Goal: Task Accomplishment & Management: Manage account settings

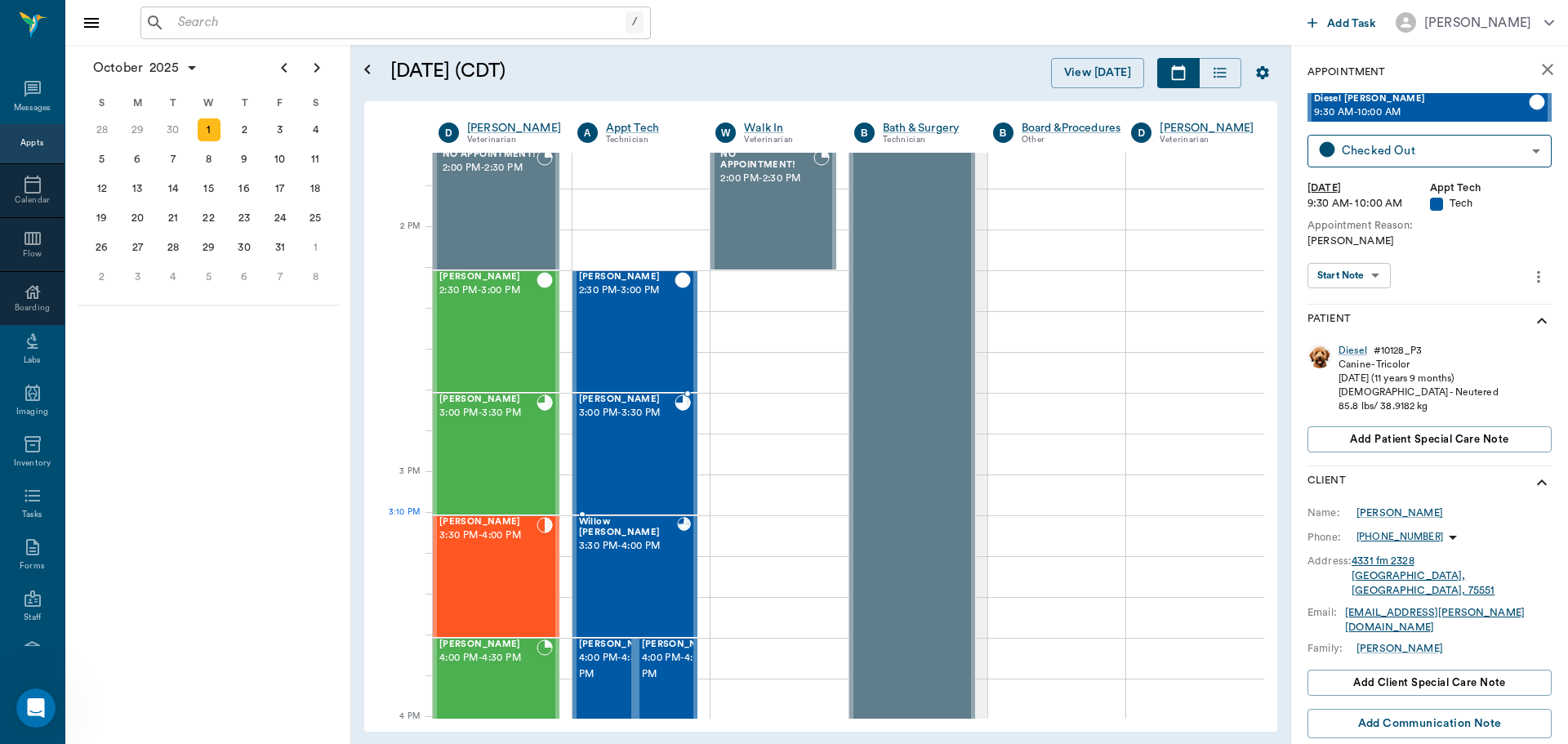
scroll to position [1717, 0]
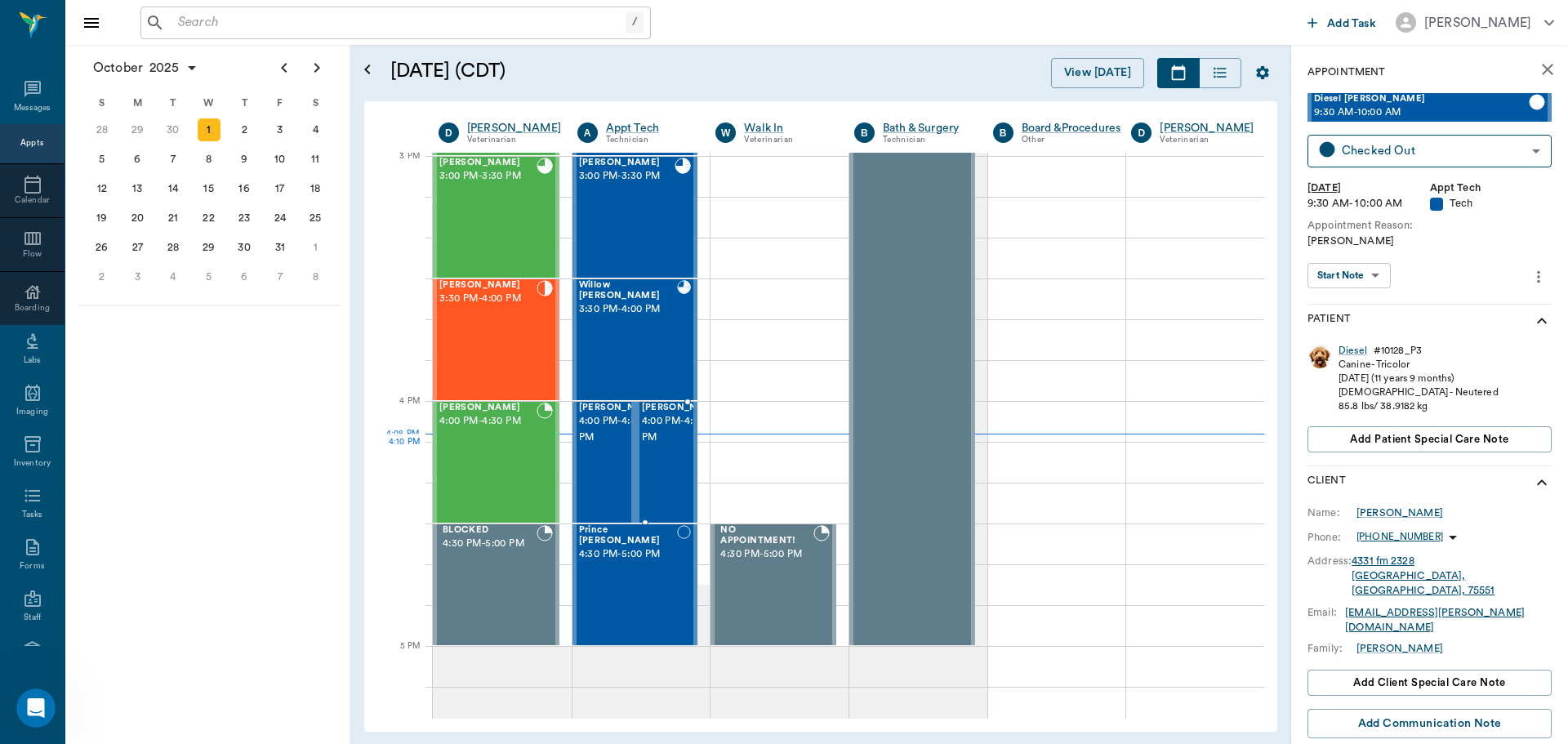
click at [666, 446] on span "4:00 PM - 4:30 PM" at bounding box center [683, 429] width 82 height 33
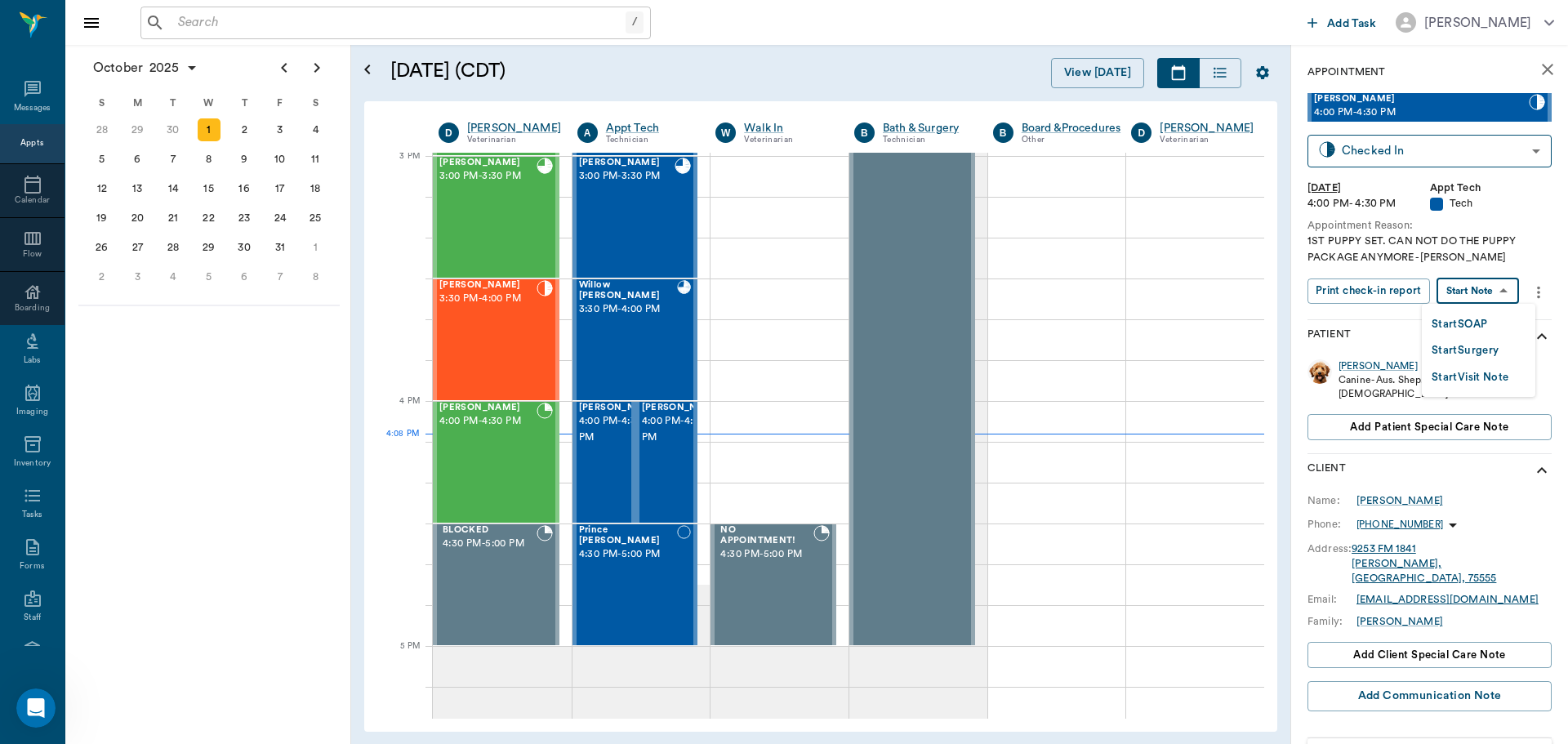
click at [1467, 290] on body "/ ​ Add Task [PERSON_NAME] Nectar Messages Appts Calendar Flow Boarding Labs Im…" at bounding box center [784, 372] width 1568 height 744
click at [1474, 322] on button "Start SOAP" at bounding box center [1459, 324] width 55 height 19
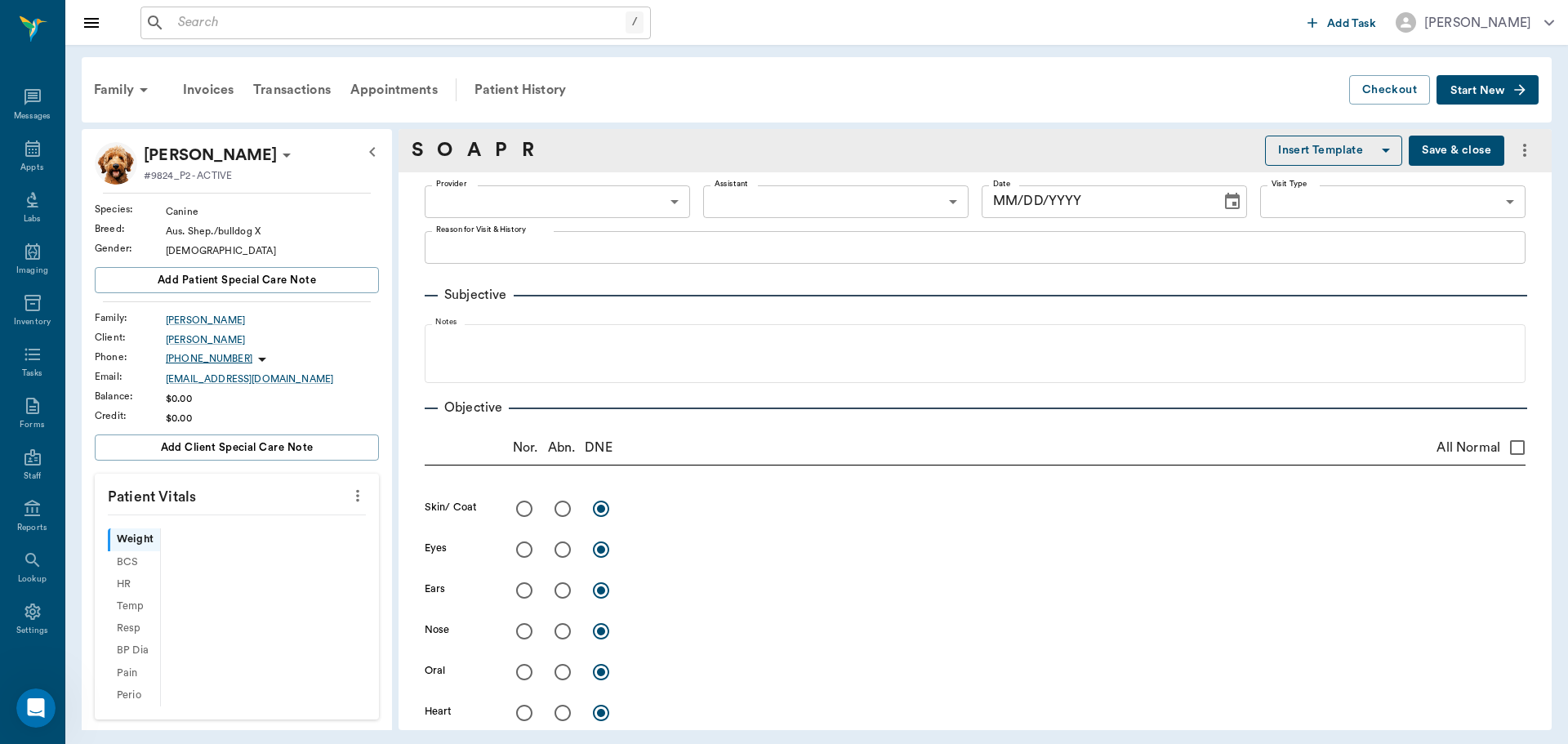
type input "63ec2f075fda476ae8351a4c"
type input "65d2be4f46e3a538d89b8c1a"
type textarea "1ST PUPPY SET. CAN NOT DO THE PUPPY PACKAGE ANYMORE -[PERSON_NAME]"
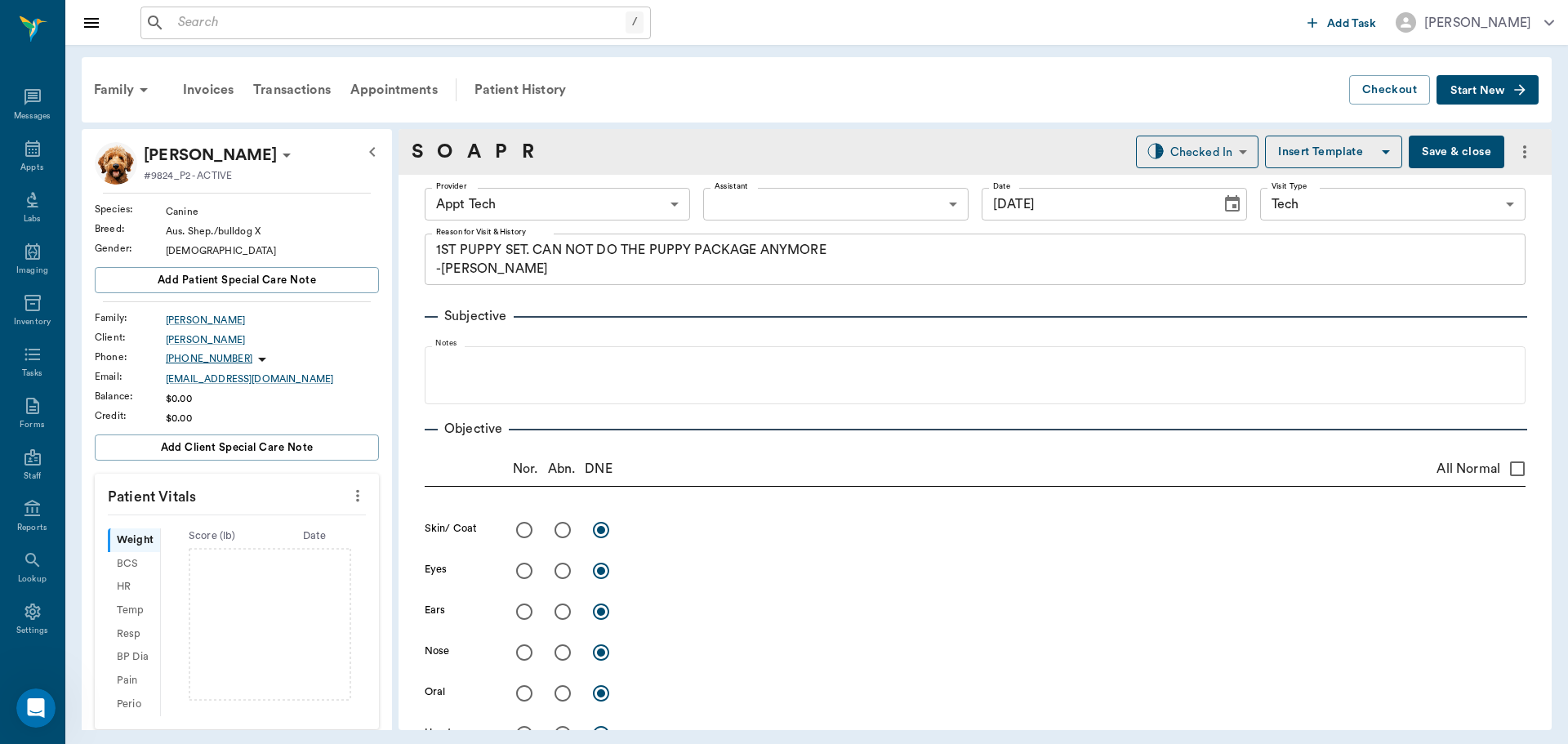
type input "[DATE]"
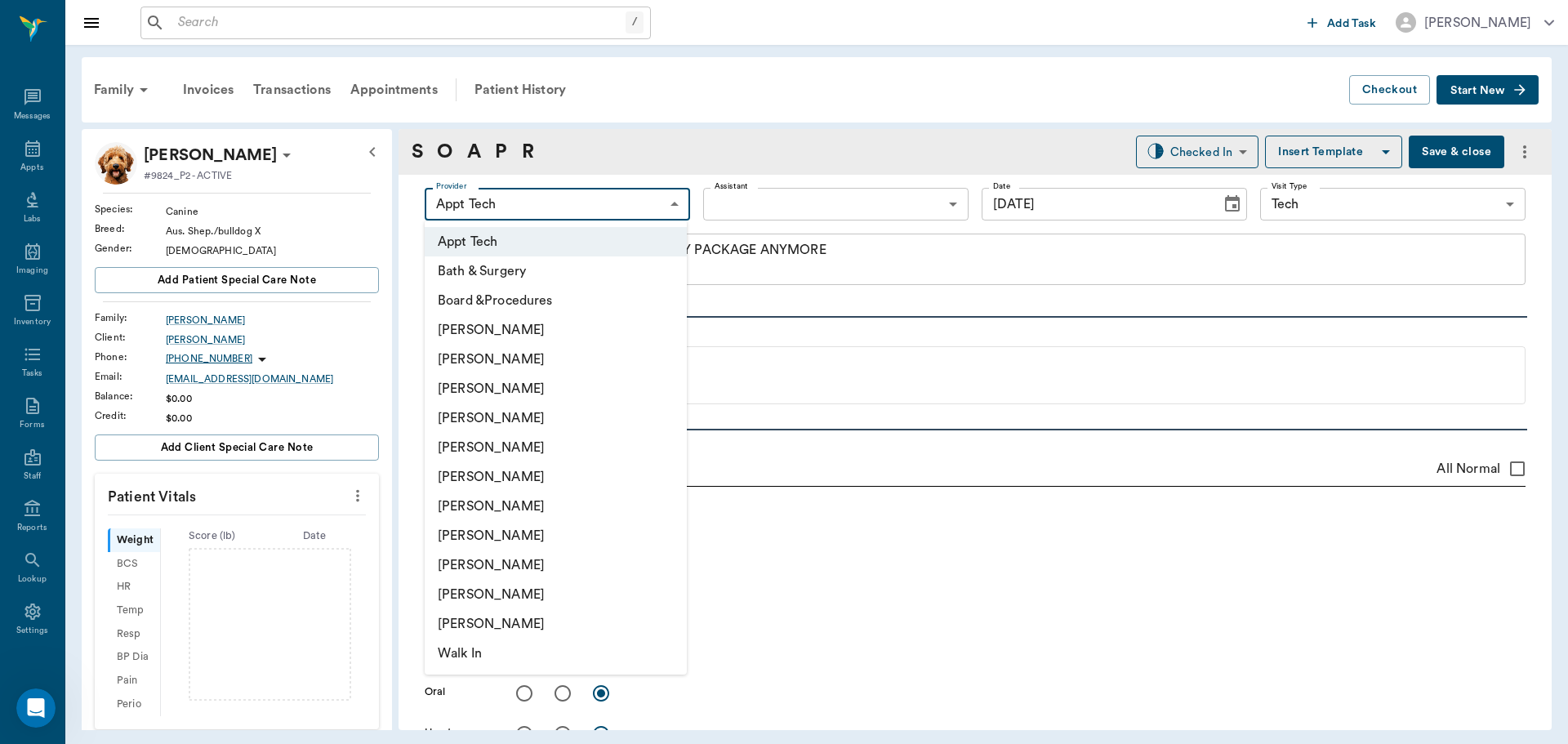
click at [660, 208] on body "/ ​ Add Task [PERSON_NAME] Nectar Messages Appts Labs Imaging Inventory Tasks F…" at bounding box center [784, 372] width 1568 height 744
click at [472, 561] on li "[PERSON_NAME]" at bounding box center [555, 564] width 262 height 29
type input "63ec2ede52e12b0ba117d0d7"
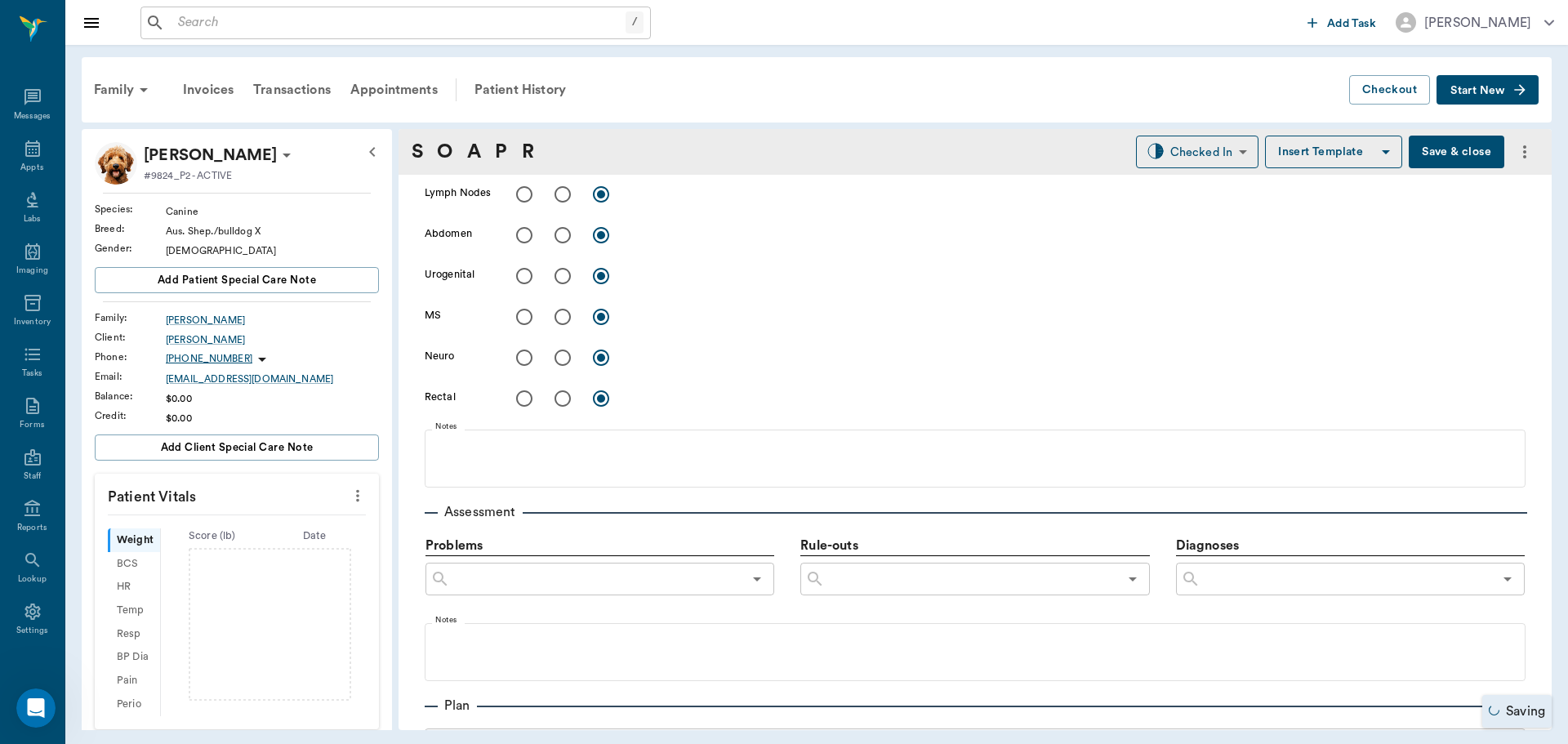
scroll to position [734, 0]
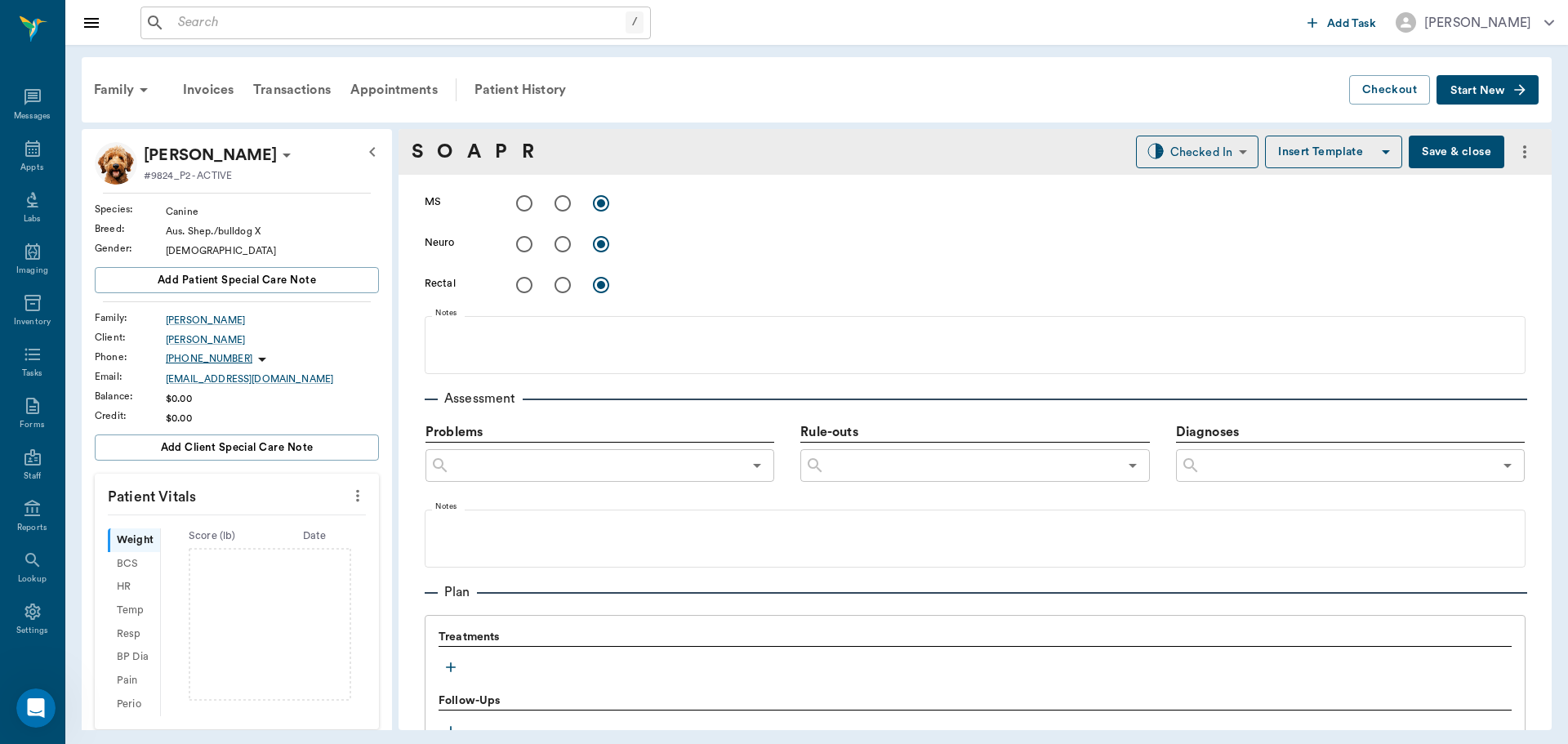
click at [451, 670] on icon "button" at bounding box center [450, 666] width 10 height 10
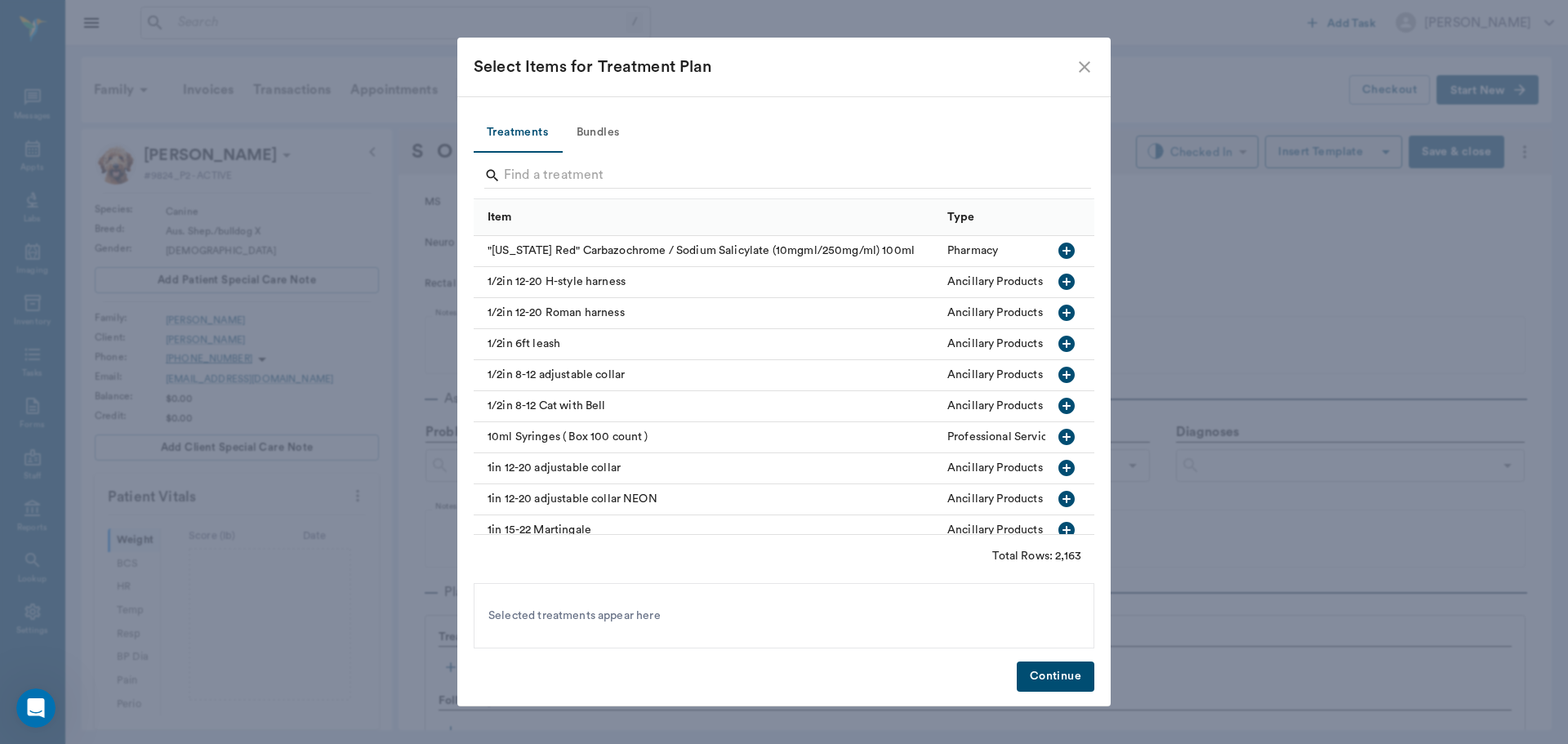
click at [583, 128] on button "Bundles" at bounding box center [597, 133] width 73 height 39
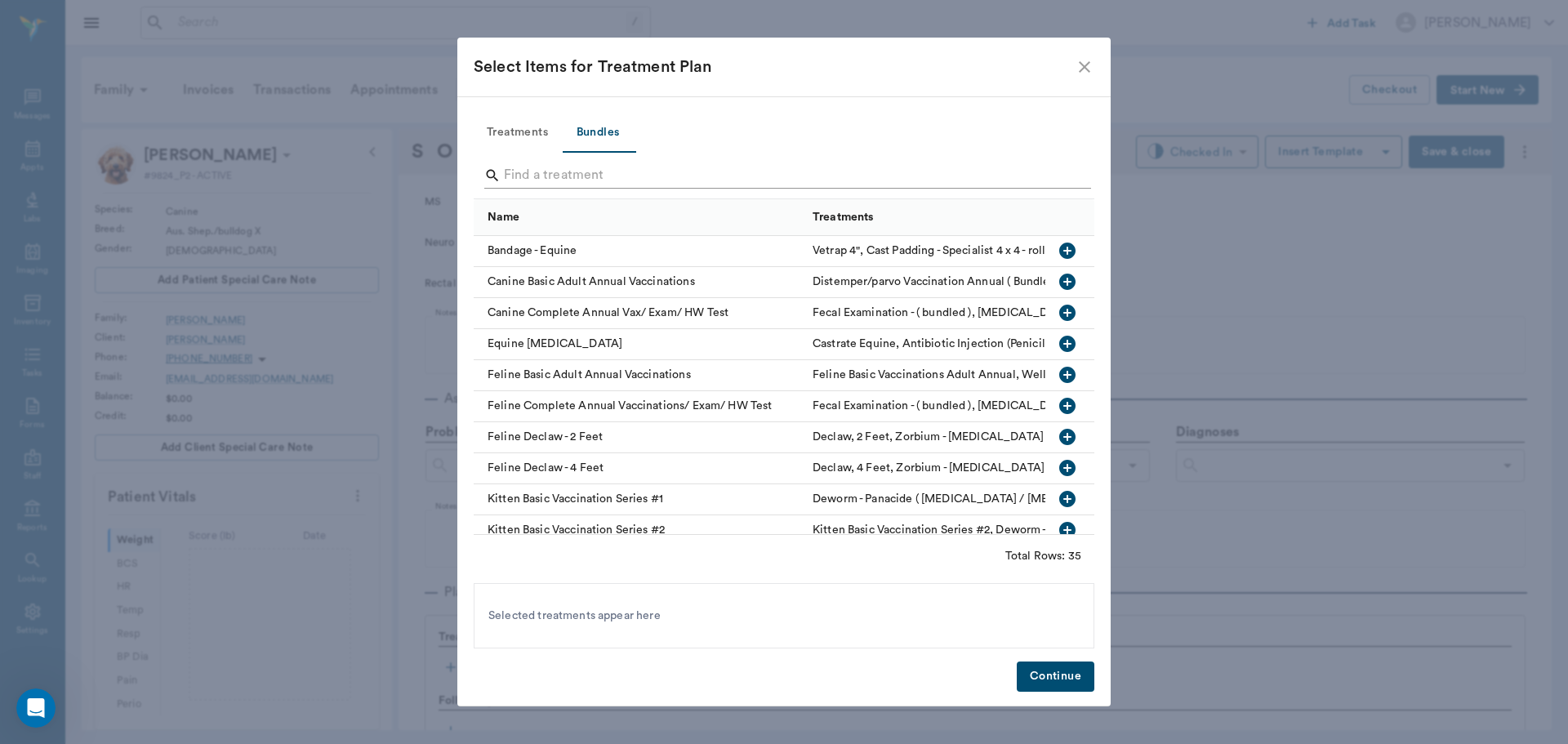
click at [519, 182] on input "Search" at bounding box center [784, 175] width 562 height 26
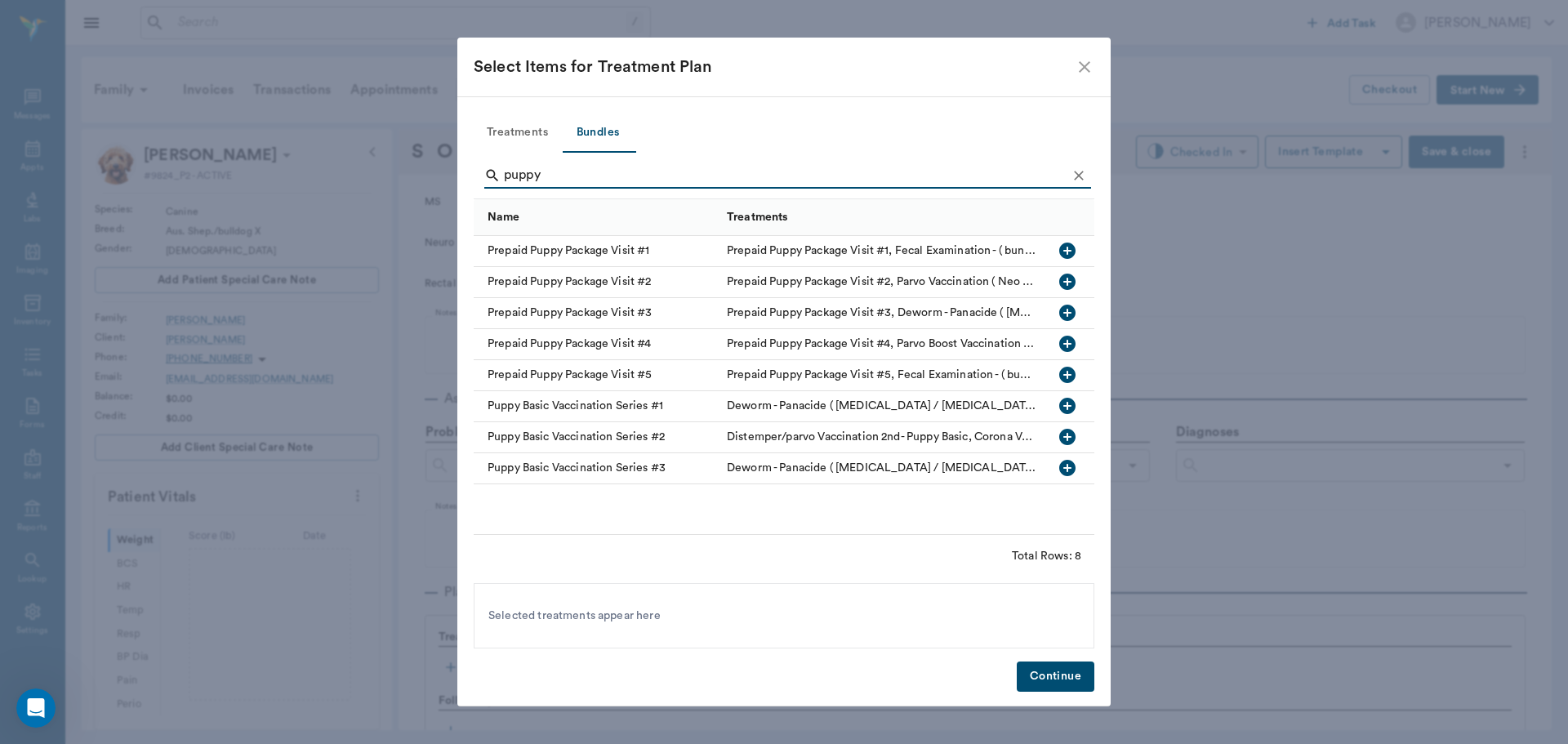
type input "puppy"
click at [1067, 406] on icon "button" at bounding box center [1067, 405] width 20 height 20
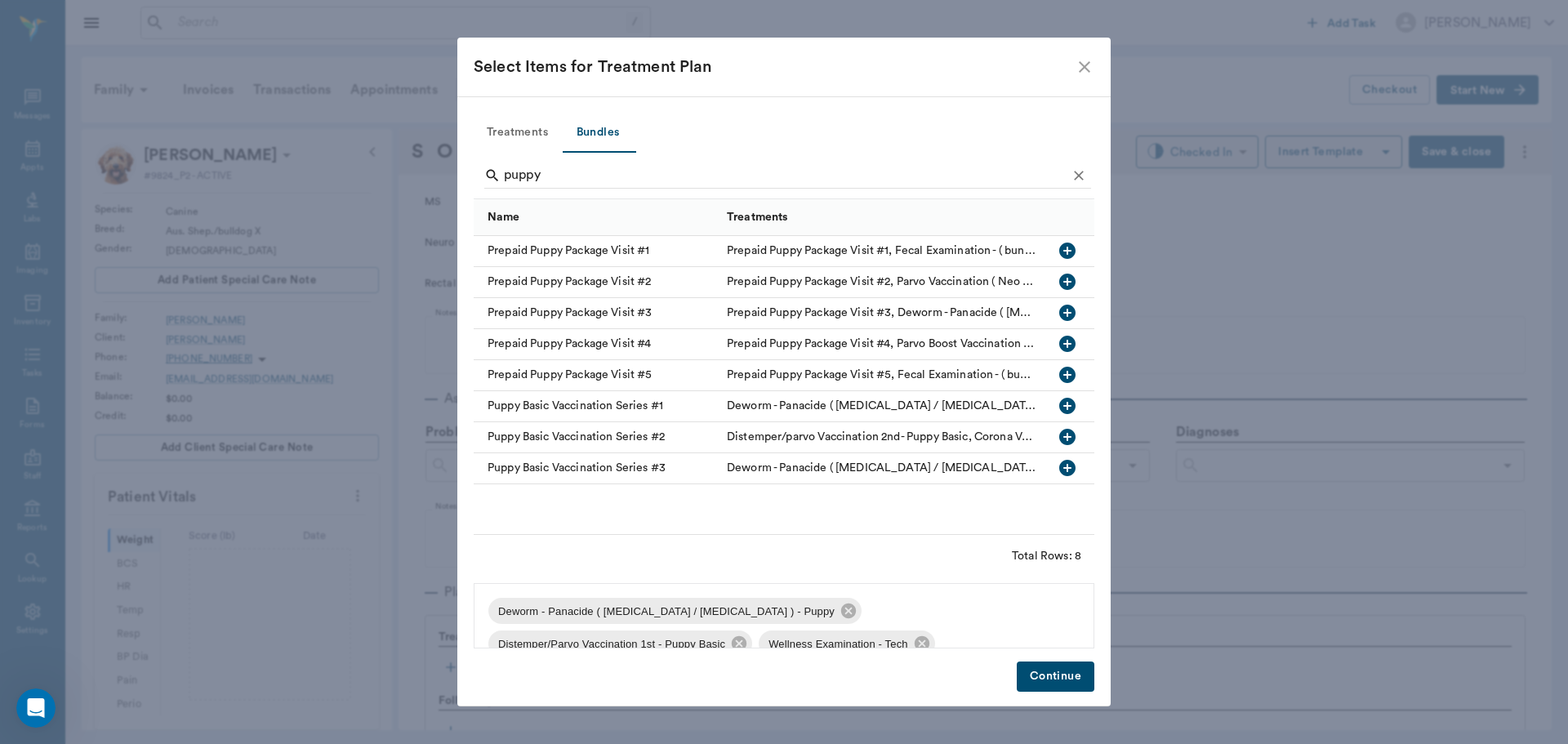
click at [1068, 675] on button "Continue" at bounding box center [1055, 676] width 78 height 30
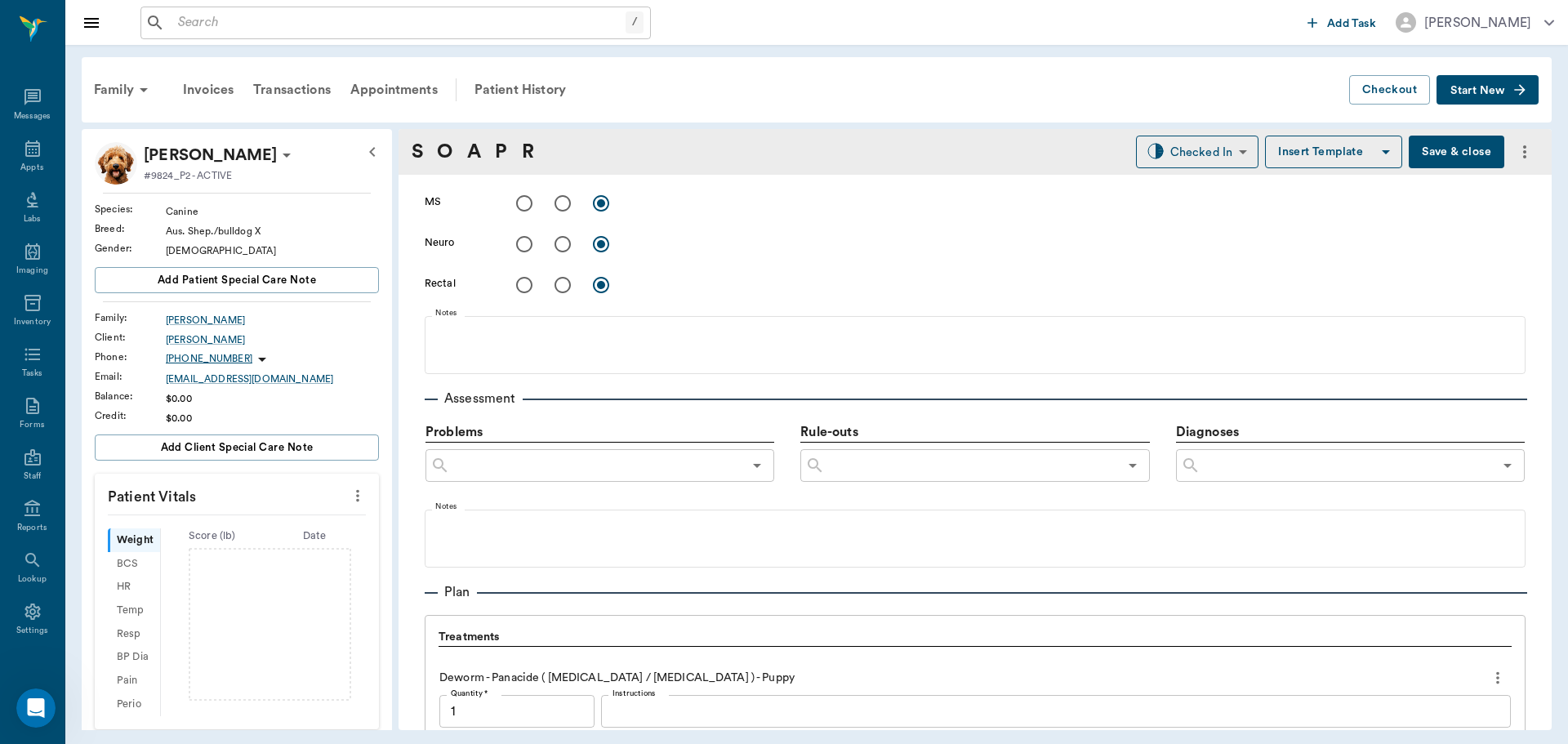
scroll to position [1319, 0]
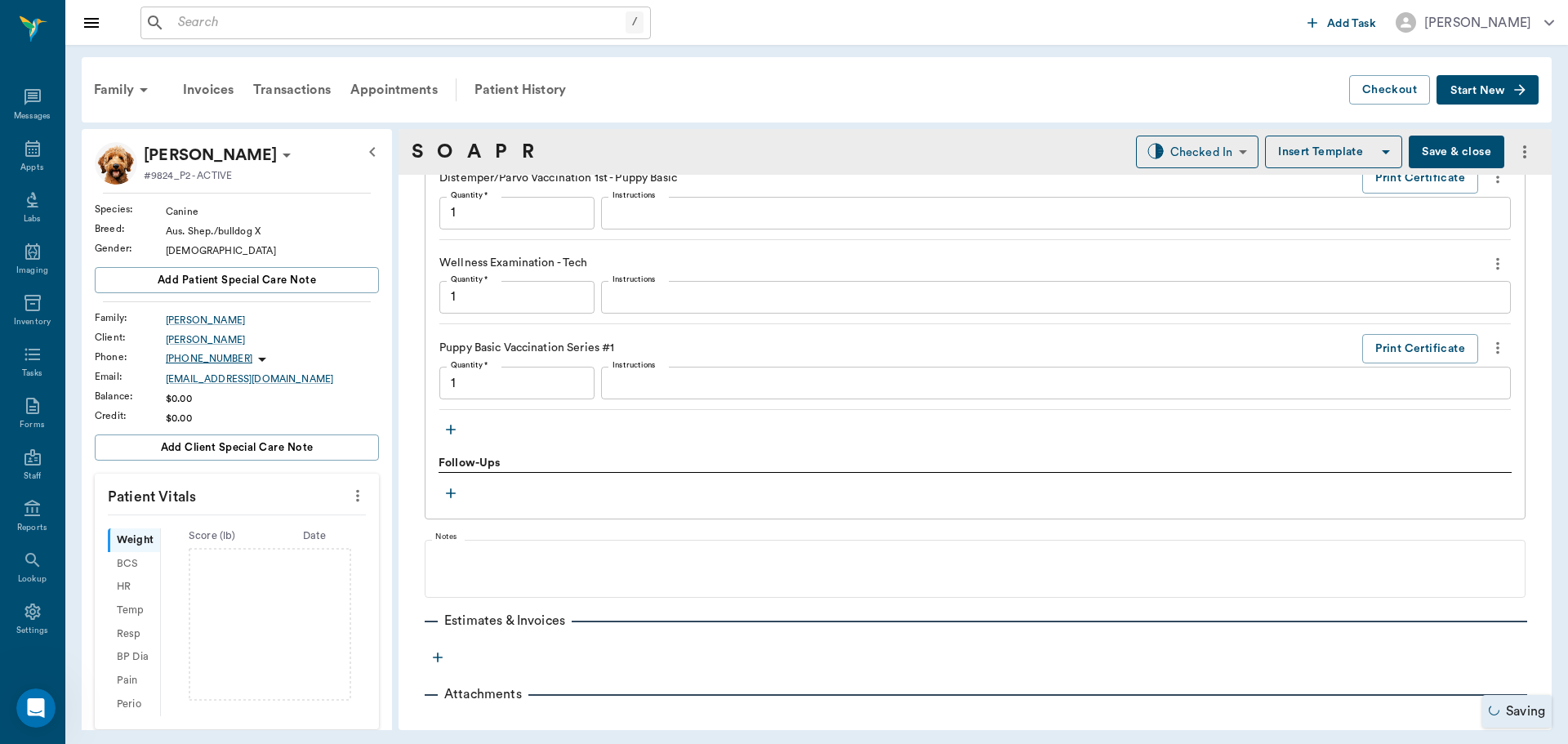
type input "1.00"
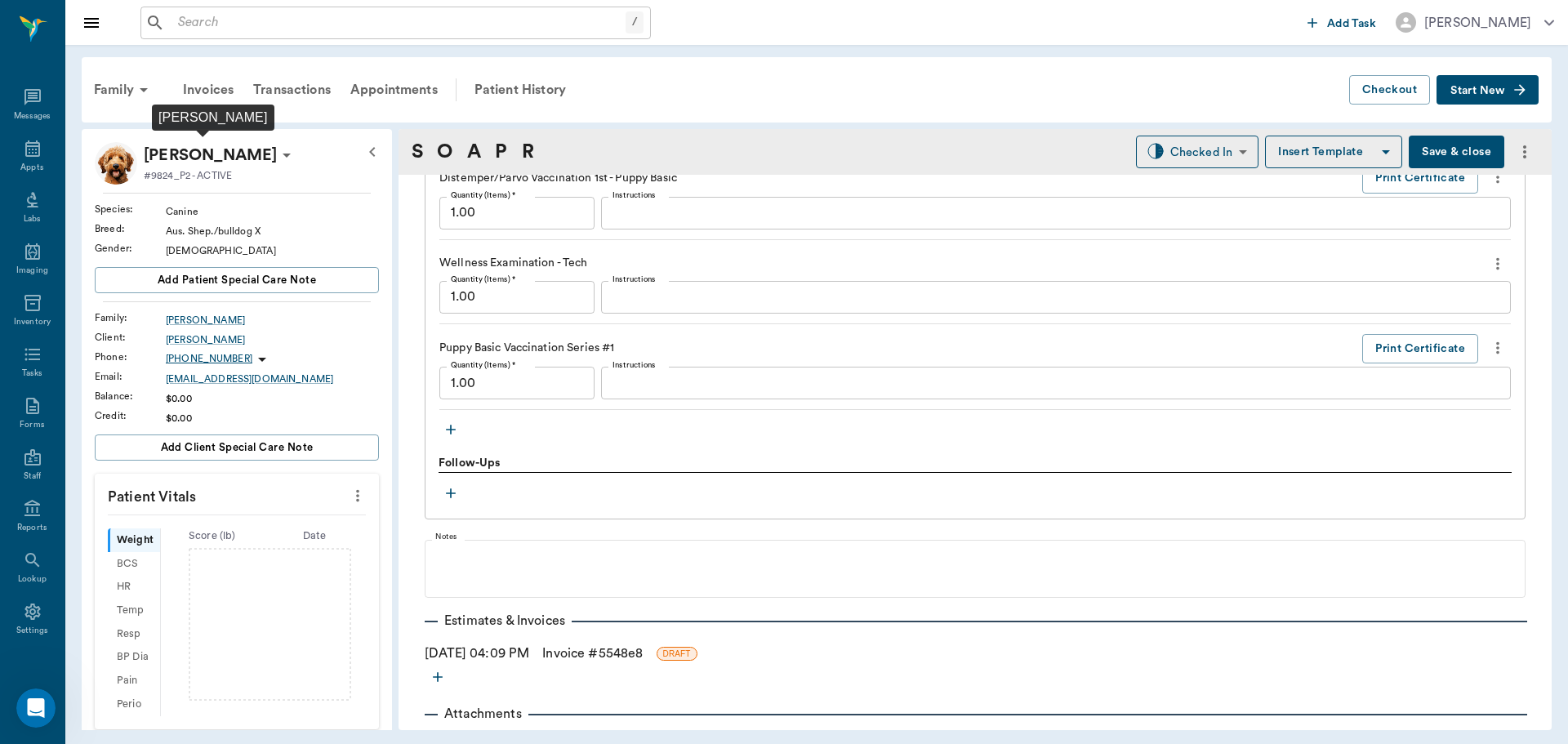
click at [242, 153] on p "[PERSON_NAME]" at bounding box center [209, 154] width 133 height 26
click at [198, 189] on span "Edit profile" at bounding box center [200, 184] width 137 height 17
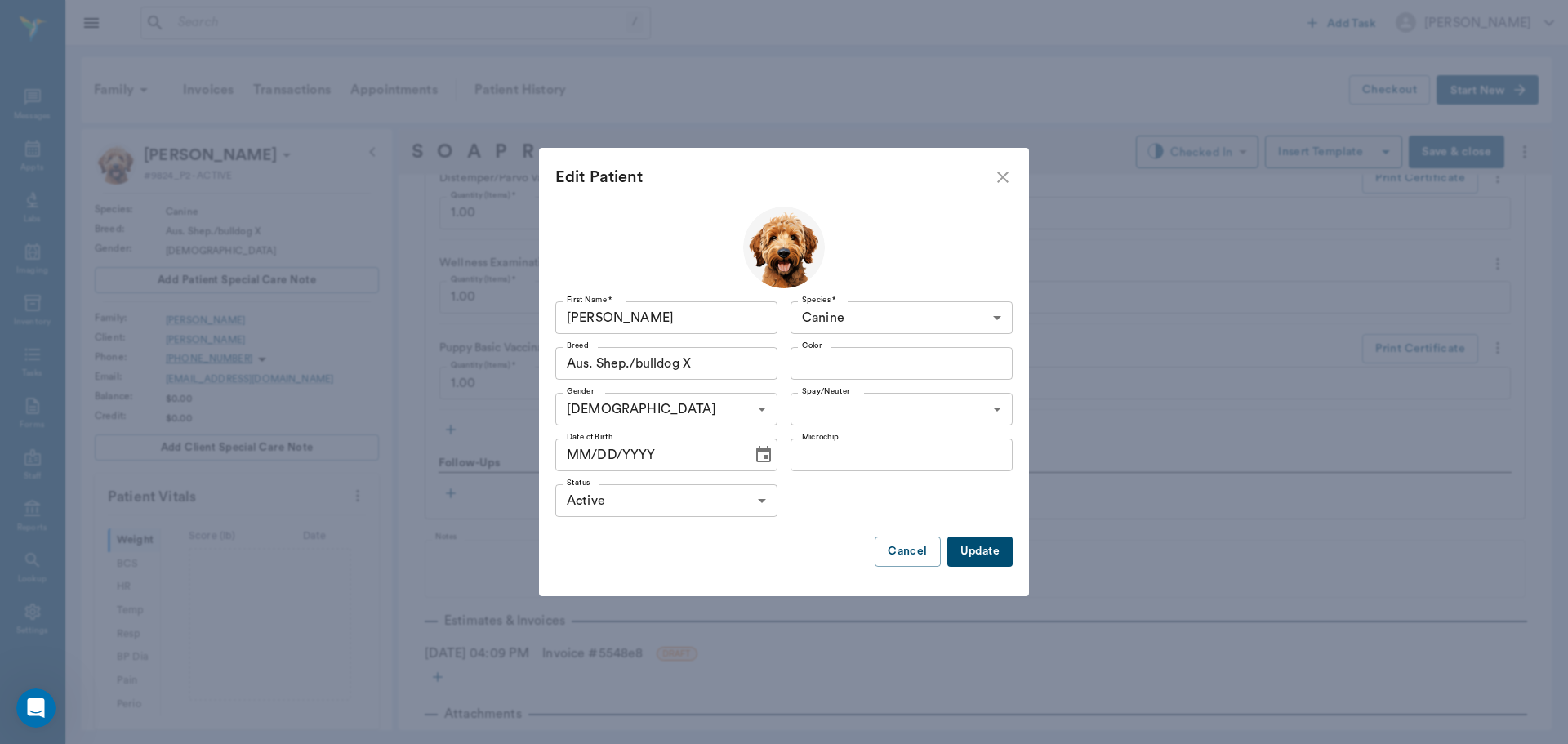
click at [758, 455] on icon "Choose date" at bounding box center [764, 454] width 20 height 20
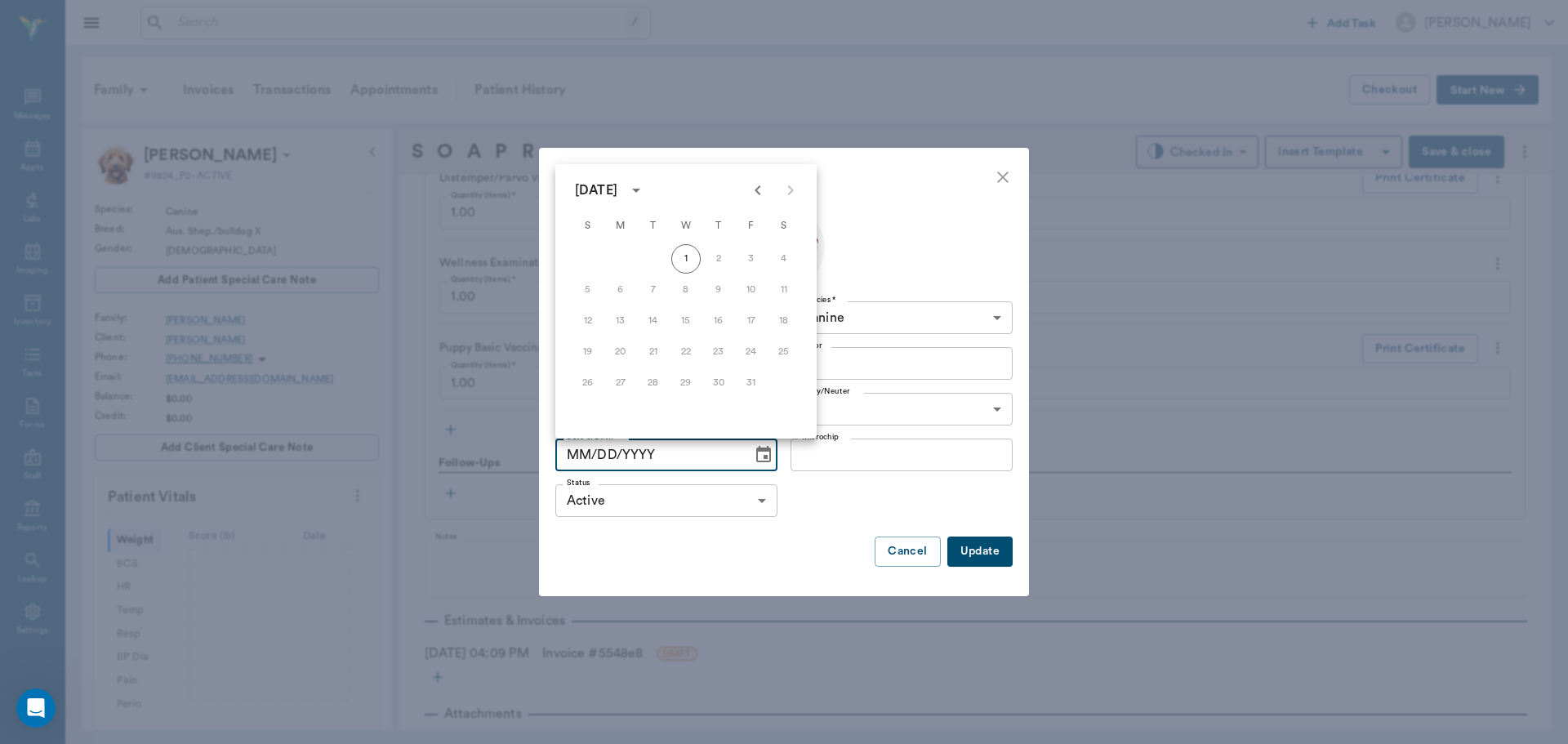
click at [758, 191] on icon "Previous month" at bounding box center [758, 190] width 20 height 20
click at [759, 192] on icon "Previous month" at bounding box center [758, 190] width 20 height 20
click at [686, 287] on button "6" at bounding box center [685, 290] width 29 height 29
type input "[DATE]"
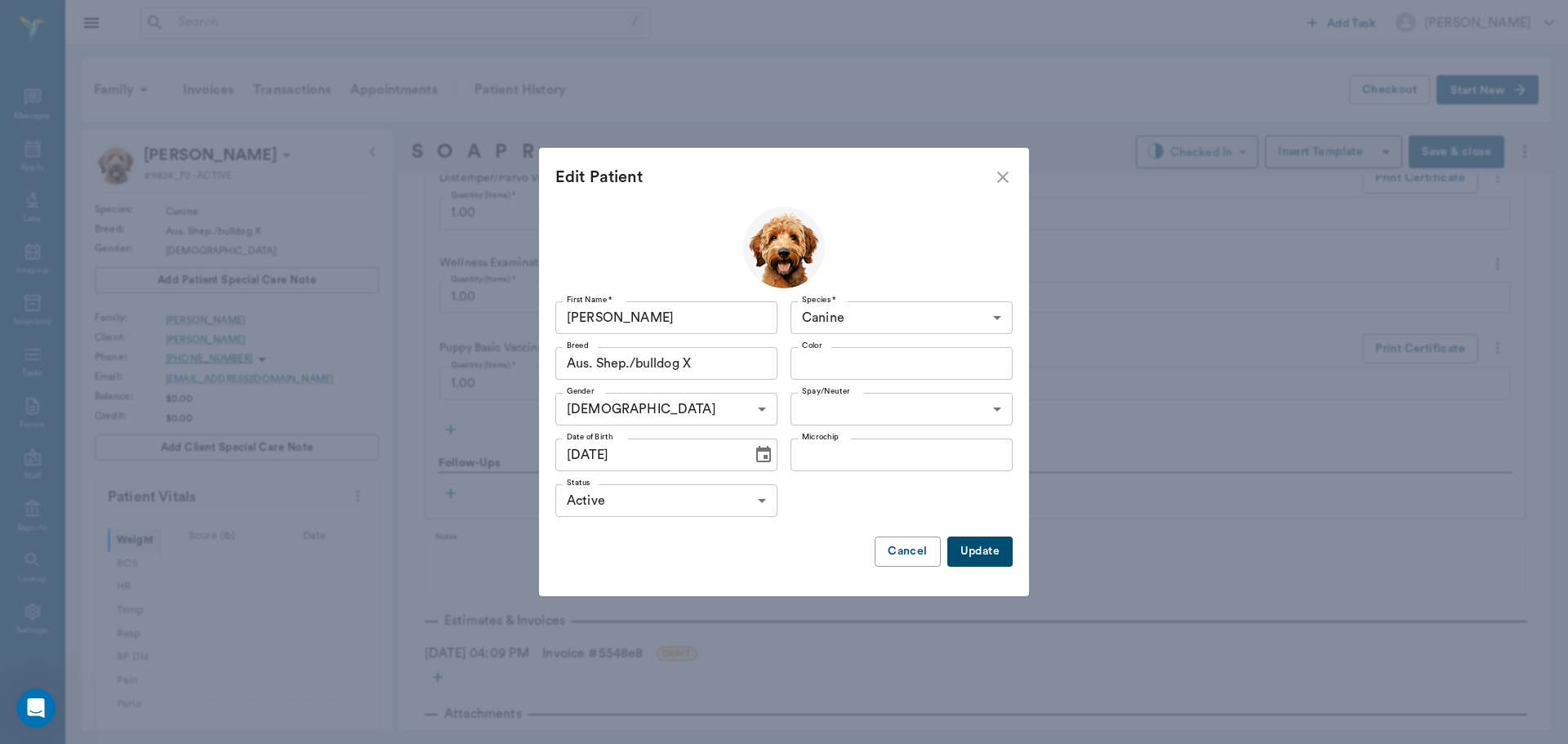
click at [986, 552] on button "Update" at bounding box center [980, 552] width 65 height 30
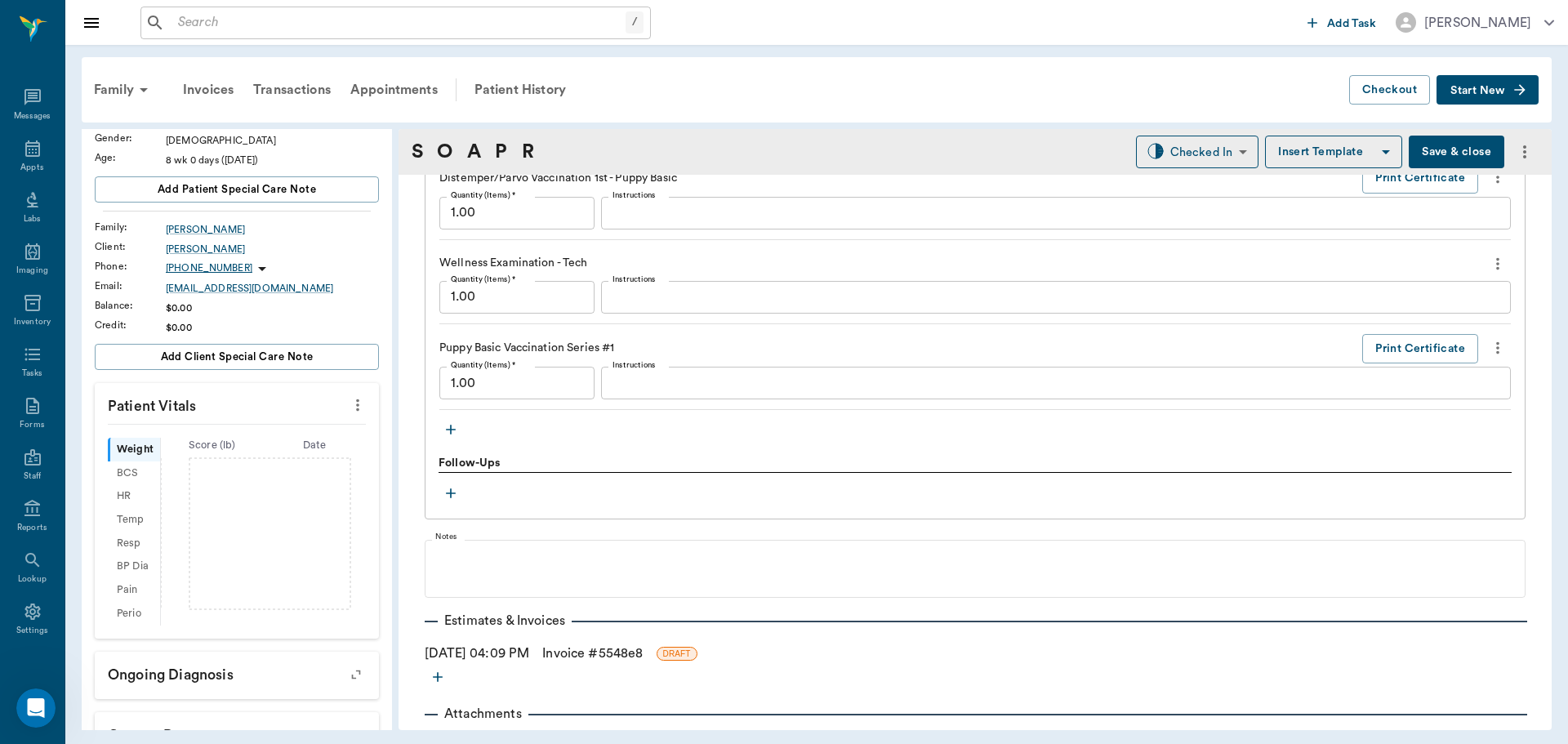
scroll to position [82, 0]
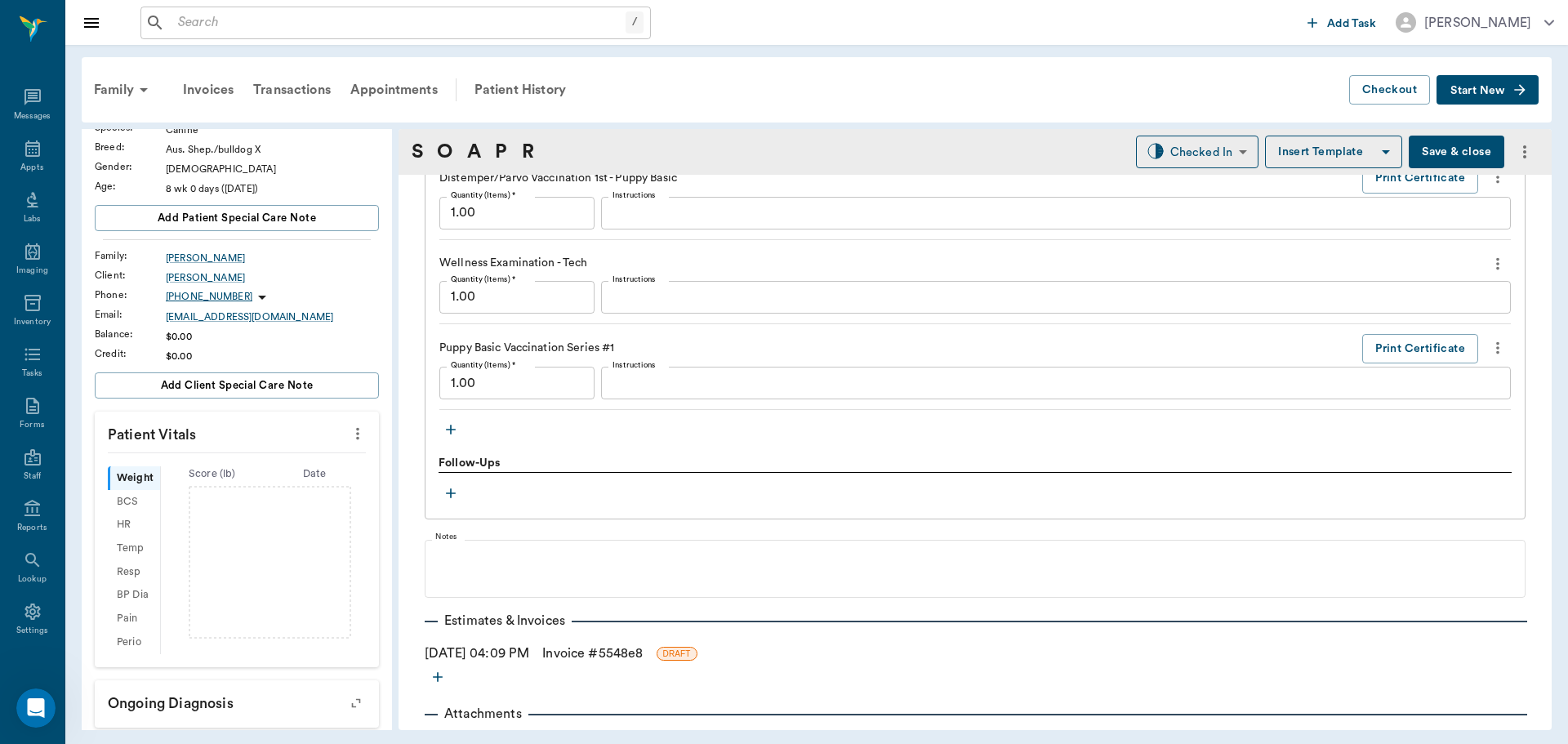
click at [349, 433] on icon "more" at bounding box center [357, 433] width 18 height 20
click at [291, 467] on span "Enter Vitals" at bounding box center [277, 461] width 137 height 17
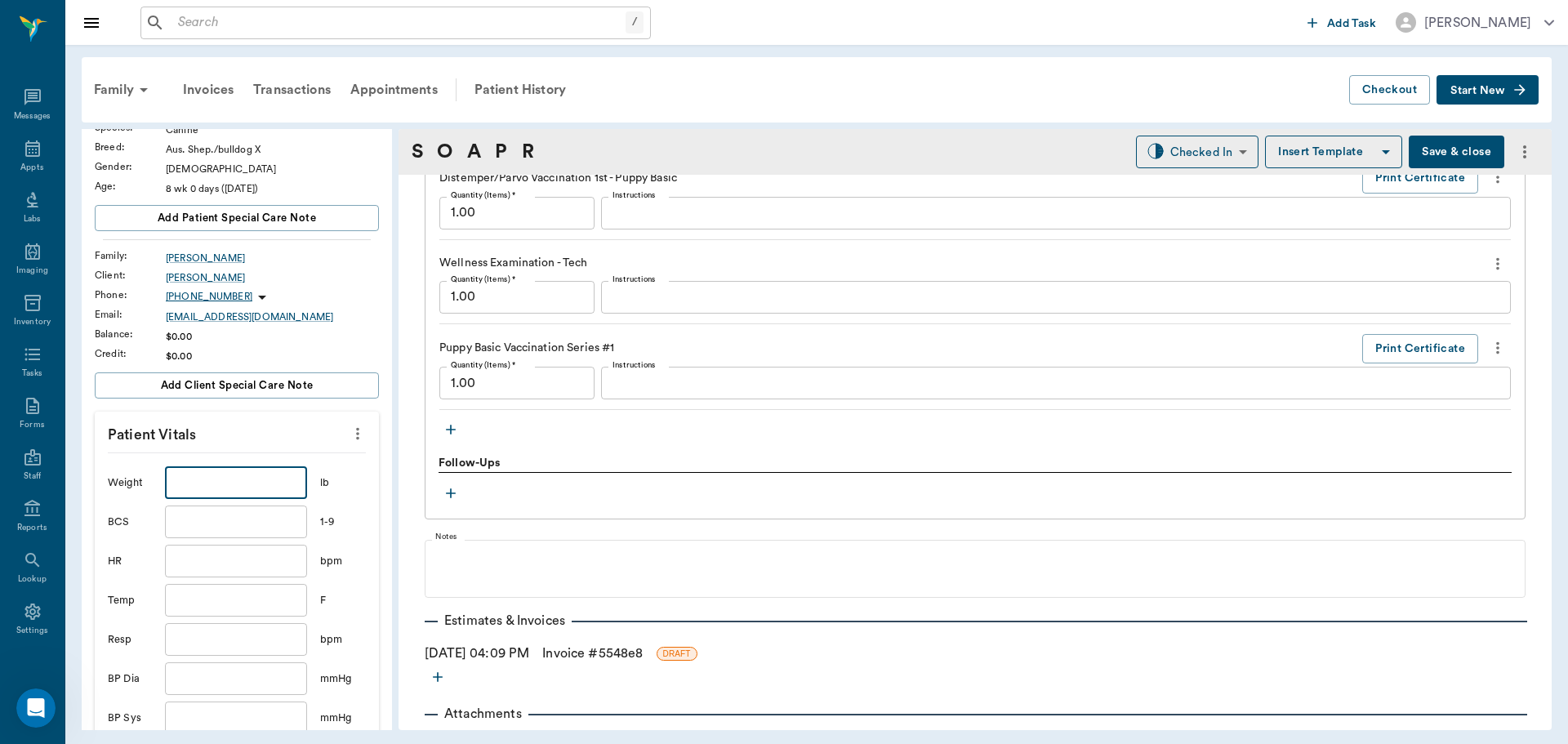
click at [236, 485] on input "text" at bounding box center [235, 482] width 142 height 33
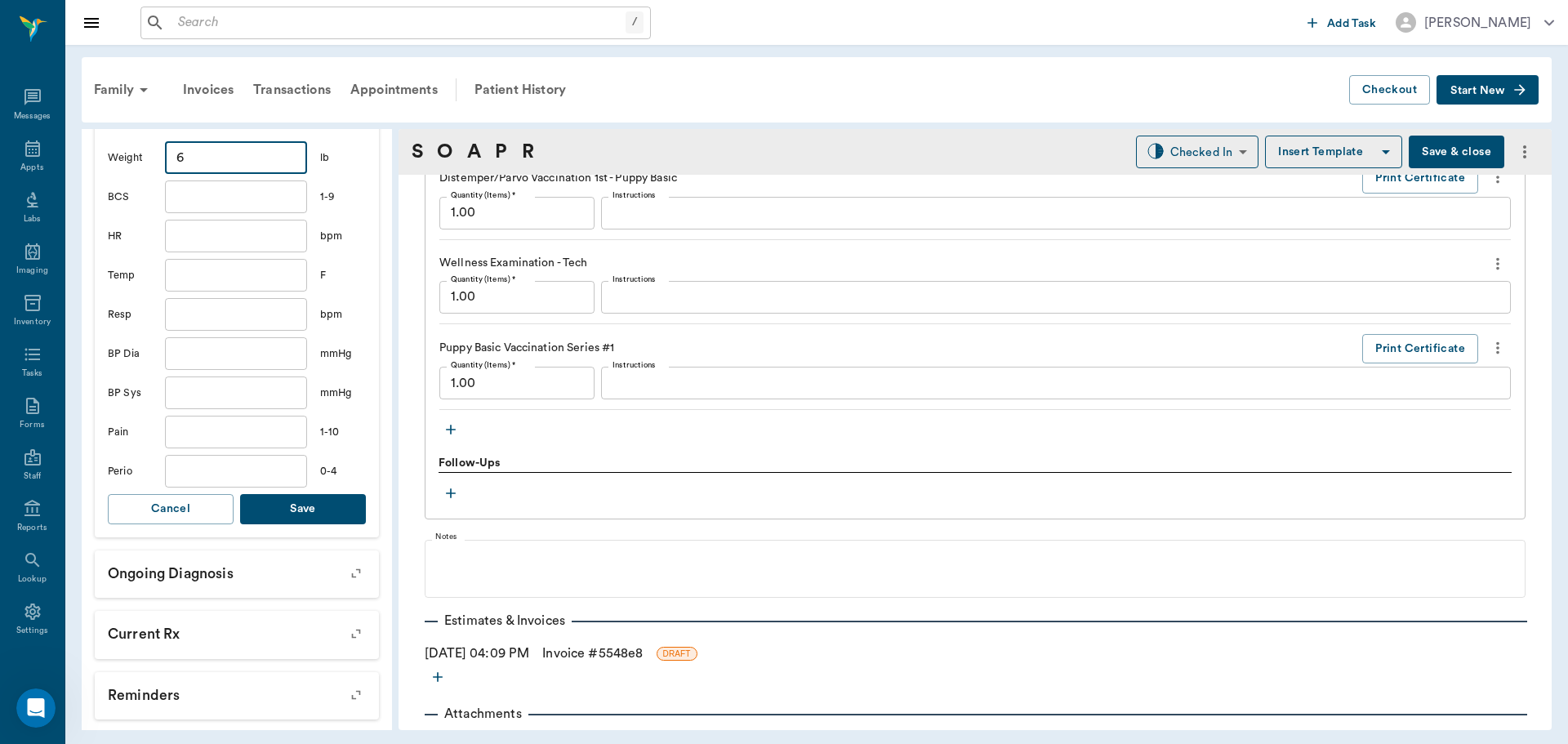
scroll to position [408, 0]
type input "6"
click at [306, 513] on button "Save" at bounding box center [302, 507] width 126 height 30
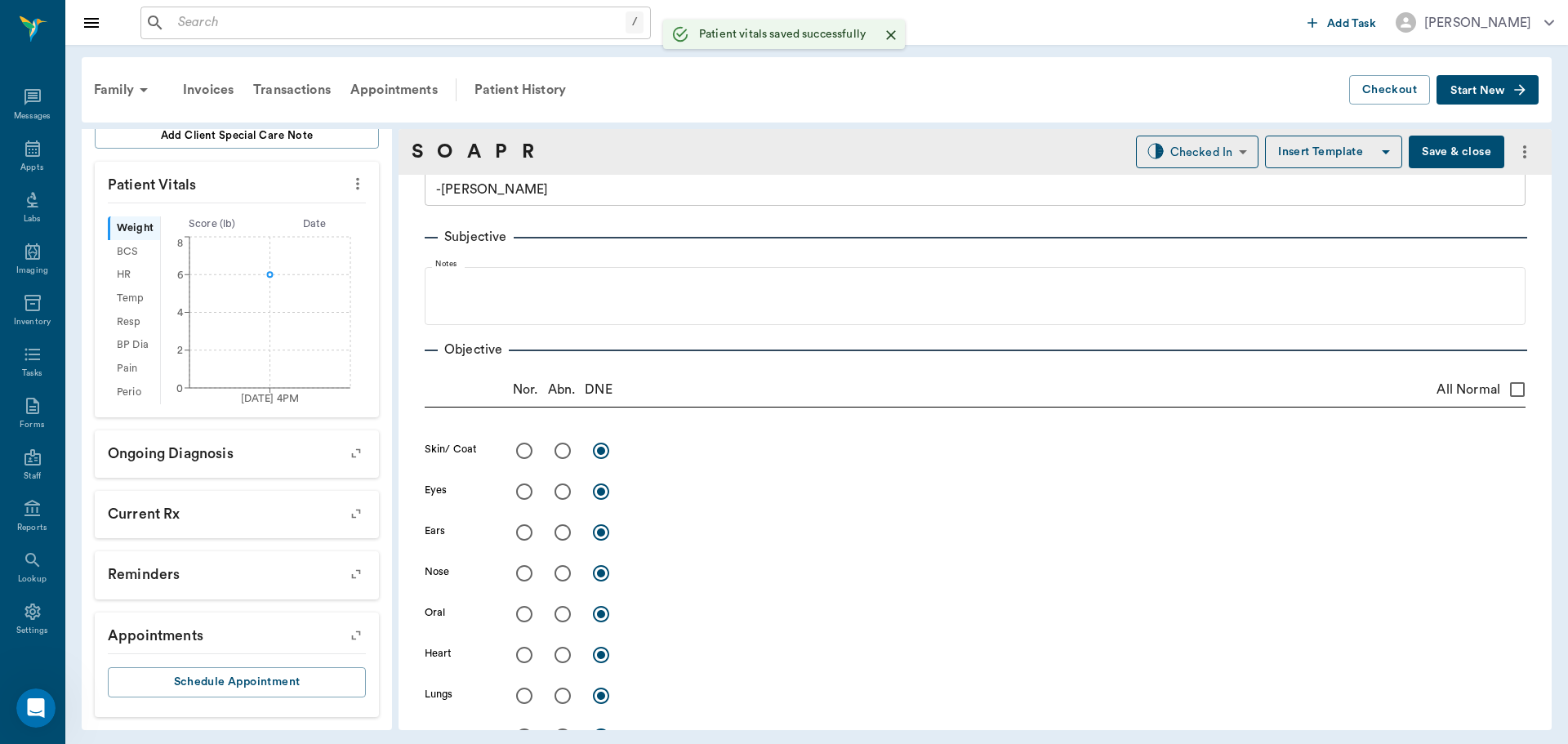
scroll to position [0, 0]
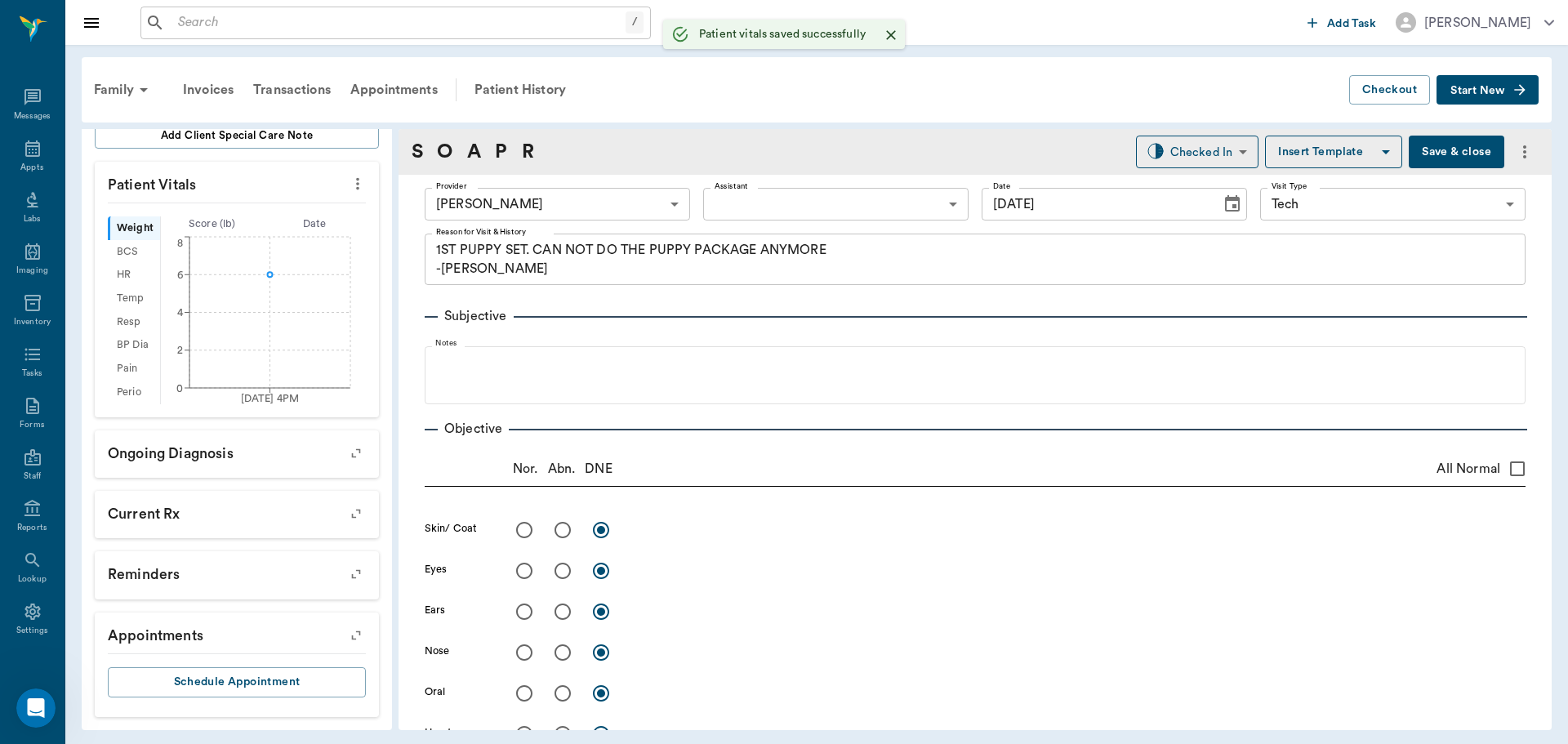
click at [755, 208] on body "/ ​ Add Task [PERSON_NAME] Nectar Messages Appts Labs Imaging Inventory Tasks F…" at bounding box center [784, 372] width 1568 height 744
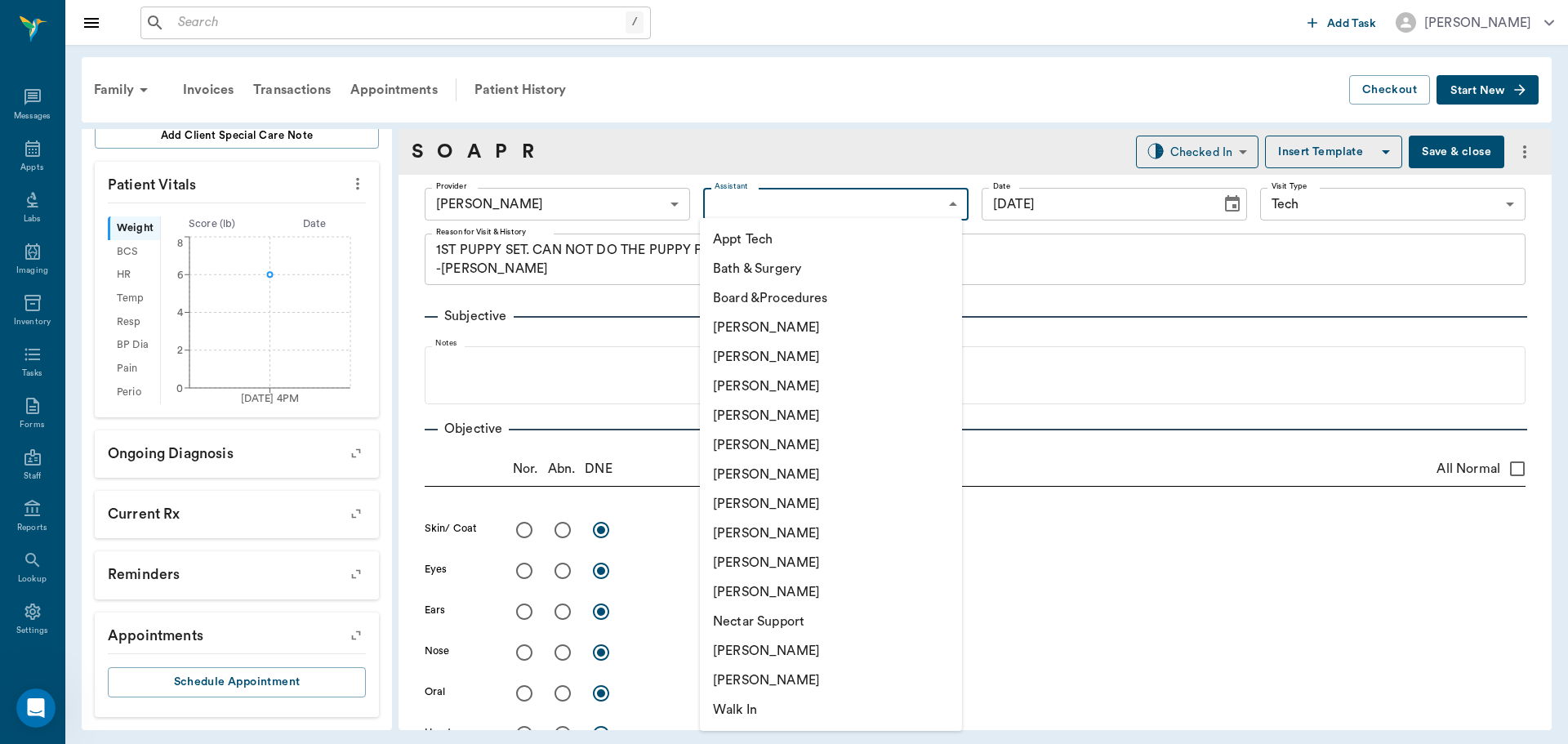
click at [761, 503] on li "[PERSON_NAME]" at bounding box center [831, 503] width 262 height 29
type input "682b670d8bdc6f7f8feef3db"
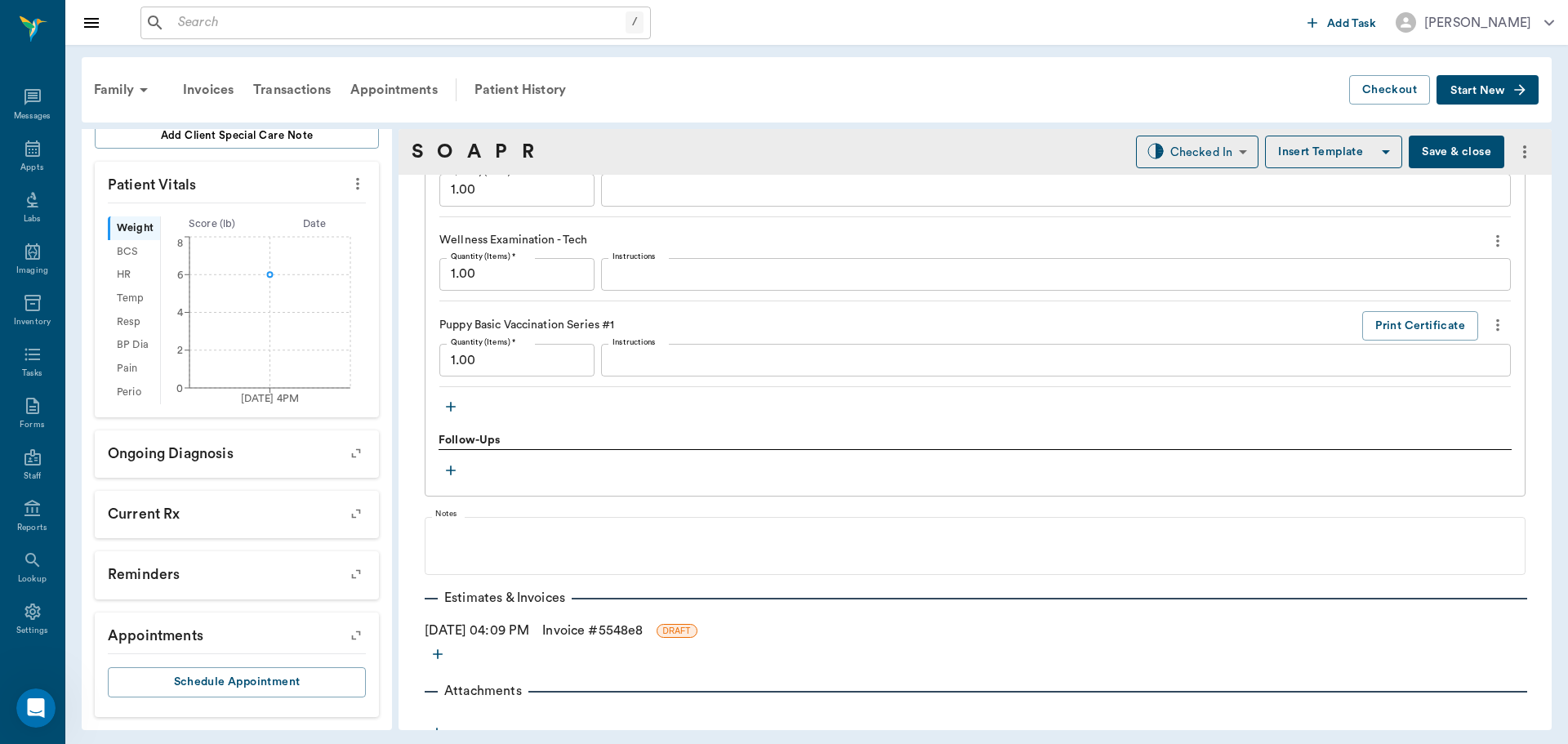
scroll to position [1358, 0]
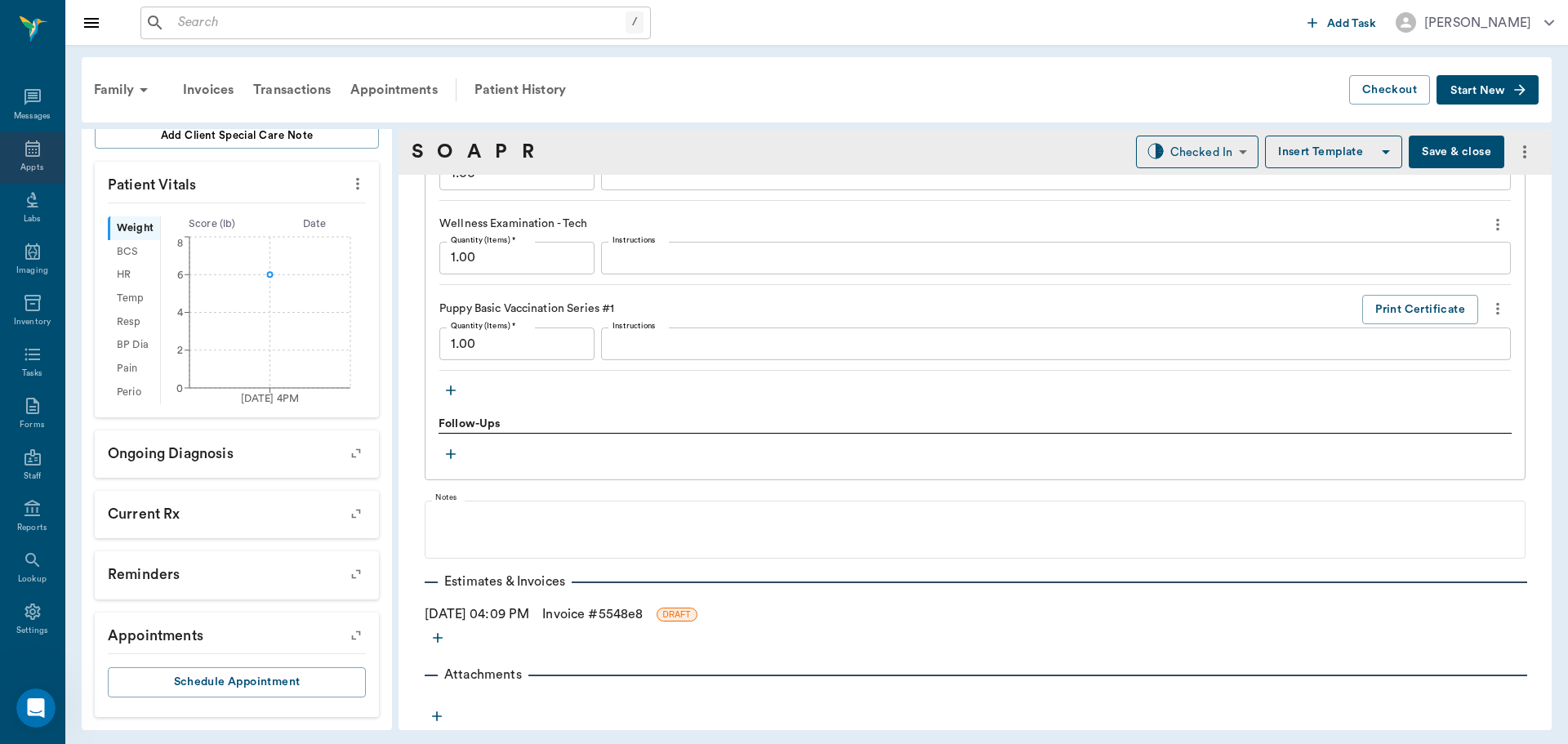
click at [25, 151] on icon at bounding box center [32, 149] width 14 height 16
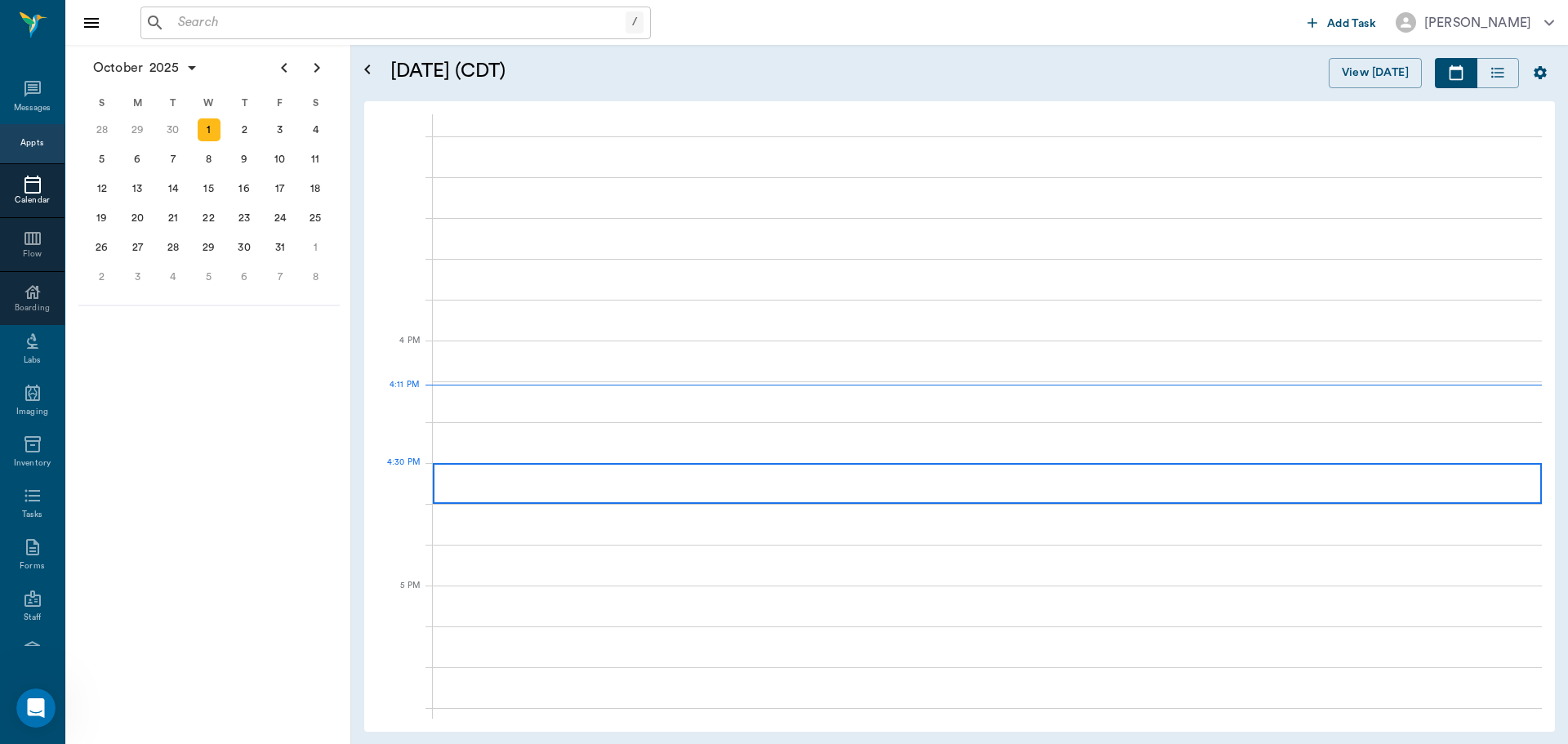
scroll to position [1960, 0]
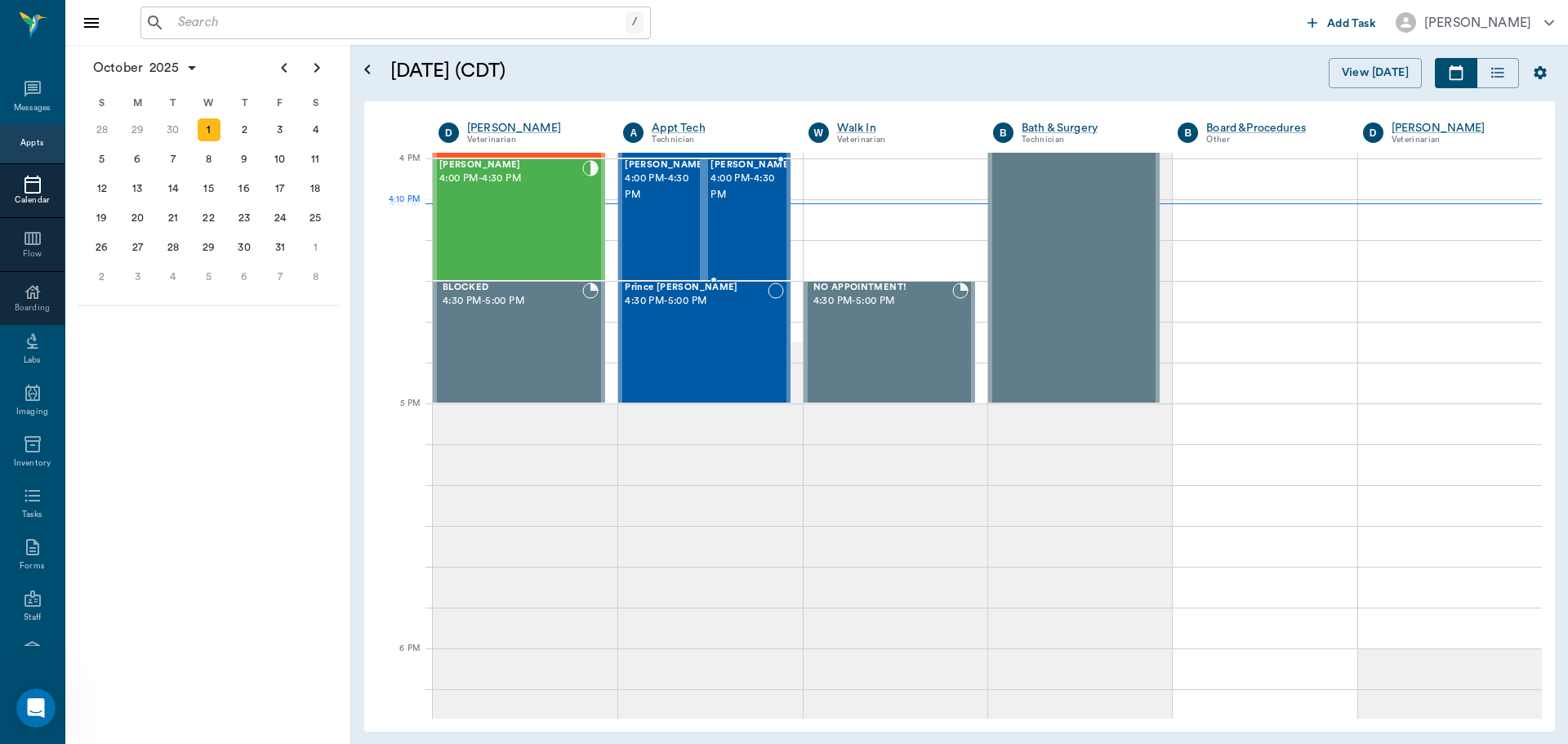
click at [735, 218] on div "[PERSON_NAME] 4:00 PM - 4:30 PM" at bounding box center [751, 220] width 82 height 119
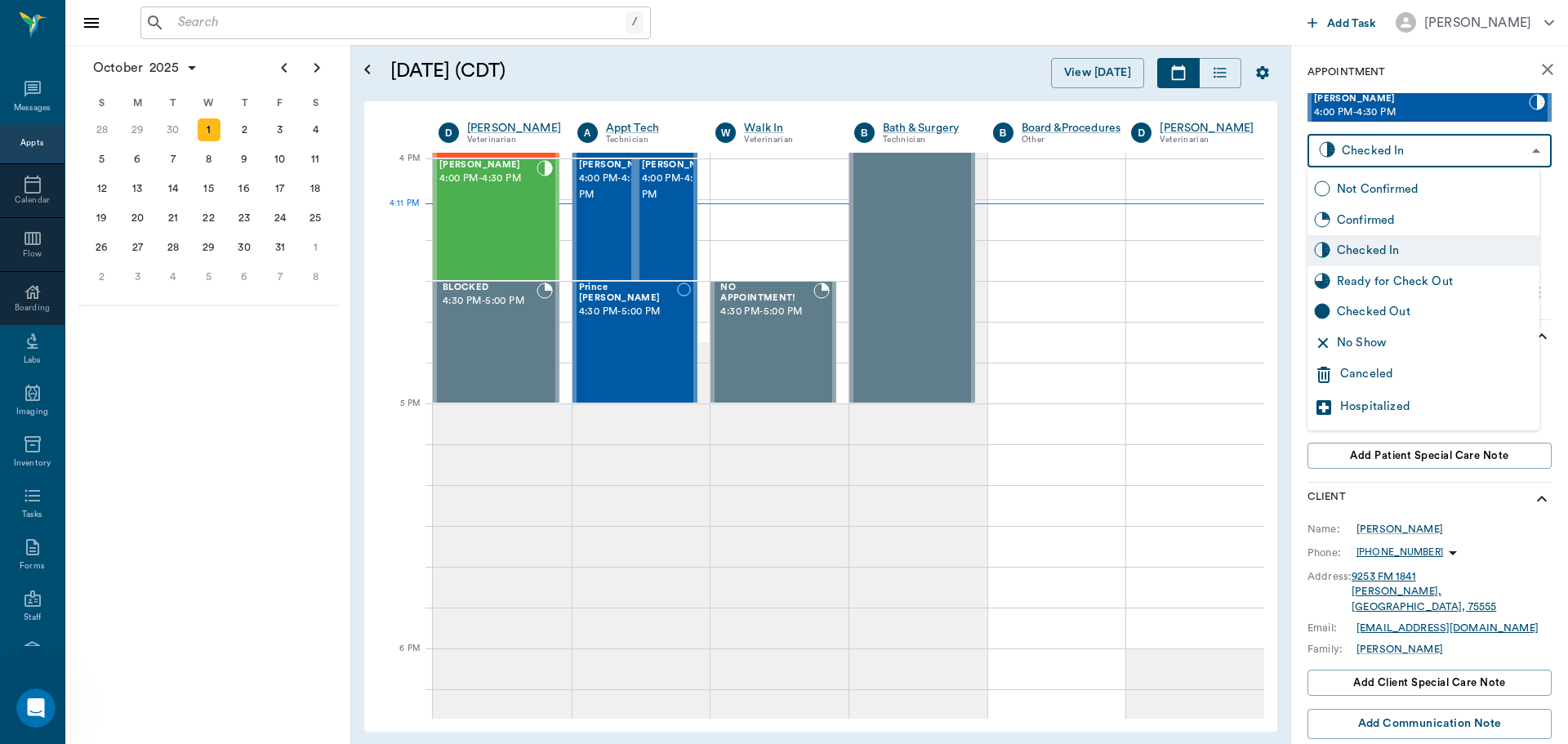
click at [1367, 146] on body "/ ​ Add Task [PERSON_NAME] Nectar Messages Appts Calendar Flow Boarding Labs Im…" at bounding box center [784, 372] width 1568 height 744
click at [1356, 282] on div "Ready for Check Out" at bounding box center [1435, 282] width 196 height 18
type input "READY_TO_CHECKOUT"
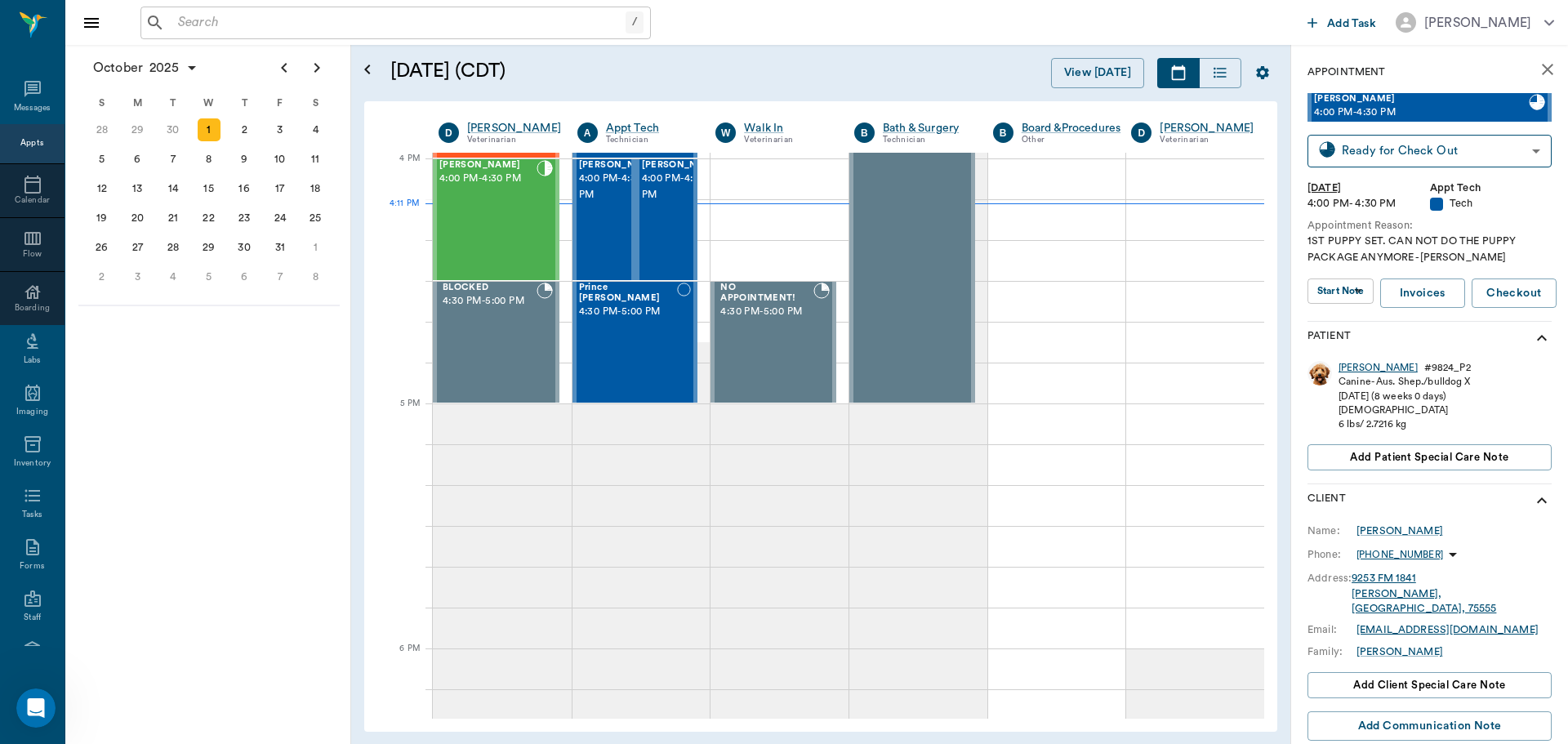
click at [1339, 365] on div "[PERSON_NAME]" at bounding box center [1377, 368] width 79 height 14
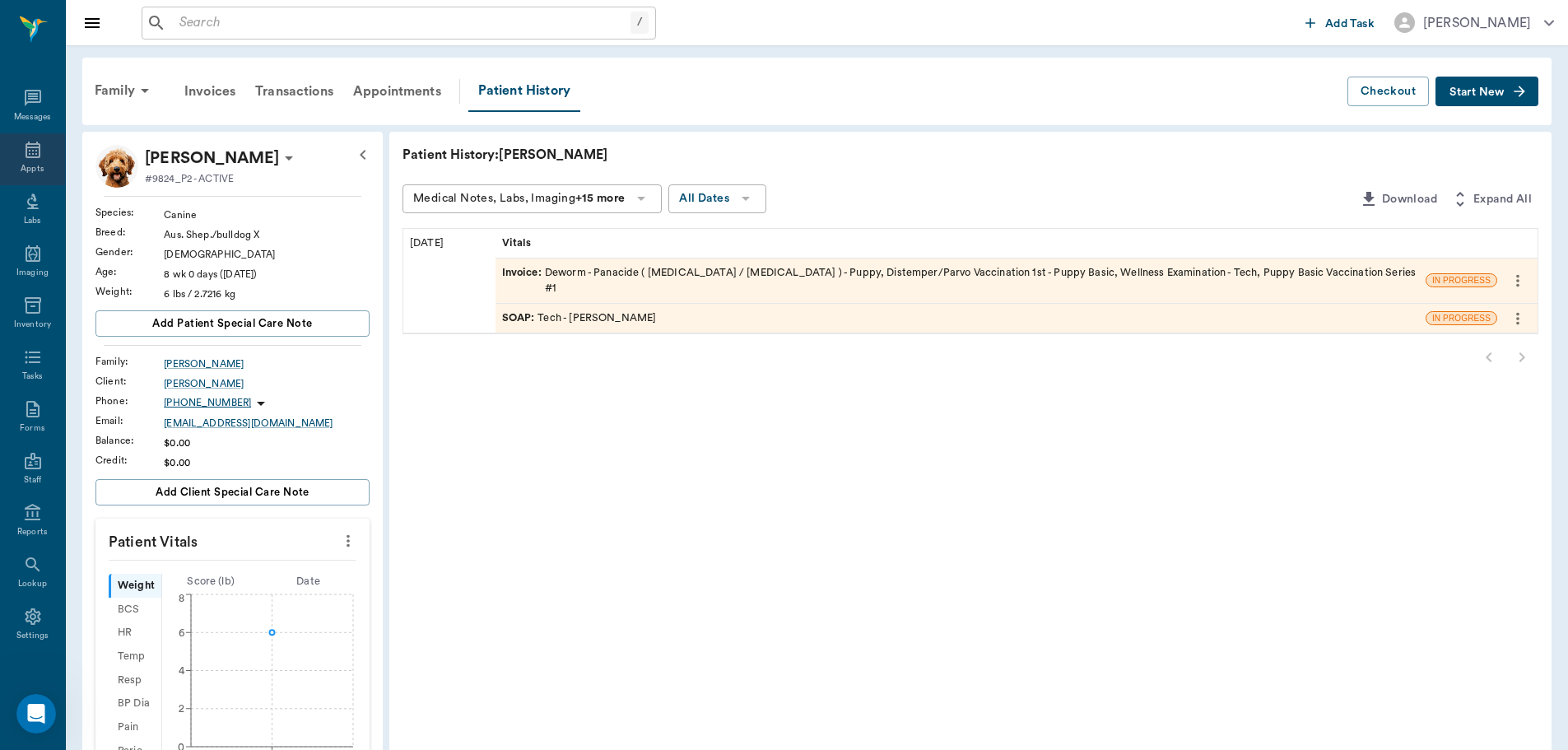
click at [25, 152] on icon at bounding box center [32, 150] width 14 height 16
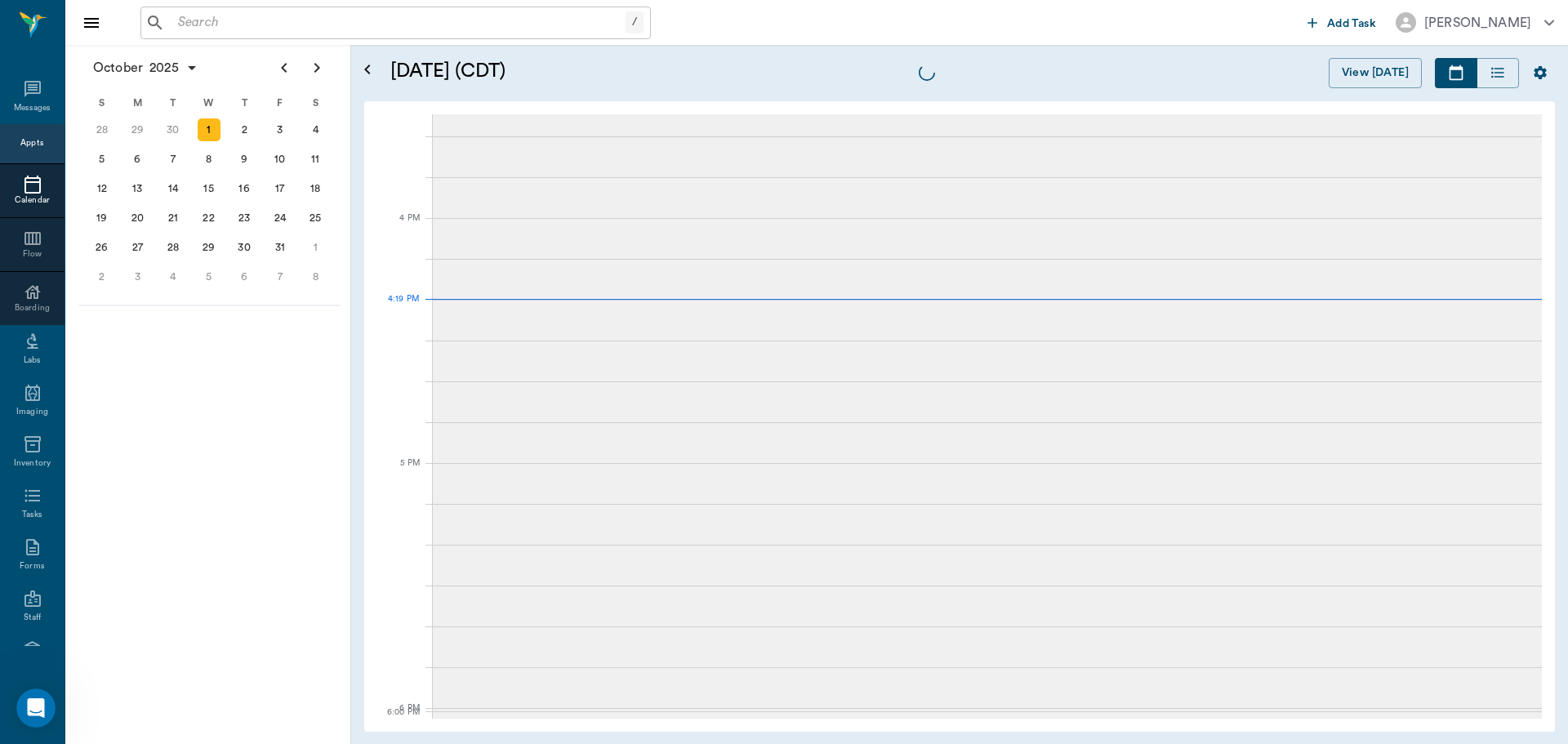
scroll to position [1959, 0]
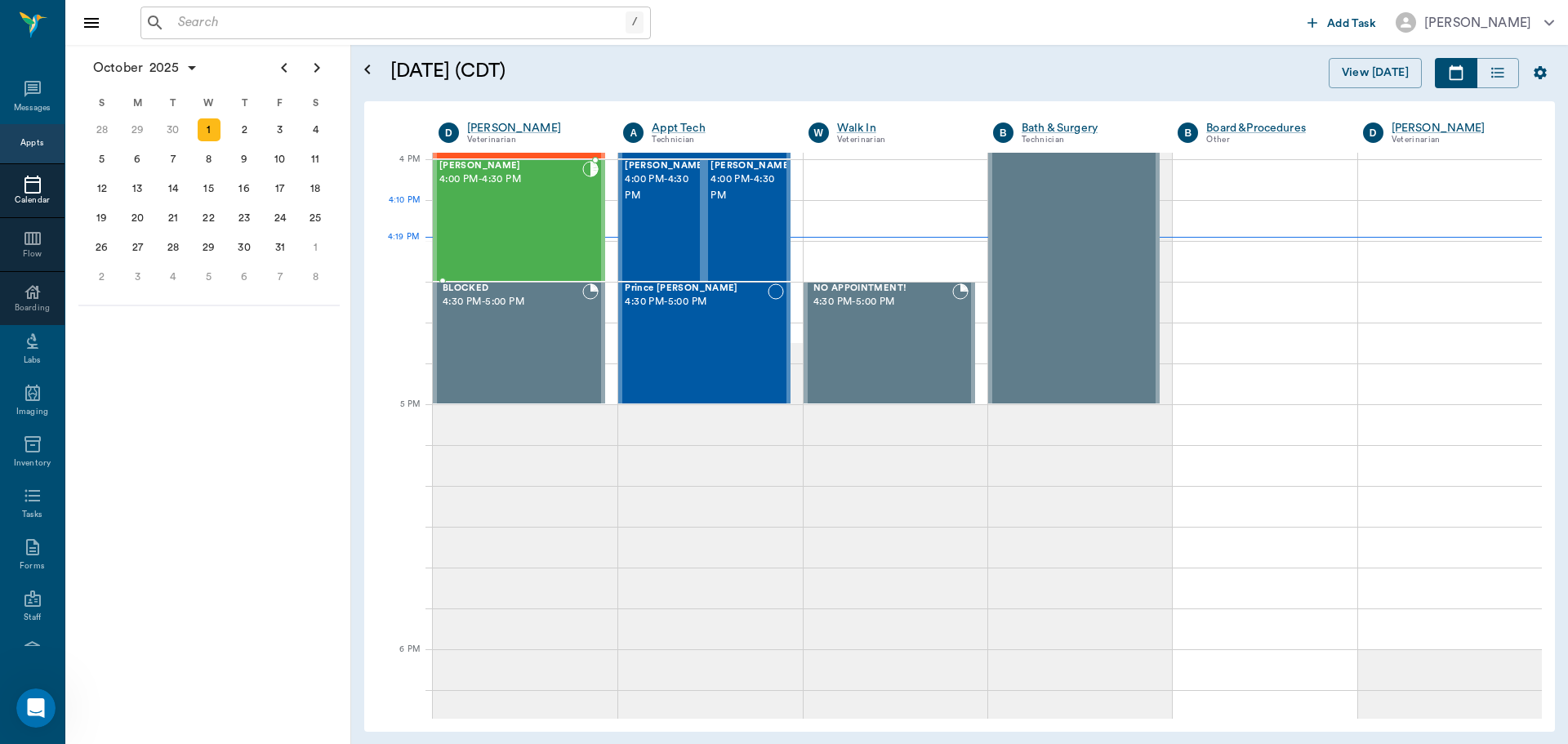
click at [546, 237] on div "[PERSON_NAME] 4:00 PM - 4:30 PM" at bounding box center [511, 220] width 143 height 119
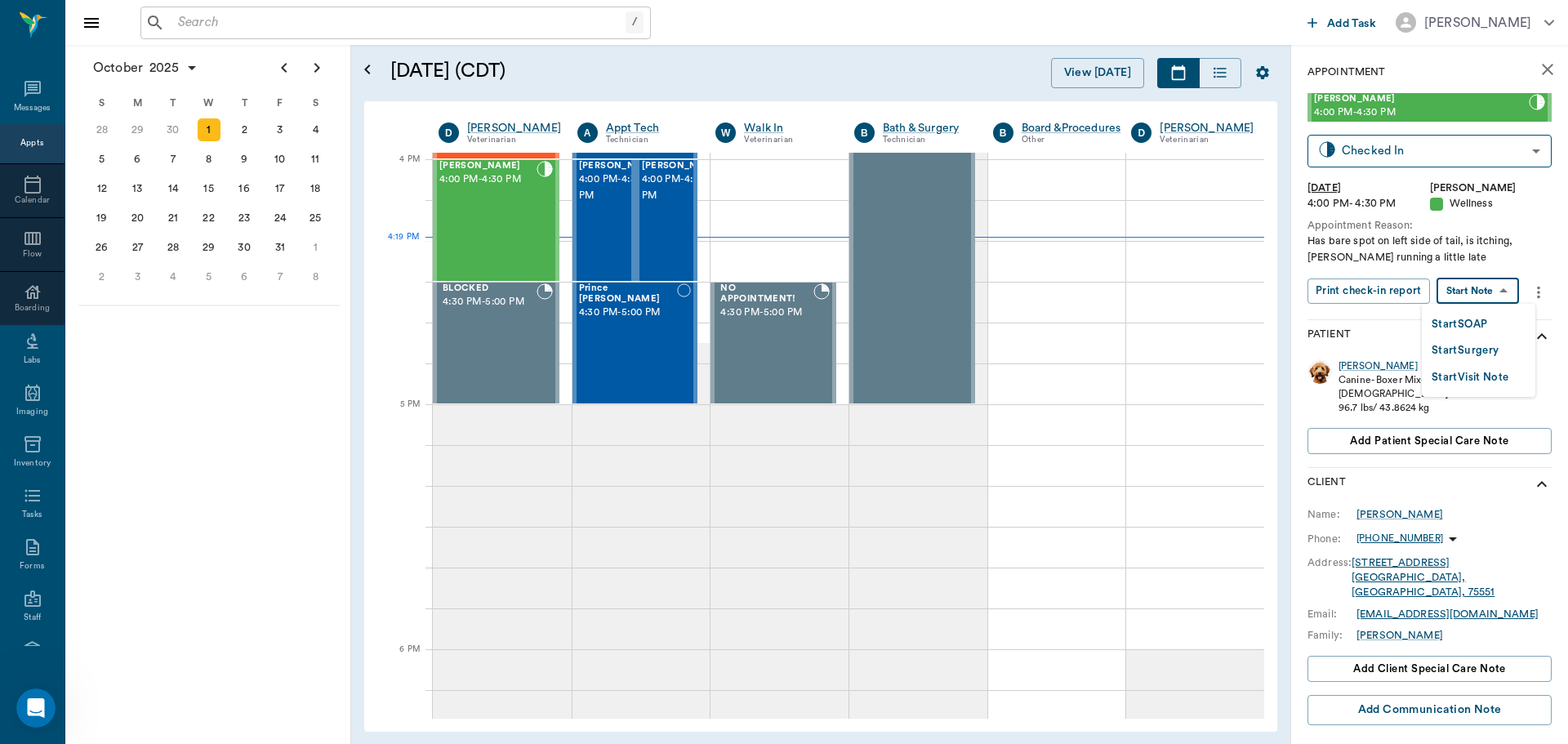
click at [1489, 300] on body "/ ​ Add Task [PERSON_NAME] Nectar Messages Appts Calendar Flow Boarding Labs Im…" at bounding box center [784, 372] width 1568 height 744
click at [1484, 321] on button "Start SOAP" at bounding box center [1459, 324] width 55 height 19
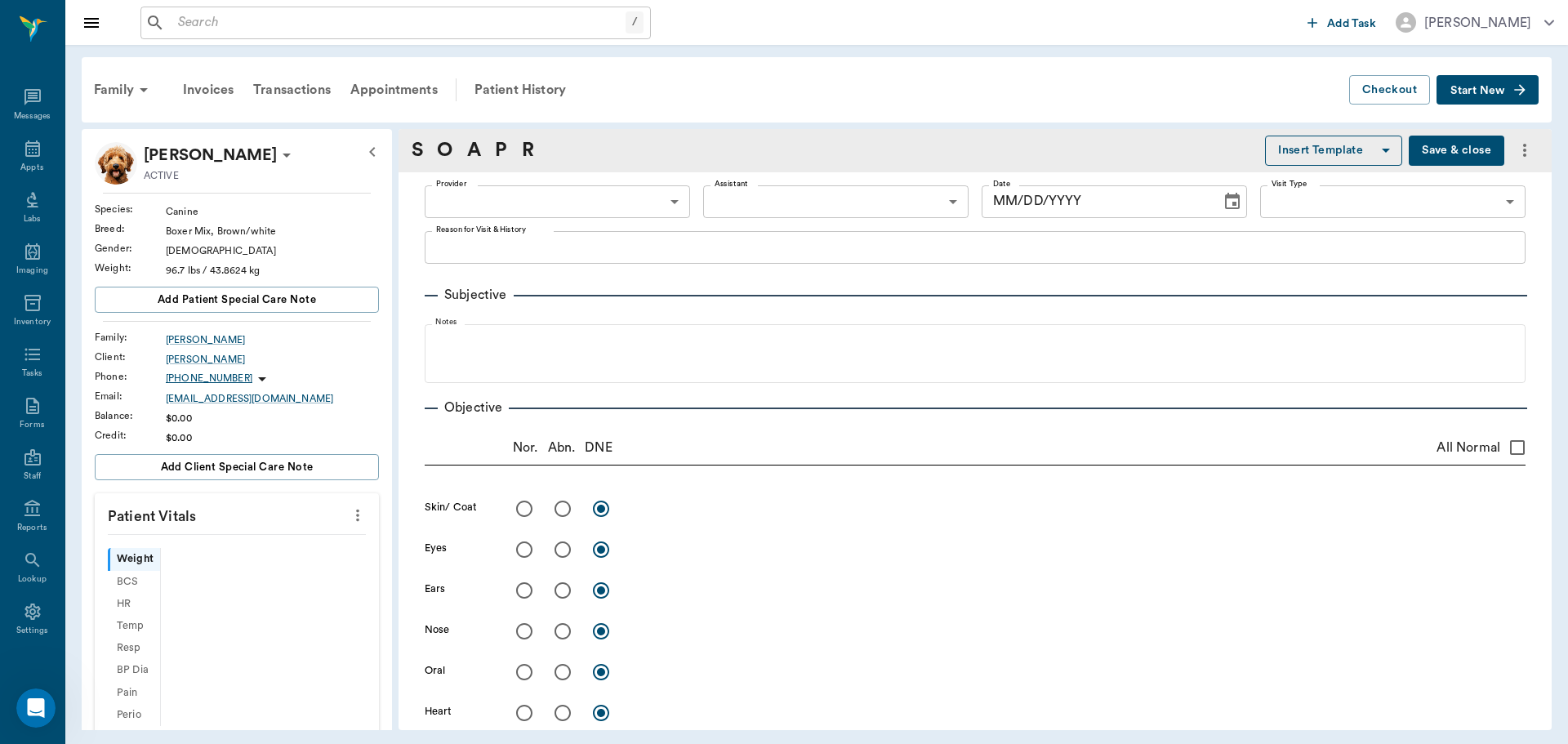
type input "63ec2f075fda476ae8351a4d"
type input "65d2be4f46e3a538d89b8c14"
type textarea "Has bare spot on left side of tail, is itching, [PERSON_NAME] running a little …"
type input "[DATE]"
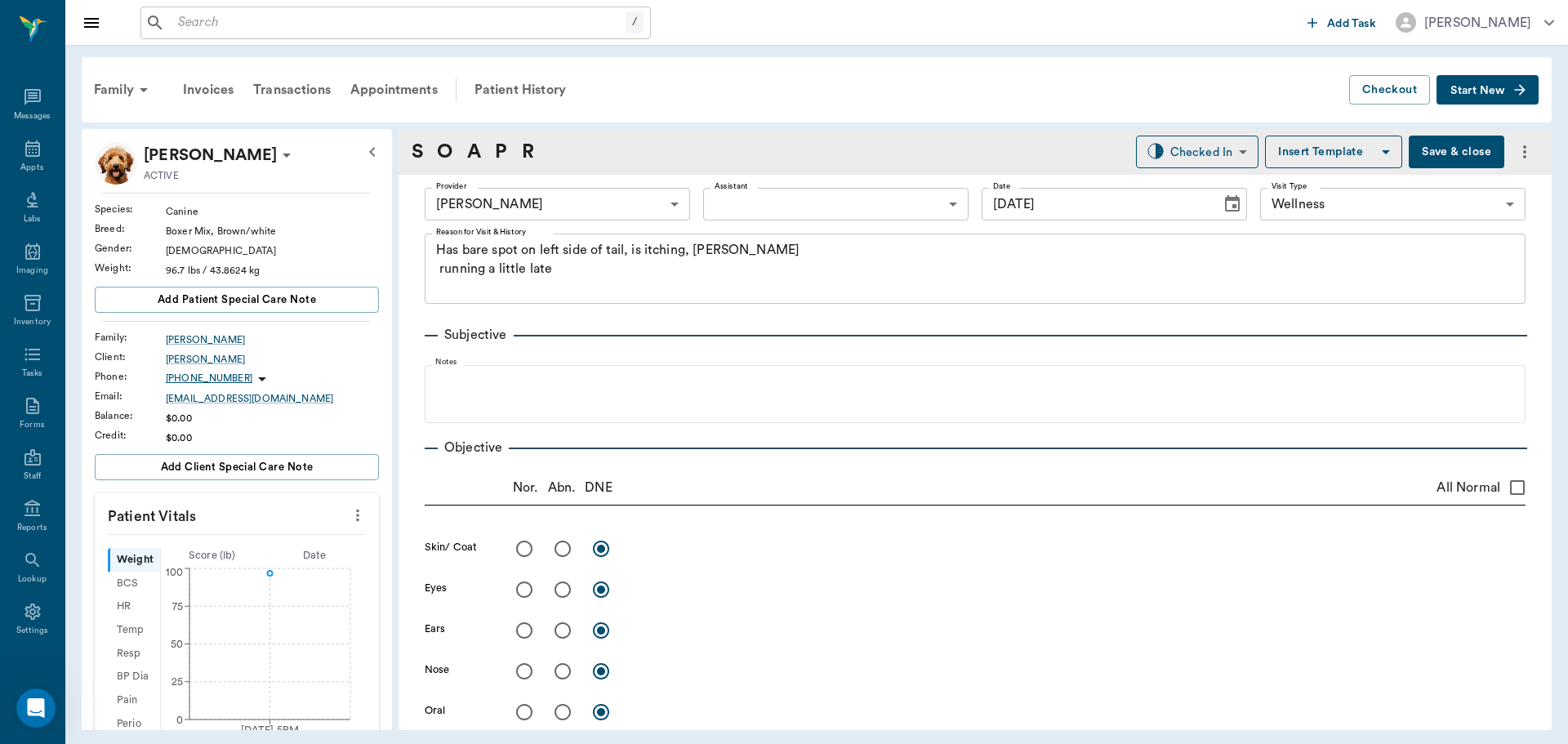
click at [349, 519] on icon "more" at bounding box center [357, 515] width 18 height 20
click at [314, 535] on span "Enter Vitals" at bounding box center [277, 543] width 137 height 17
click at [275, 554] on input "text" at bounding box center [235, 564] width 142 height 33
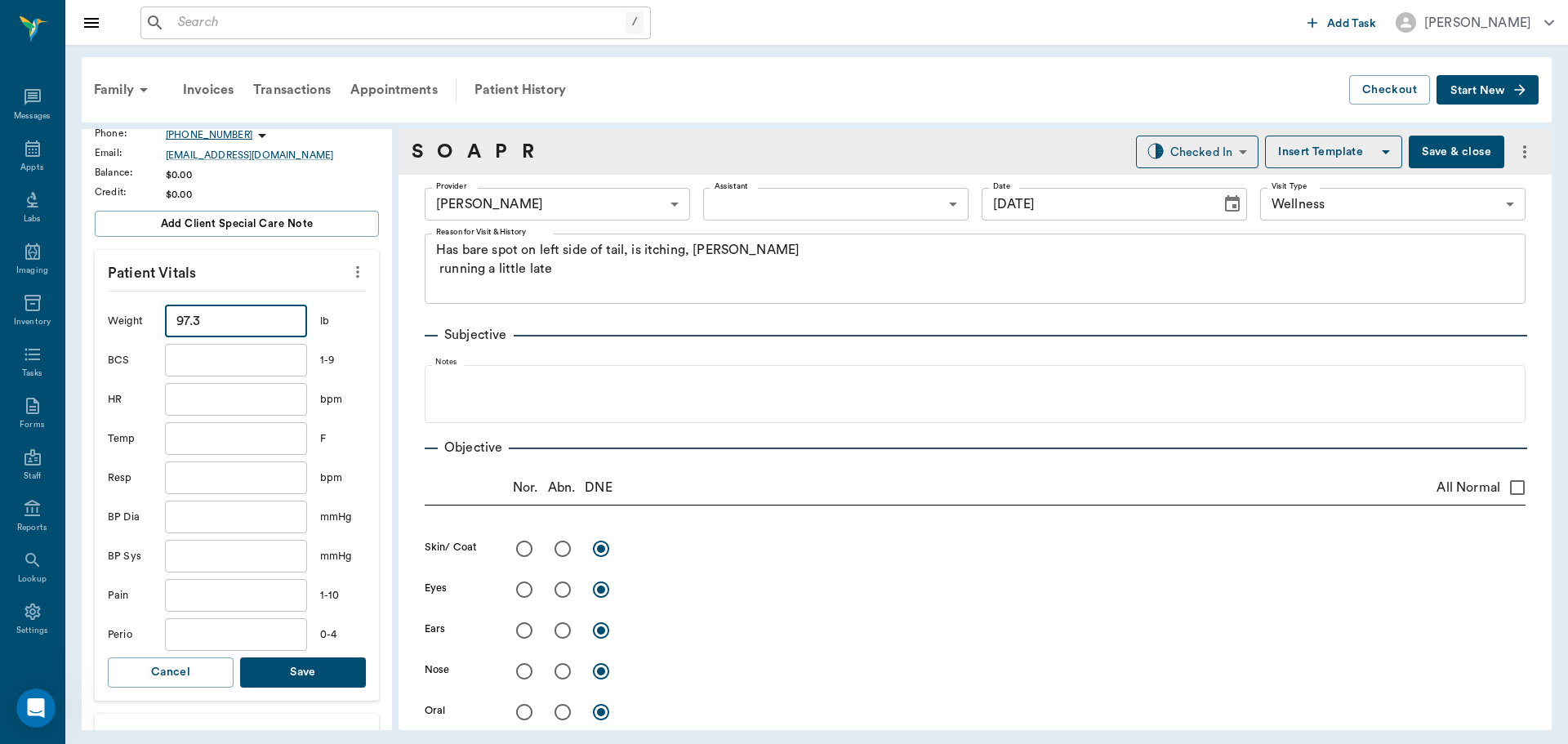
scroll to position [245, 0]
type input "97.3"
click at [318, 662] on button "Save" at bounding box center [302, 671] width 126 height 30
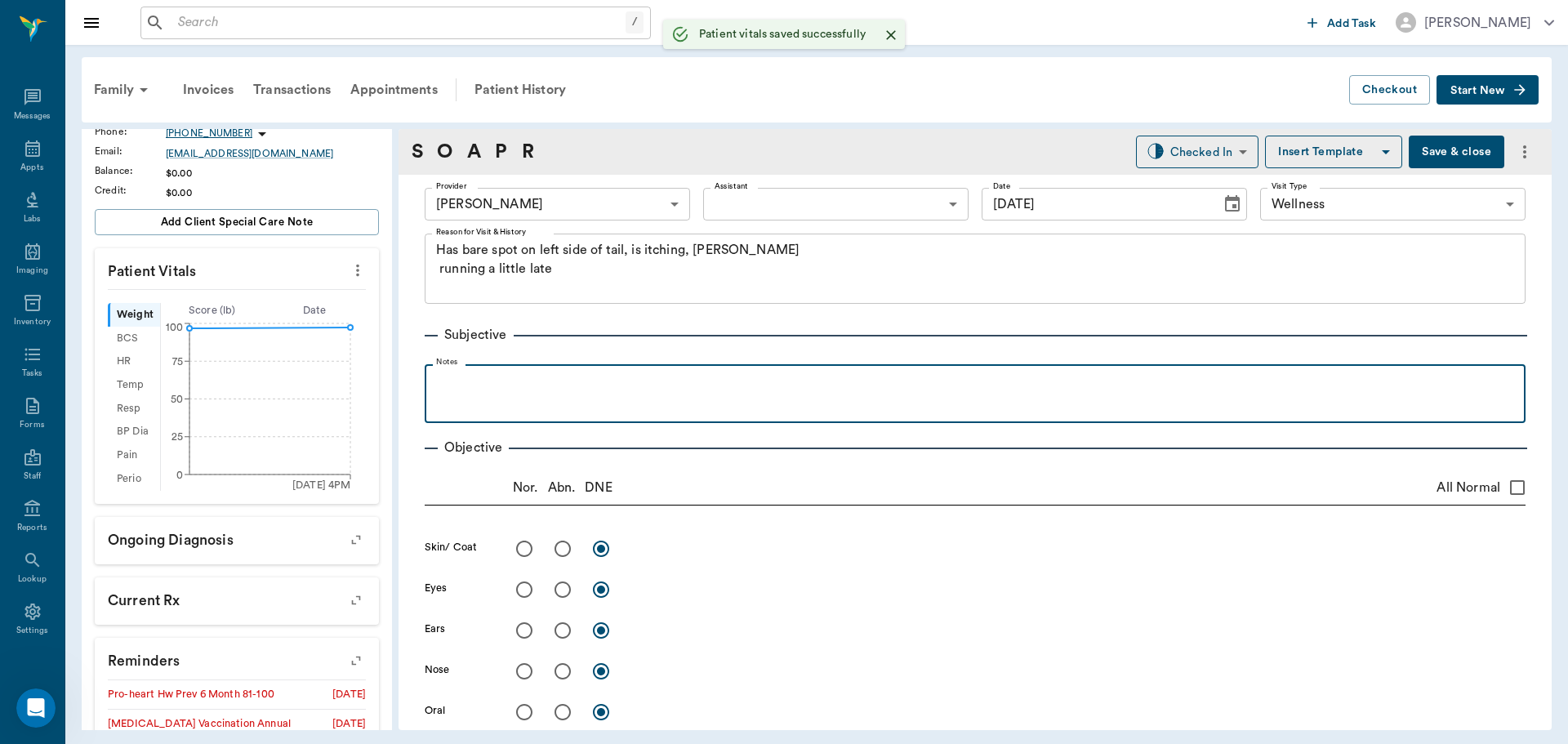
click at [696, 397] on div at bounding box center [975, 393] width 1085 height 41
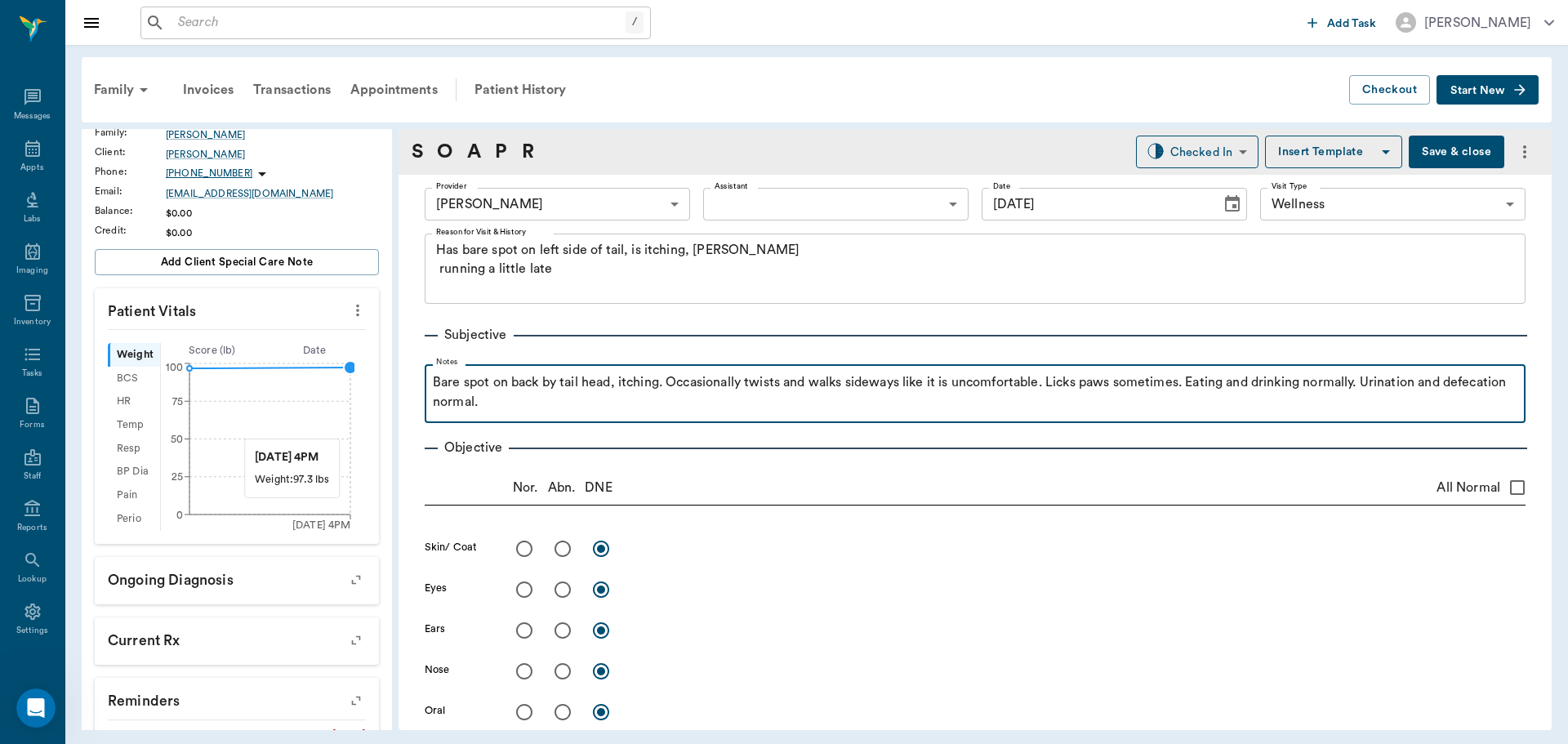
scroll to position [204, 0]
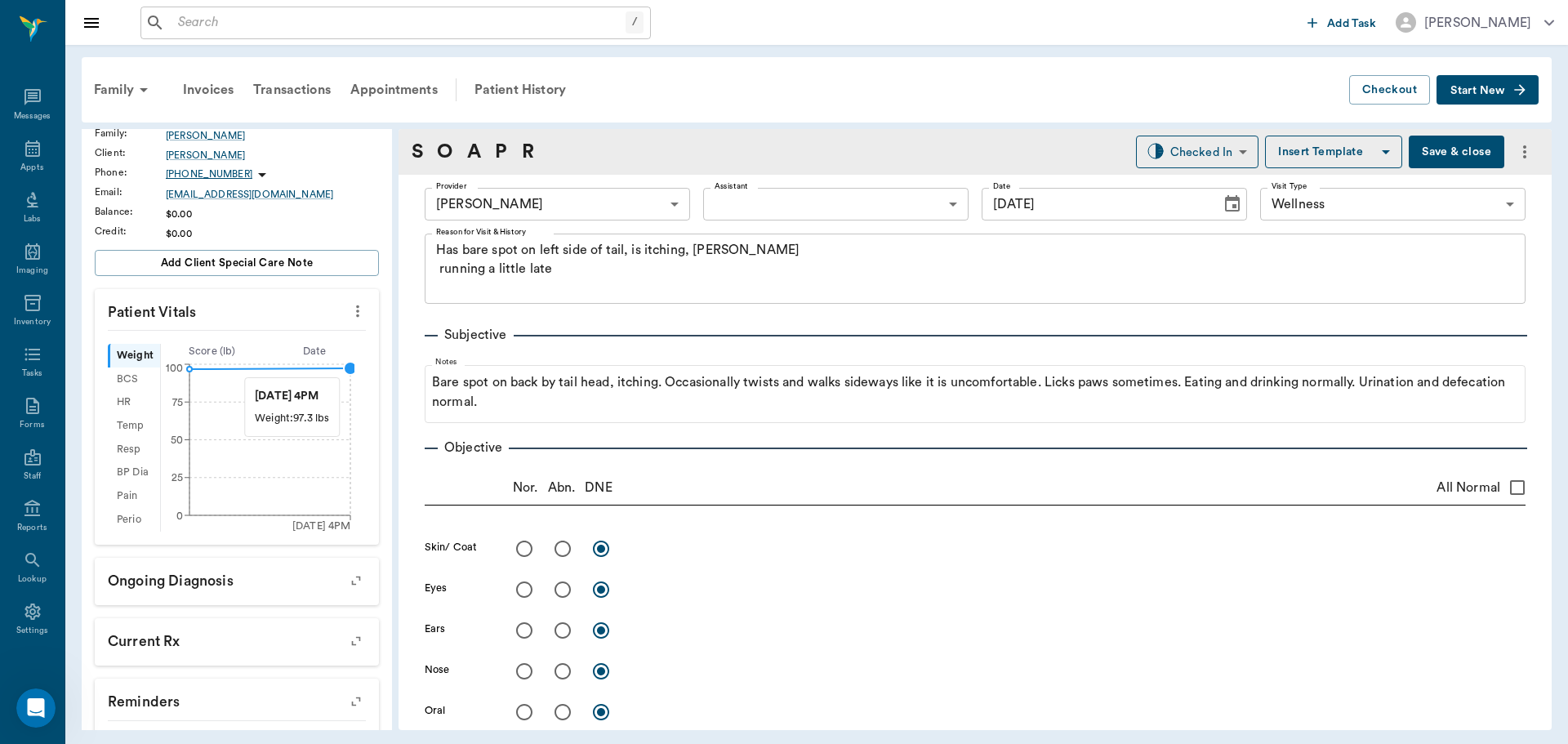
click at [349, 369] on circle at bounding box center [350, 368] width 13 height 13
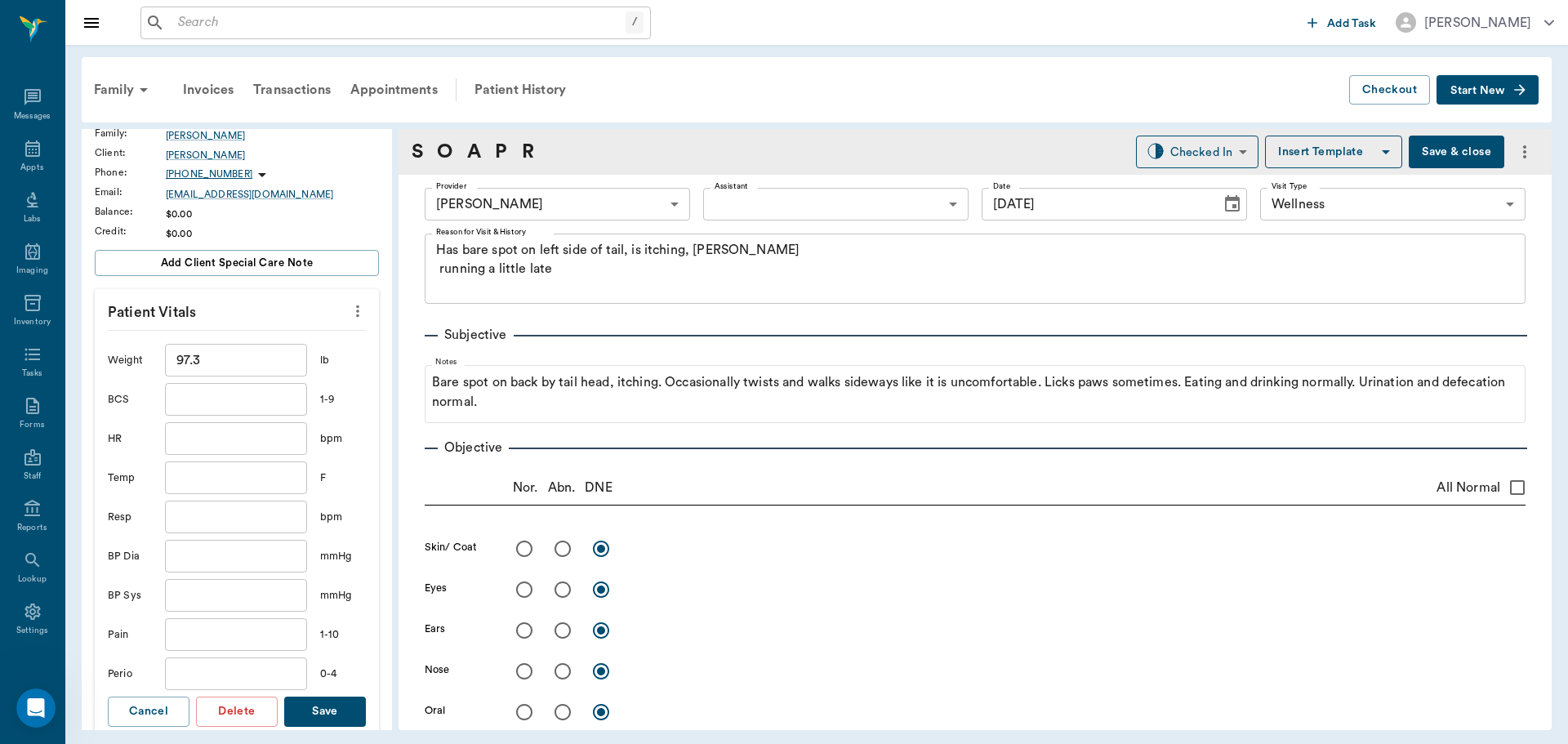
click at [236, 481] on input "text" at bounding box center [235, 478] width 142 height 33
type input "100.3"
click at [332, 709] on button "Save" at bounding box center [325, 711] width 82 height 30
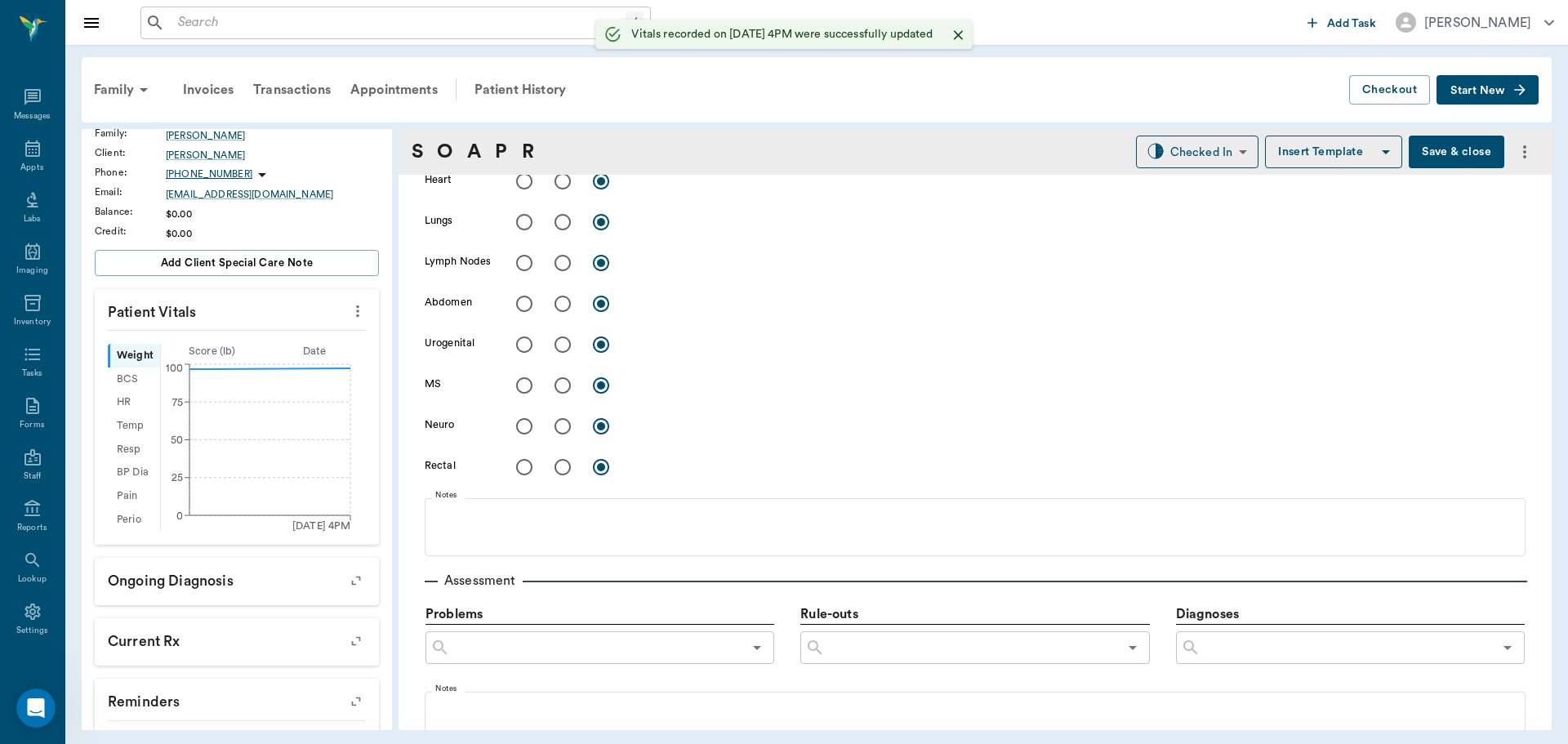
scroll to position [816, 0]
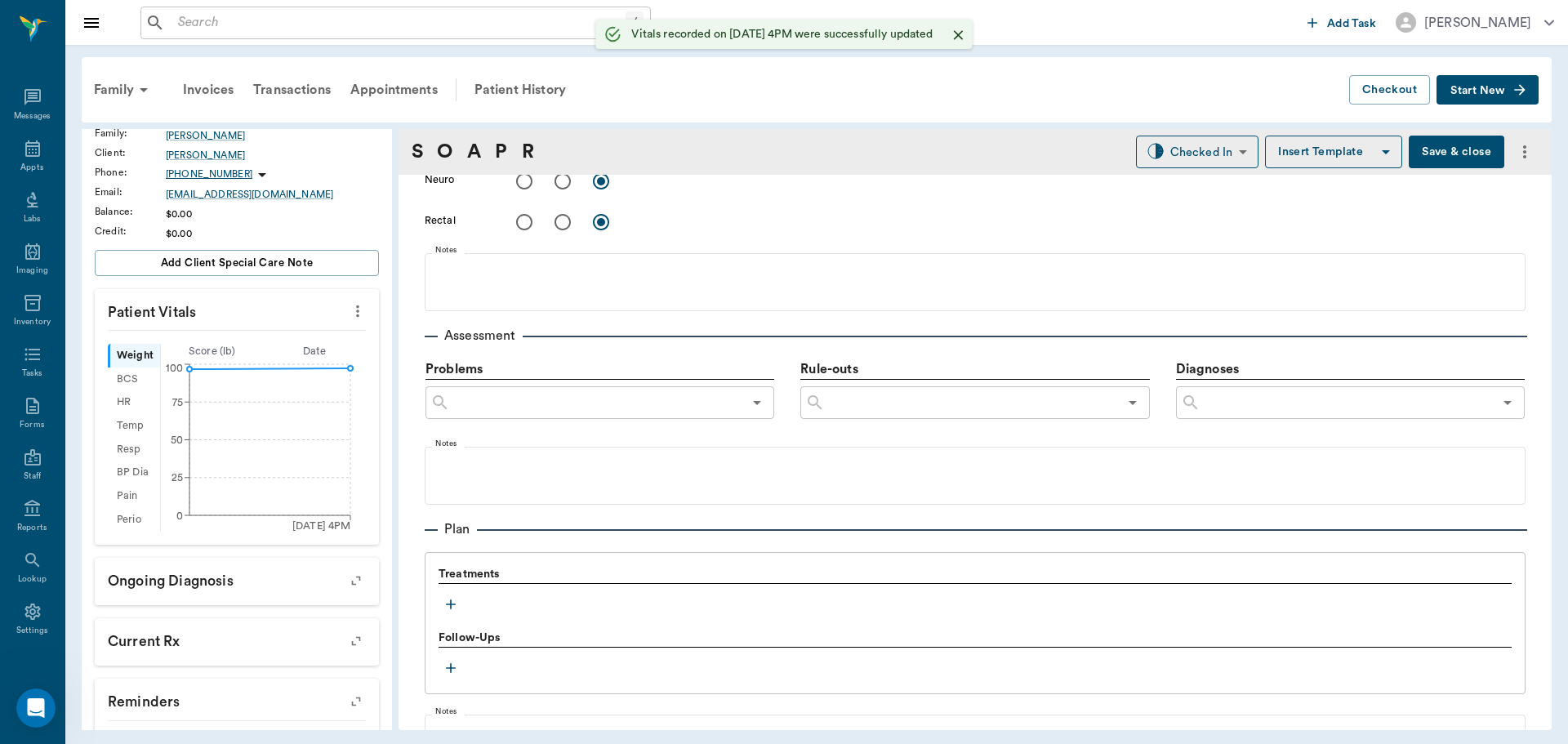
click at [461, 597] on button "button" at bounding box center [450, 603] width 24 height 24
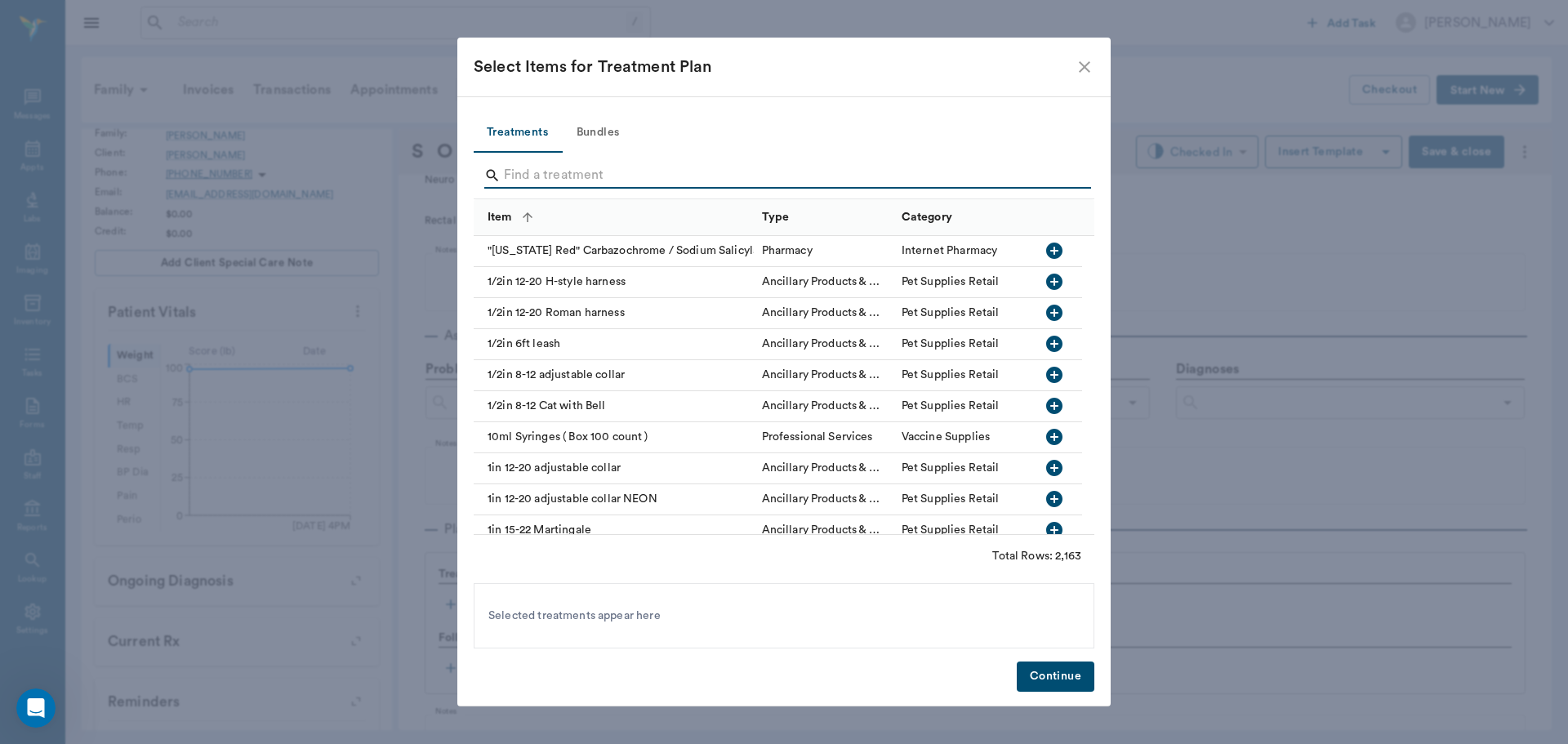
click at [538, 175] on input "Search" at bounding box center [784, 175] width 562 height 26
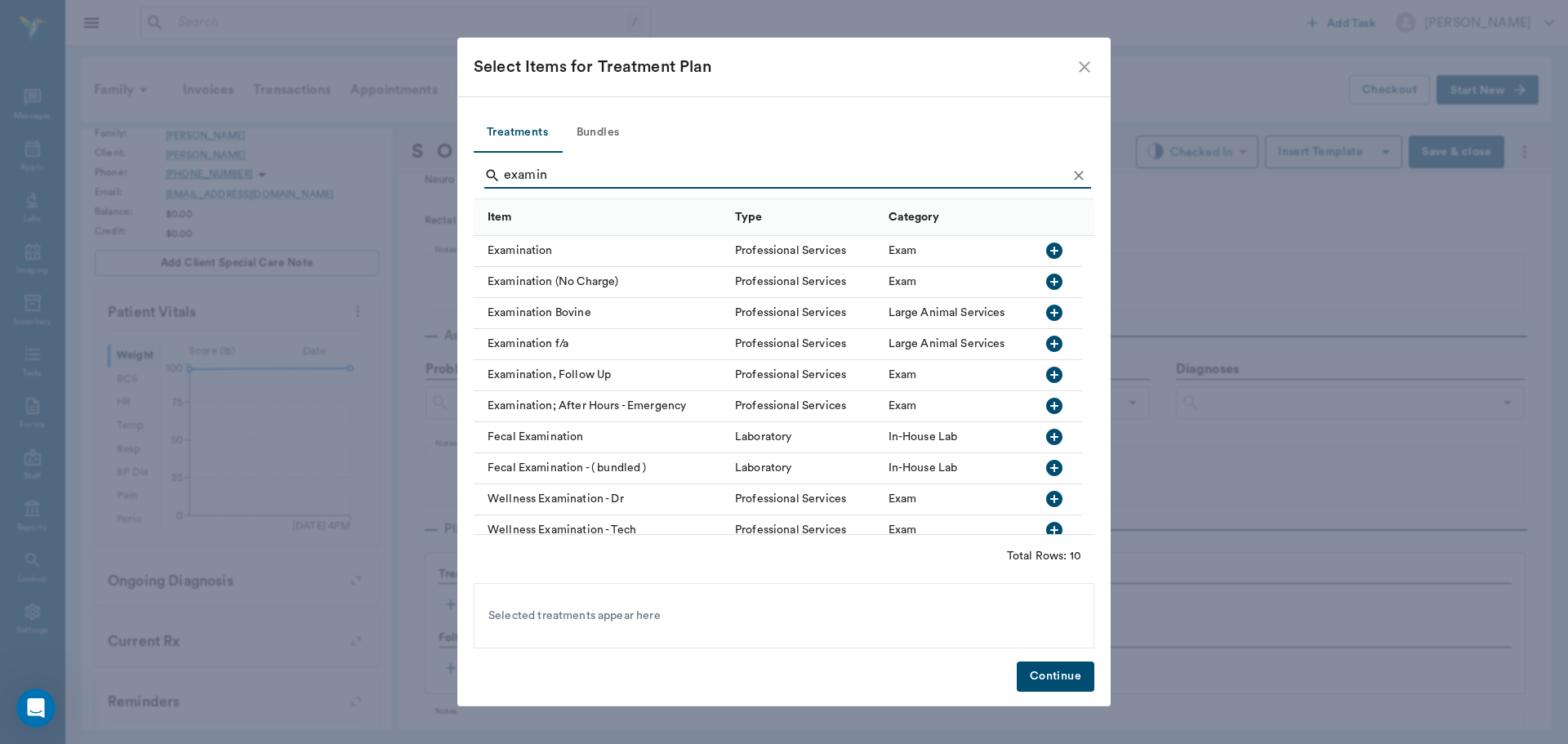
type input "examin"
click at [1050, 244] on icon "button" at bounding box center [1055, 250] width 16 height 16
click at [1076, 170] on icon "Clear" at bounding box center [1079, 176] width 16 height 16
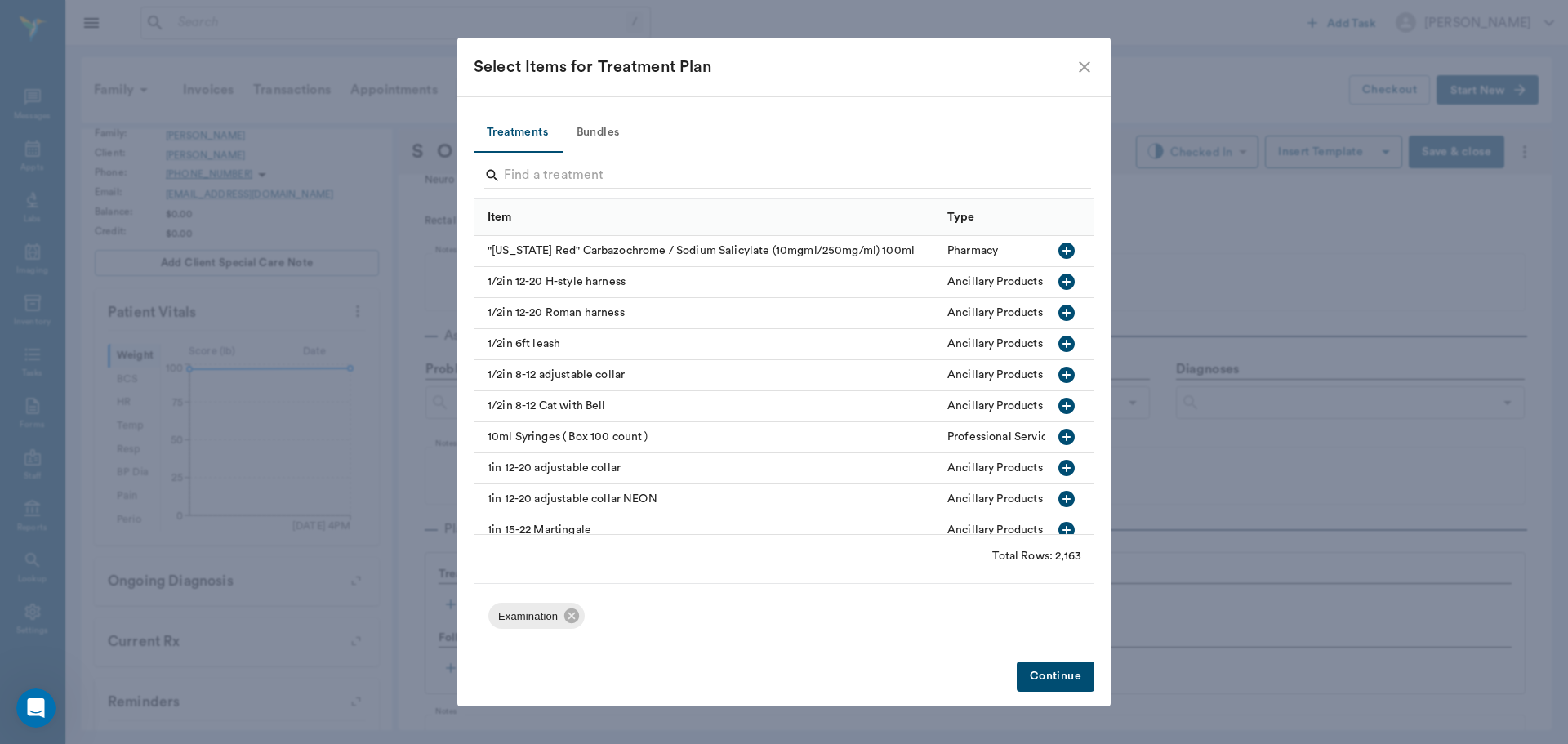
click at [610, 129] on button "Bundles" at bounding box center [597, 133] width 73 height 39
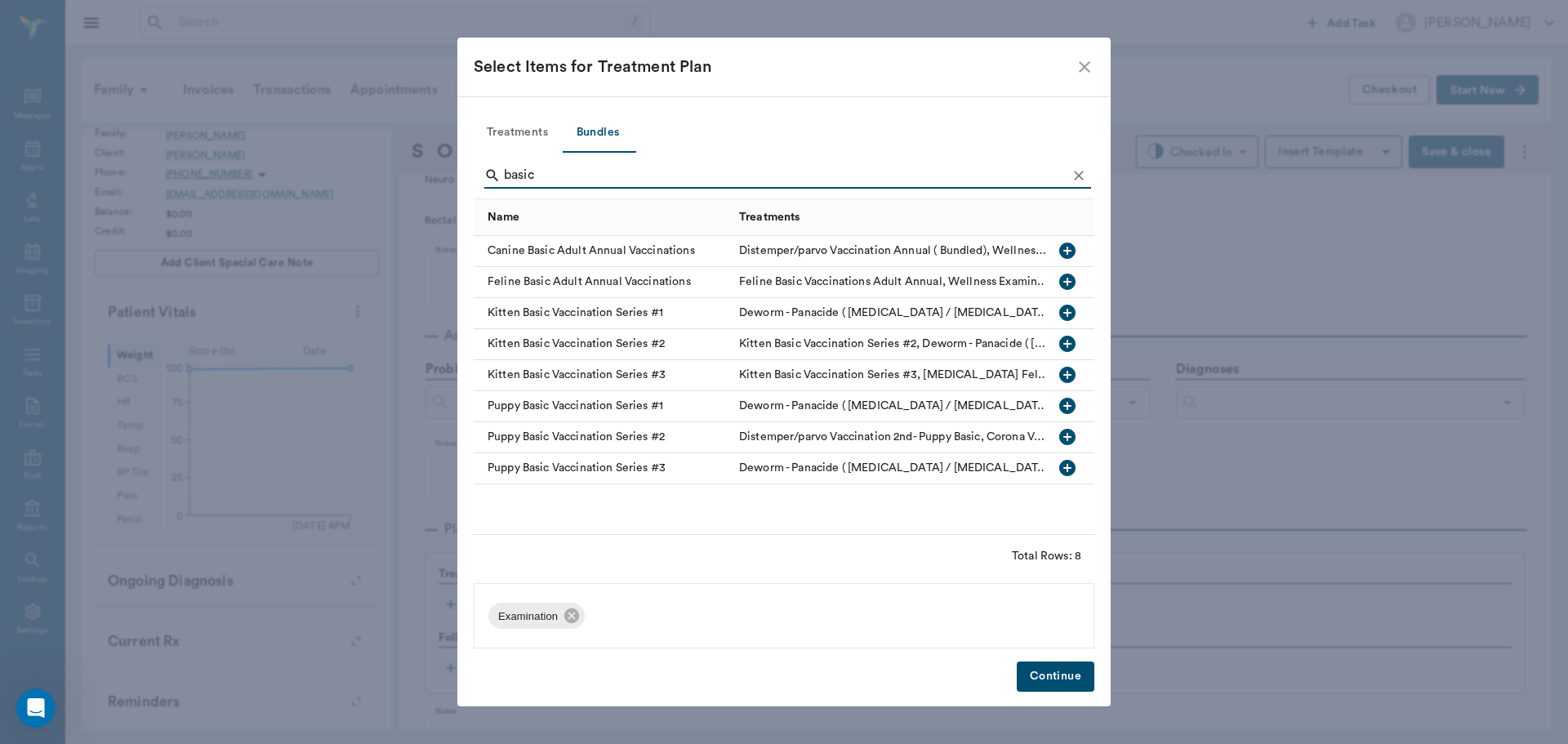
type input "basic"
click at [1067, 248] on icon "button" at bounding box center [1067, 250] width 20 height 20
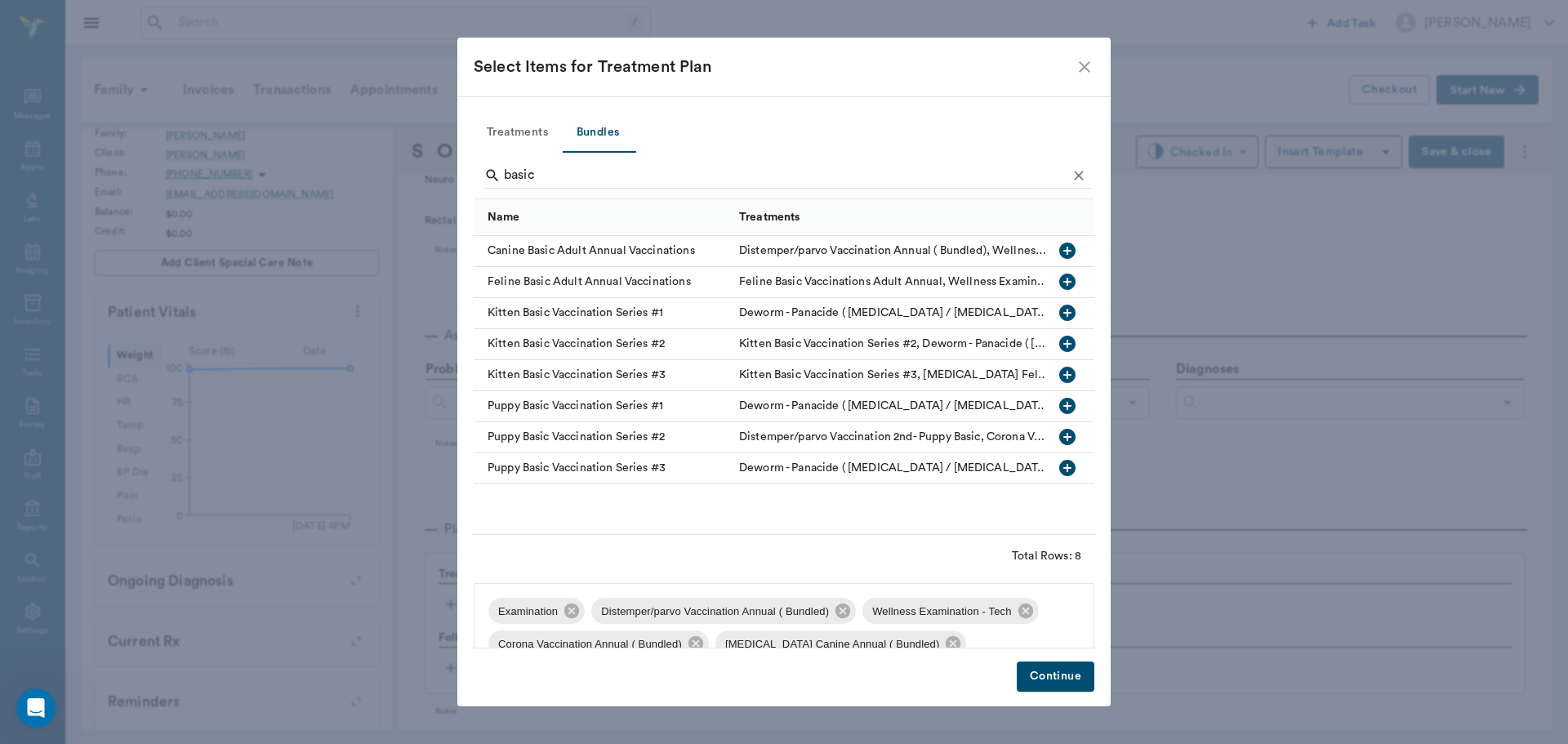
drag, startPoint x: 1063, startPoint y: 666, endPoint x: 1068, endPoint y: 601, distance: 65.2
click at [1063, 666] on button "Continue" at bounding box center [1055, 676] width 78 height 30
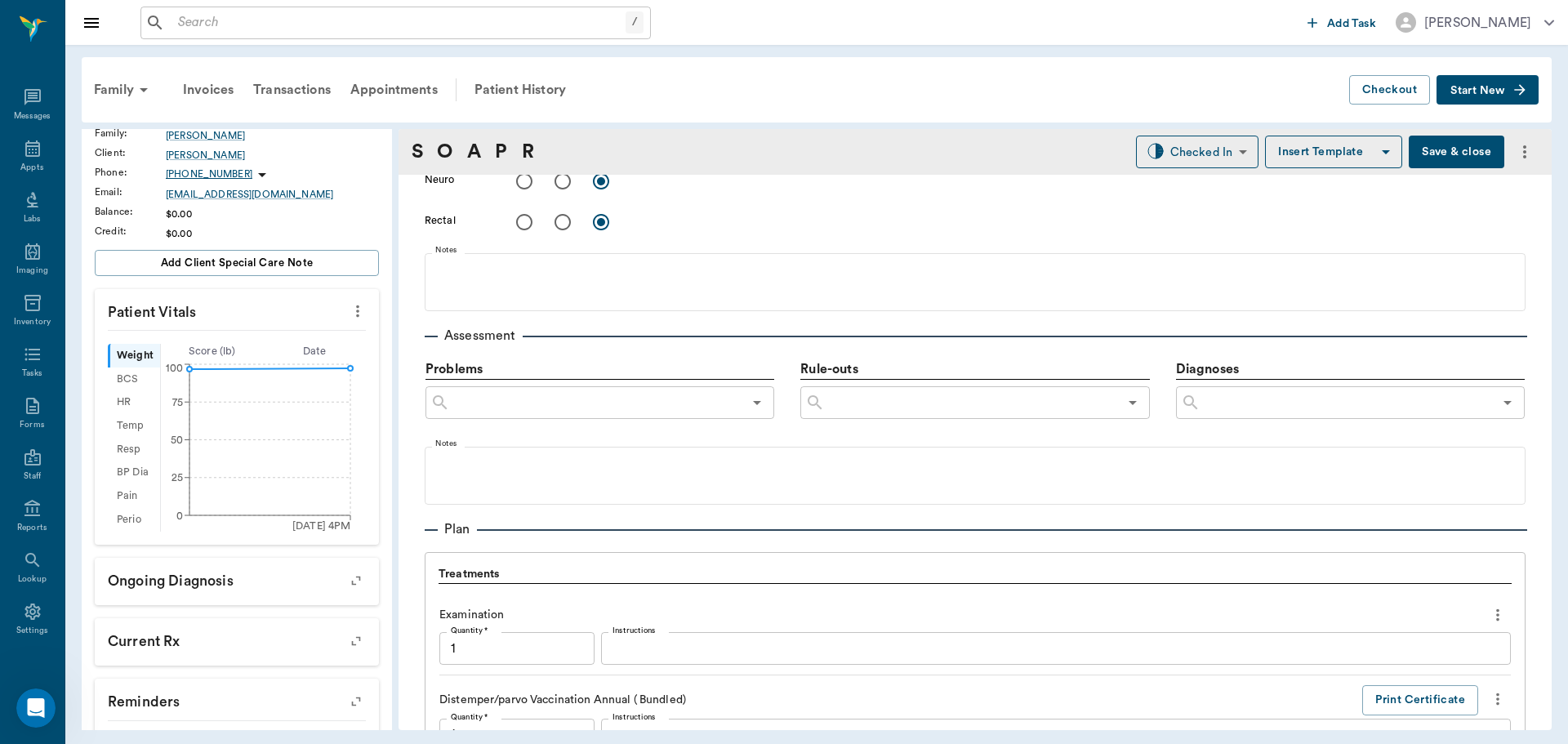
scroll to position [1853, 0]
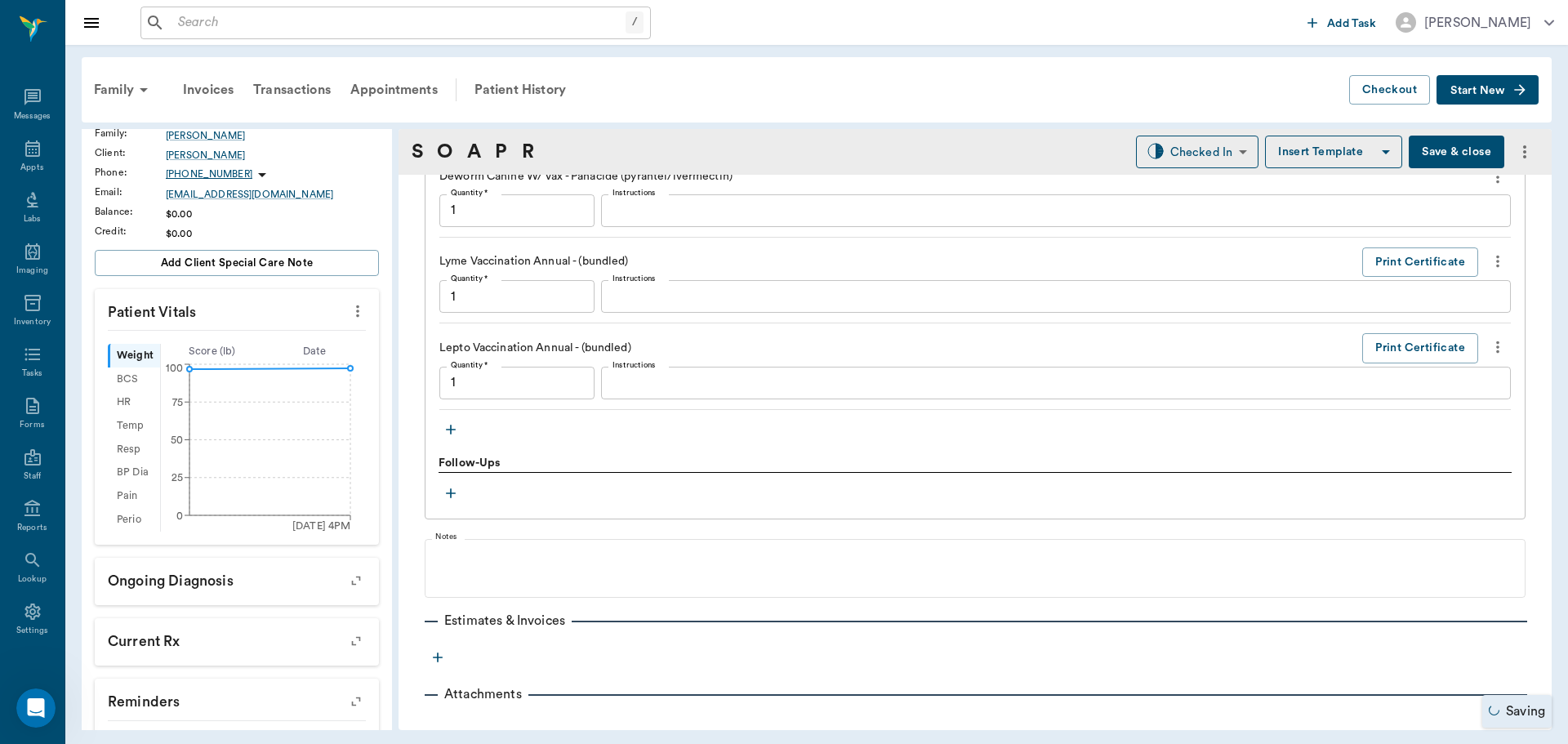
type input "1.00"
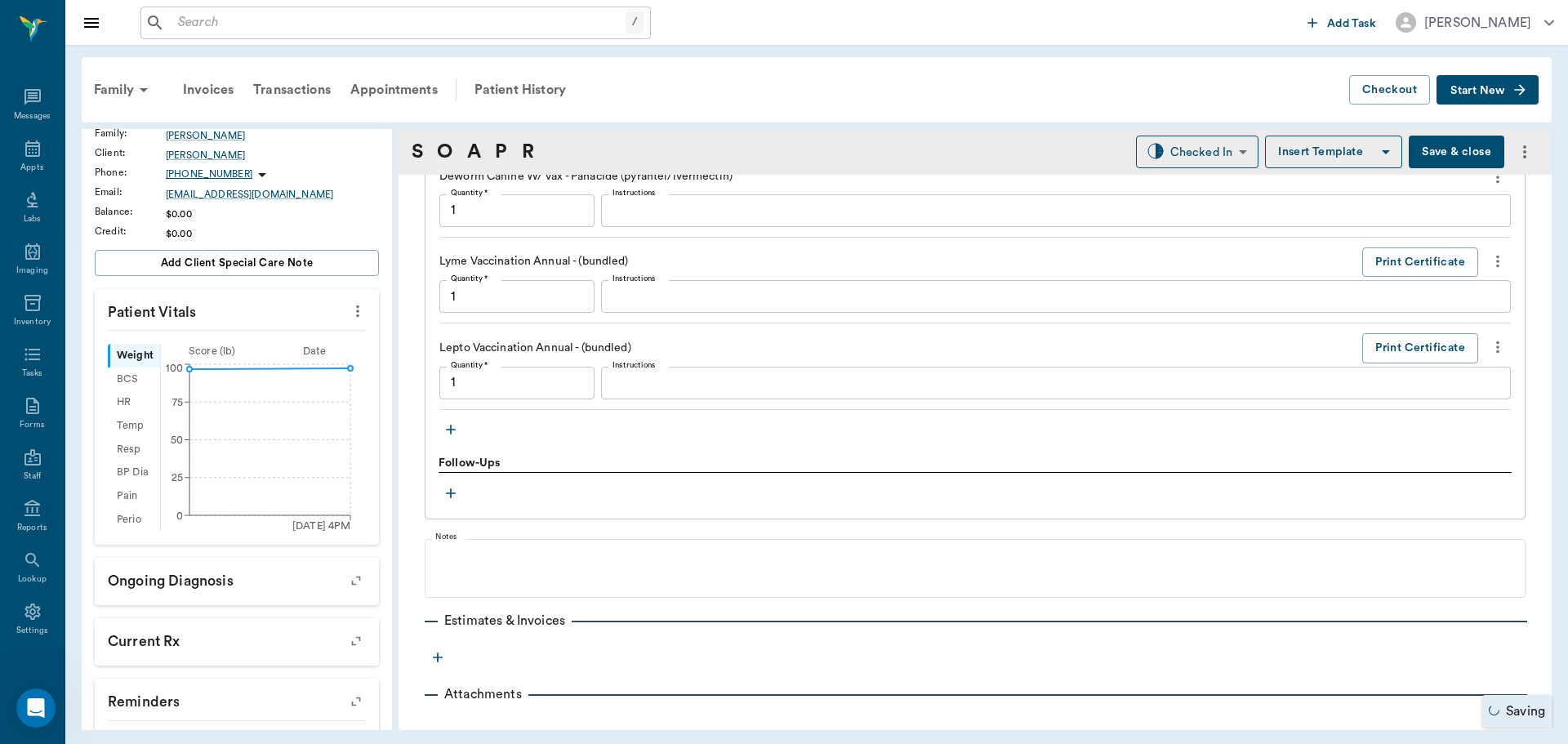
type input "1.00"
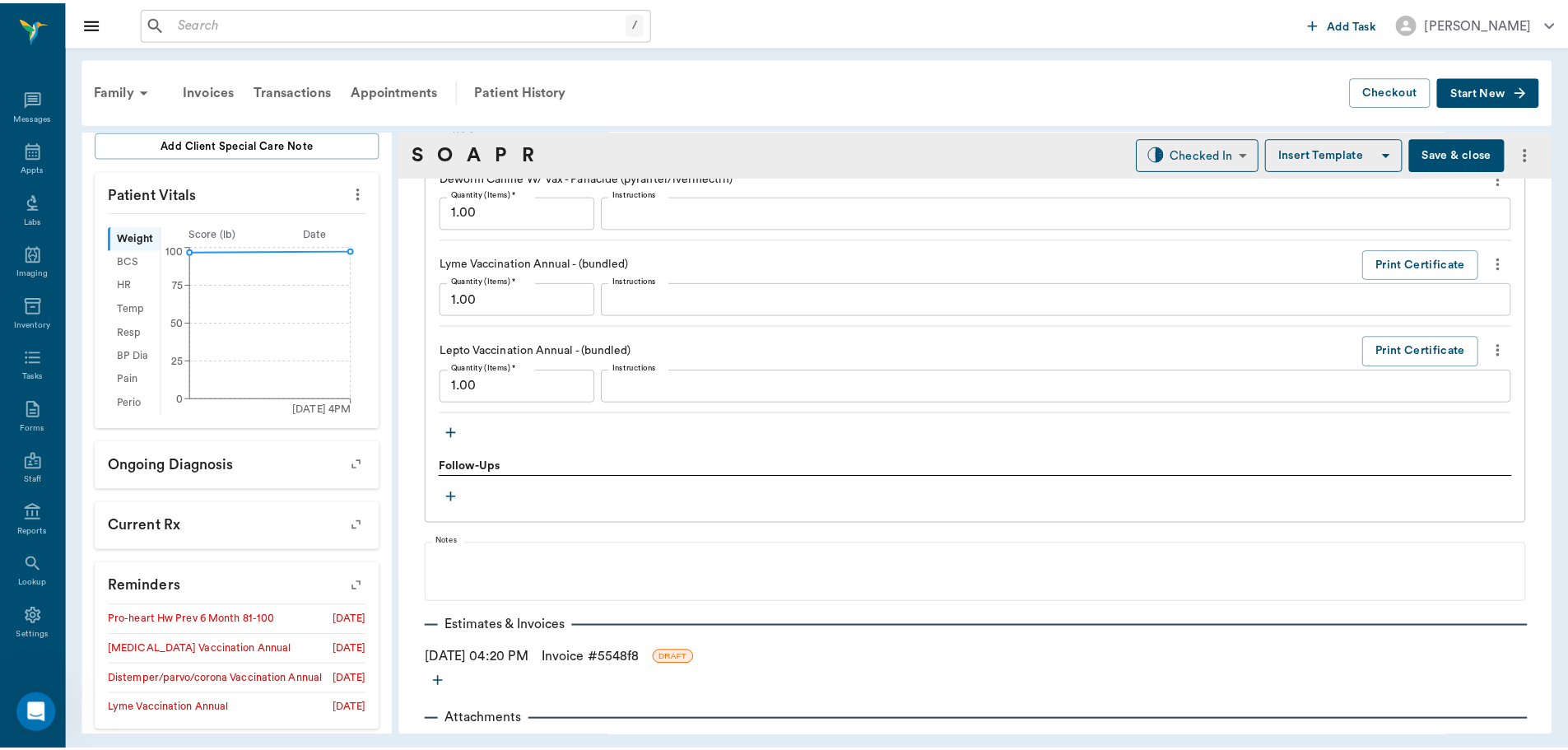
scroll to position [453, 0]
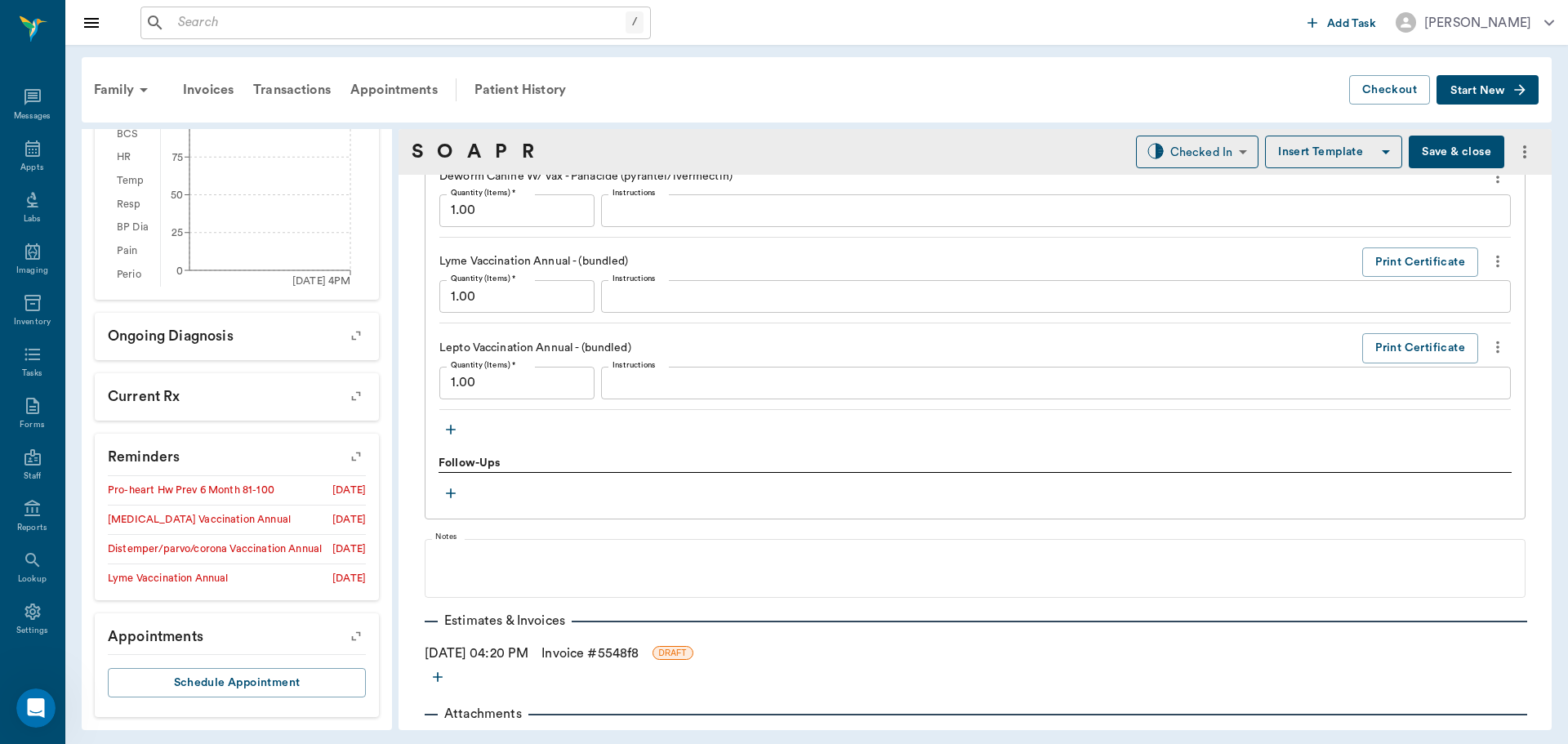
click at [346, 460] on icon "button" at bounding box center [357, 456] width 23 height 23
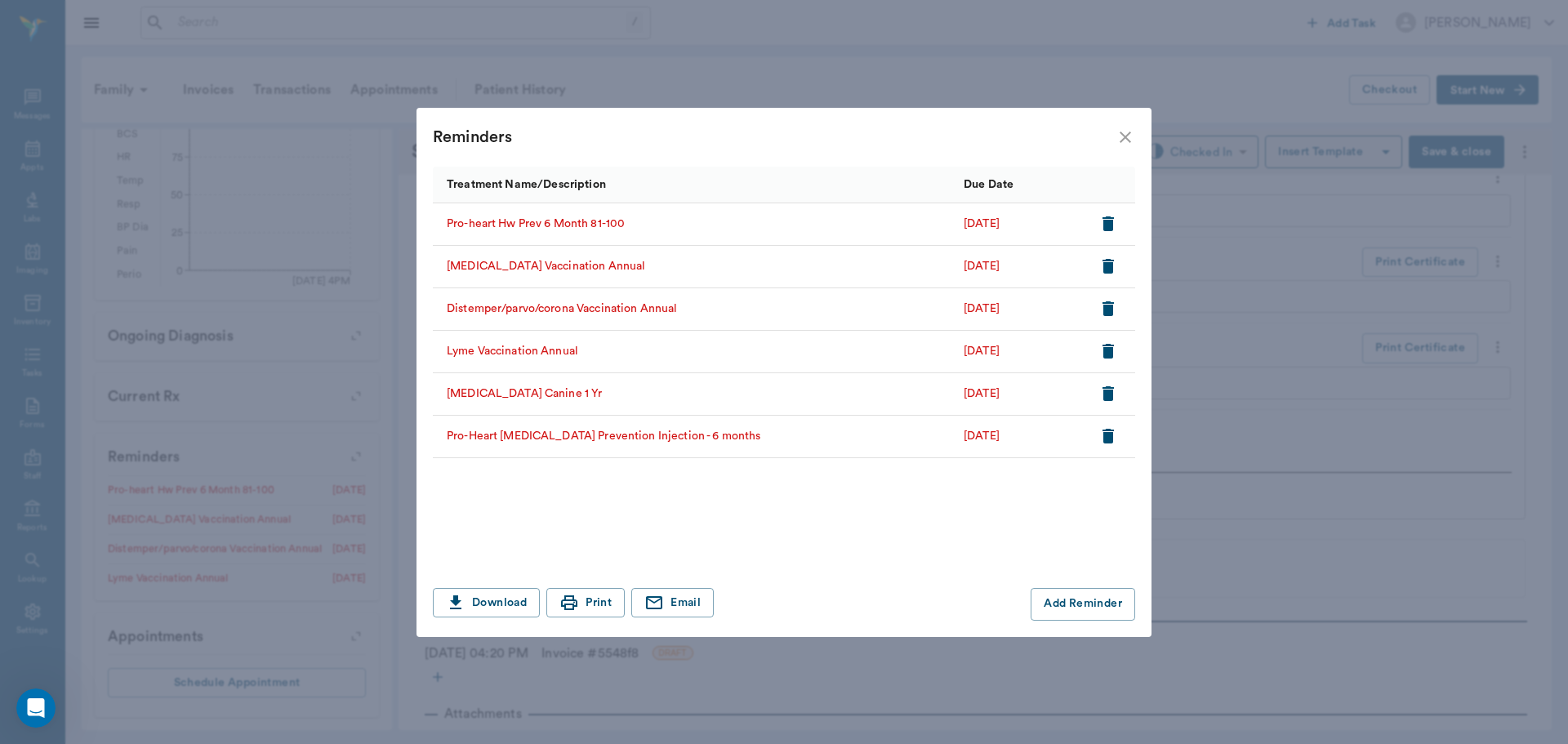
click at [1102, 439] on icon "button" at bounding box center [1108, 436] width 20 height 20
click at [1124, 141] on icon "close" at bounding box center [1125, 137] width 20 height 20
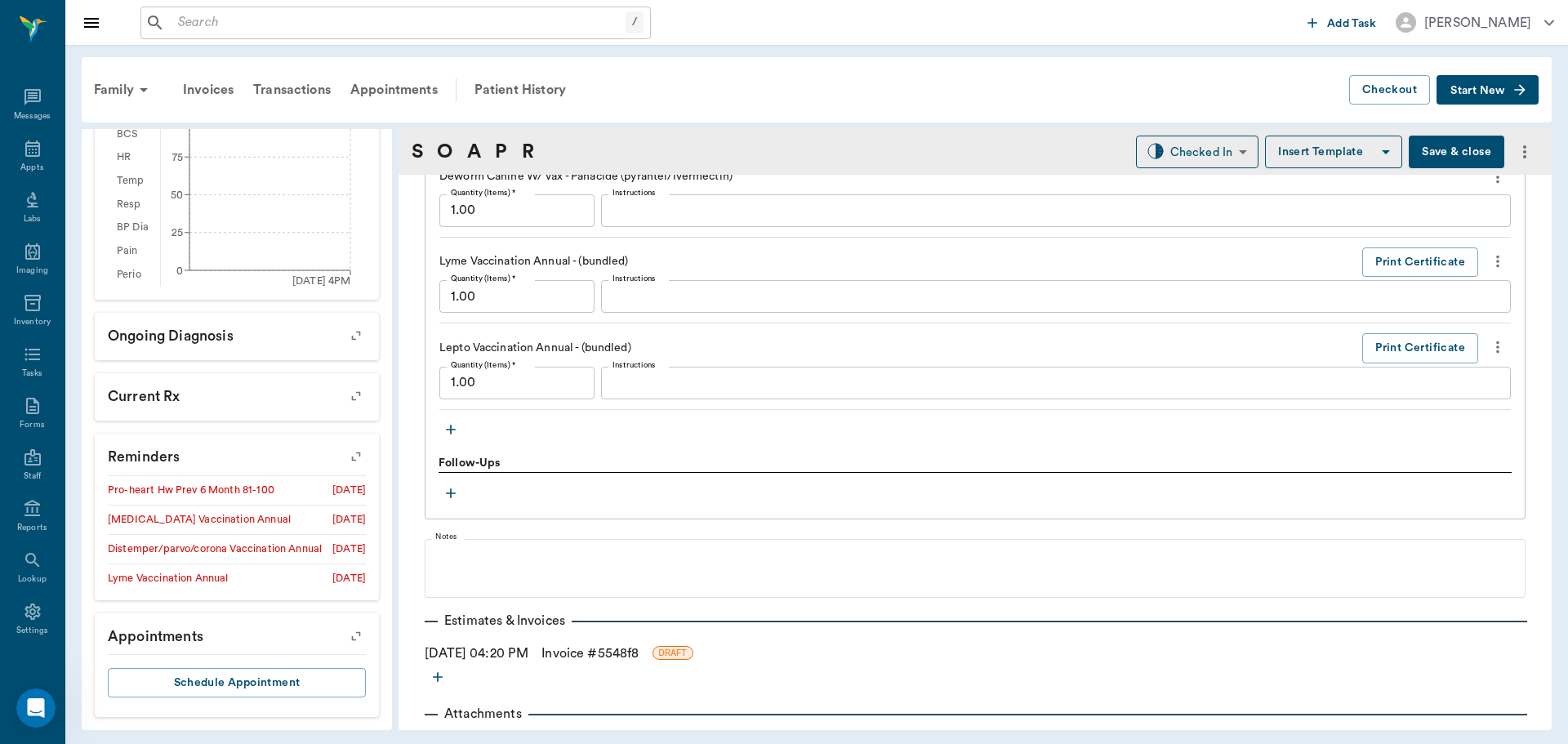
click at [1433, 156] on button "Save & close" at bounding box center [1456, 151] width 95 height 33
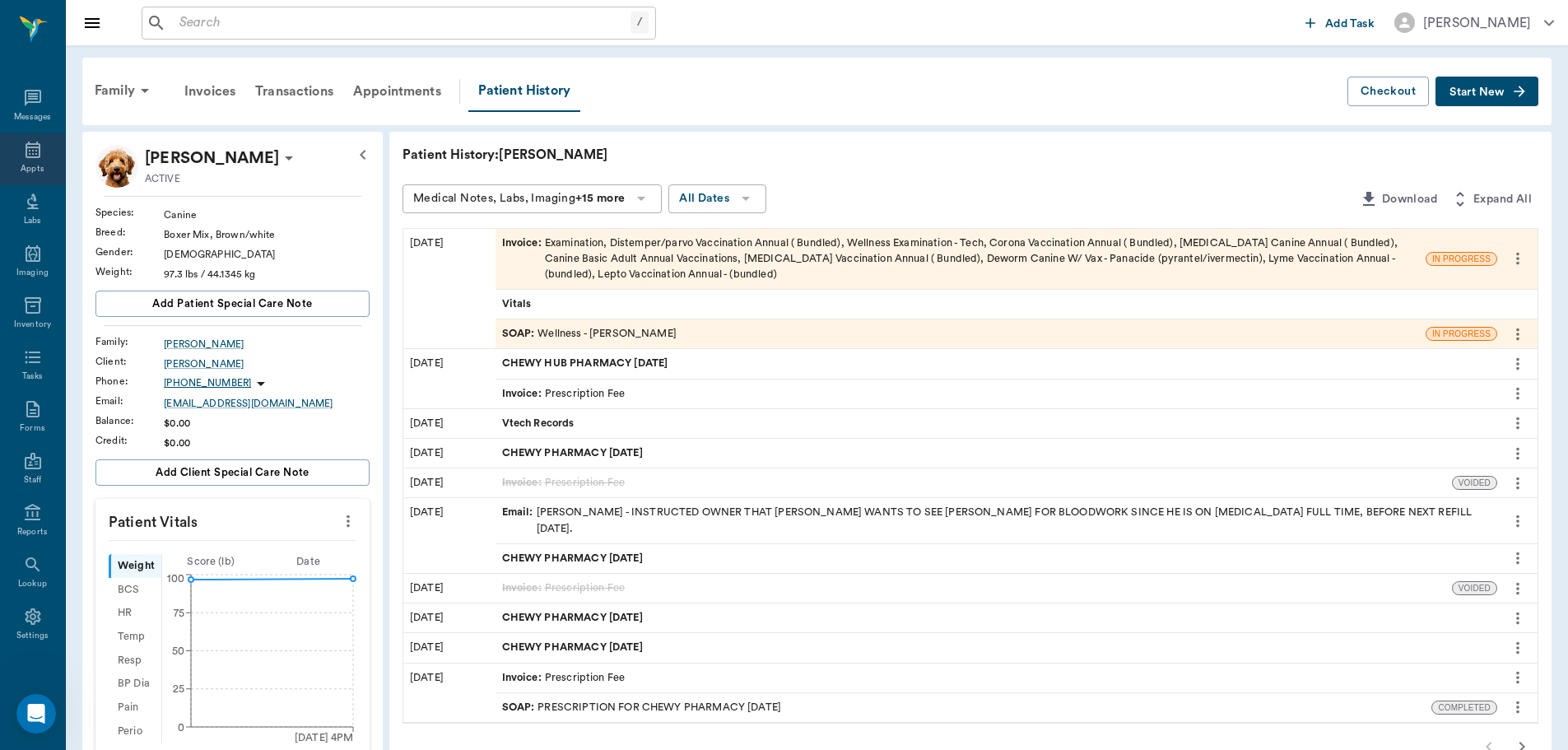
click at [25, 153] on icon at bounding box center [32, 150] width 14 height 16
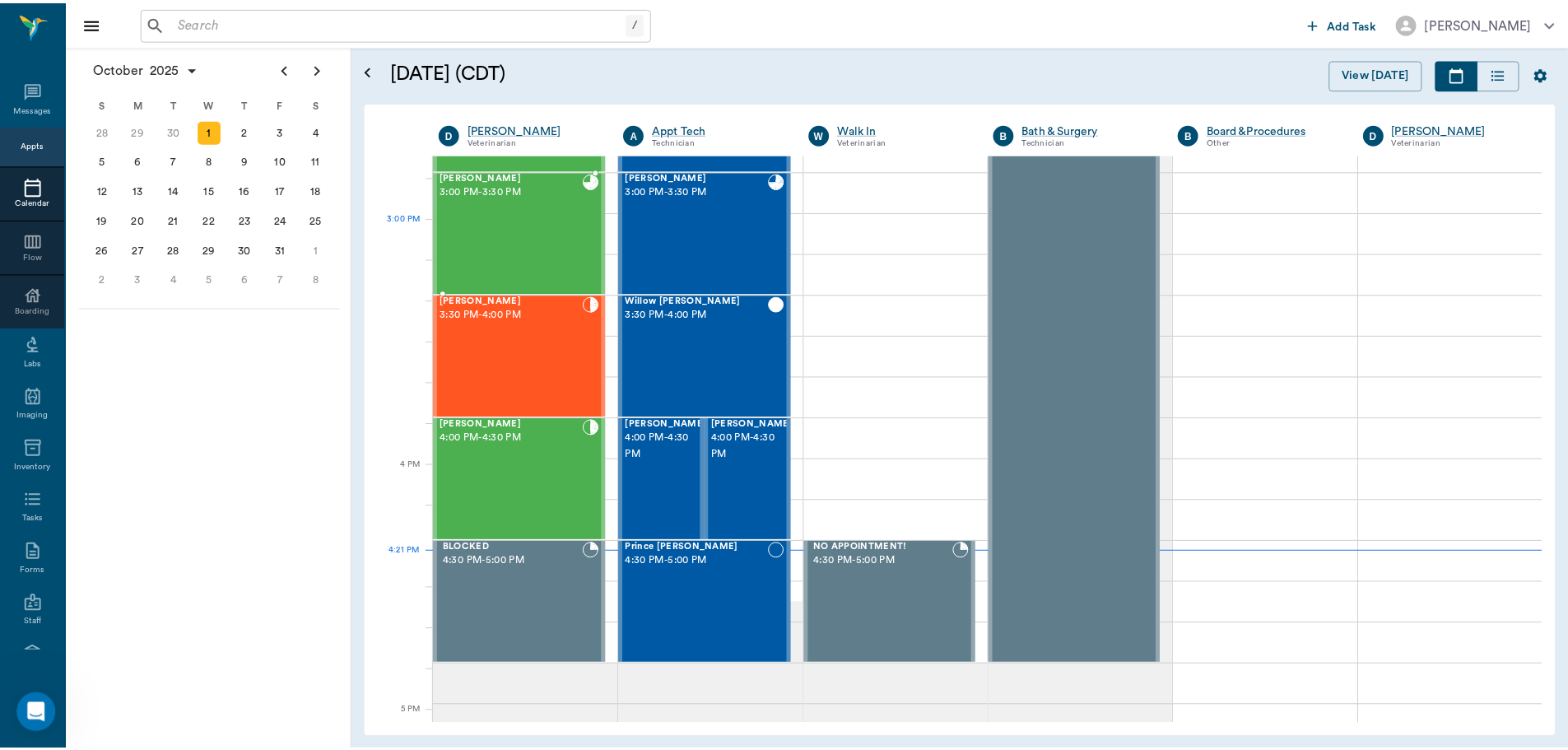
scroll to position [1730, 0]
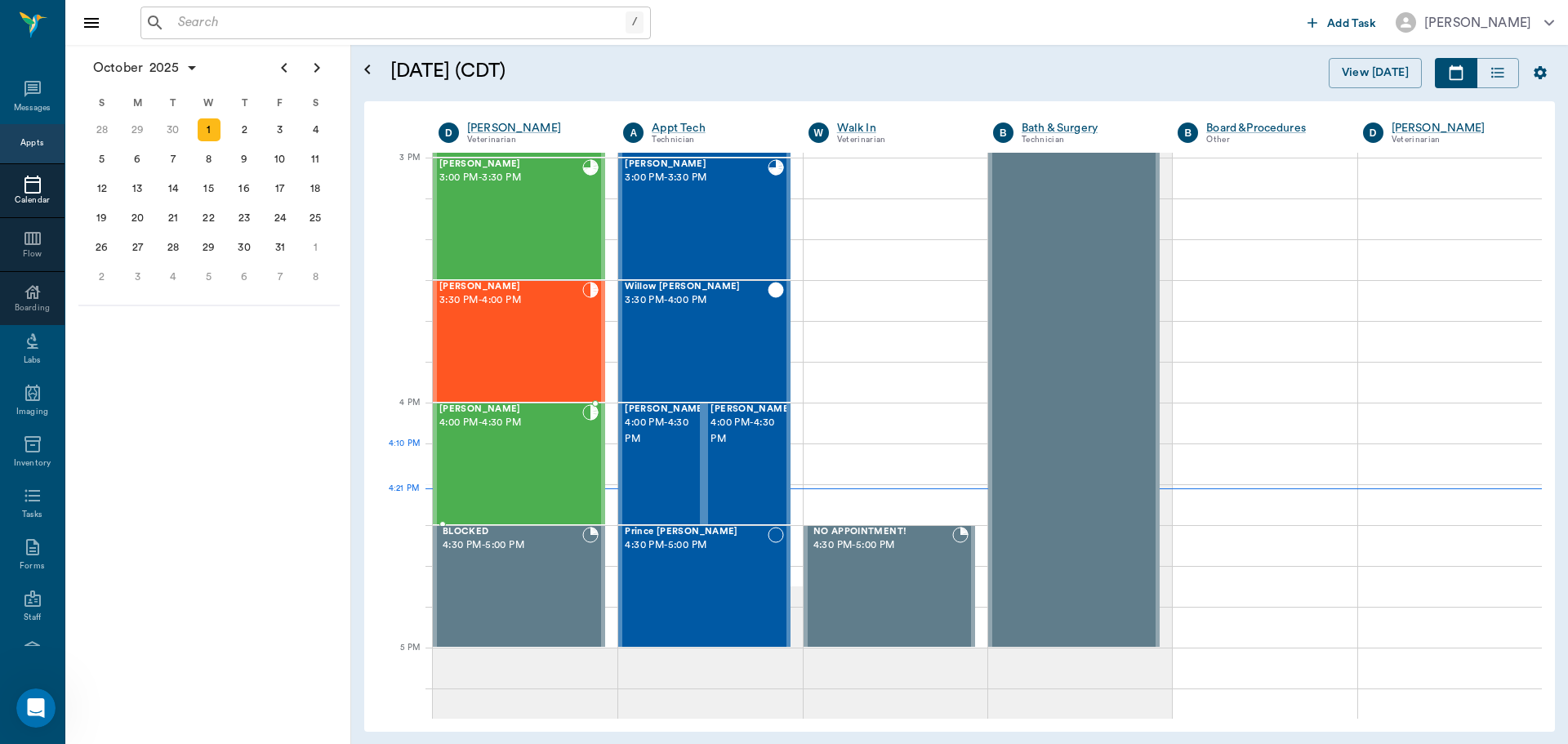
click at [521, 462] on div "[PERSON_NAME] 4:00 PM - 4:30 PM" at bounding box center [511, 463] width 143 height 119
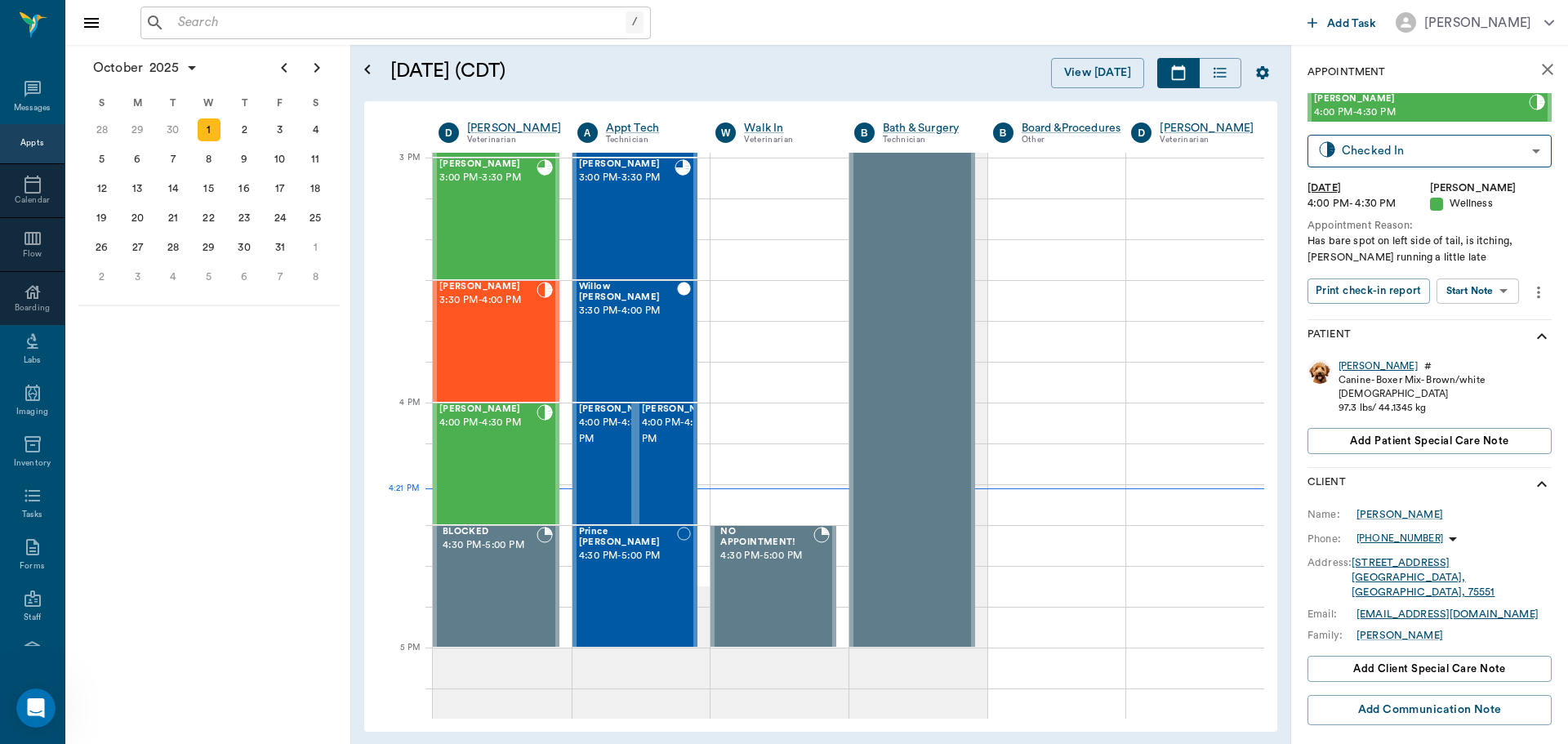
click at [1341, 365] on div "[PERSON_NAME]" at bounding box center [1377, 366] width 79 height 14
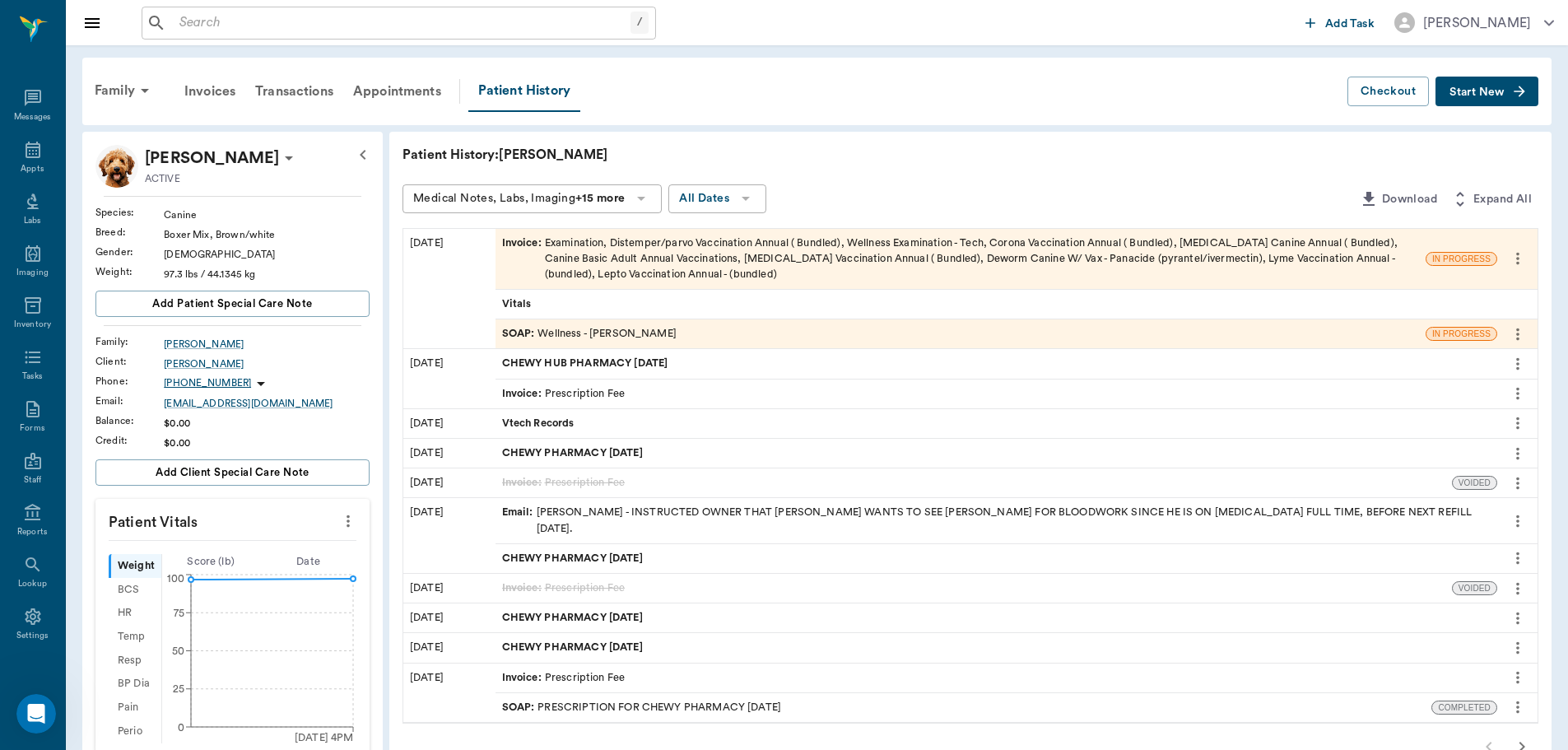
click at [583, 367] on span "CHEWY HUB PHARMACY [DATE]" at bounding box center [587, 363] width 170 height 15
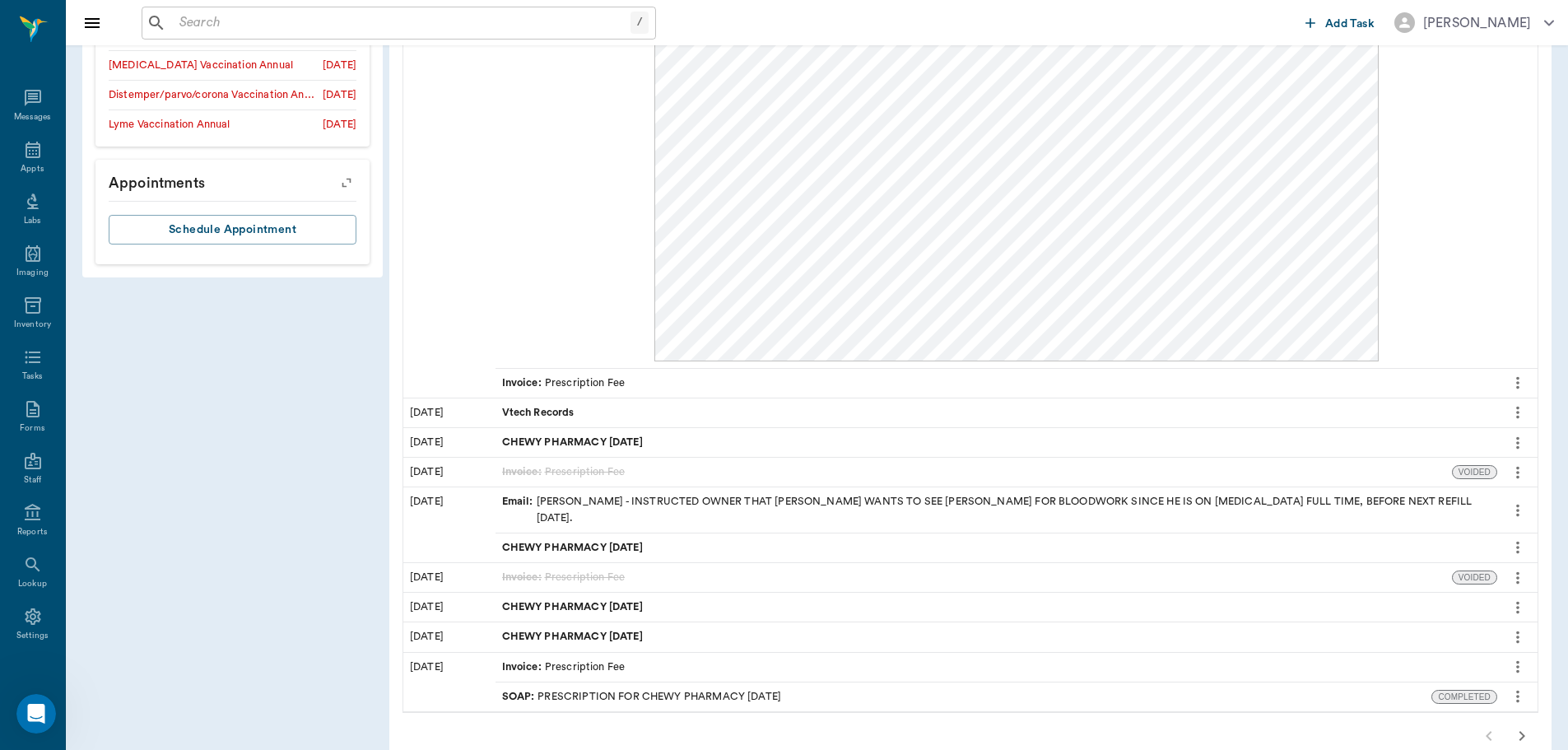
scroll to position [931, 0]
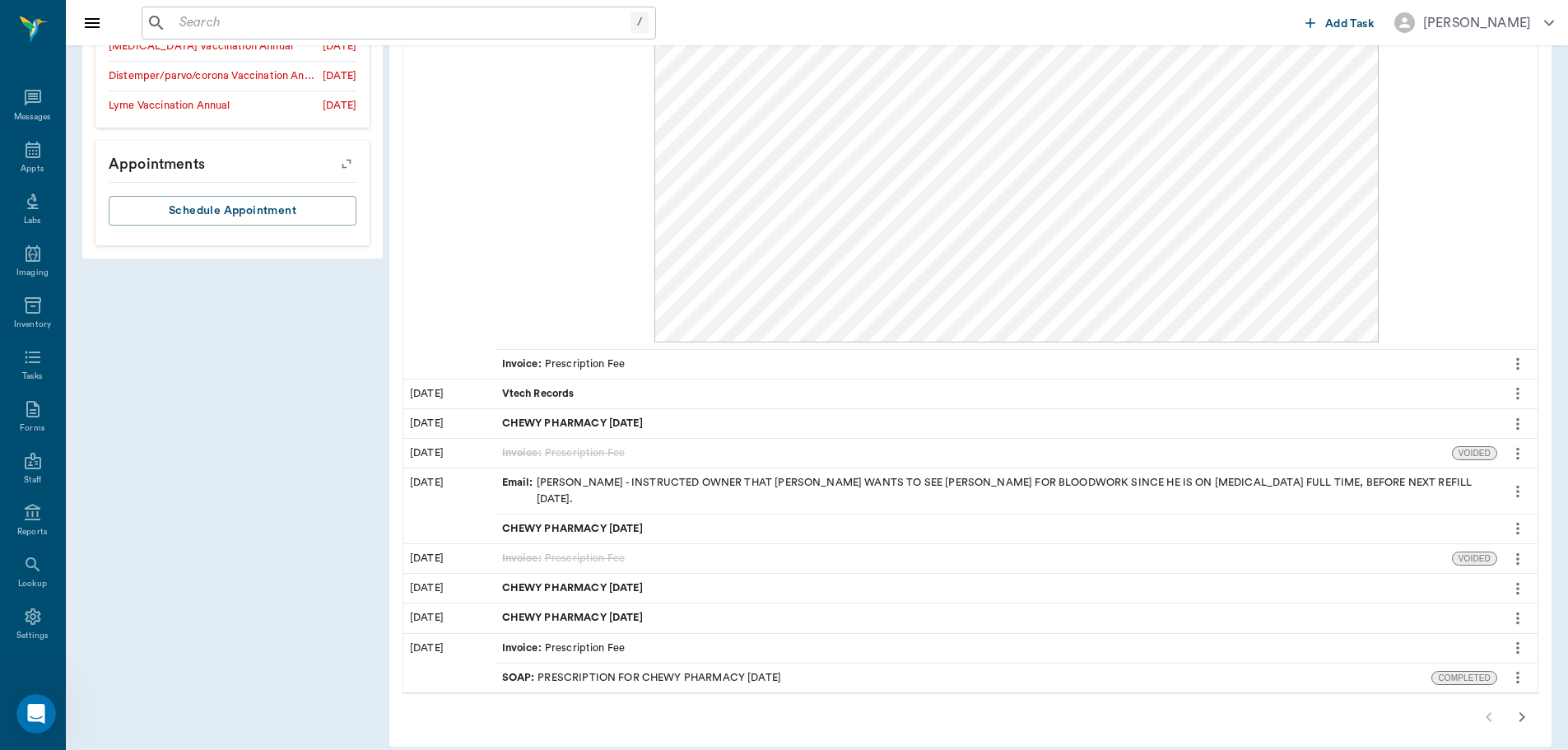
click at [1526, 707] on icon "button" at bounding box center [1522, 717] width 20 height 20
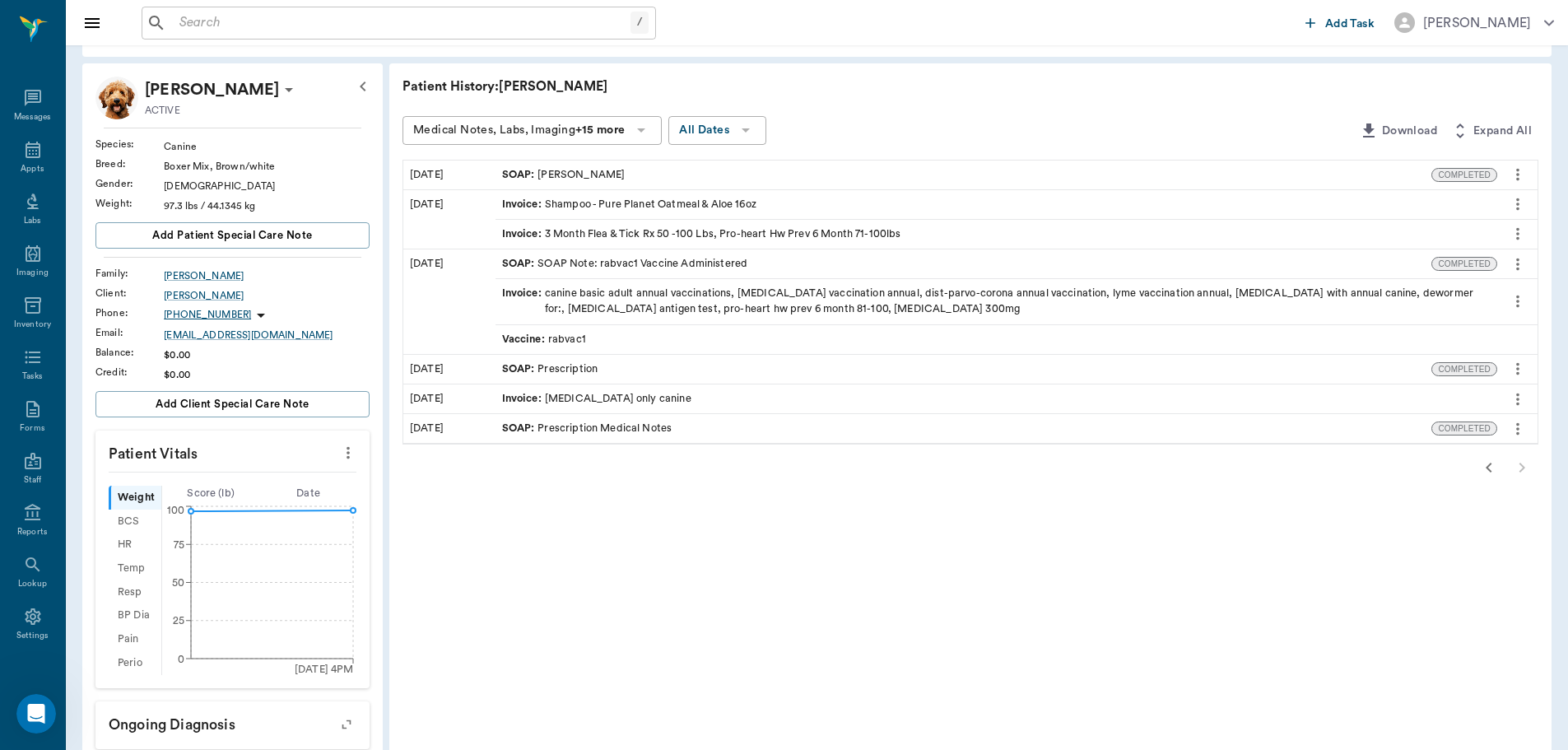
scroll to position [48, 0]
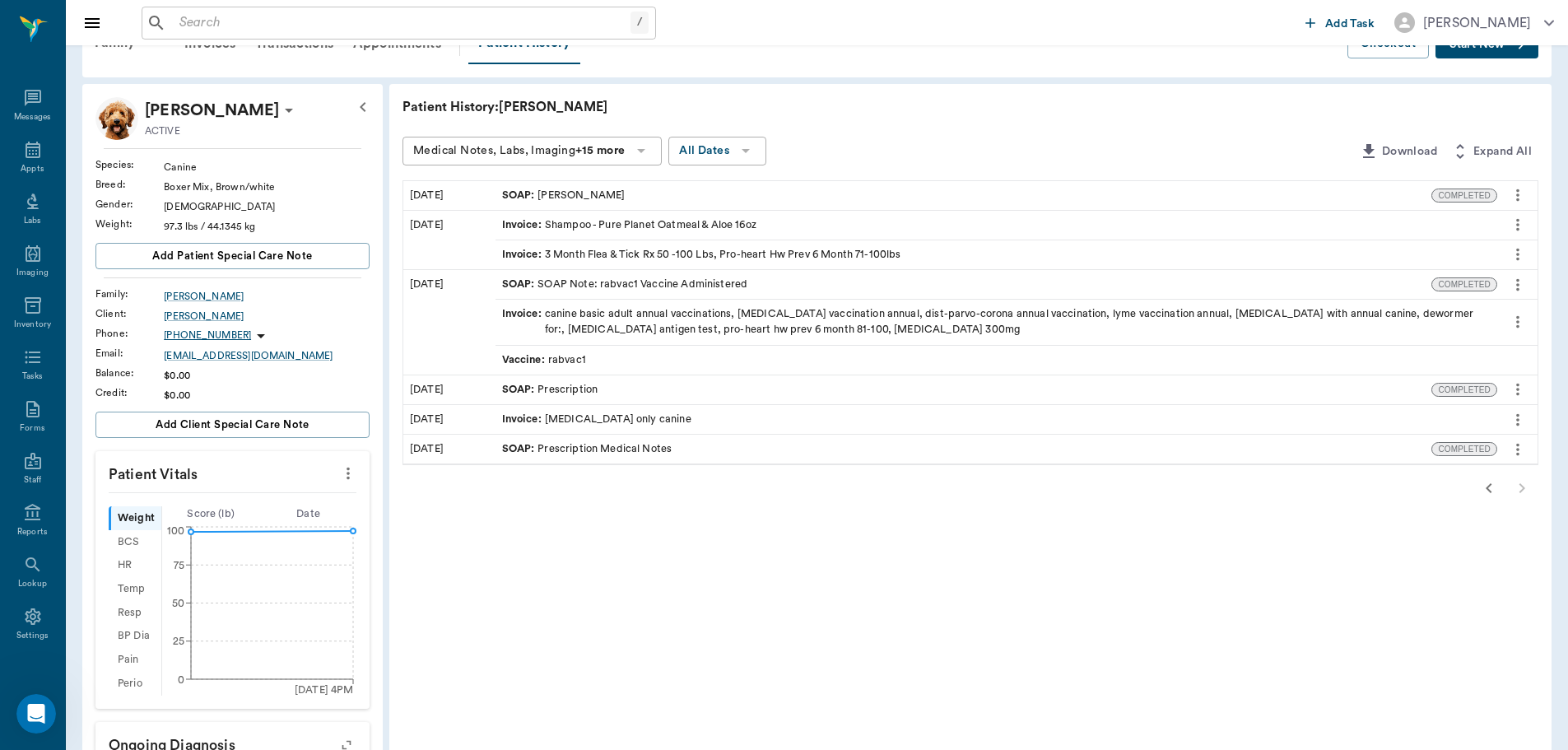
click at [1485, 484] on icon "button" at bounding box center [1489, 488] width 20 height 20
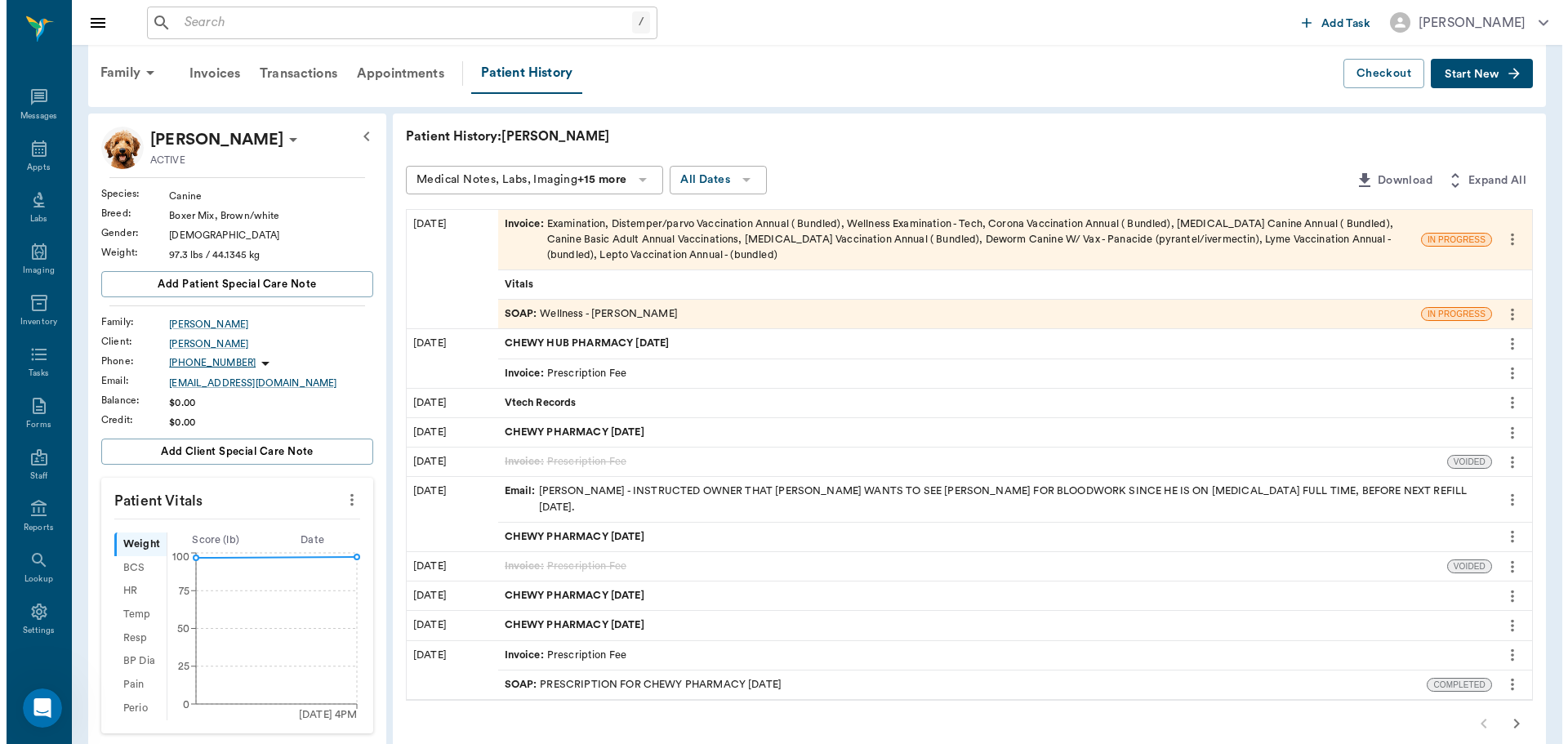
scroll to position [0, 0]
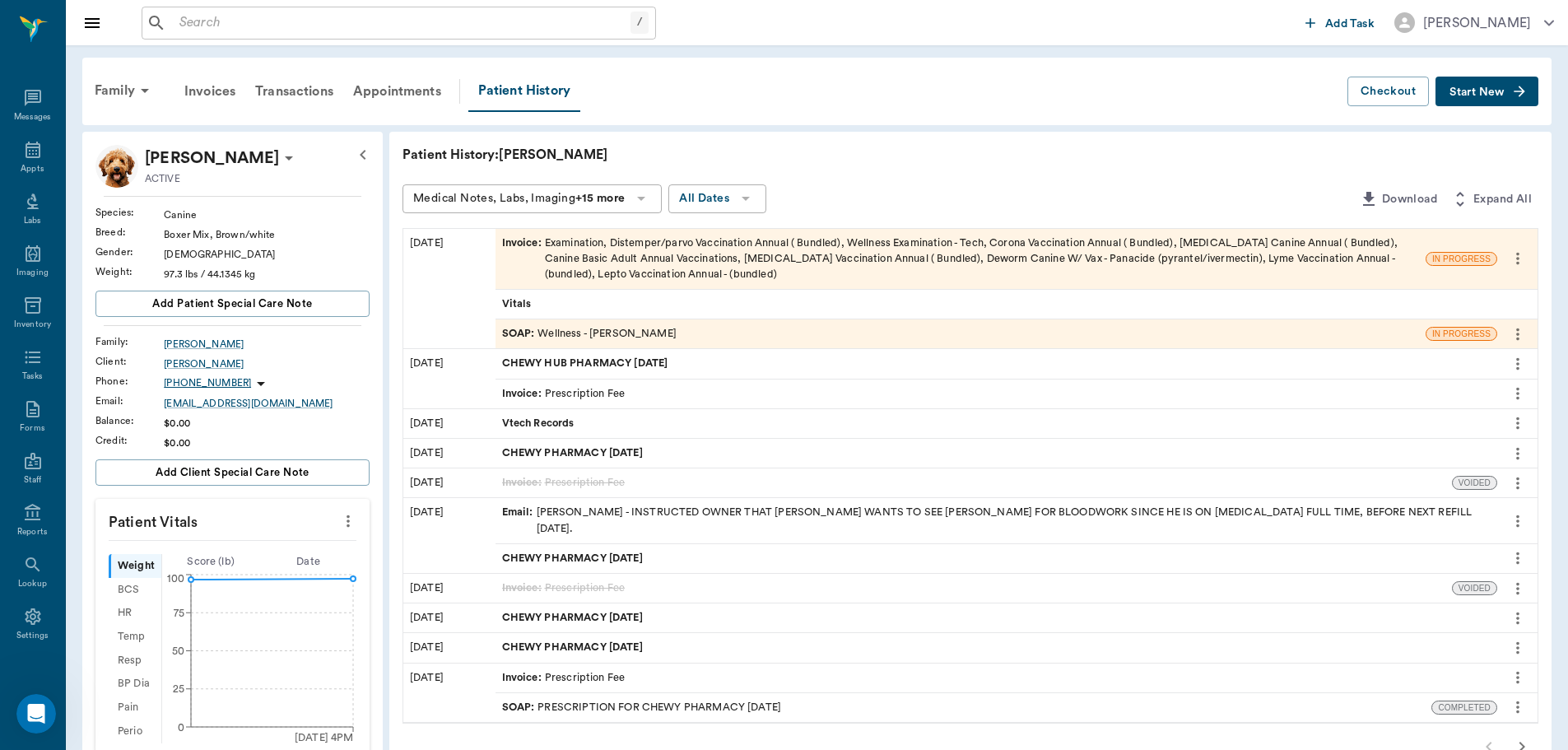
click at [713, 335] on div "SOAP : Wellness - [PERSON_NAME]" at bounding box center [960, 333] width 930 height 29
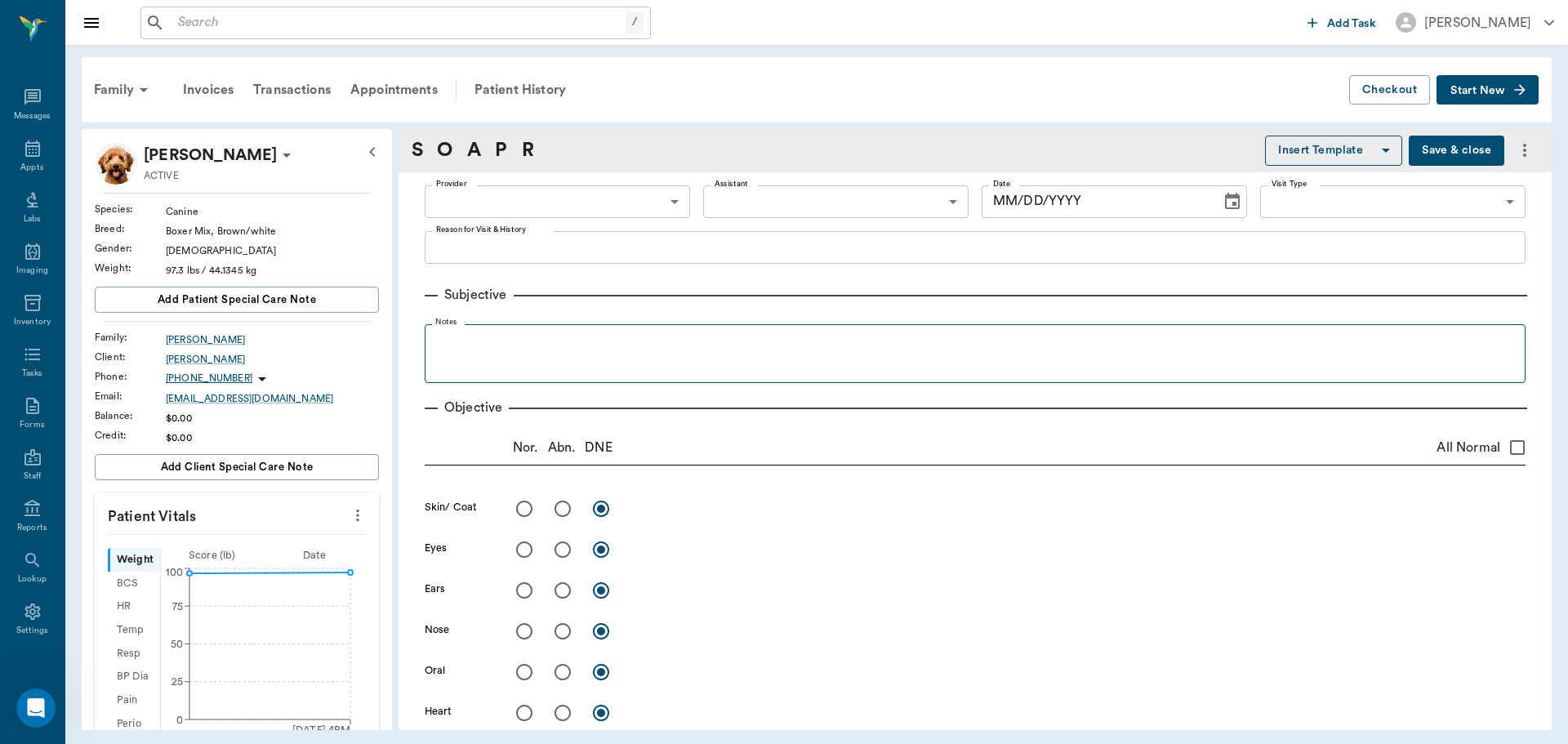
type input "63ec2f075fda476ae8351a4d"
type input "65d2be4f46e3a538d89b8c14"
type textarea "Has bare spot on left side of tail, is itching, [PERSON_NAME] running a little …"
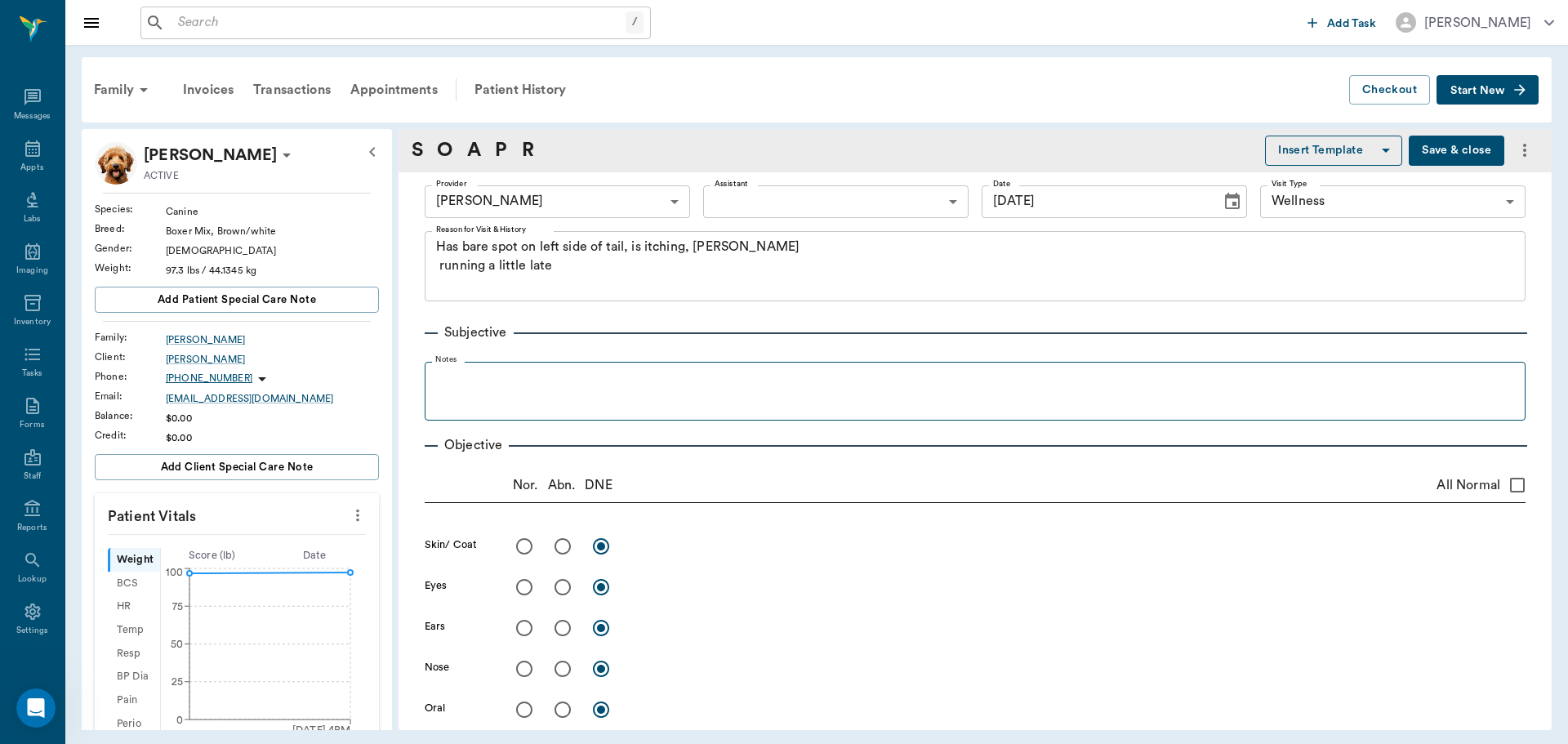
type input "[DATE]"
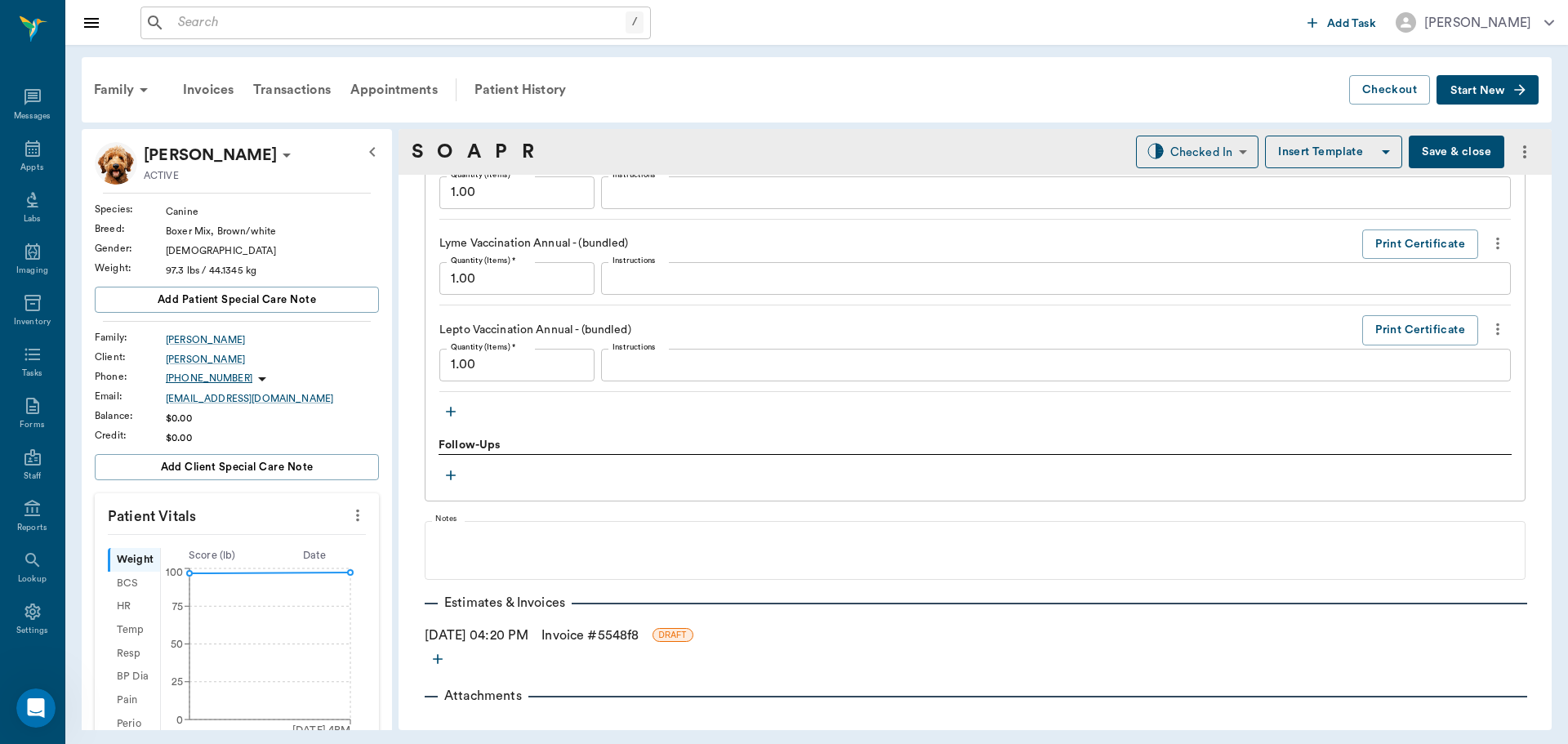
scroll to position [1877, 0]
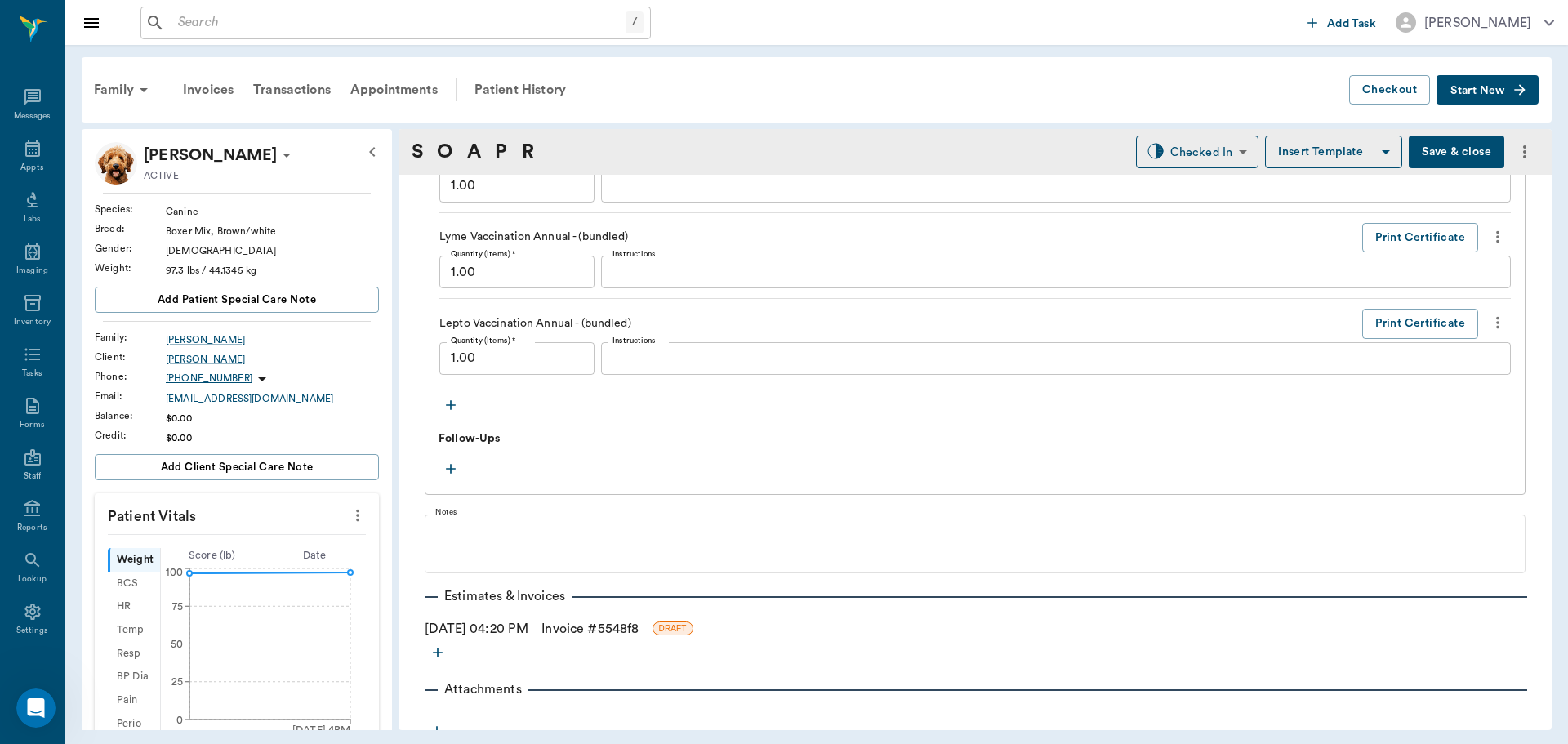
click at [445, 402] on icon "button" at bounding box center [451, 405] width 16 height 16
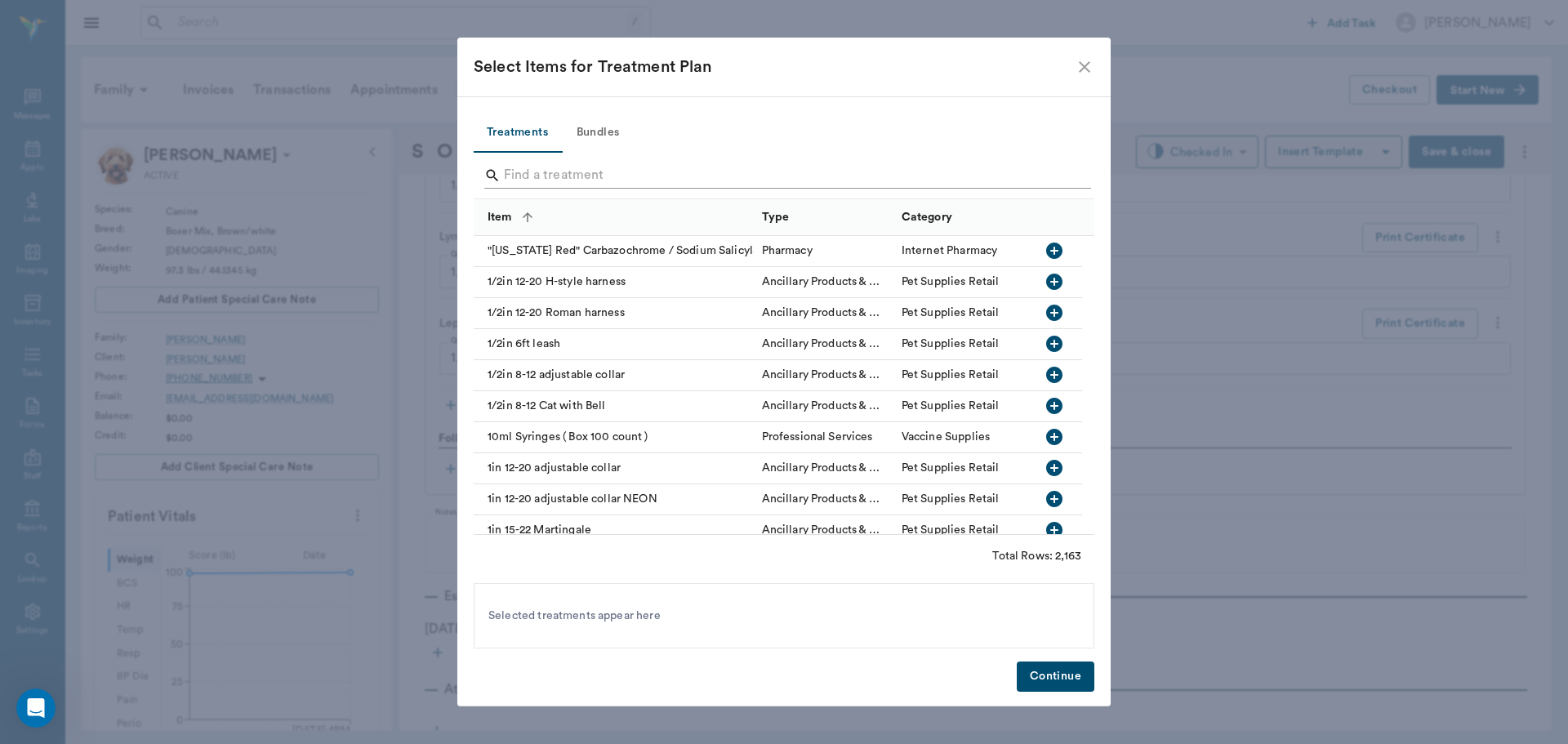
click at [596, 185] on input "Search" at bounding box center [784, 175] width 562 height 26
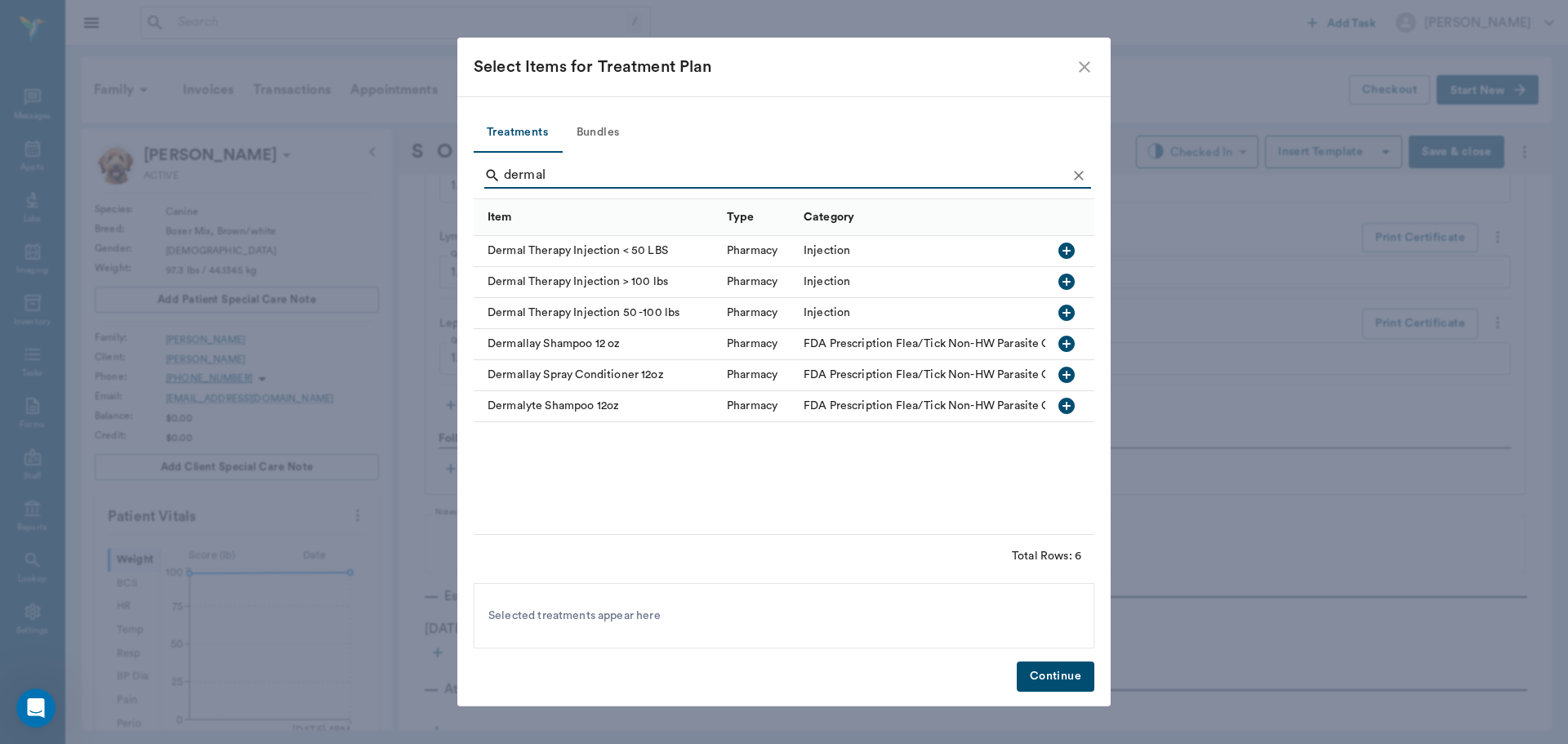
click at [1070, 313] on icon "button" at bounding box center [1066, 313] width 20 height 20
click at [715, 172] on input "dermal" at bounding box center [784, 175] width 562 height 26
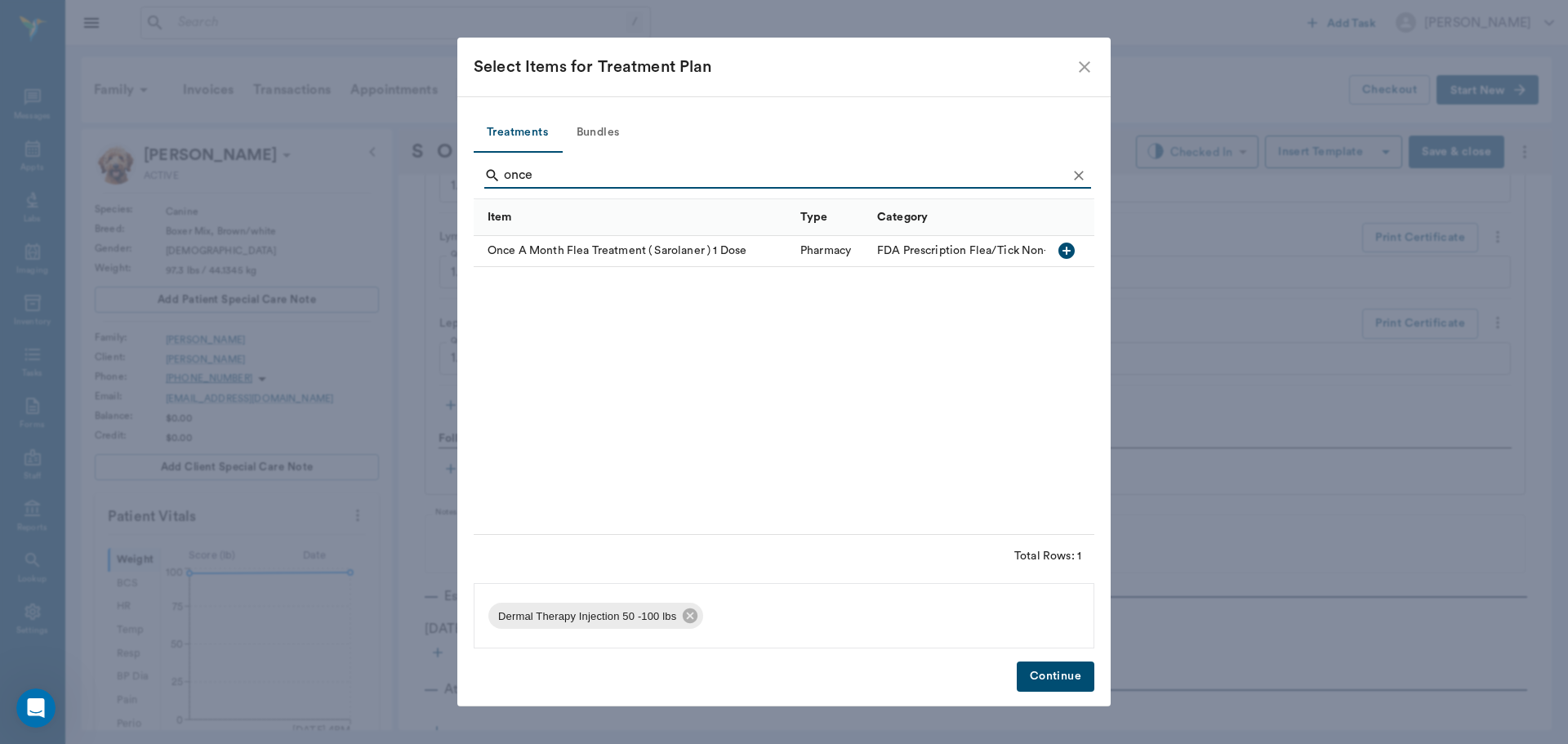
type input "once"
click at [1080, 244] on div at bounding box center [1067, 250] width 27 height 28
click at [1066, 672] on button "Continue" at bounding box center [1055, 676] width 78 height 30
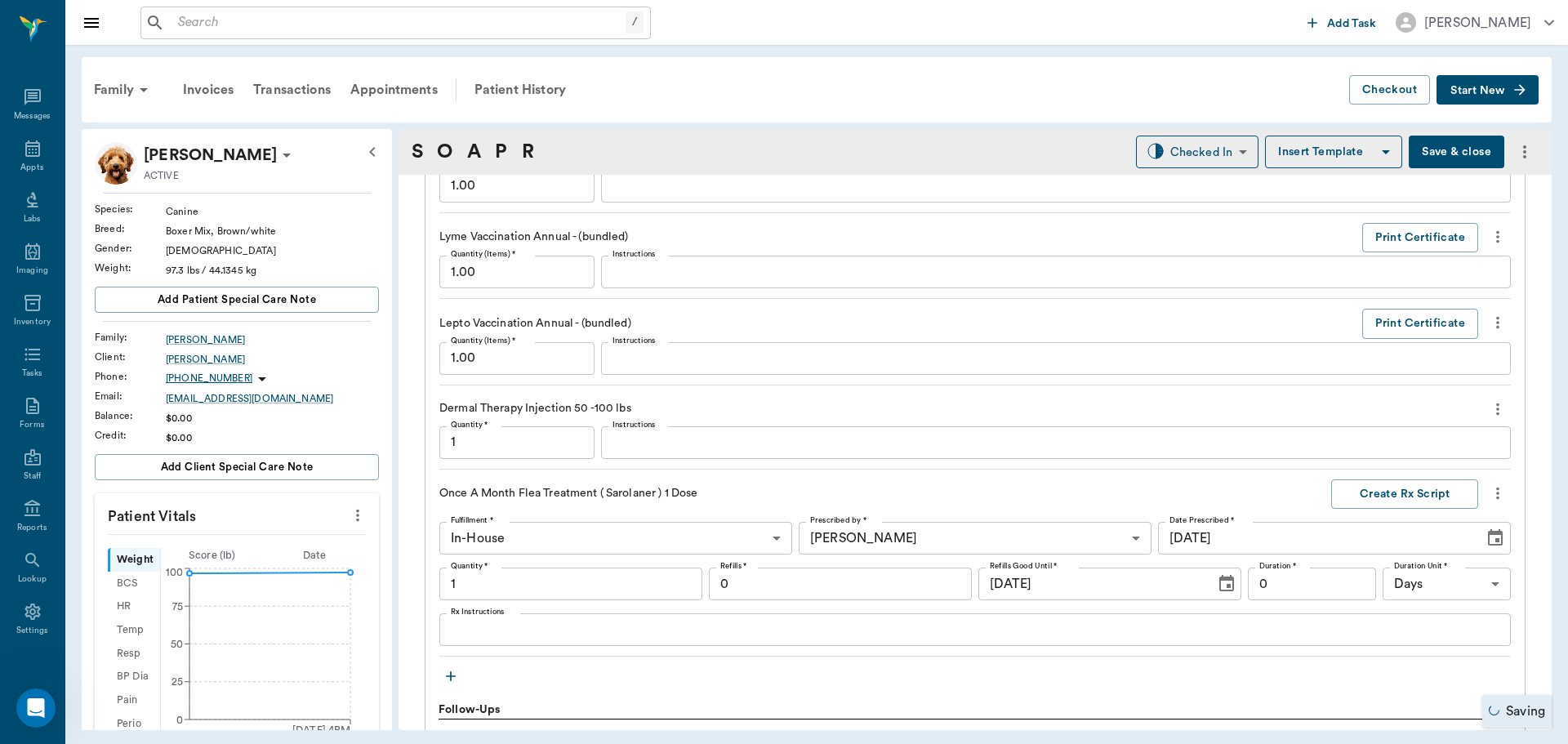
type input "1.00"
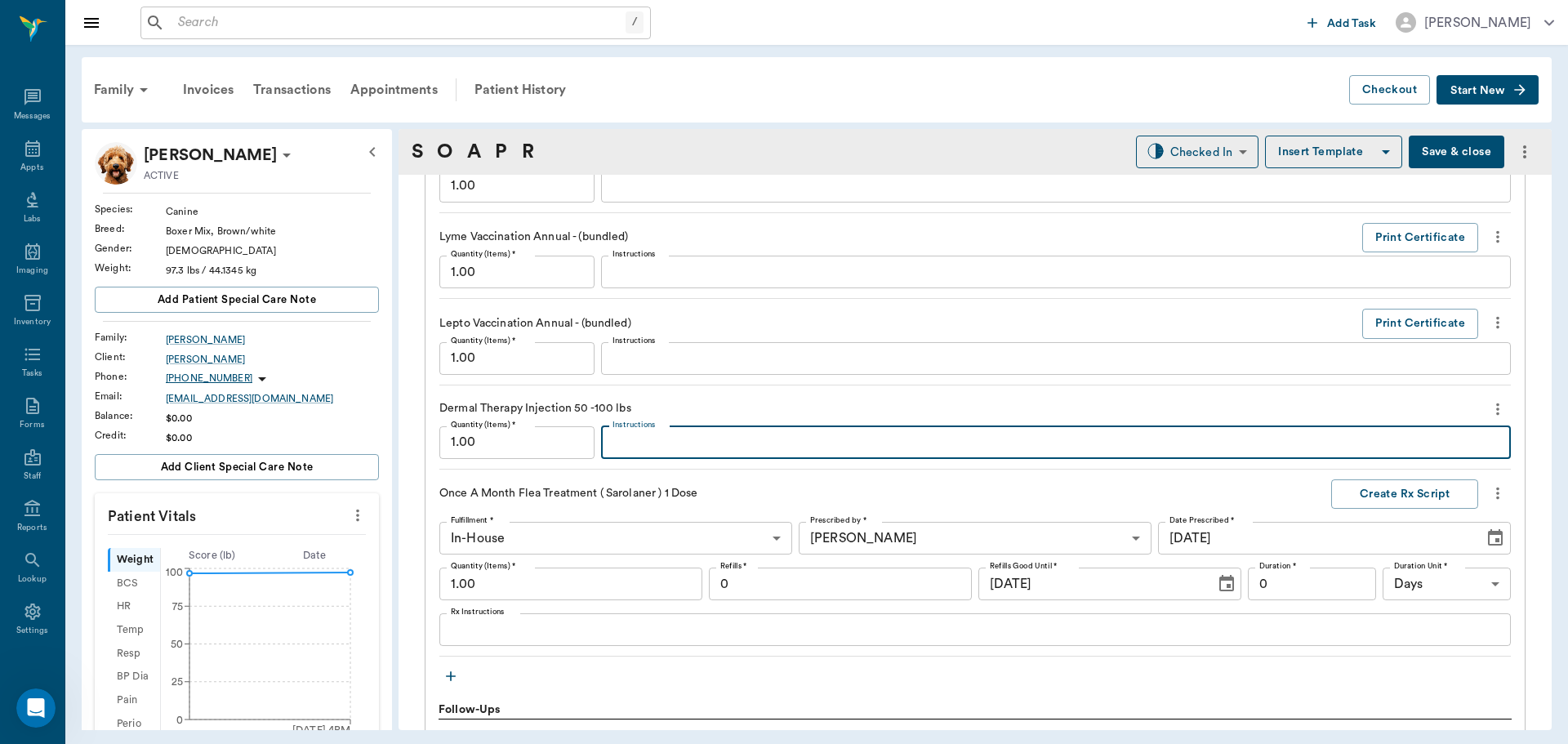
click at [741, 437] on textarea "Instructions" at bounding box center [1055, 442] width 887 height 19
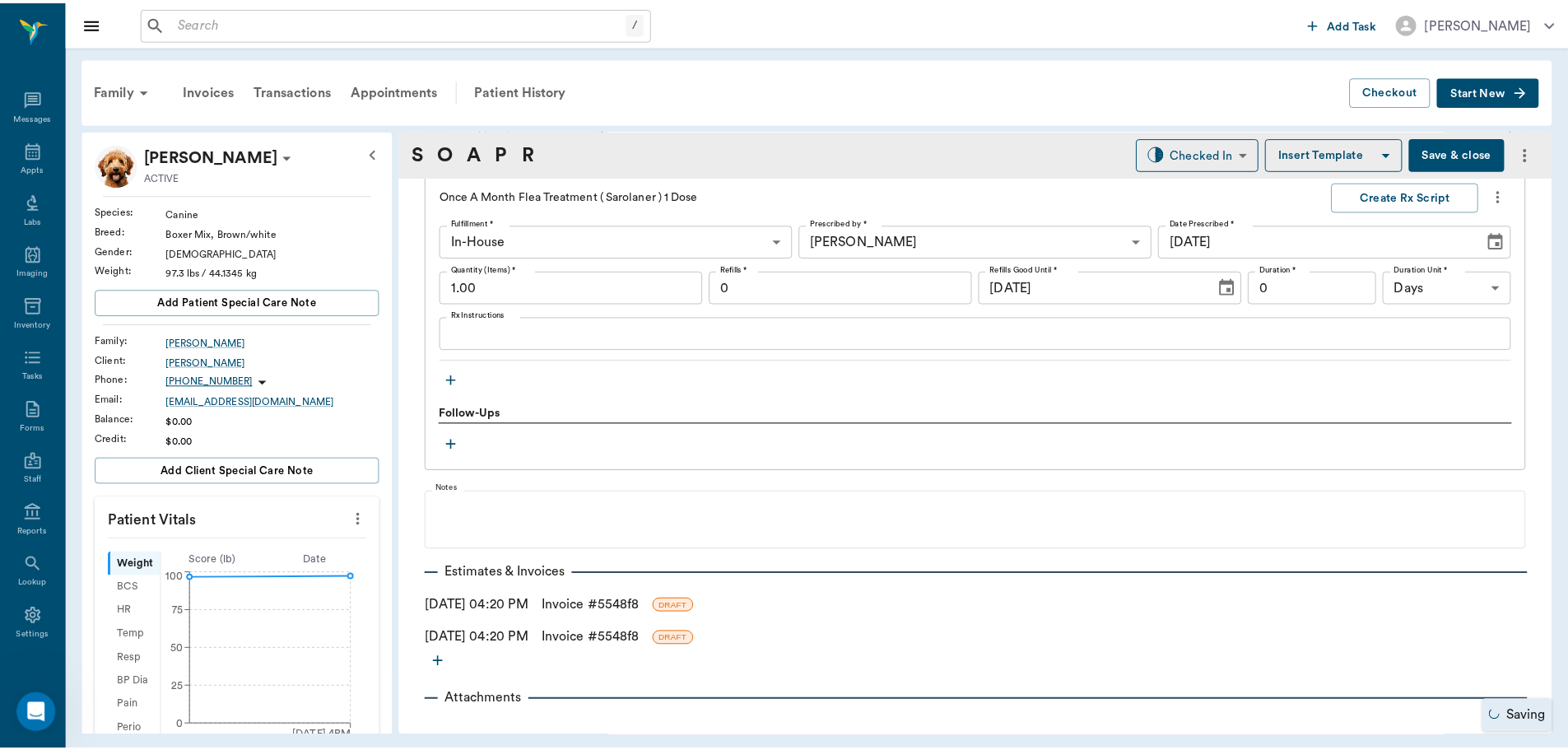
scroll to position [2213, 0]
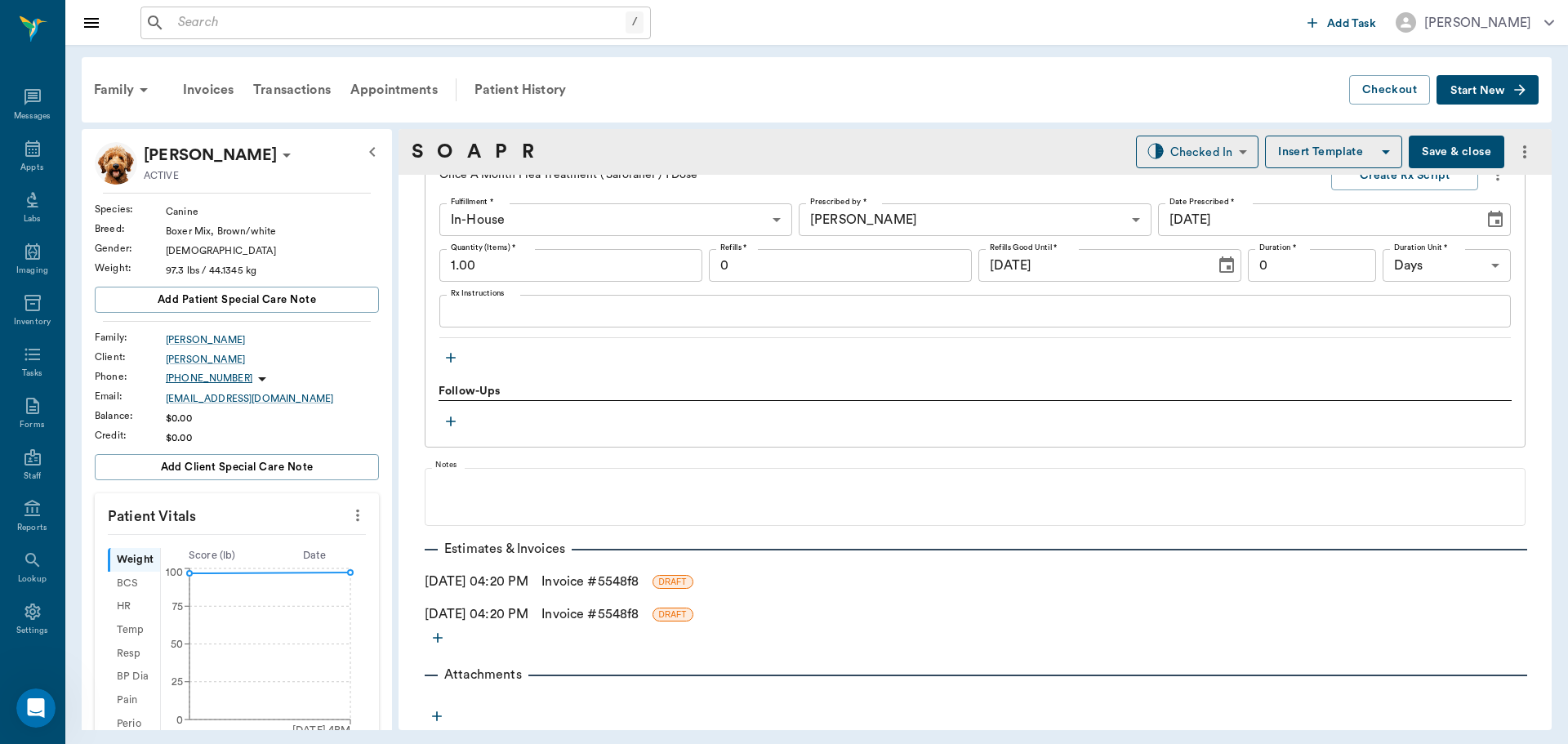
type textarea "mp100/dex sp2.5"
click at [636, 575] on link "Invoice # 5548f8" at bounding box center [589, 581] width 97 height 20
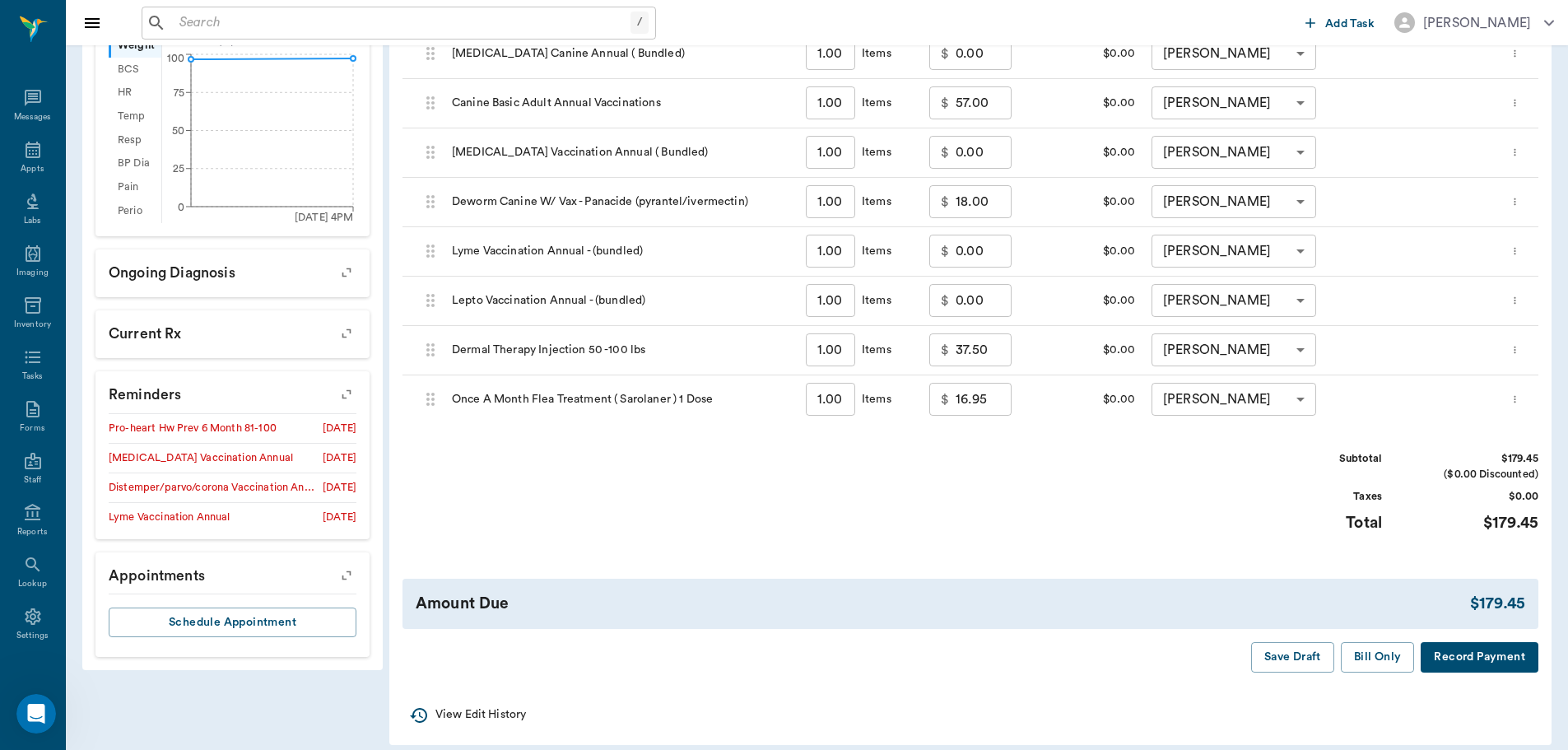
scroll to position [533, 0]
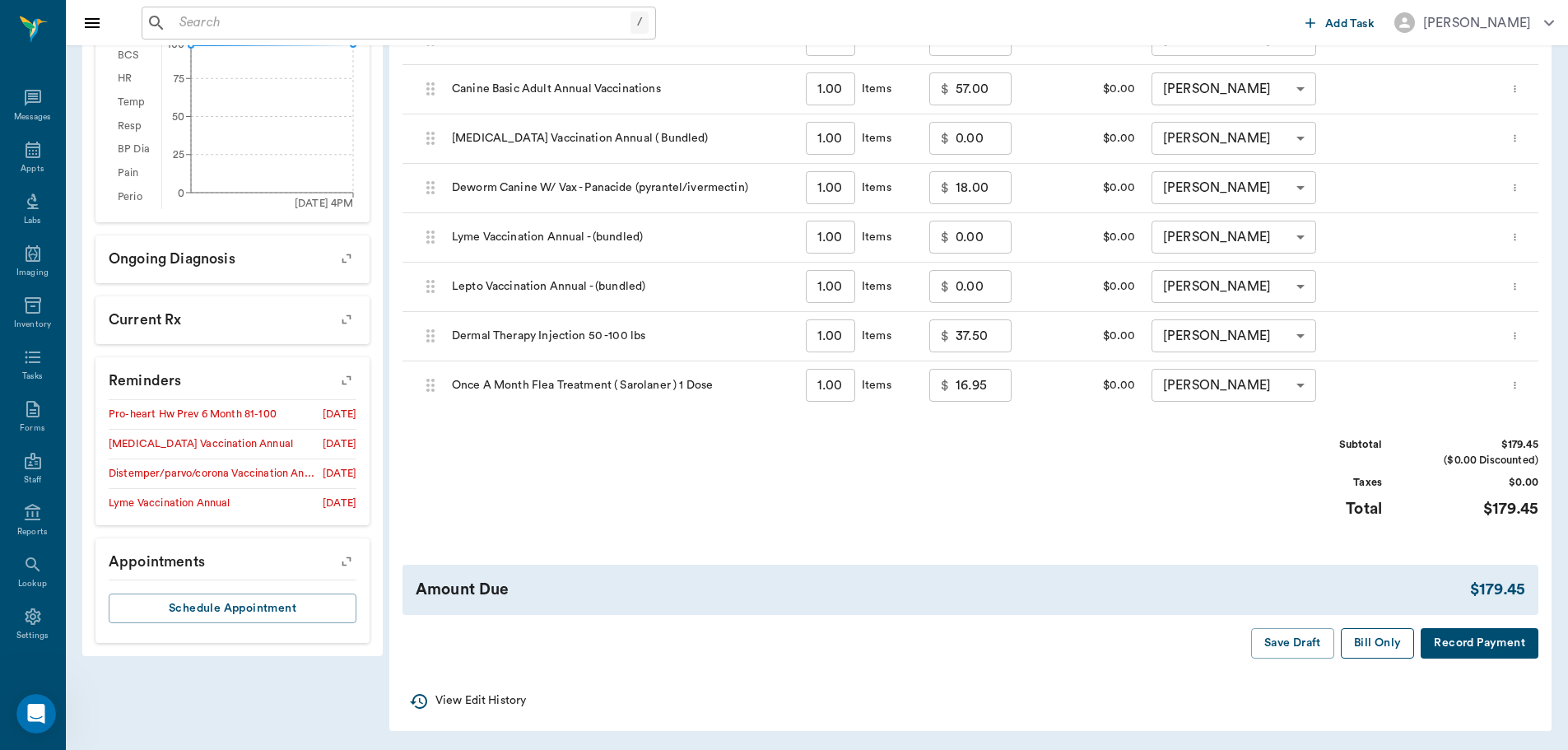
click at [1393, 636] on button "Bill Only" at bounding box center [1378, 643] width 74 height 31
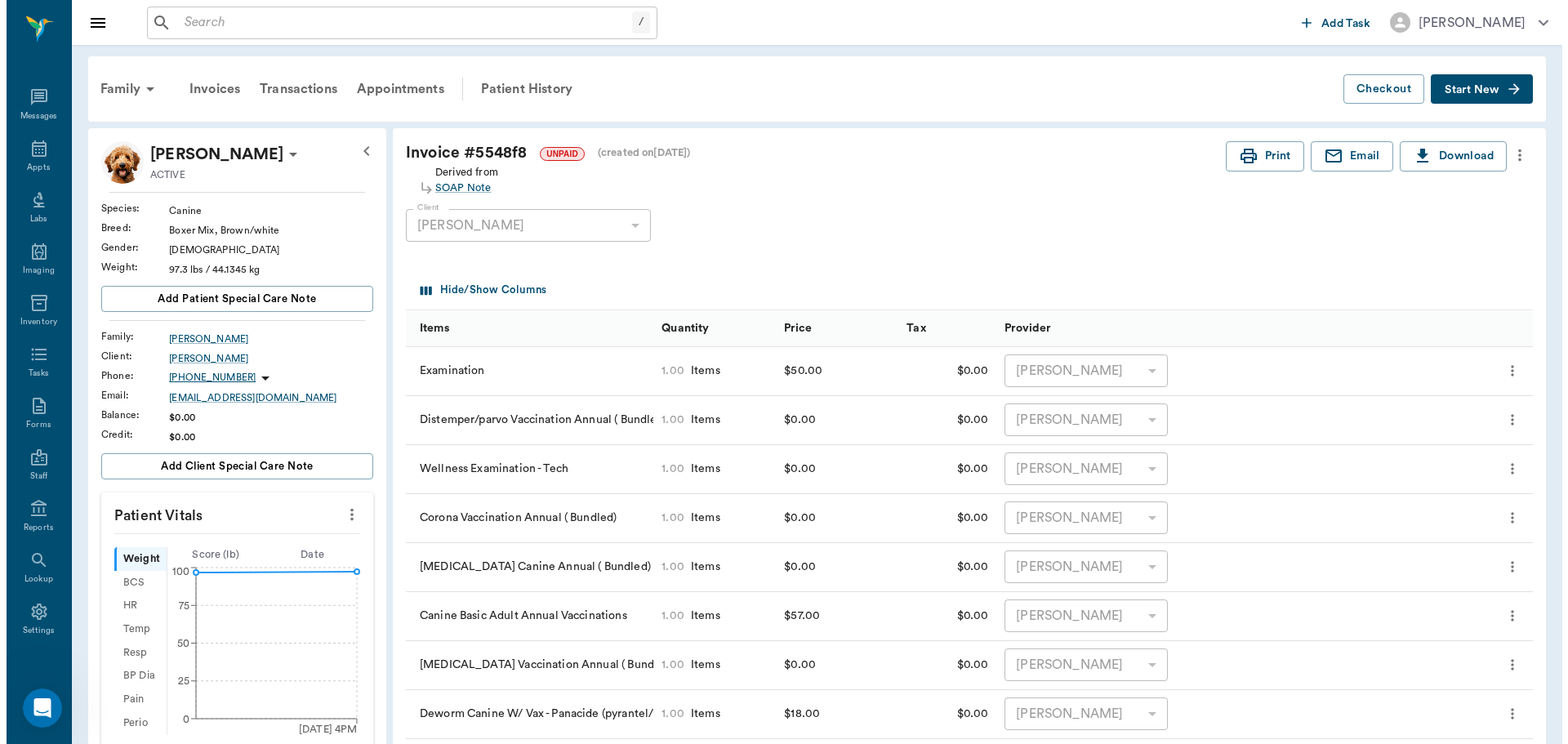
scroll to position [0, 0]
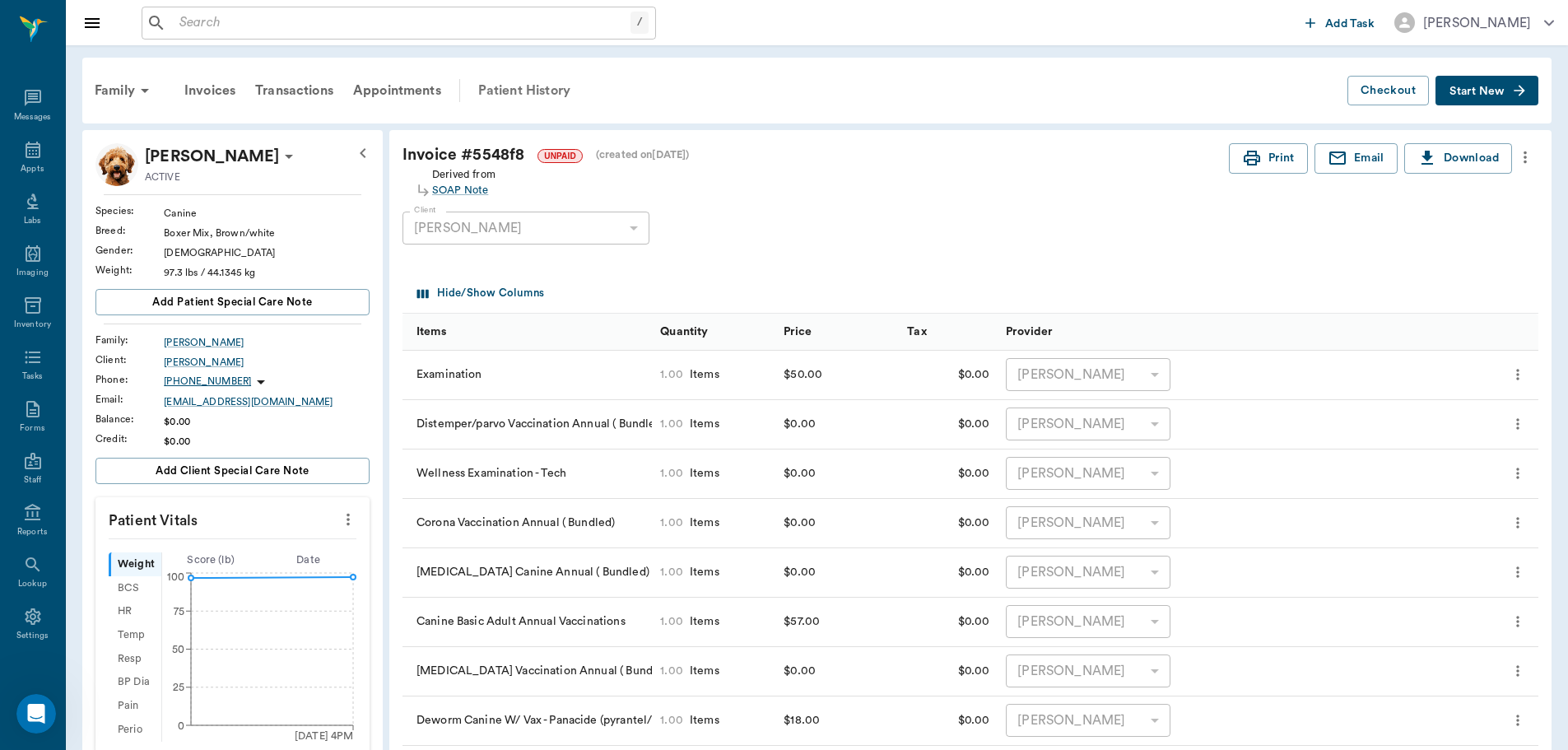
click at [526, 91] on div "Patient History" at bounding box center [524, 91] width 112 height 40
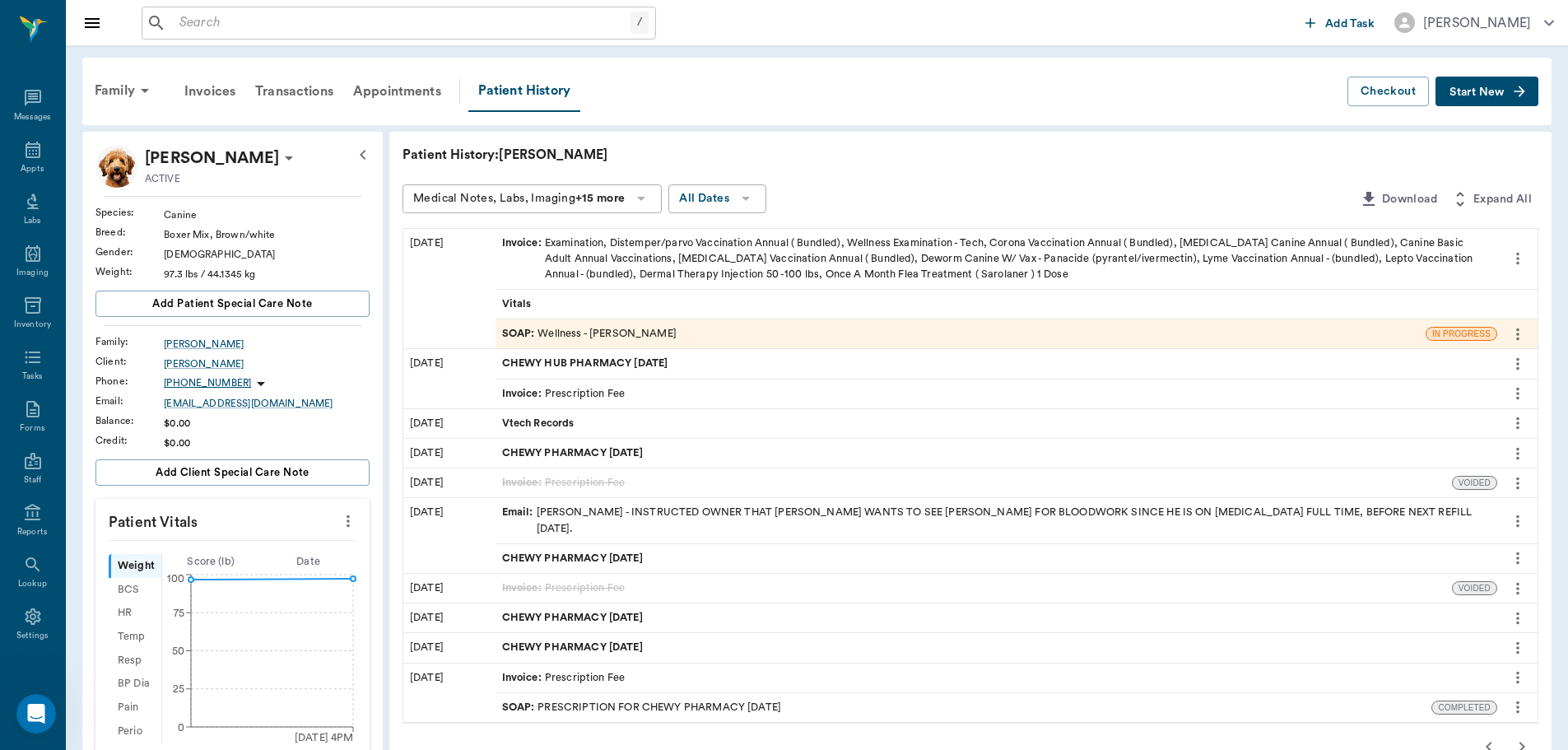
click at [604, 331] on div "SOAP : Wellness - [PERSON_NAME]" at bounding box center [589, 333] width 174 height 15
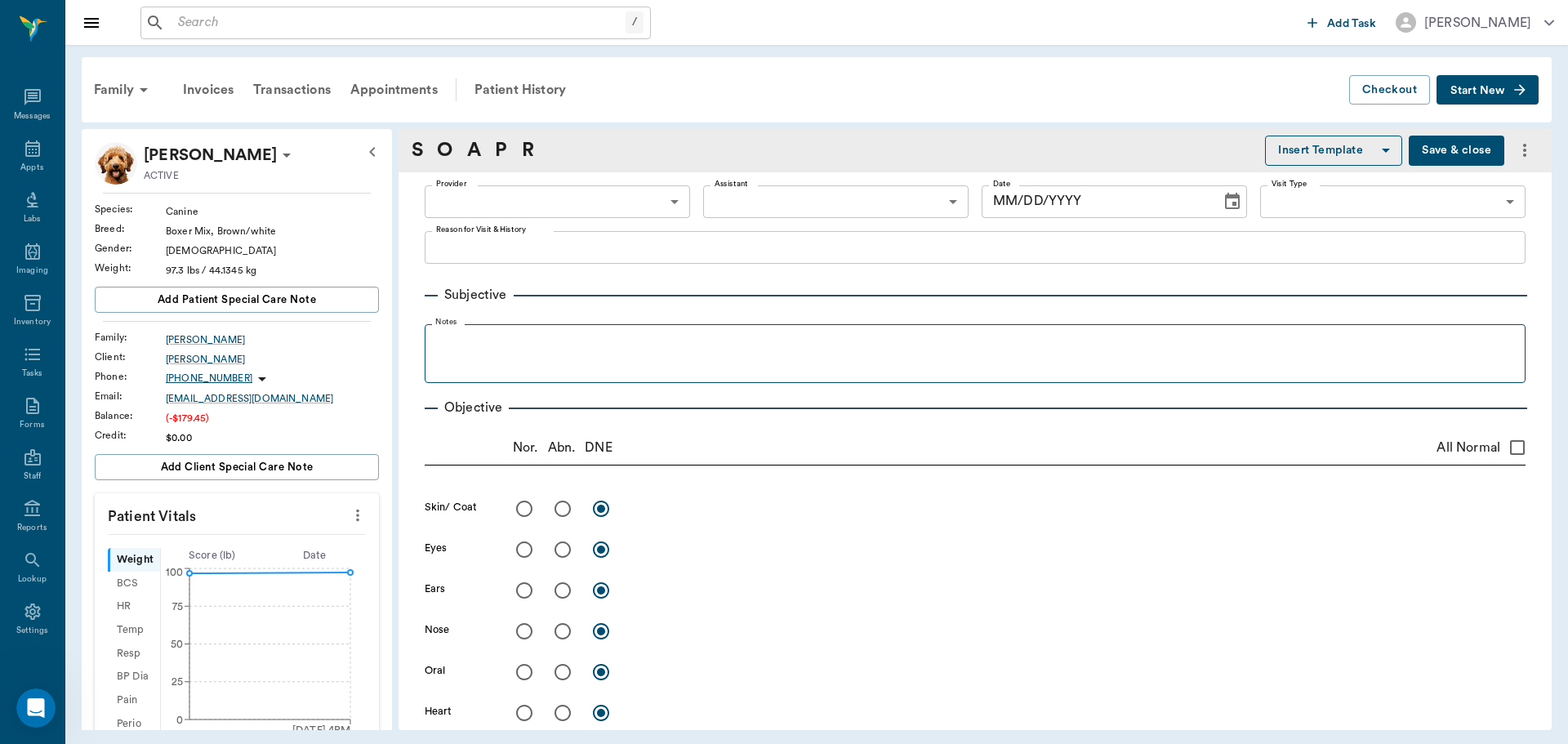
type input "63ec2f075fda476ae8351a4d"
type input "65d2be4f46e3a538d89b8c14"
type textarea "Has bare spot on left side of tail, is itching, [PERSON_NAME] running a little …"
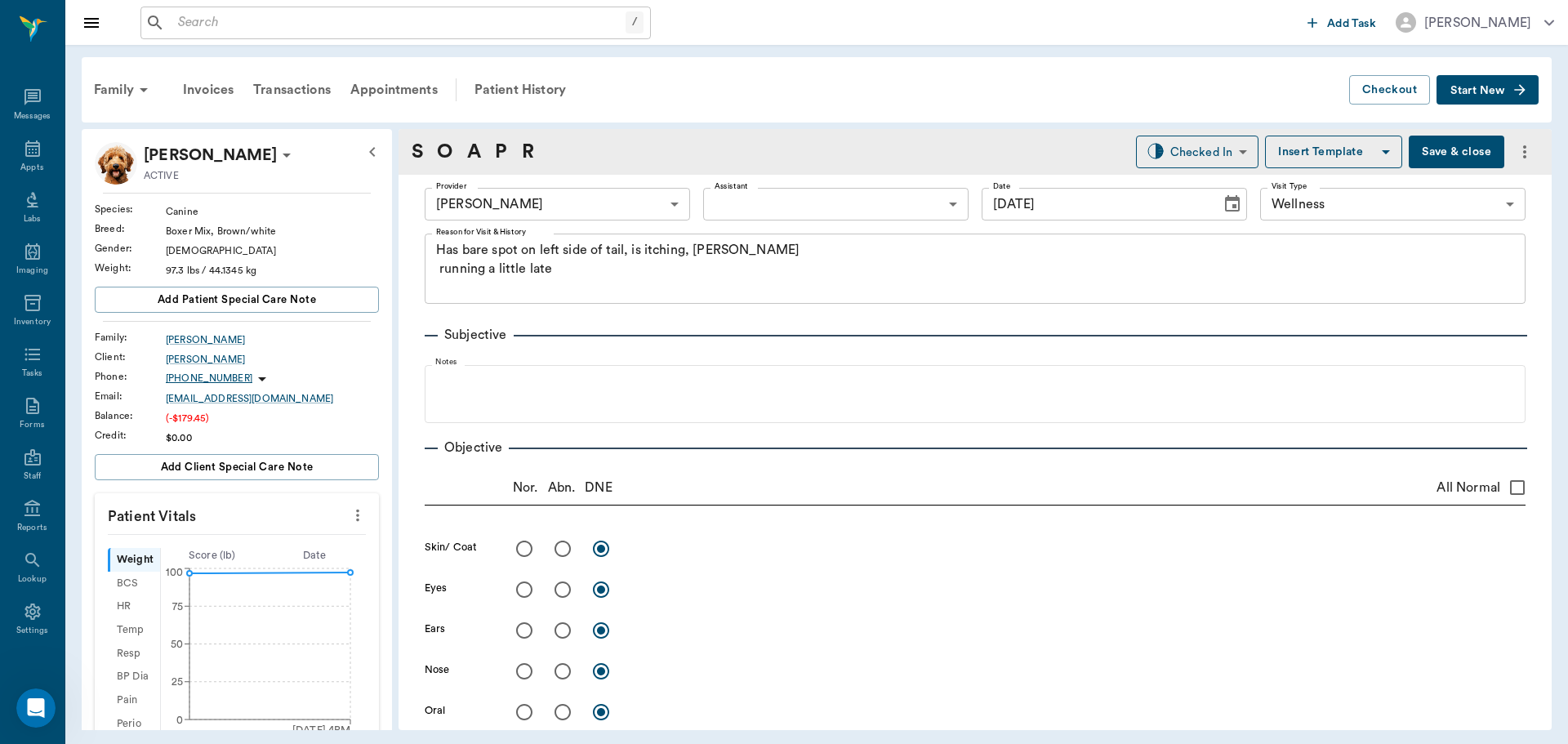
type input "[DATE]"
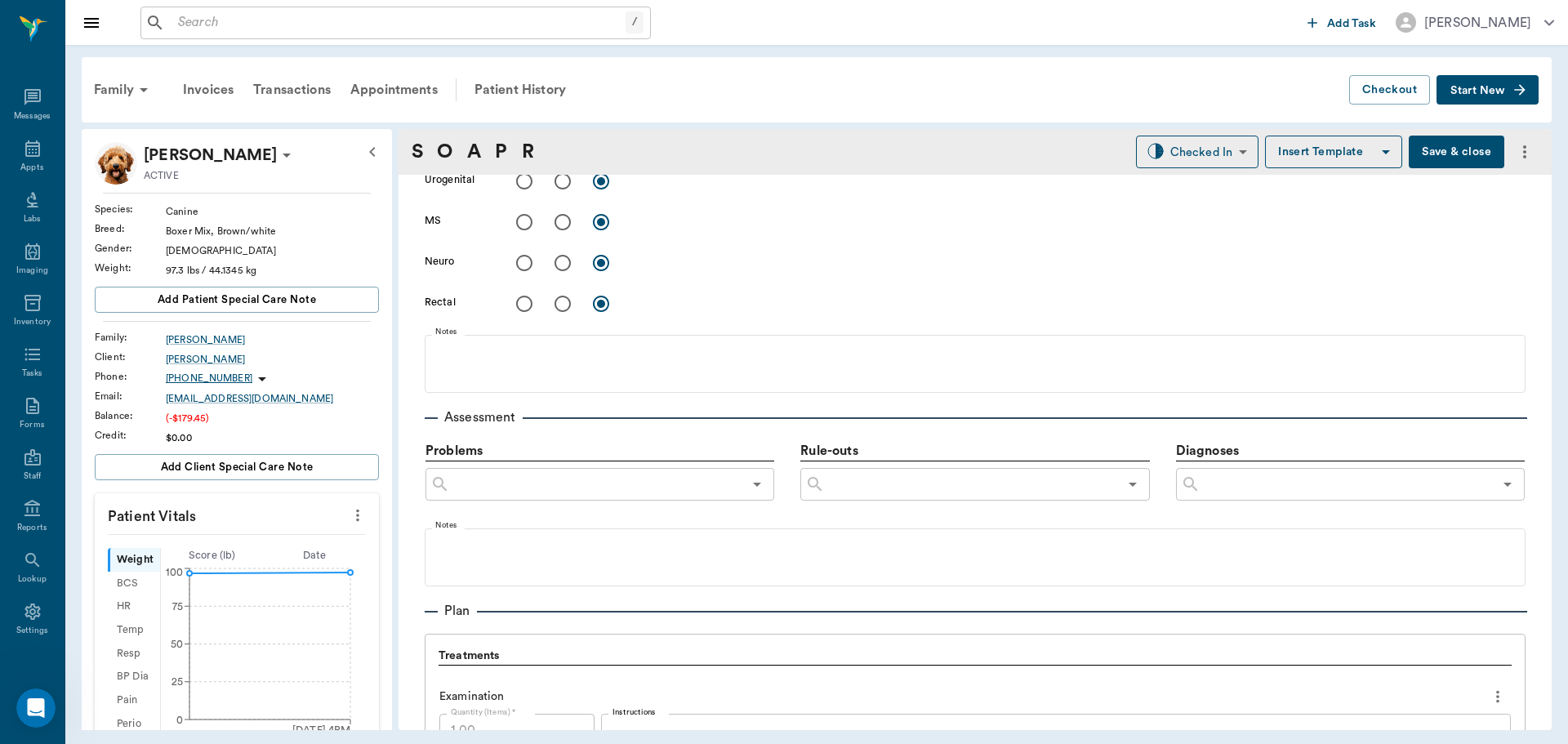
scroll to position [898, 0]
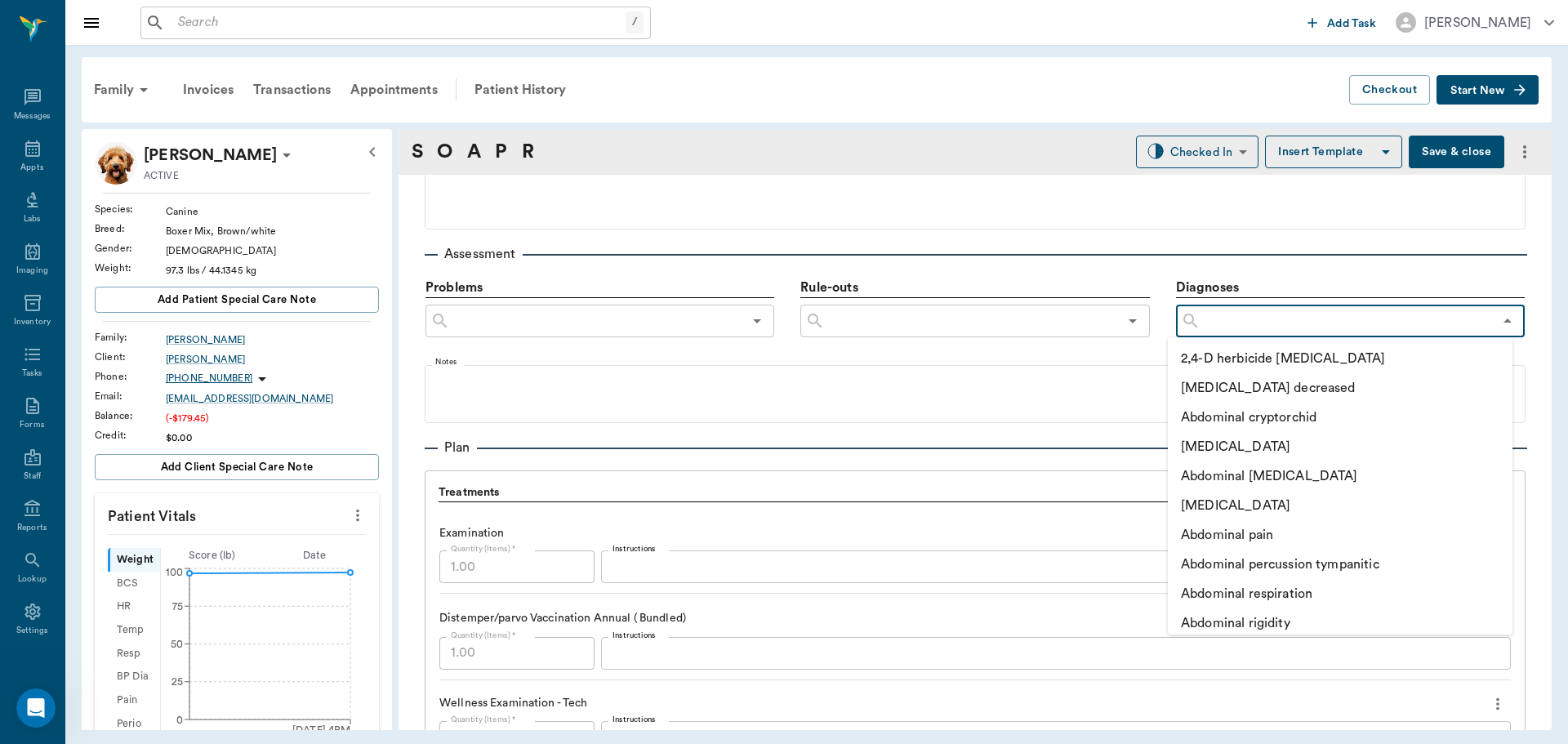
click at [1302, 323] on input "text" at bounding box center [1347, 321] width 292 height 23
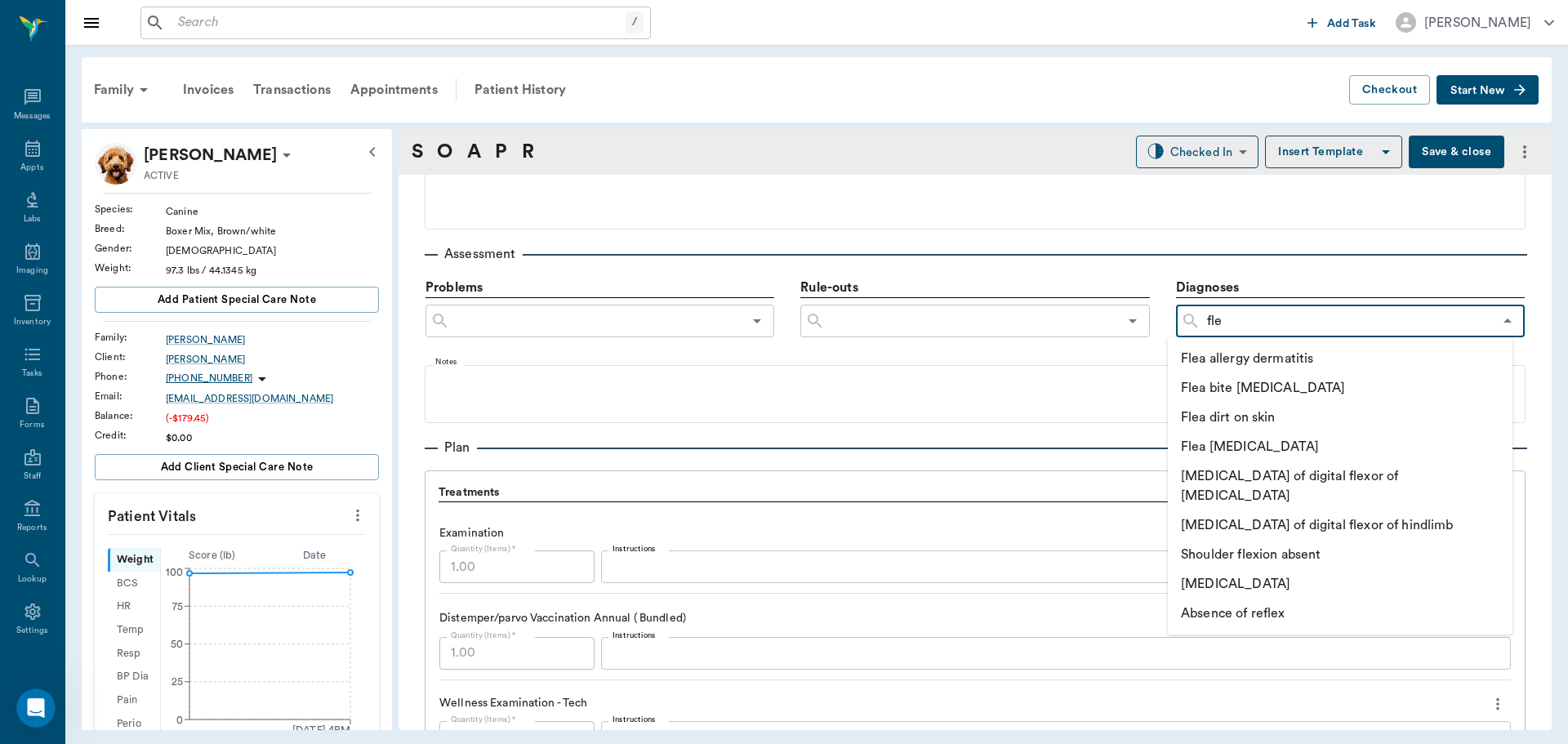
type input "flea"
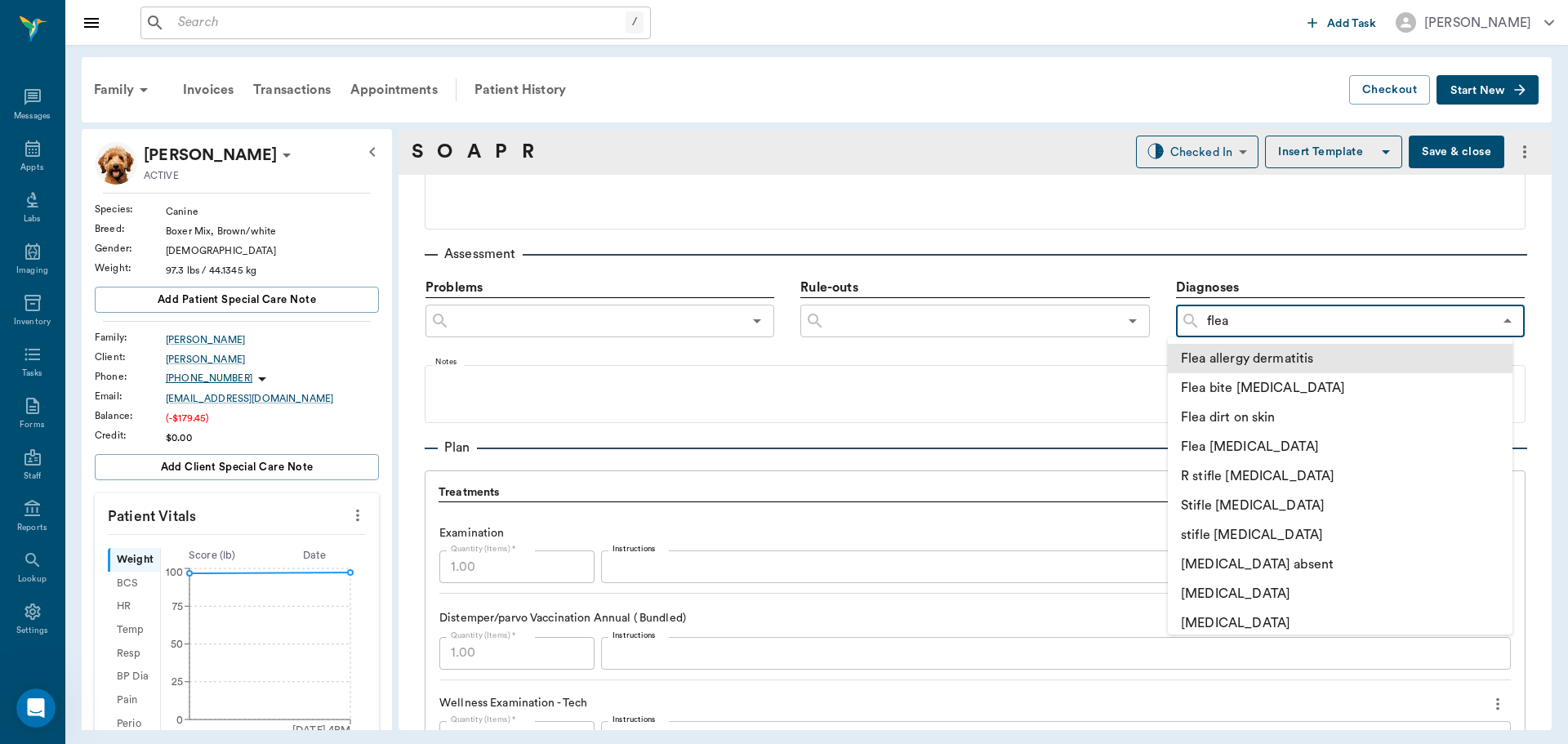
click at [1304, 362] on li "Flea allergy dermatitis" at bounding box center [1340, 358] width 345 height 29
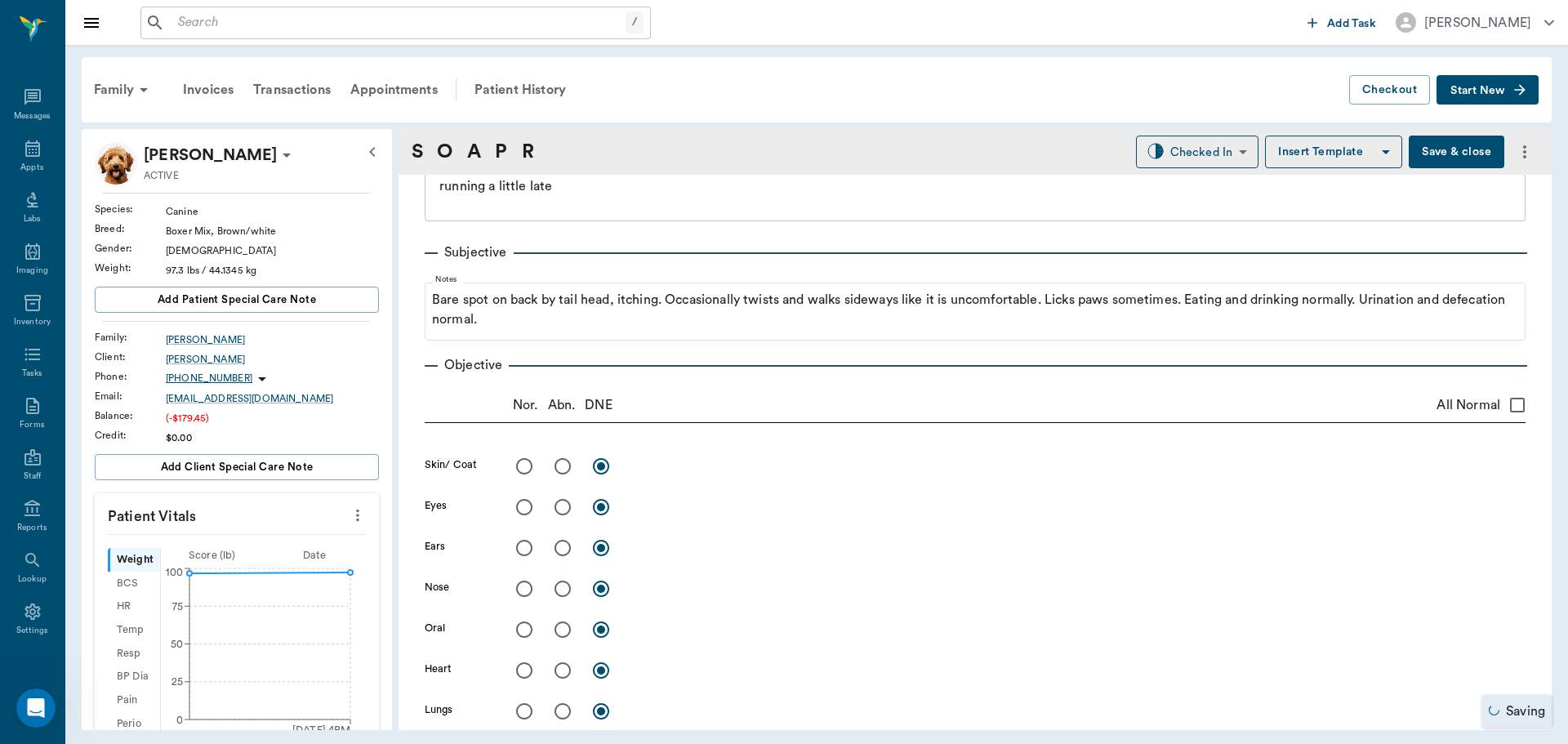
scroll to position [82, 0]
click at [558, 469] on input "radio" at bounding box center [562, 467] width 34 height 34
radio input "true"
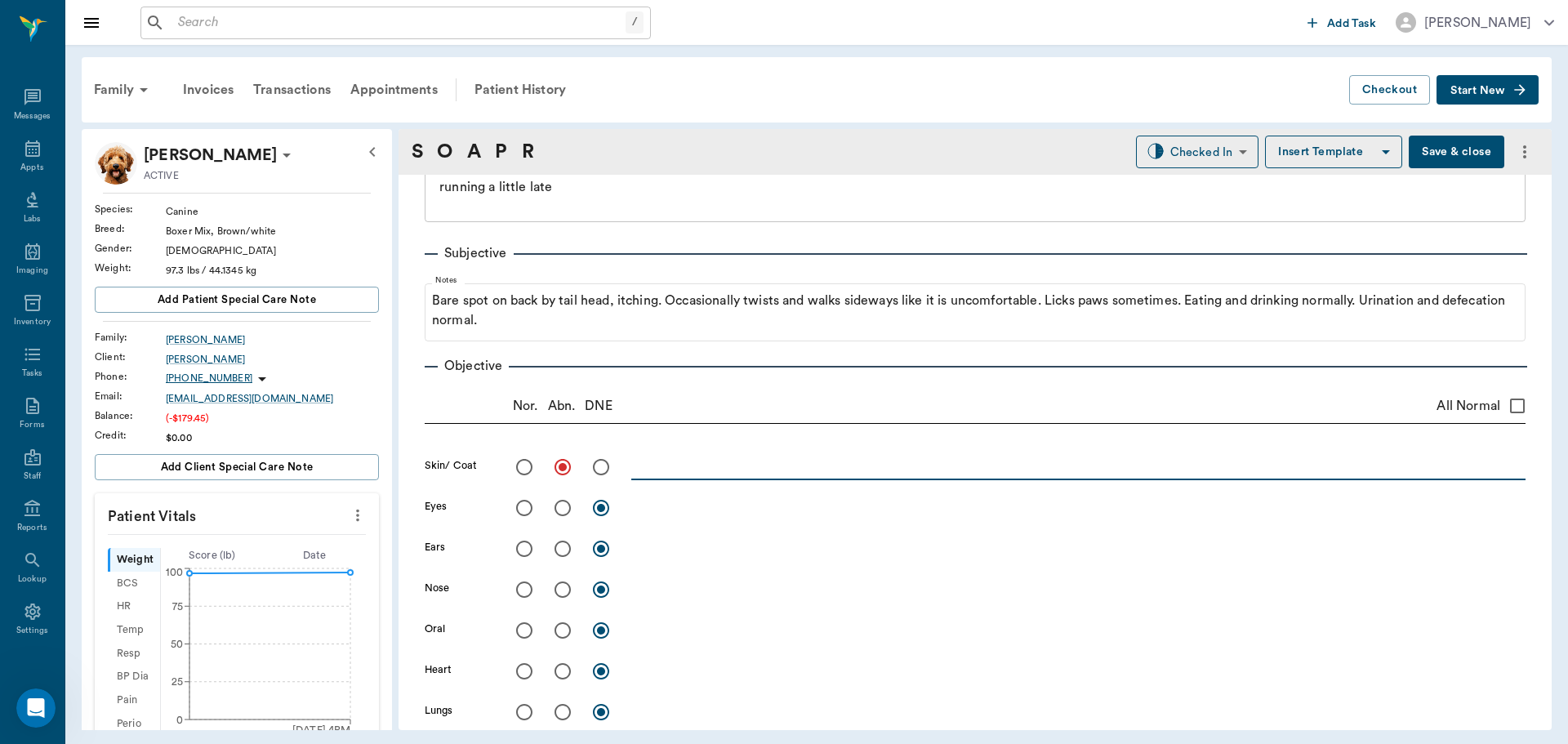
click at [668, 468] on textarea at bounding box center [1078, 466] width 894 height 19
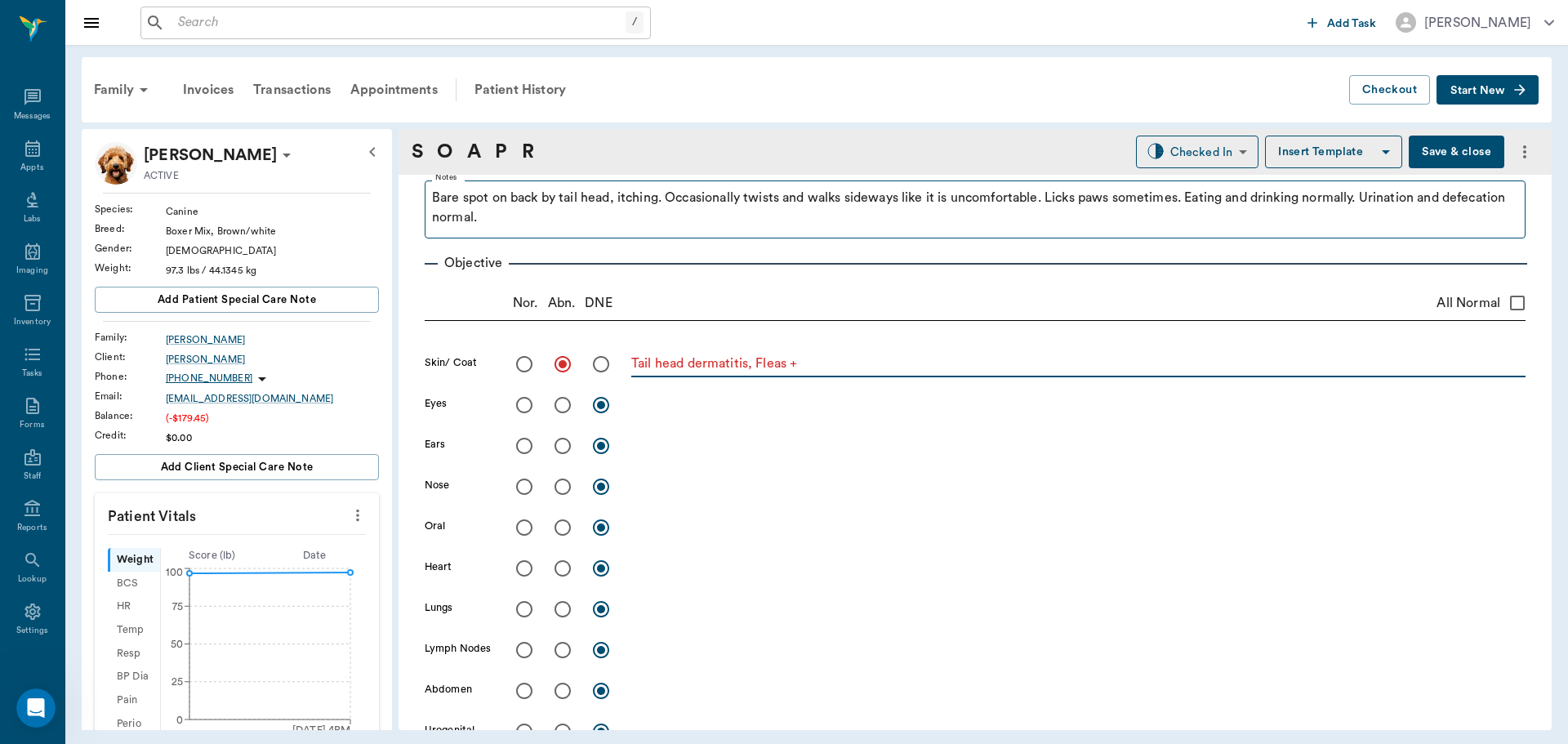
scroll to position [245, 0]
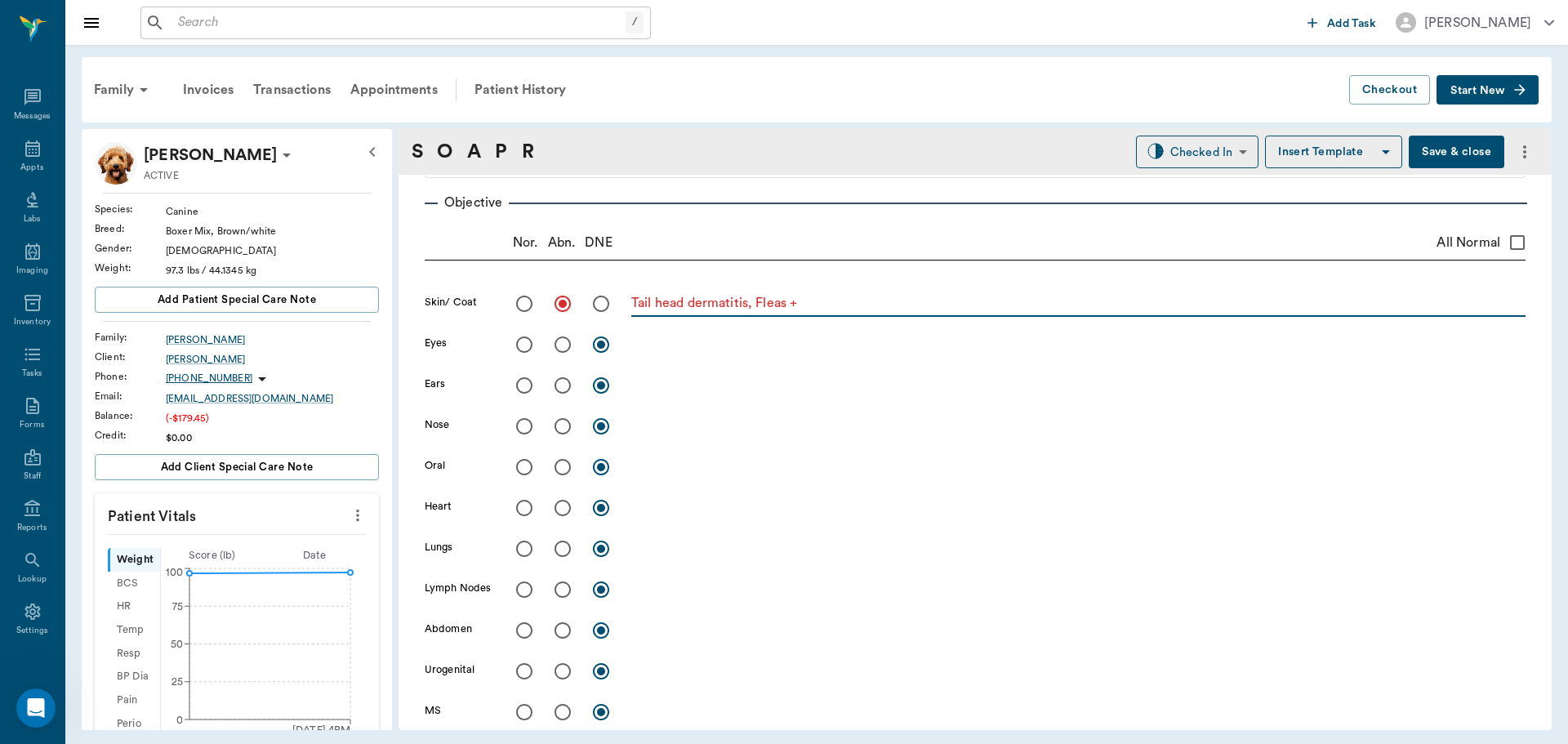
type textarea "Tail head dermatitis, Fleas +"
click at [523, 512] on input "radio" at bounding box center [524, 508] width 34 height 34
radio input "true"
click at [523, 552] on input "radio" at bounding box center [524, 548] width 34 height 34
radio input "true"
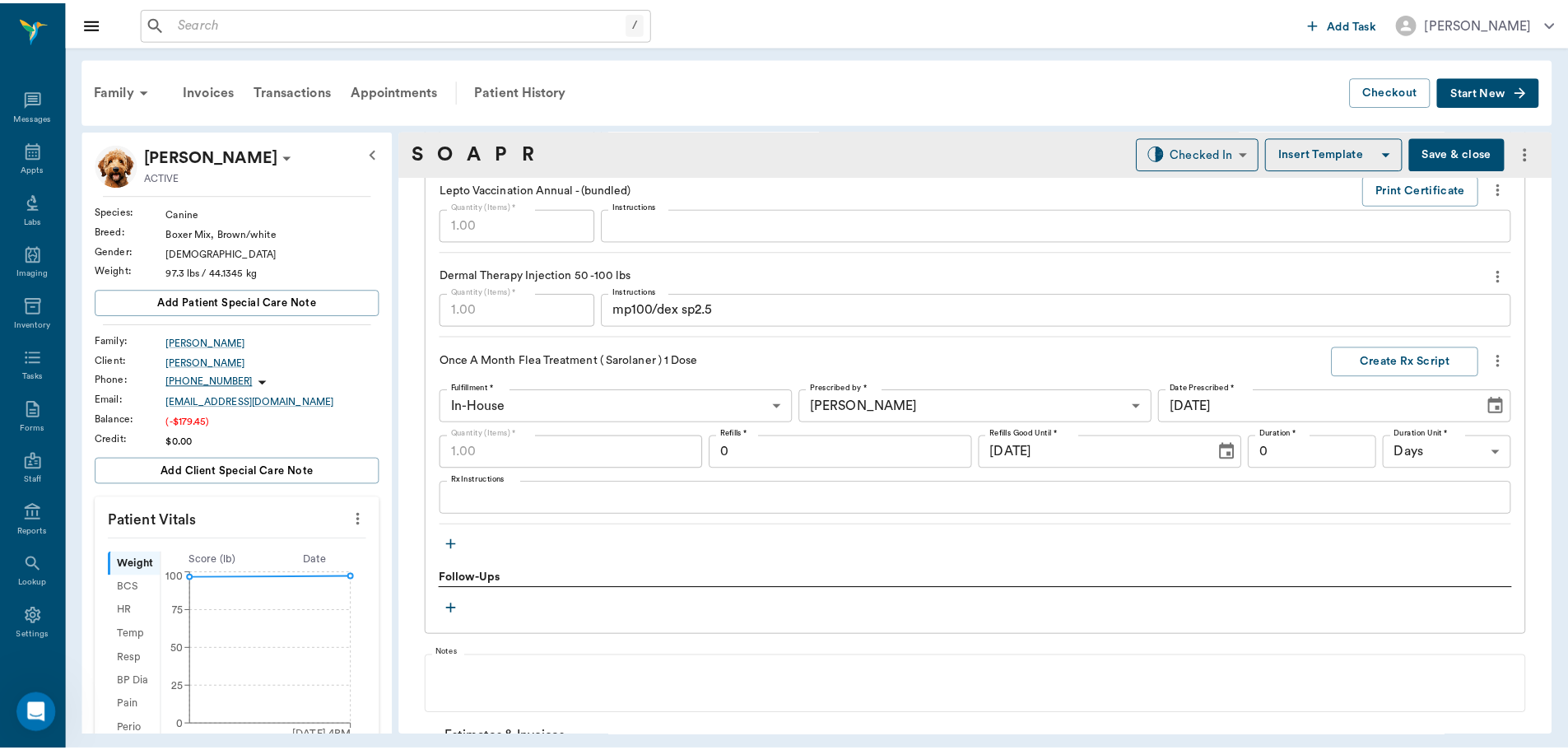
scroll to position [2209, 0]
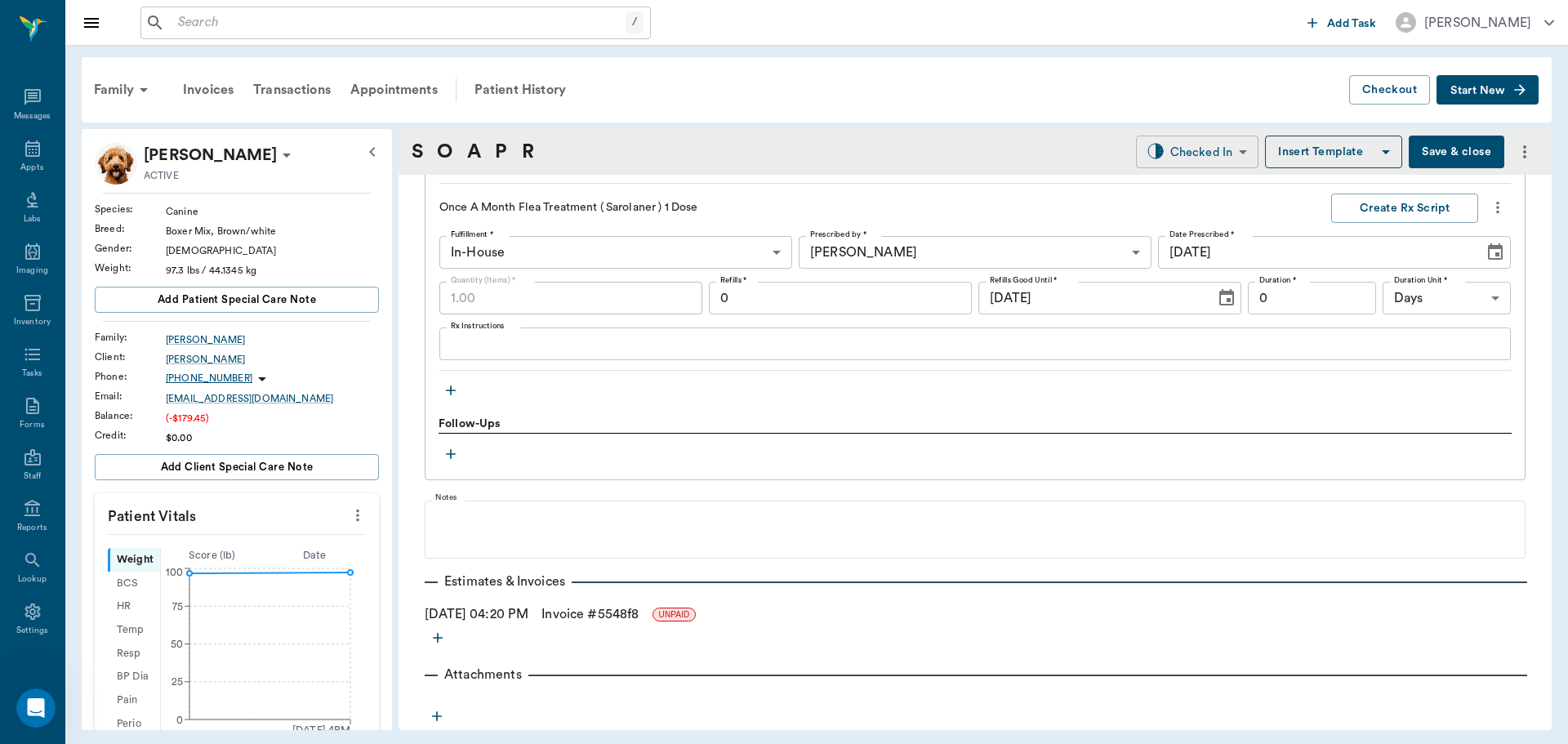
click at [1170, 162] on body "/ ​ Add Task [PERSON_NAME] Nectar Messages Appts Labs Imaging Inventory Tasks F…" at bounding box center [784, 372] width 1568 height 744
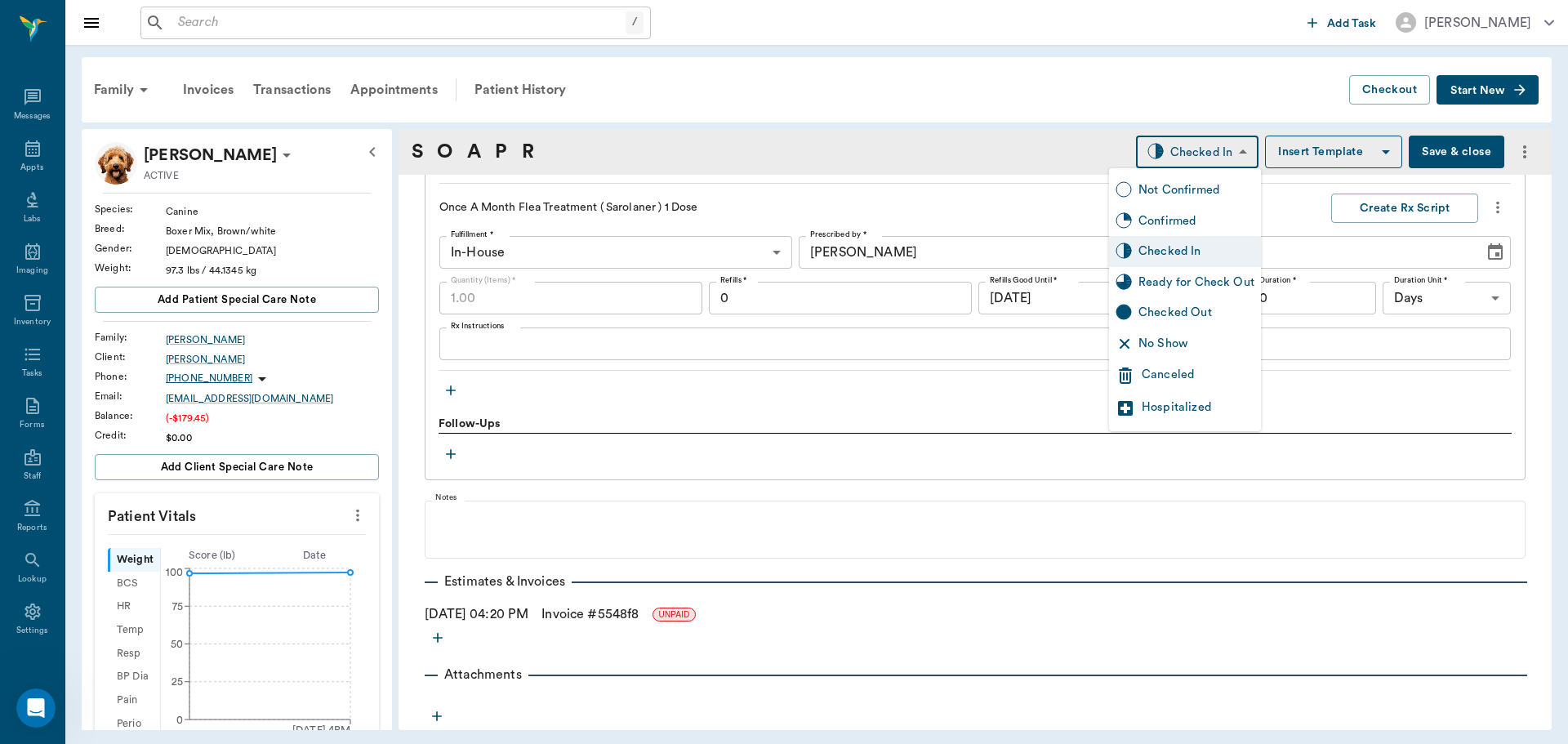
click at [1183, 284] on div "Ready for Check Out" at bounding box center [1196, 282] width 116 height 18
type input "READY_TO_CHECKOUT"
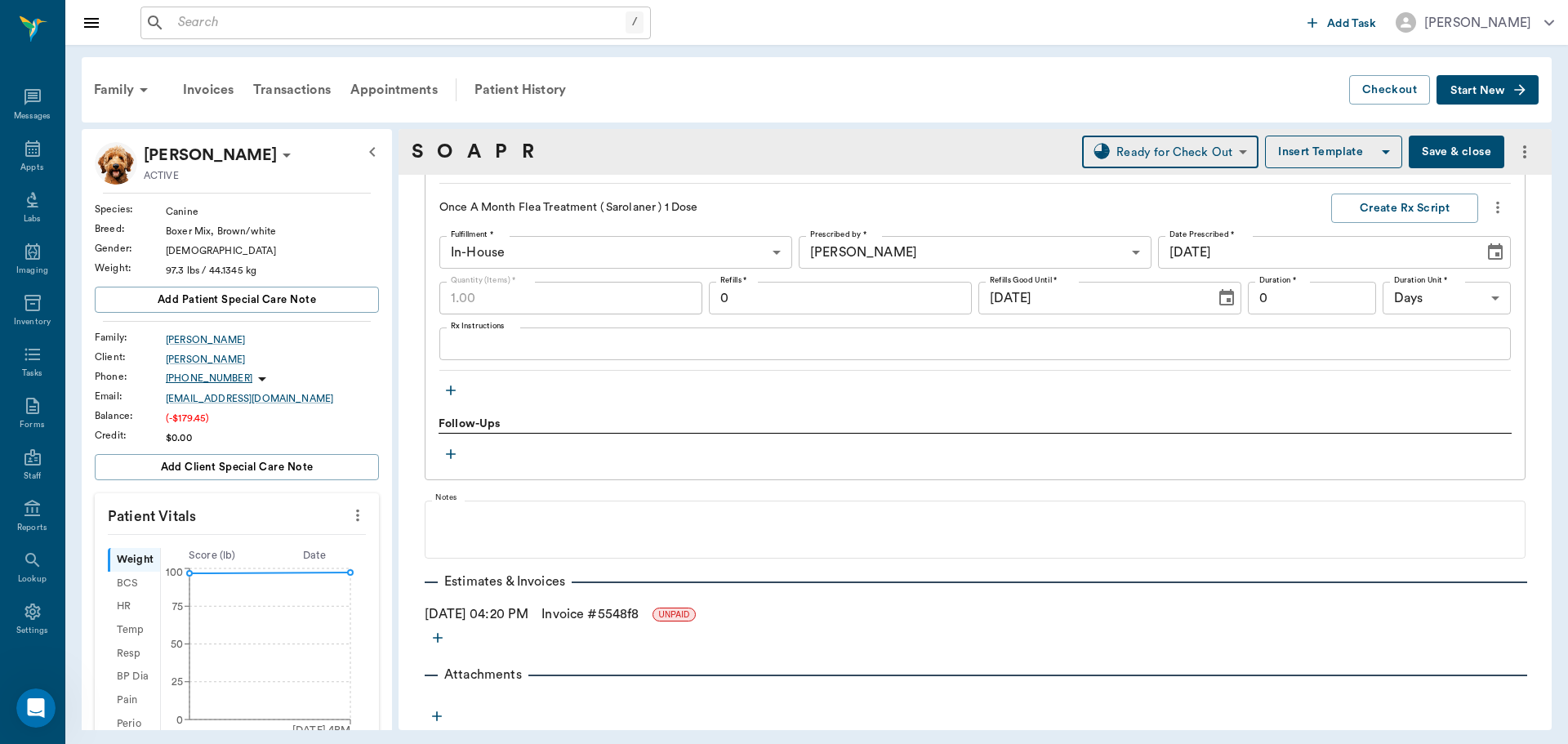
drag, startPoint x: 597, startPoint y: 613, endPoint x: 813, endPoint y: 568, distance: 220.6
click at [599, 613] on link "Invoice # 5548f8" at bounding box center [589, 614] width 97 height 20
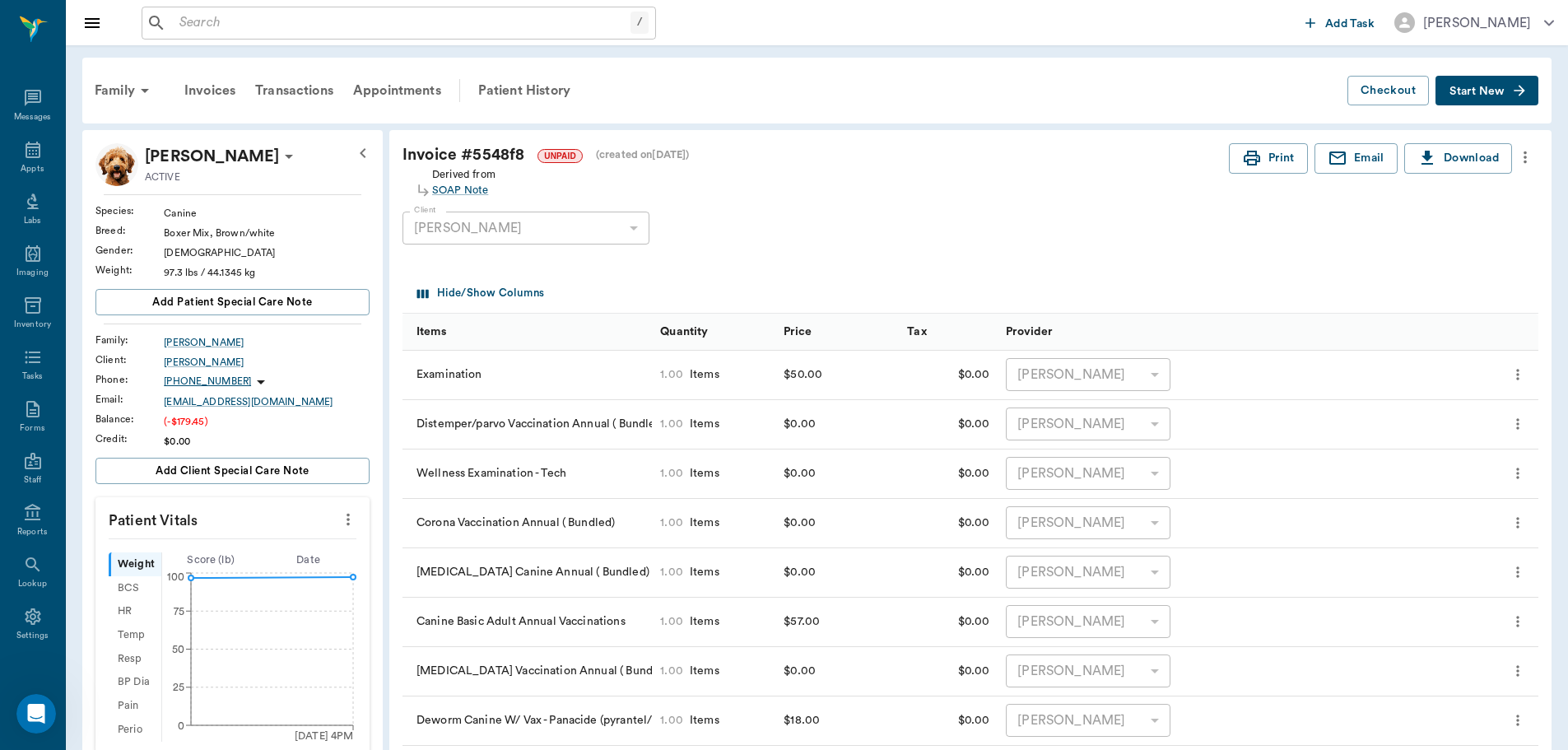
click at [813, 226] on div "Client [PERSON_NAME] 63ec2ec152e12b0ba117c897 Client" at bounding box center [957, 228] width 1110 height 59
click at [23, 154] on icon at bounding box center [33, 150] width 20 height 20
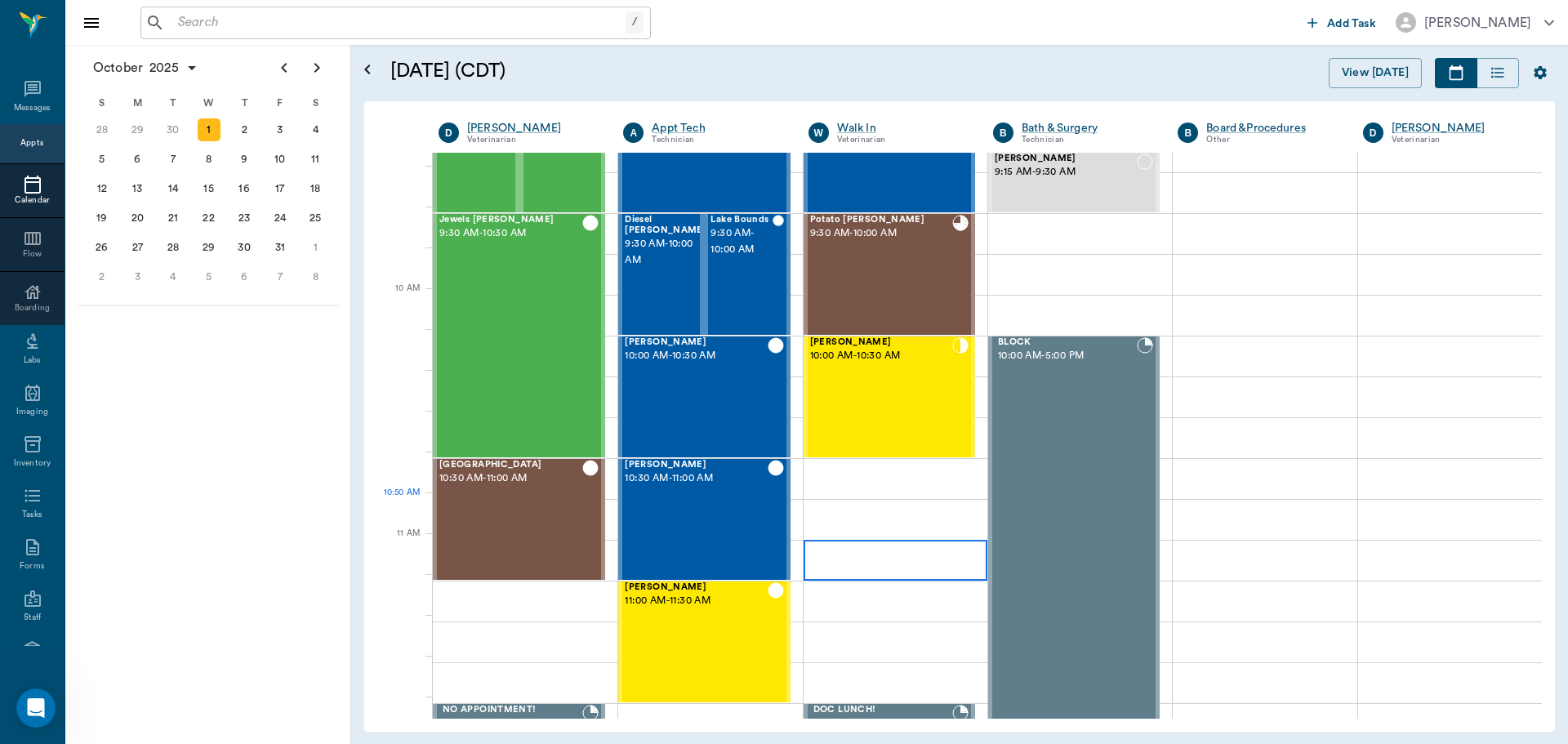
scroll to position [299, 0]
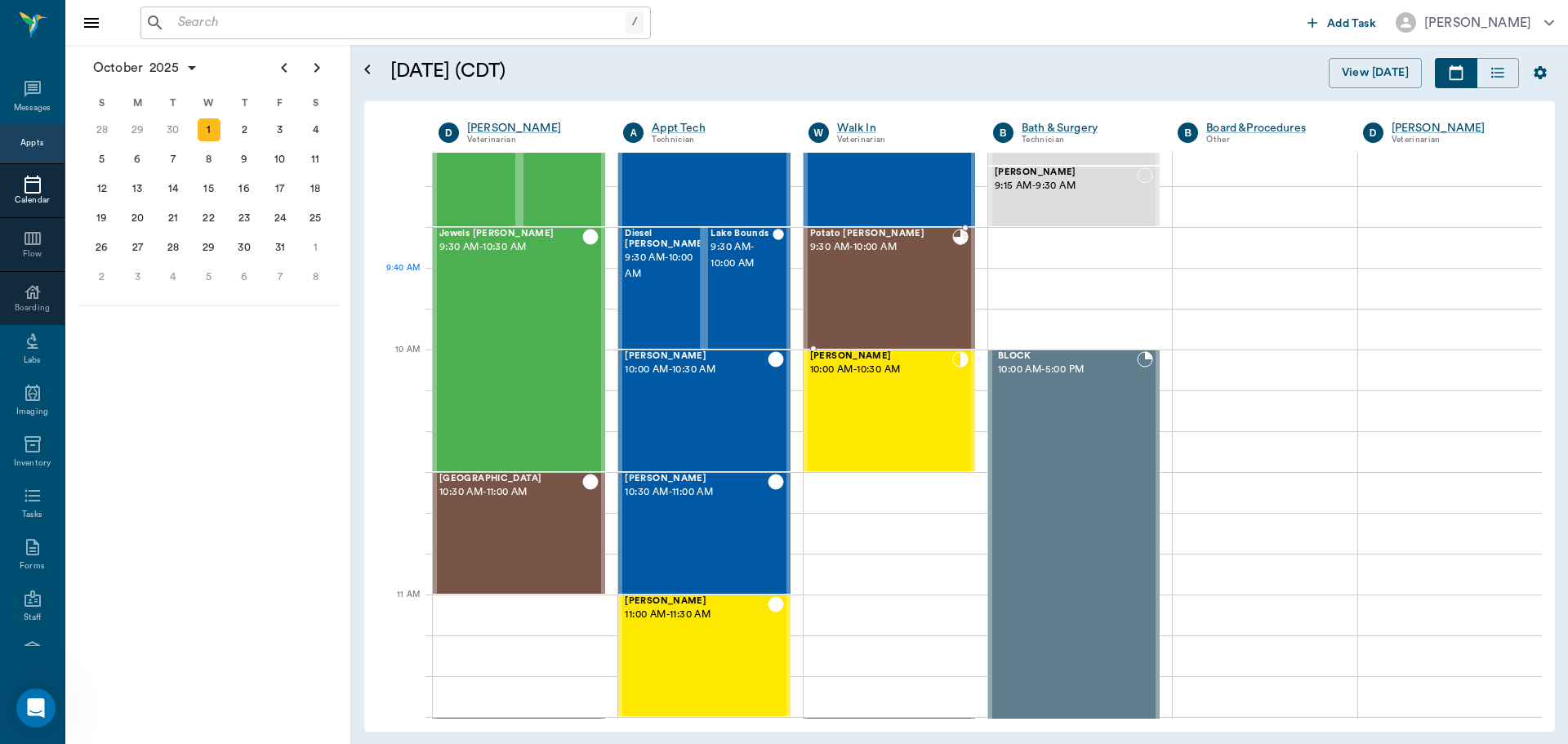
click at [905, 284] on div "Potato [PERSON_NAME] 9:30 AM - 10:00 AM" at bounding box center [881, 289] width 142 height 119
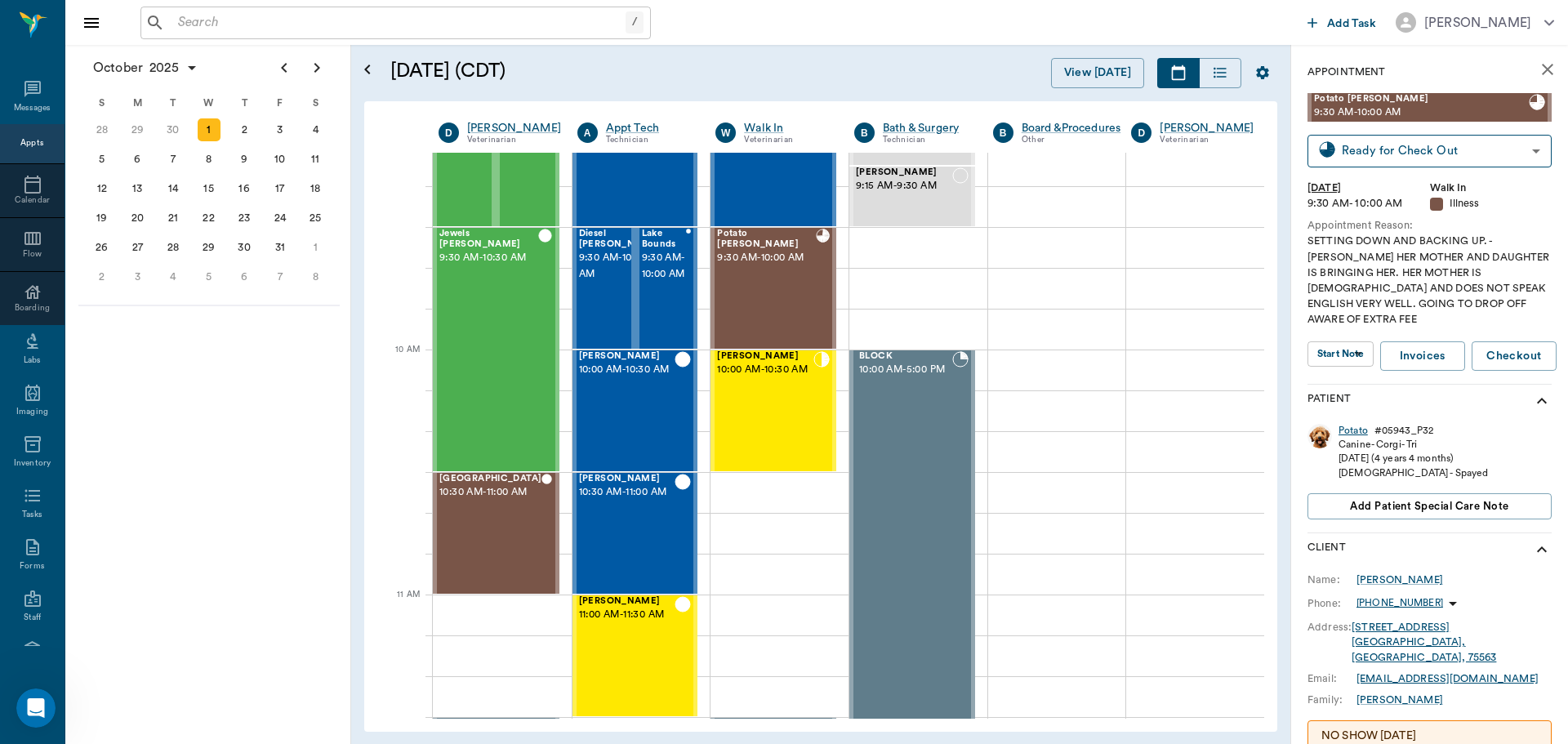
click at [1355, 423] on div "Potato" at bounding box center [1352, 430] width 29 height 14
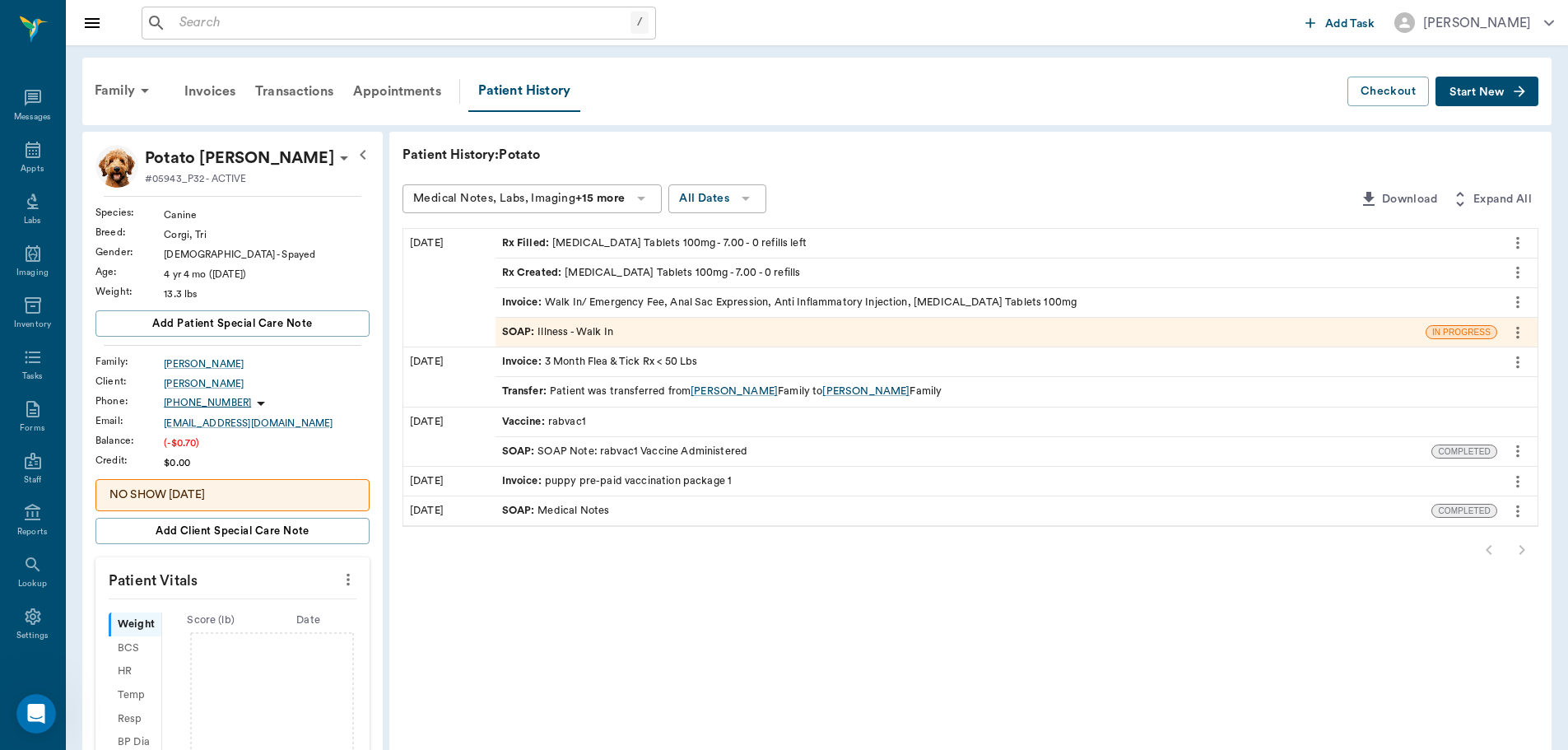
click at [1494, 83] on button "Start New" at bounding box center [1487, 92] width 103 height 31
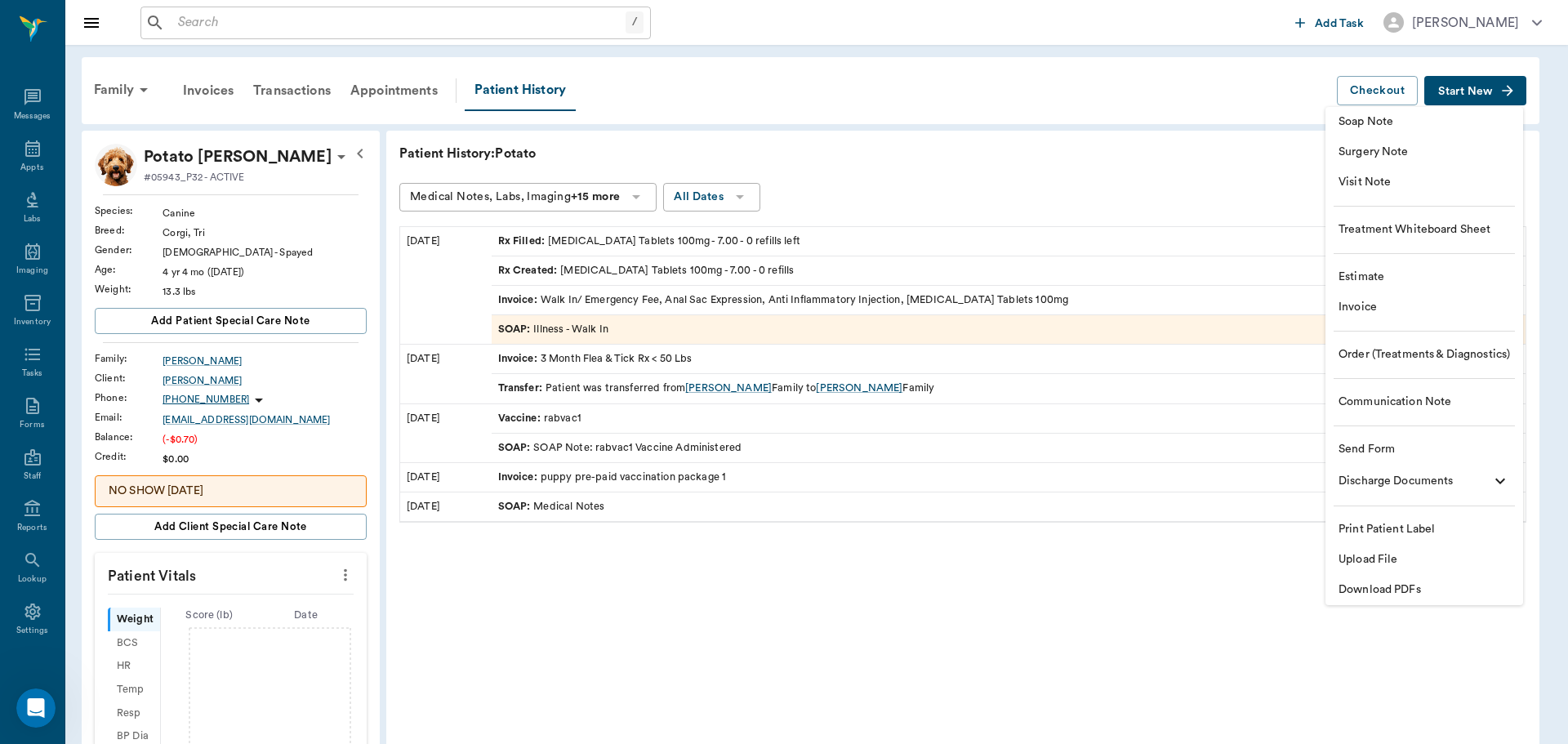
click at [1418, 121] on span "Soap Note" at bounding box center [1424, 121] width 171 height 17
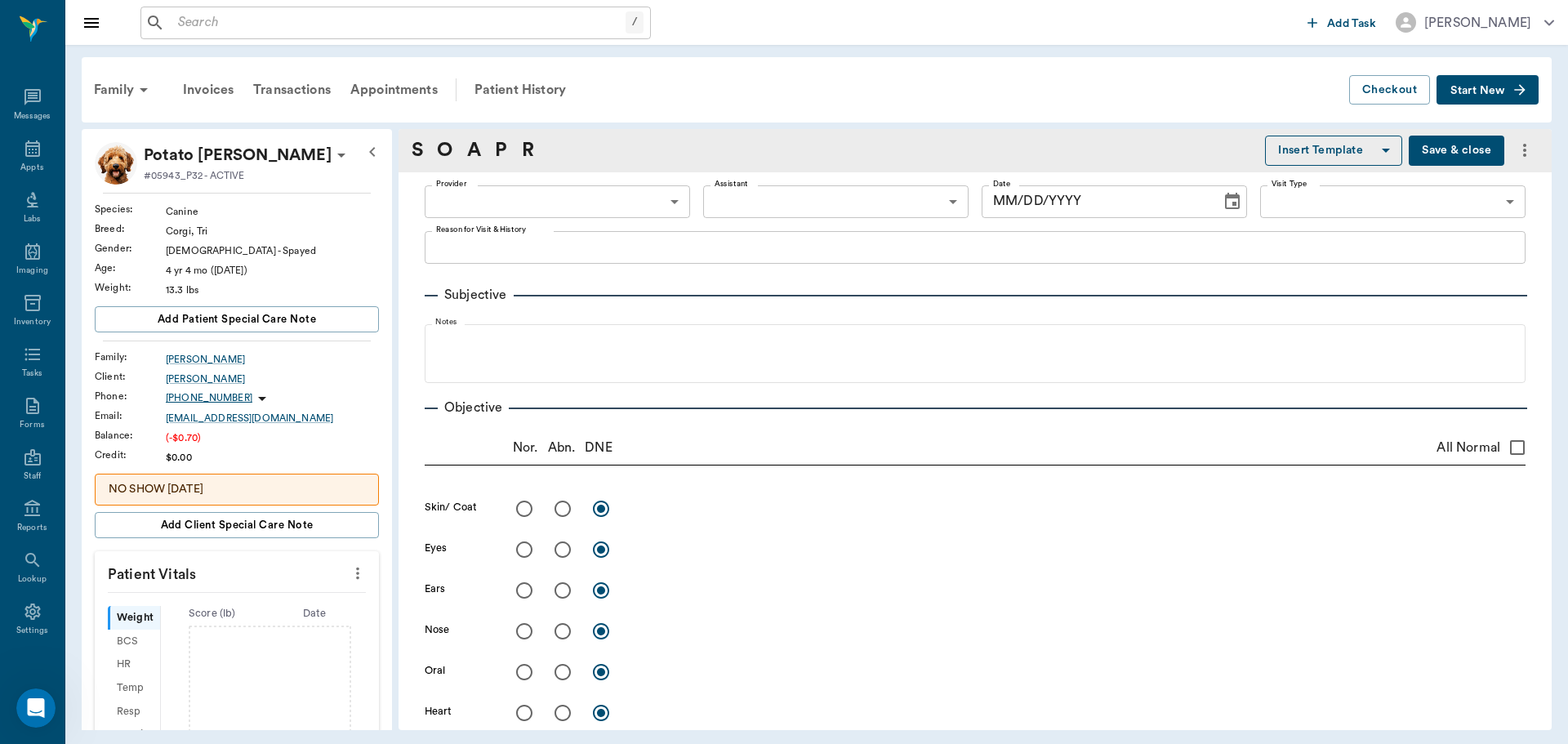
type input "63ee68728bdb516679580557"
type input "[DATE]"
click at [628, 206] on body "/ ​ Add Task [PERSON_NAME] Nectar Messages Appts Labs Imaging Inventory Tasks F…" at bounding box center [784, 372] width 1568 height 744
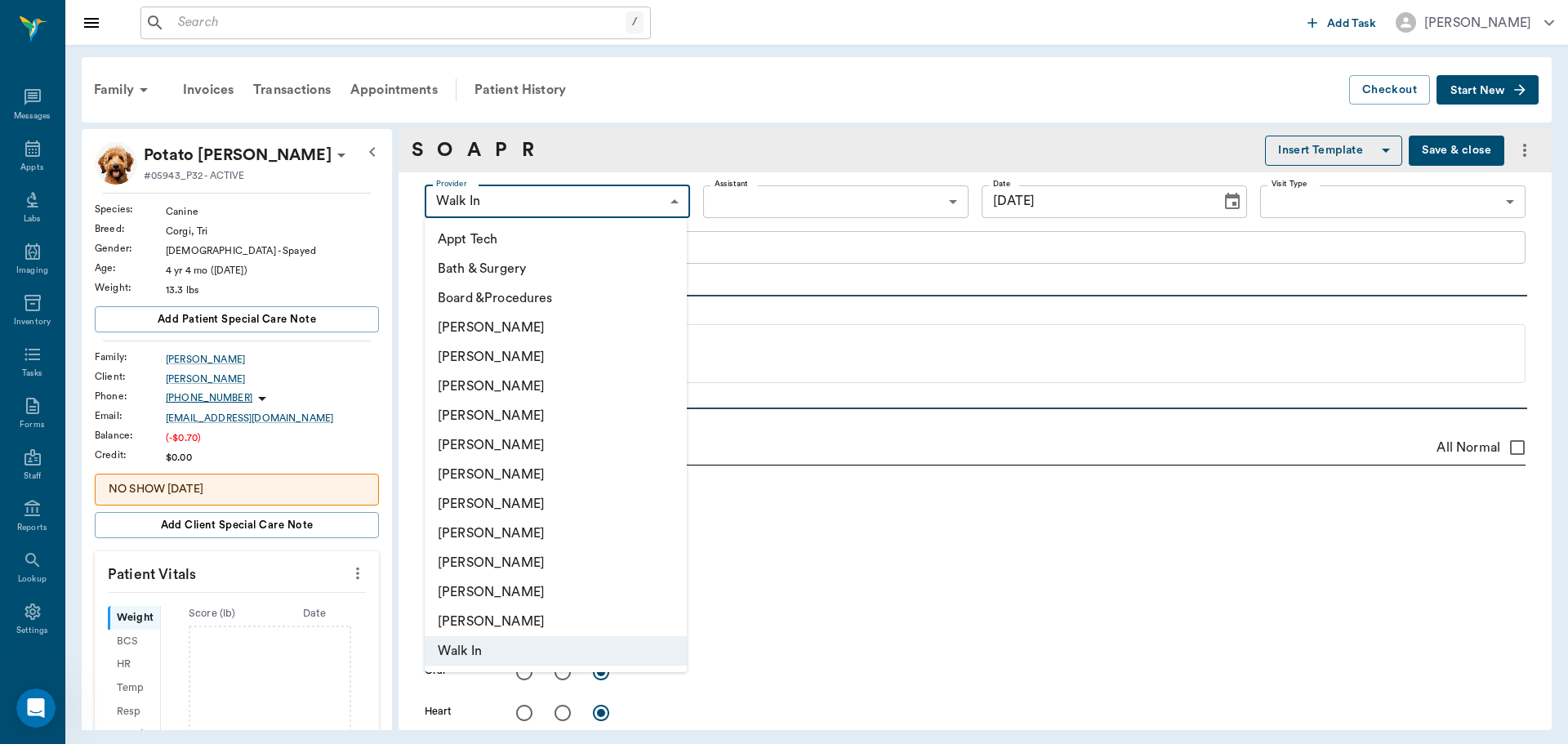
click at [581, 496] on li "[PERSON_NAME]" at bounding box center [555, 503] width 262 height 29
type input "682b670d8bdc6f7f8feef3db"
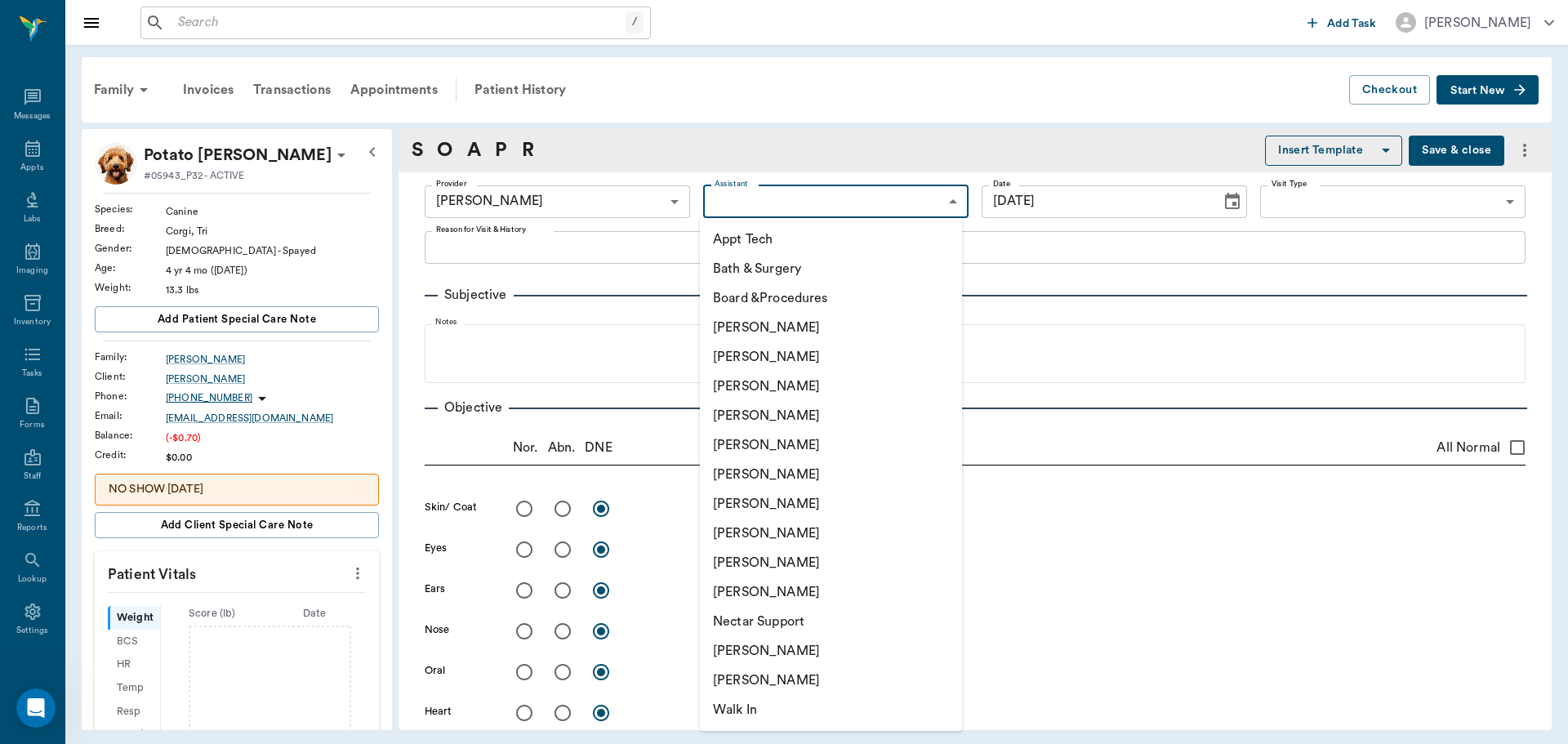
click at [782, 190] on body "/ ​ Add Task [PERSON_NAME] Nectar Messages Appts Labs Imaging Inventory Tasks F…" at bounding box center [784, 372] width 1568 height 744
click at [777, 237] on li "Appt Tech" at bounding box center [831, 239] width 262 height 29
type input "63ec2f075fda476ae8351a4c"
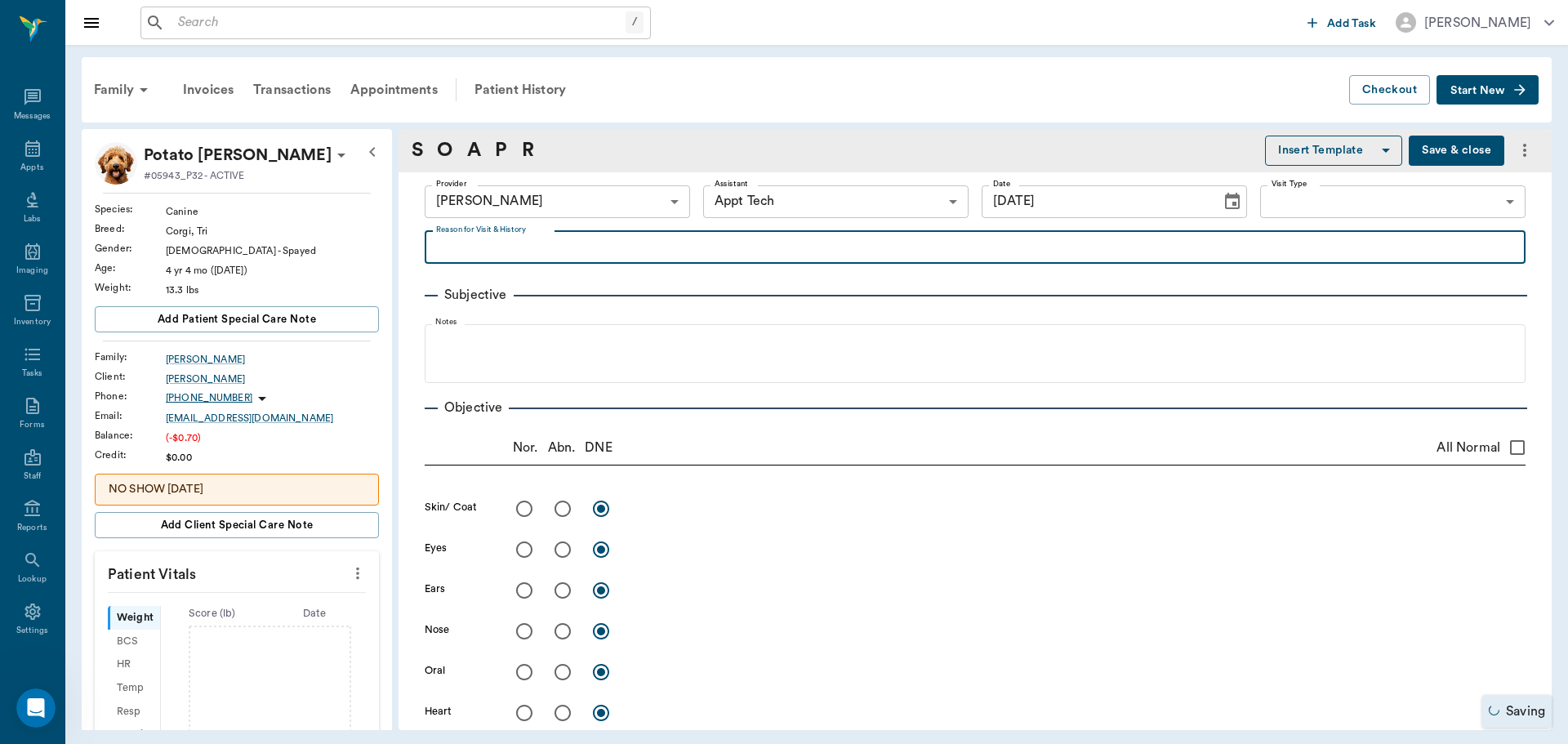
click at [592, 254] on textarea "Reason for Visit & History" at bounding box center [974, 247] width 1078 height 19
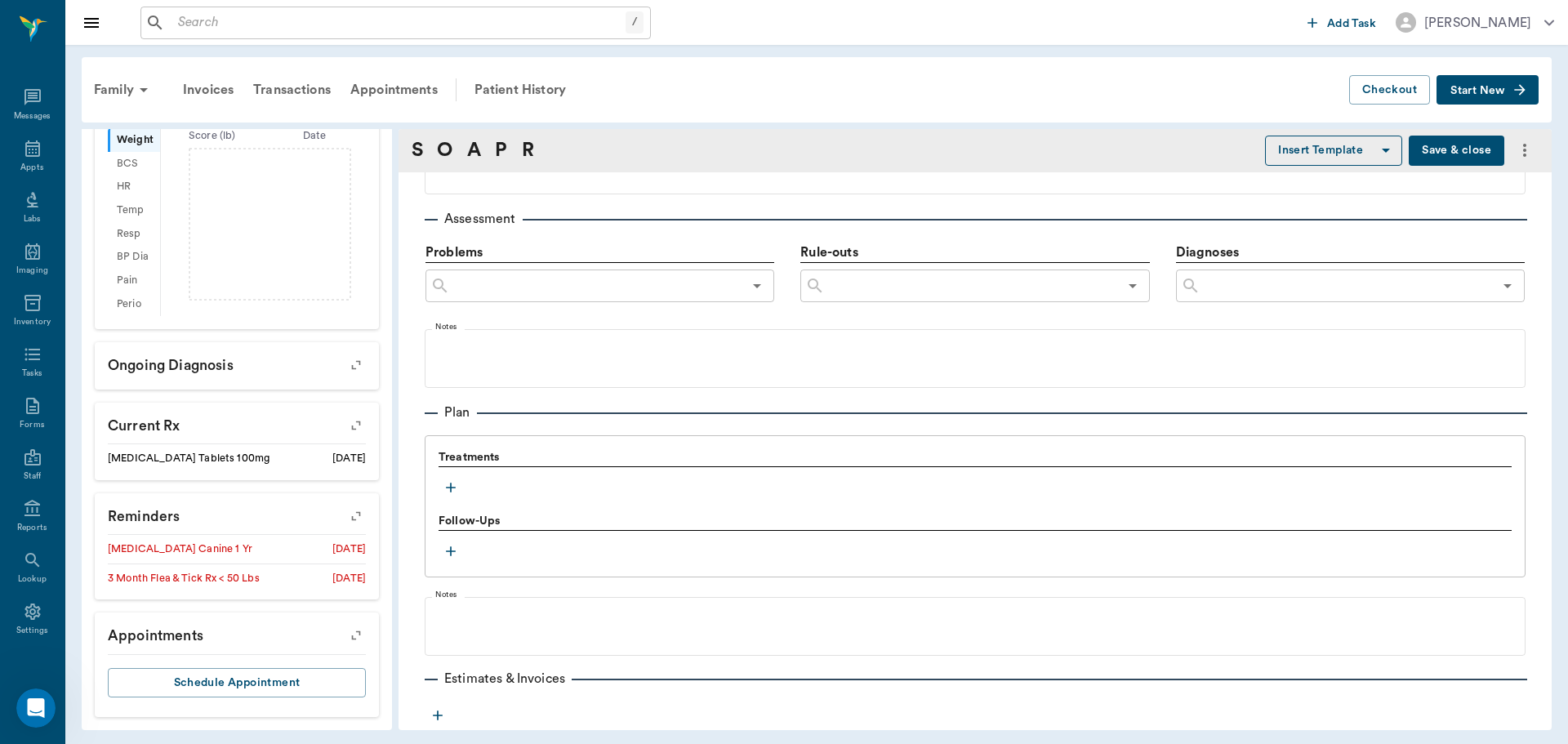
scroll to position [898, 0]
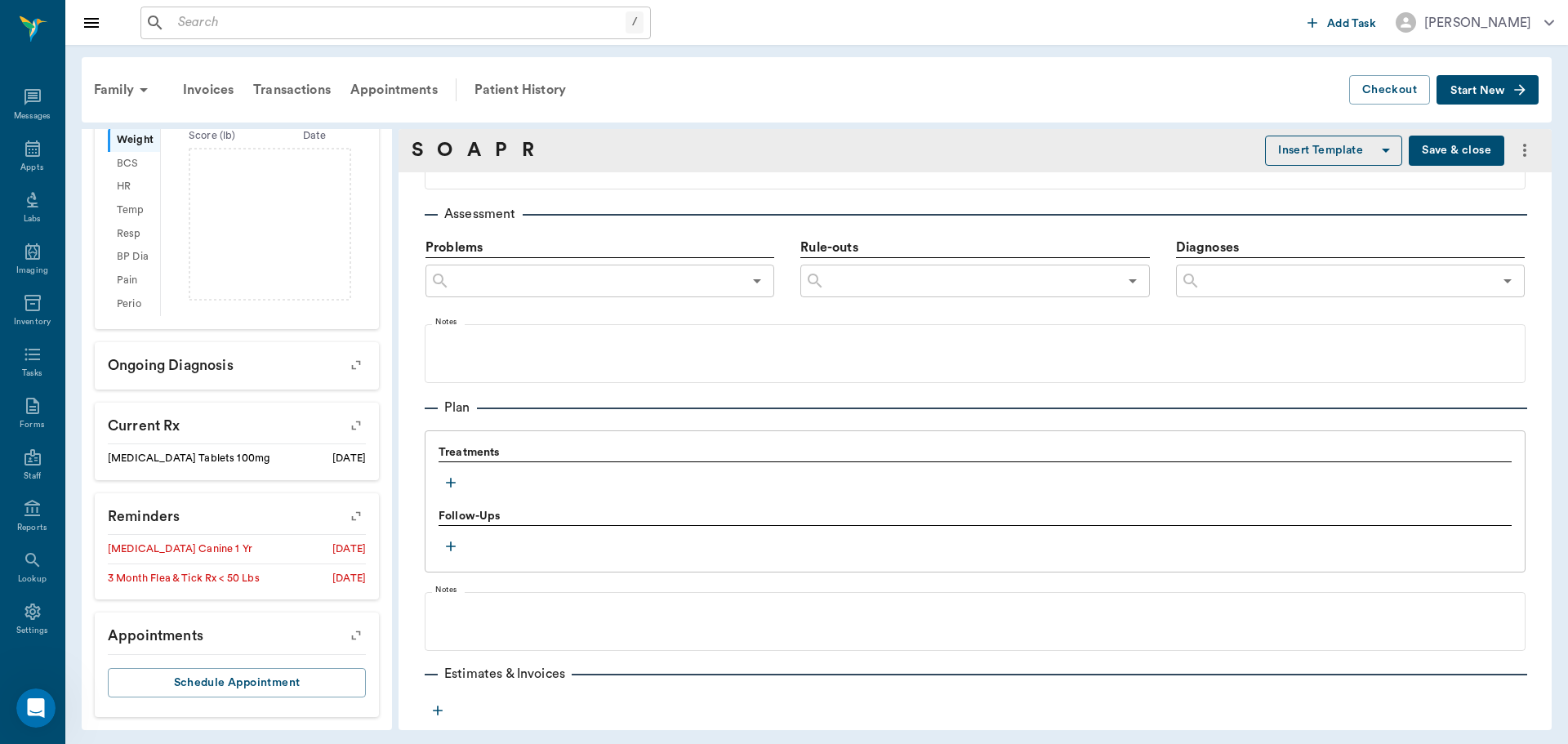
type textarea "Basic Adult"
click at [453, 484] on icon "button" at bounding box center [451, 482] width 16 height 16
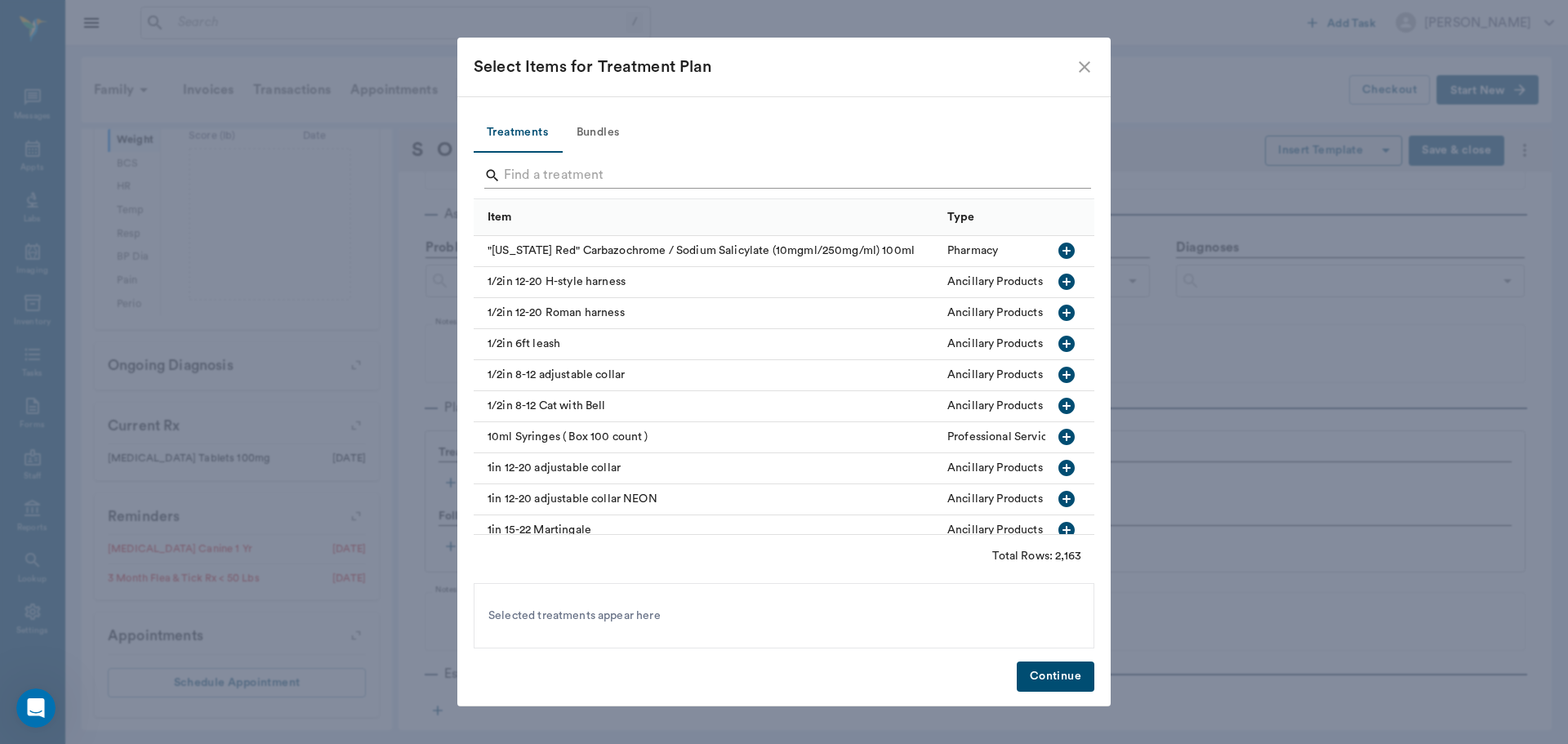
click at [567, 167] on input "Search" at bounding box center [784, 175] width 562 height 26
click at [603, 131] on button "Bundles" at bounding box center [597, 133] width 73 height 39
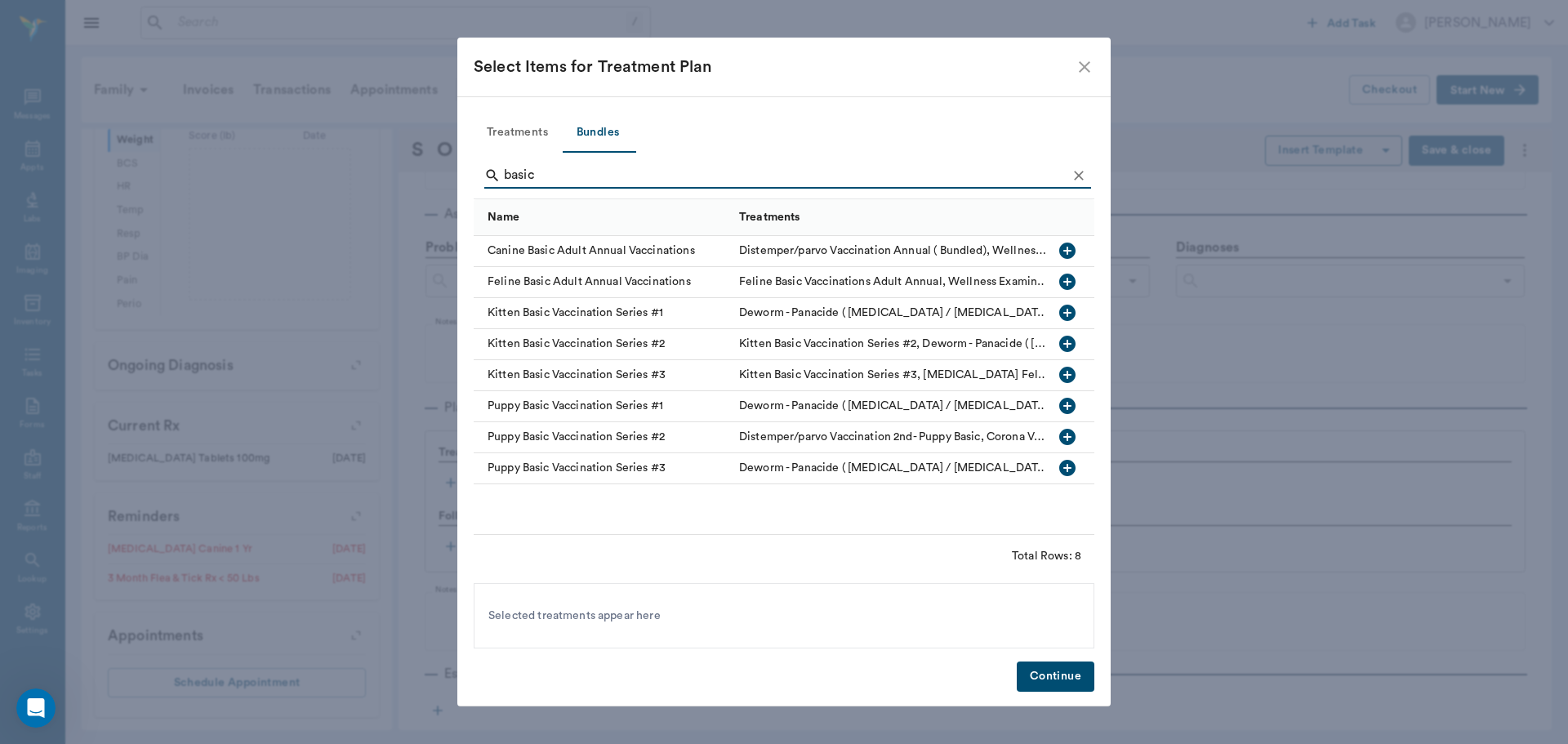
type input "basic"
click at [1070, 246] on icon "button" at bounding box center [1067, 250] width 16 height 16
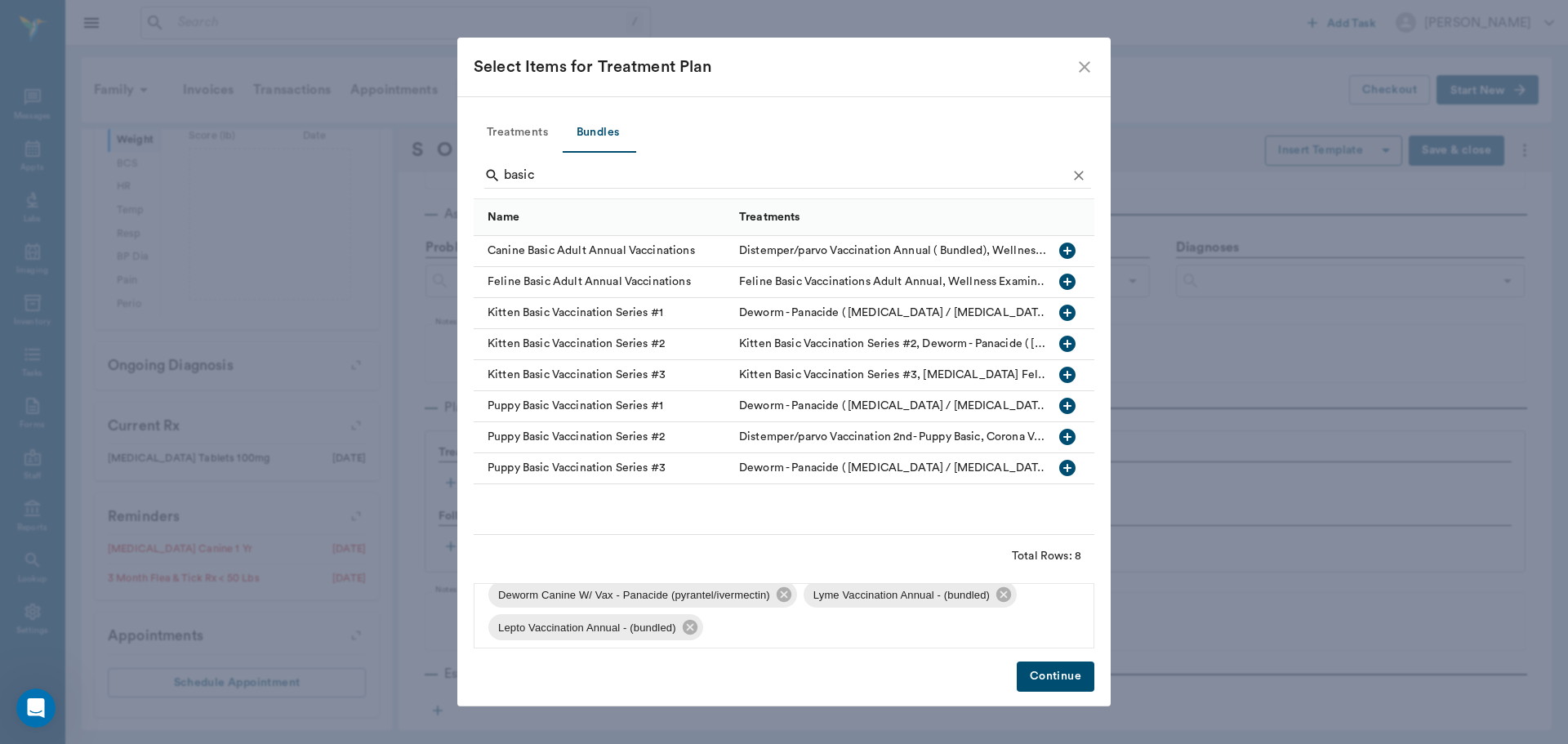
scroll to position [121, 0]
click at [685, 618] on icon at bounding box center [689, 620] width 14 height 14
click at [1004, 617] on icon at bounding box center [1004, 620] width 14 height 14
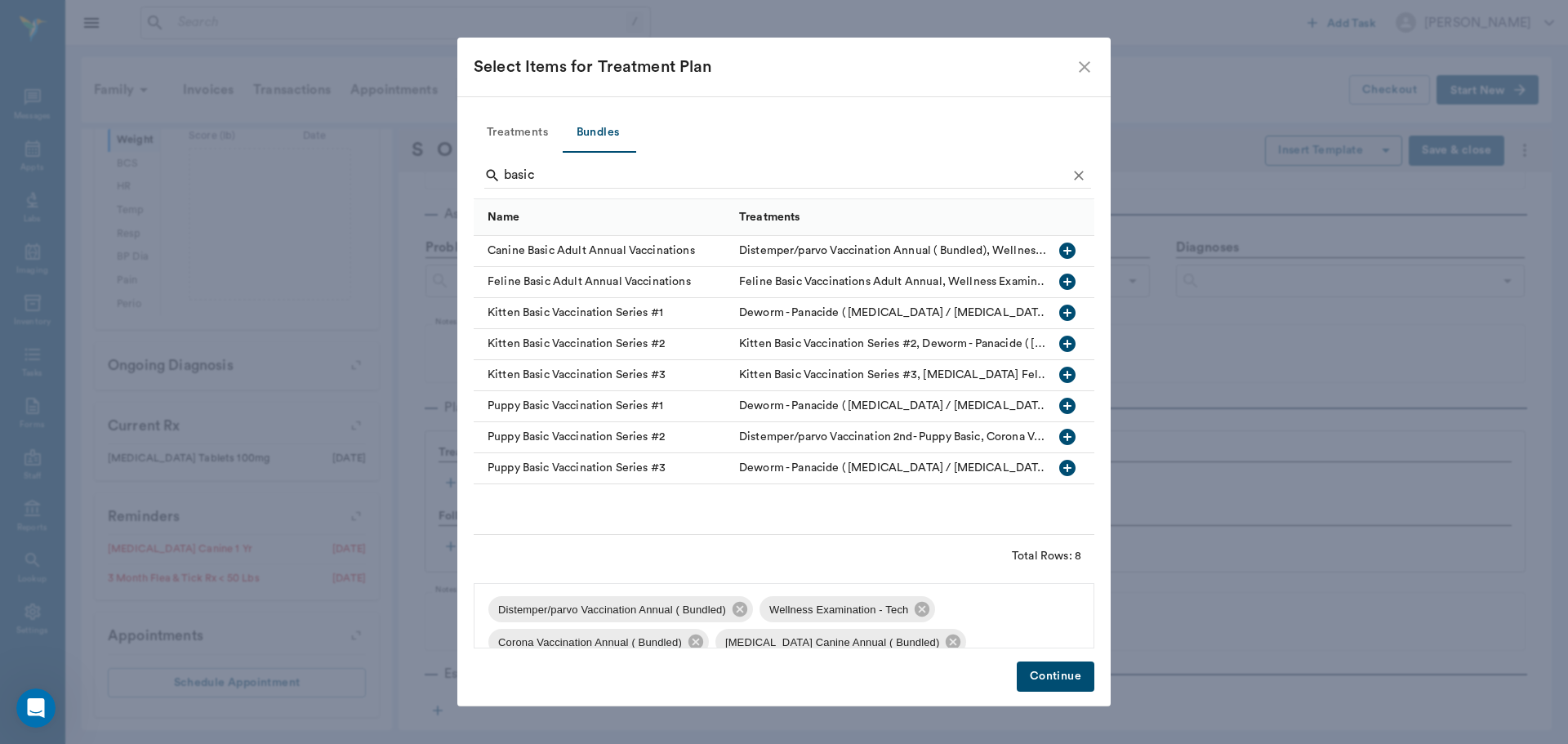
scroll to position [0, 0]
click at [1064, 675] on button "Continue" at bounding box center [1055, 676] width 78 height 30
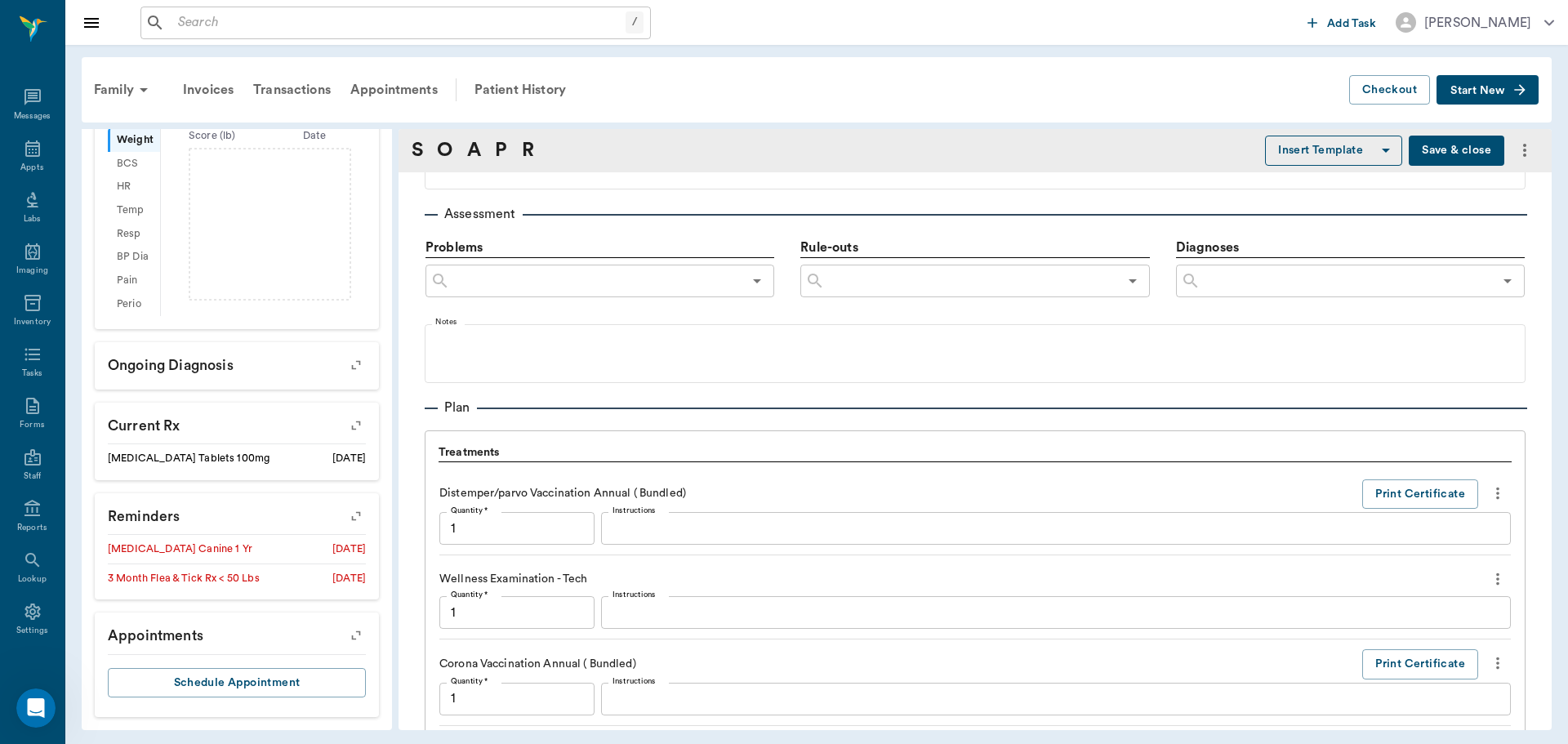
scroll to position [1556, 0]
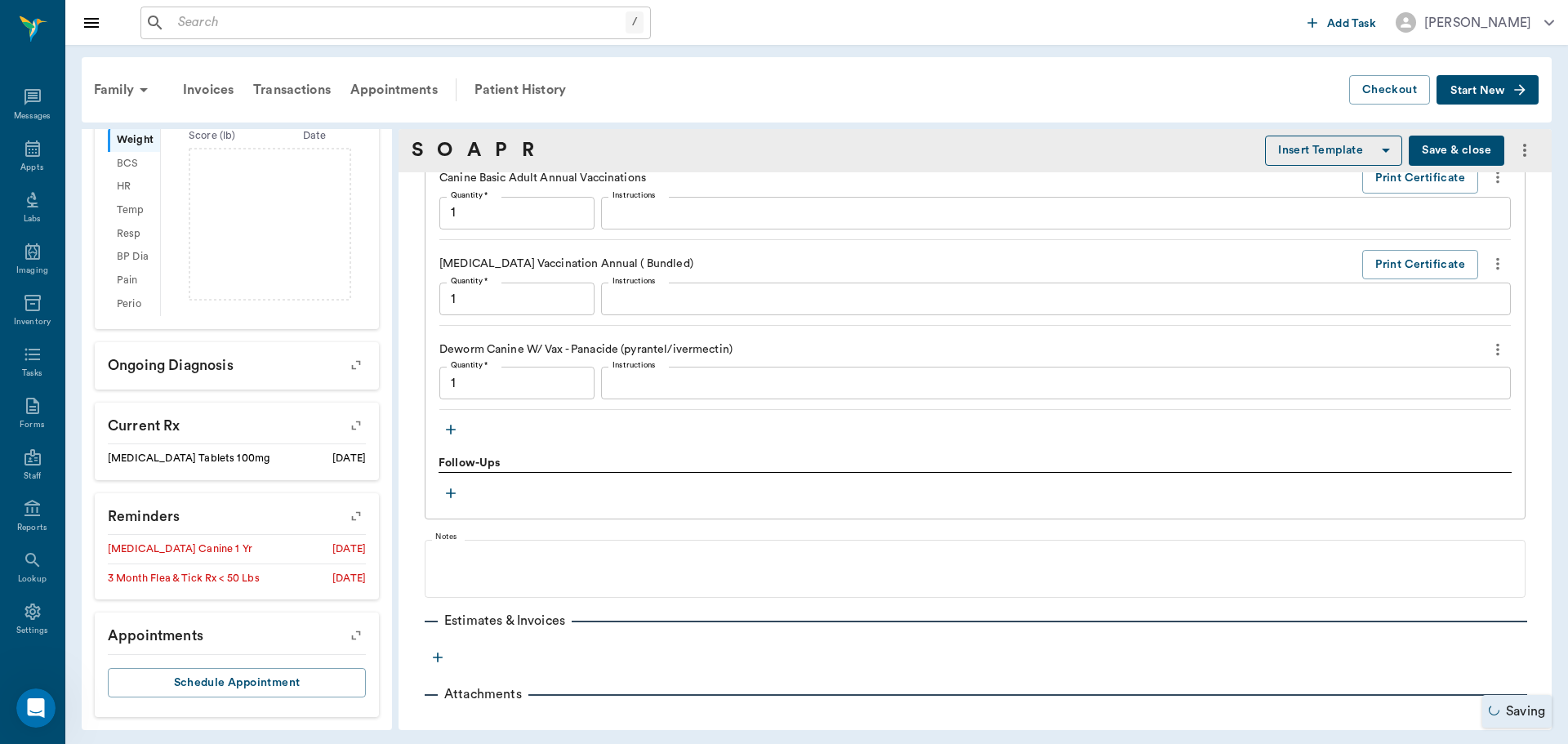
type input "1.00"
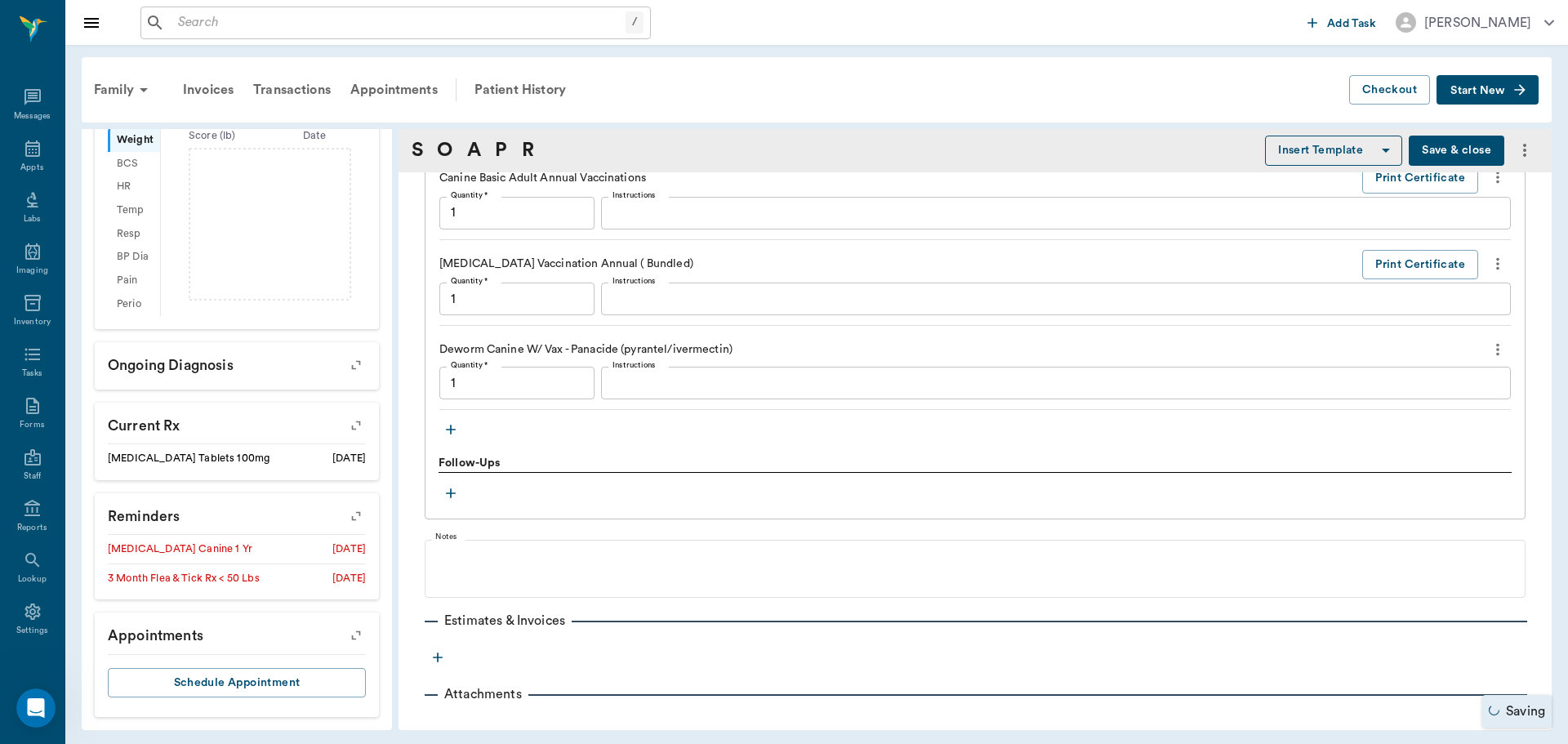
type input "1.00"
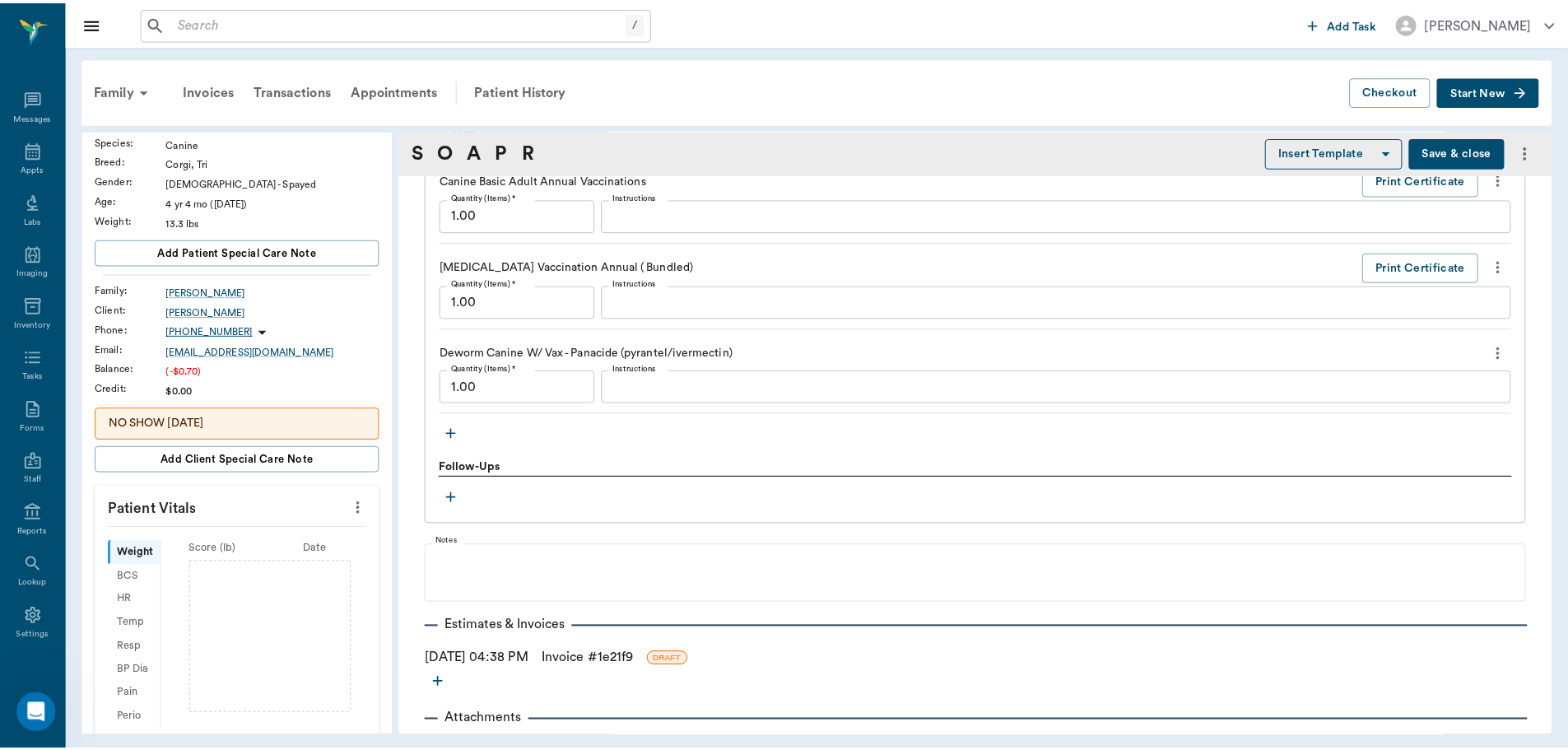
scroll to position [1608, 0]
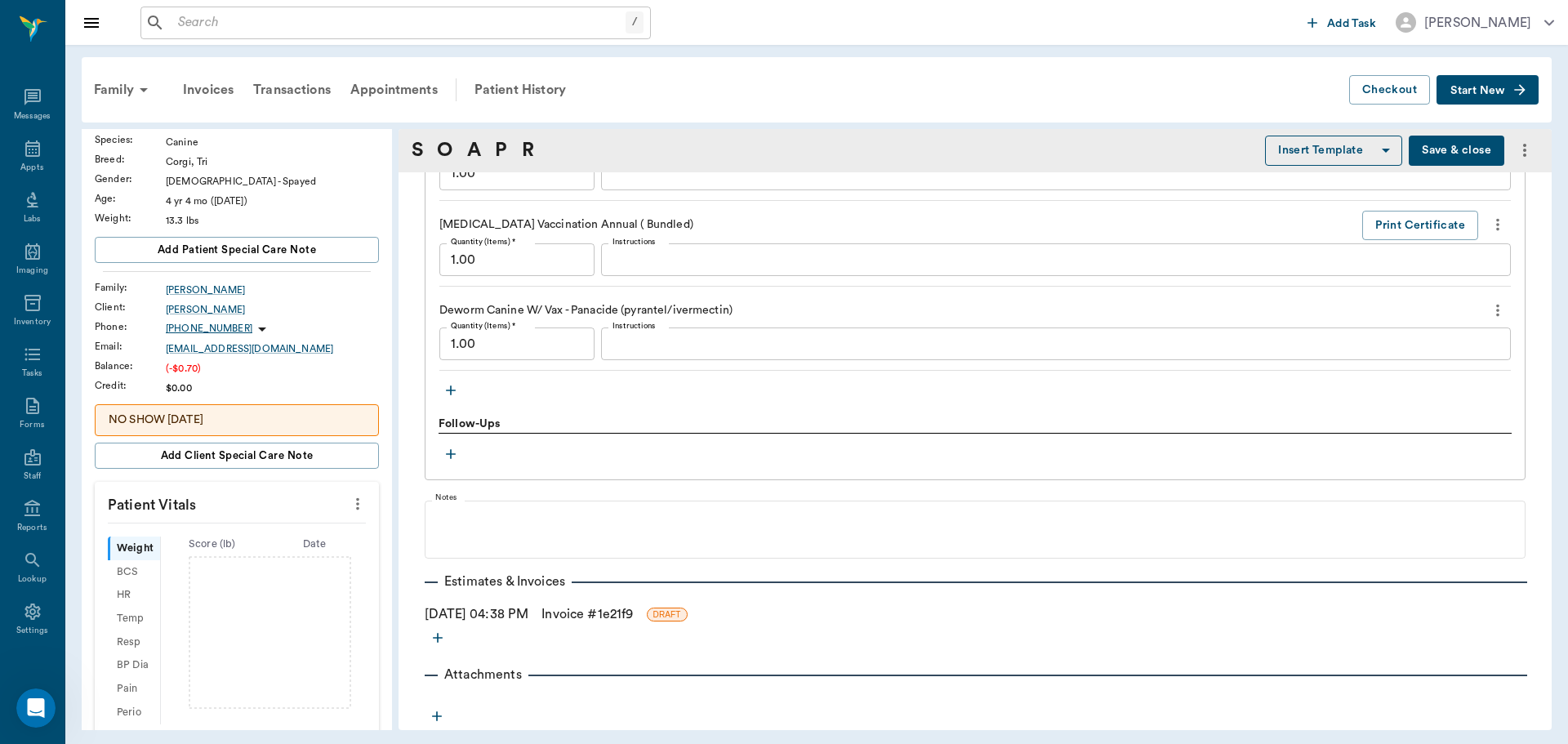
click at [574, 616] on link "Invoice # 1e21f9" at bounding box center [587, 614] width 92 height 20
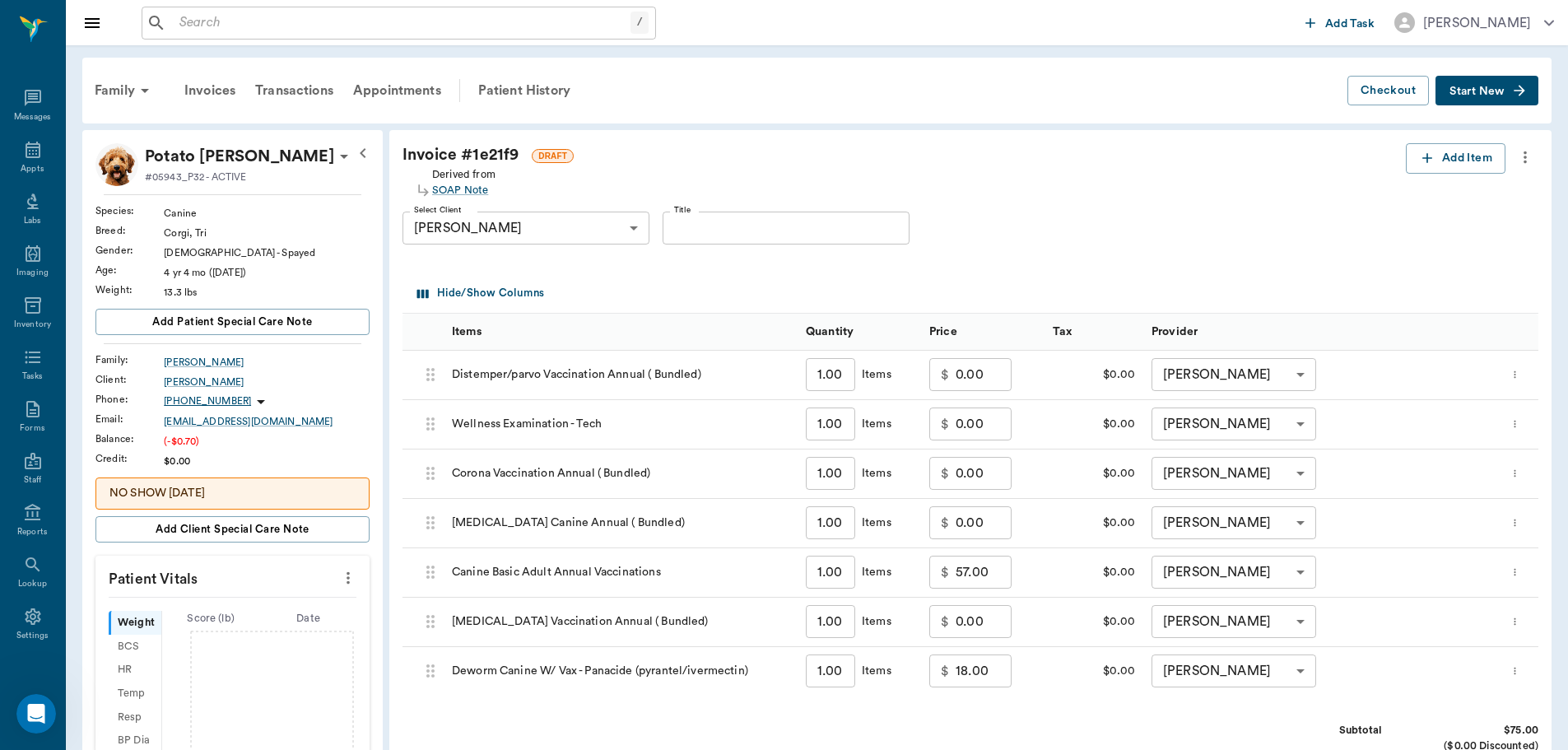
scroll to position [247, 0]
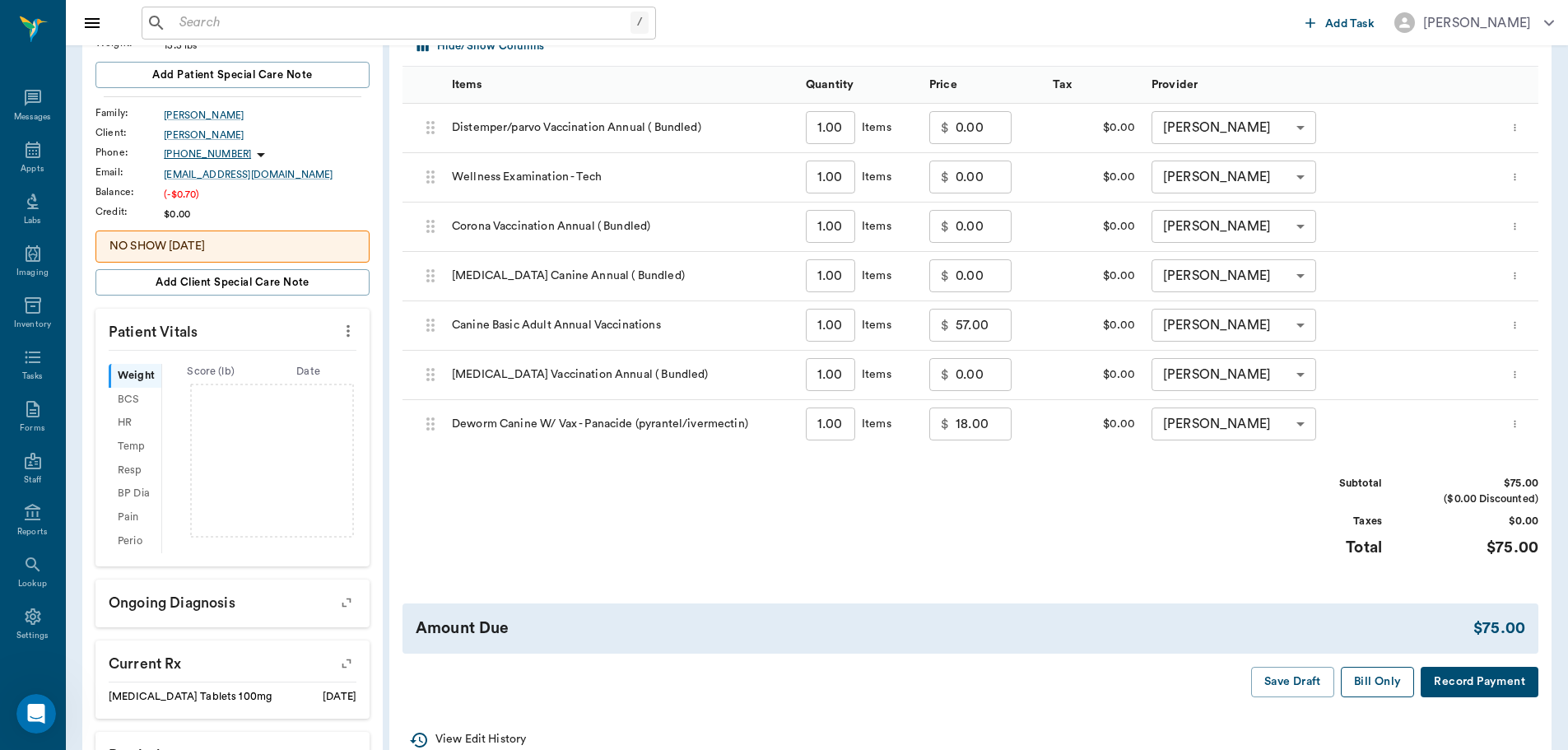
click at [1385, 687] on button "Bill Only" at bounding box center [1378, 682] width 74 height 31
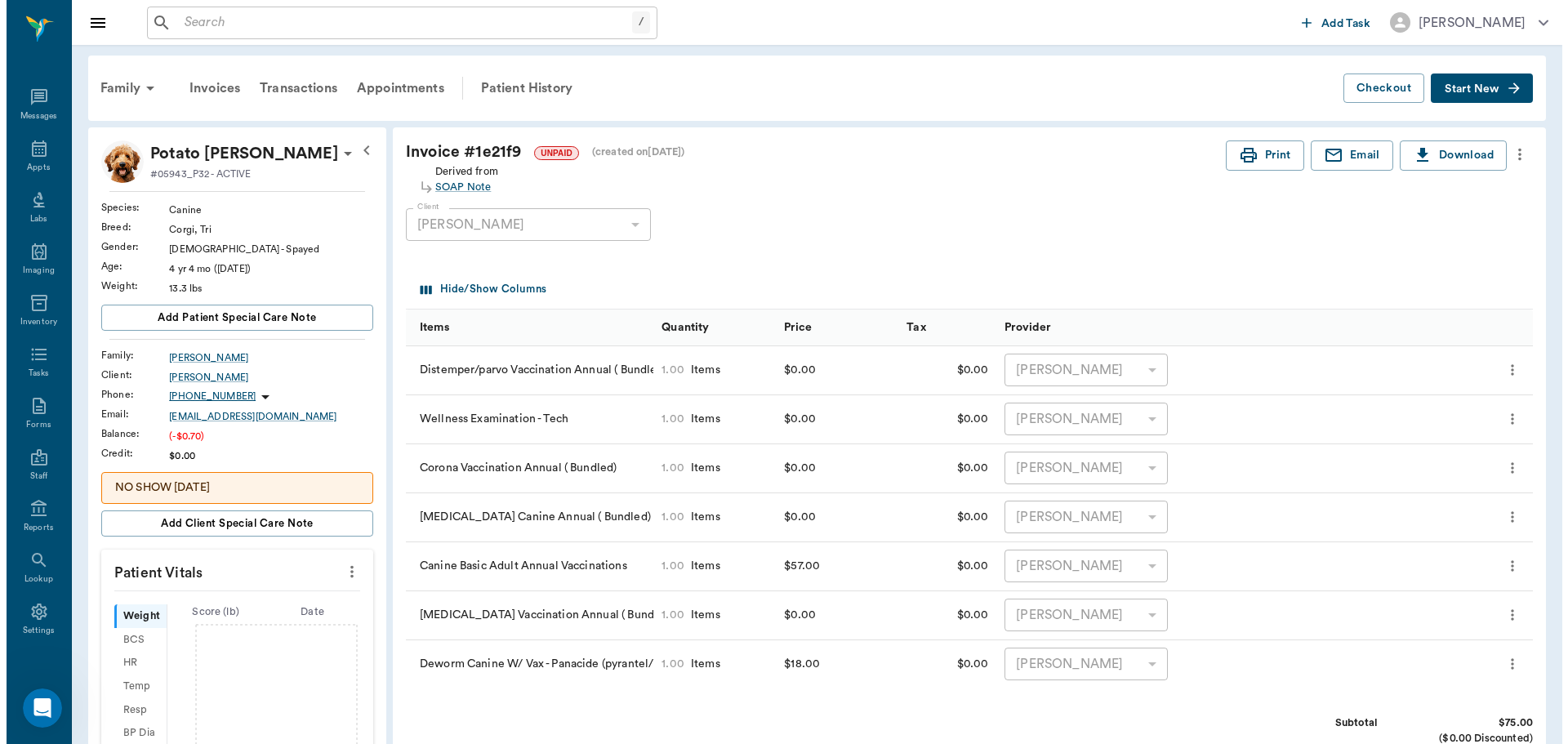
scroll to position [0, 0]
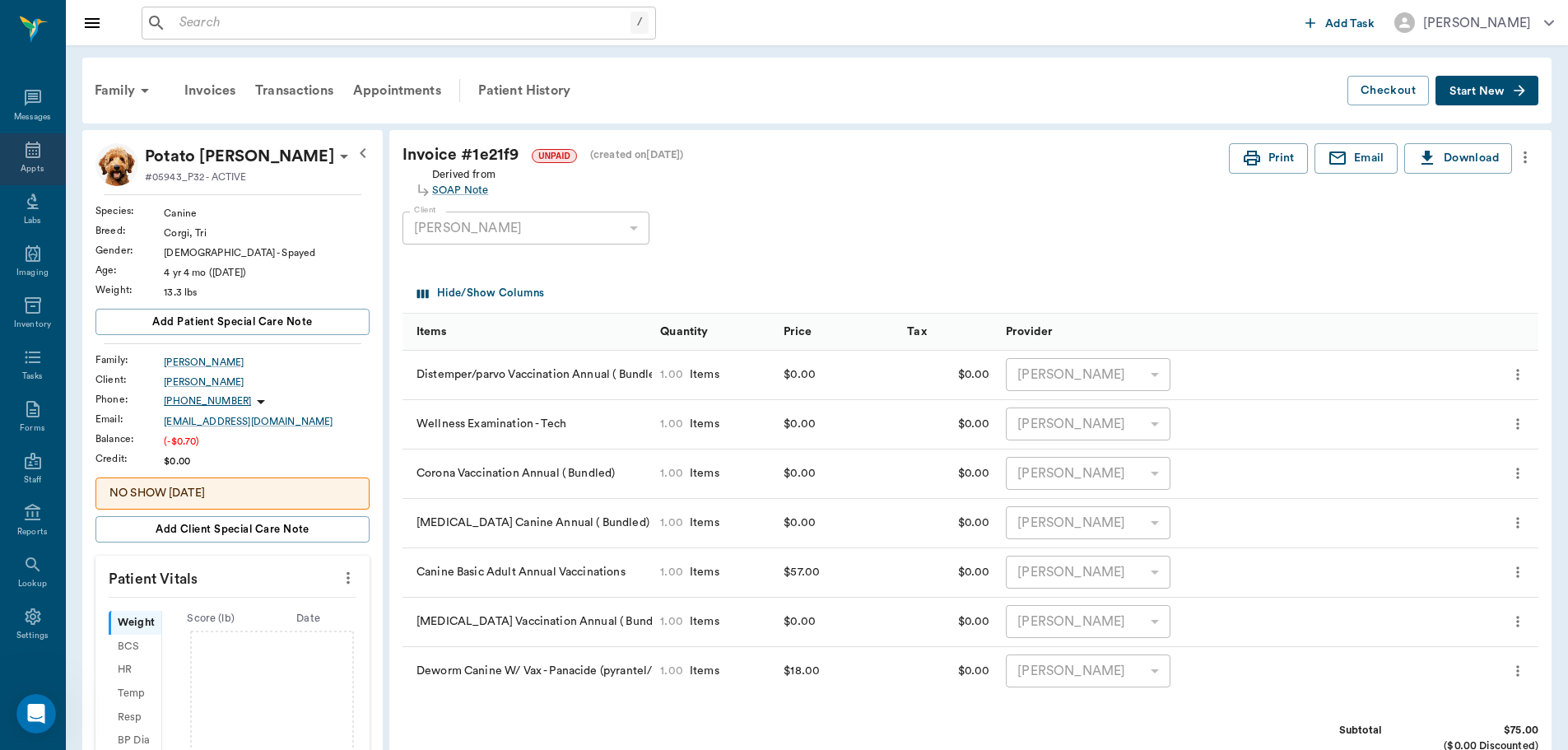
click at [25, 160] on div "Appts" at bounding box center [32, 159] width 65 height 52
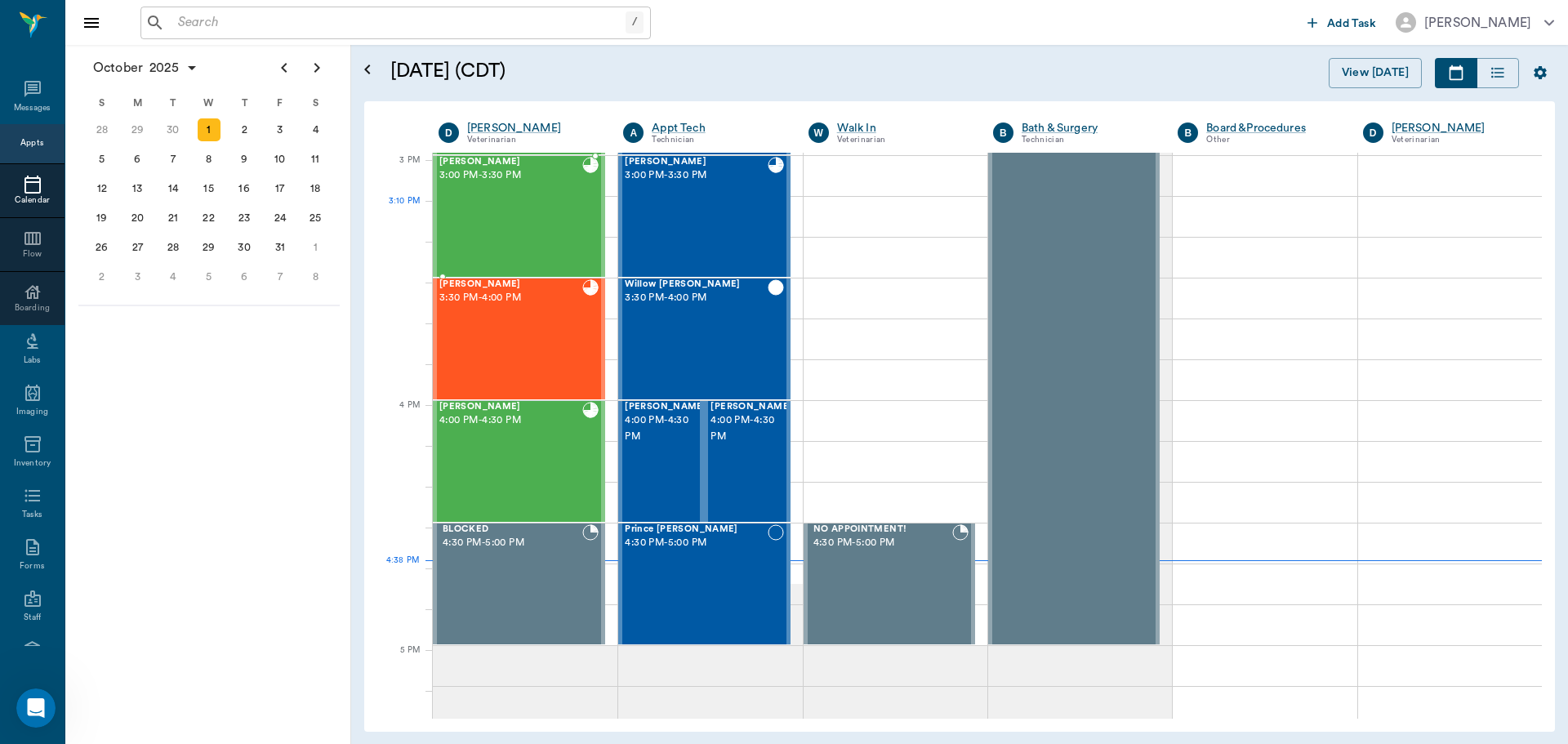
scroll to position [1580, 0]
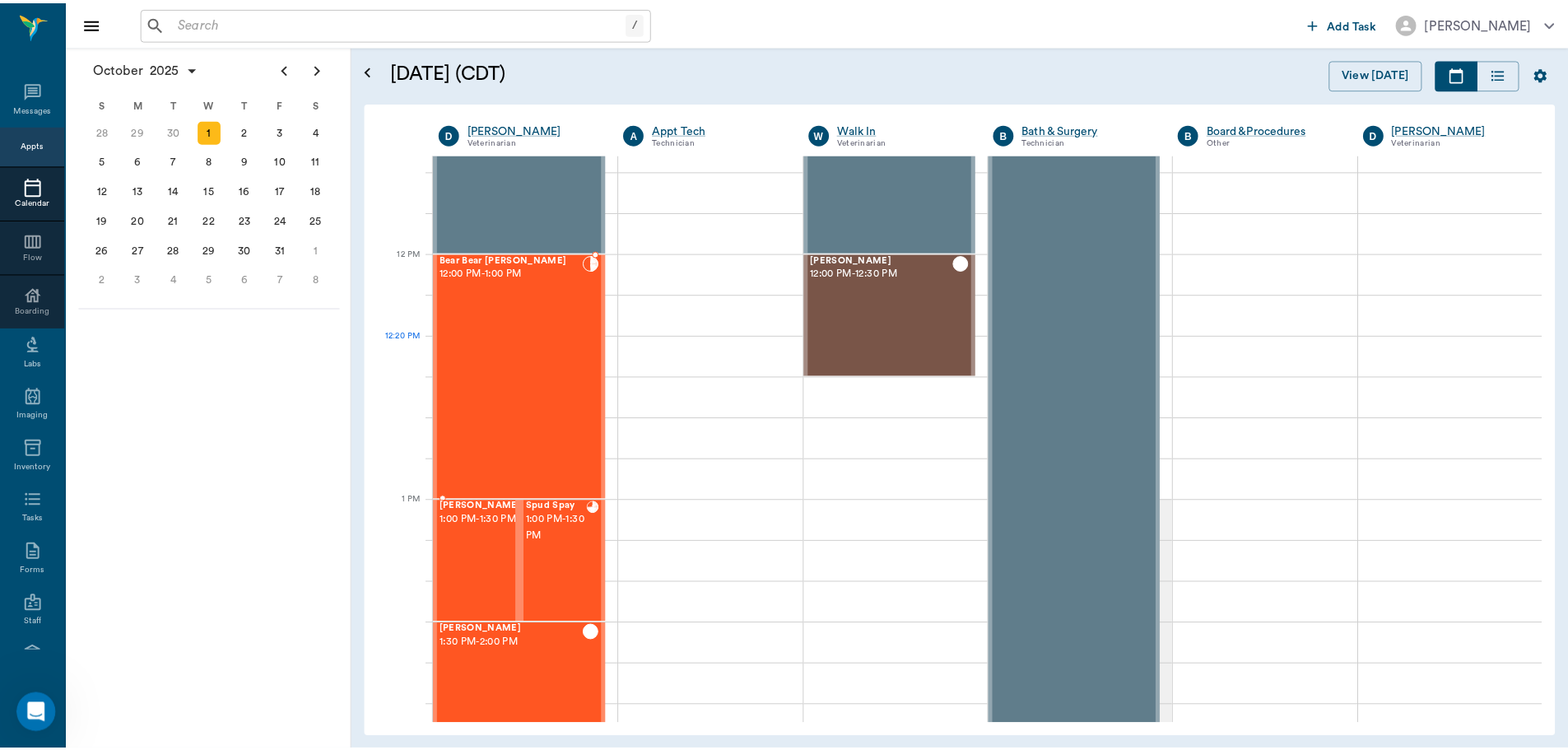
scroll to position [827, 0]
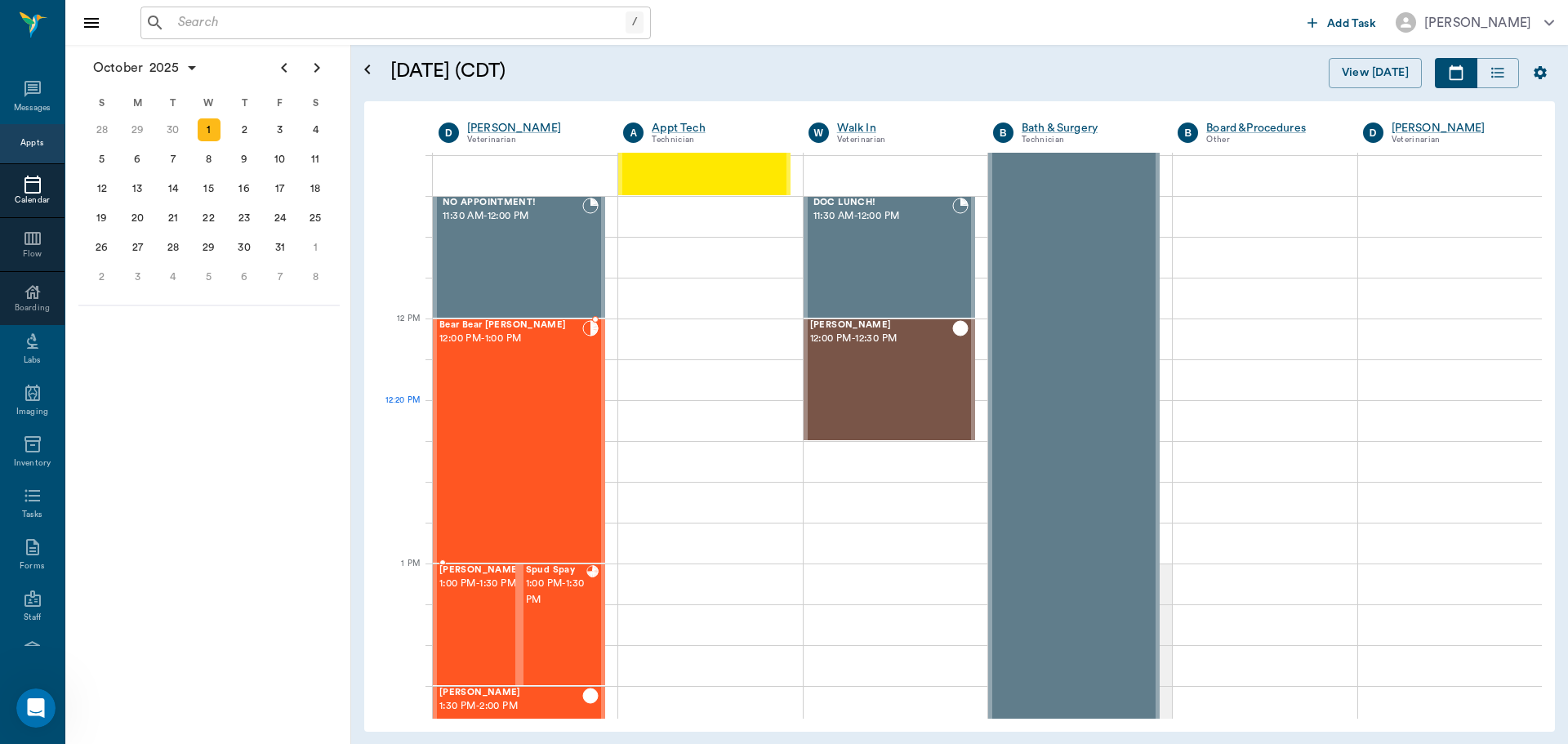
click at [501, 414] on div "Bear Bear Chriestenson 12:00 PM - 1:00 PM" at bounding box center [511, 440] width 143 height 241
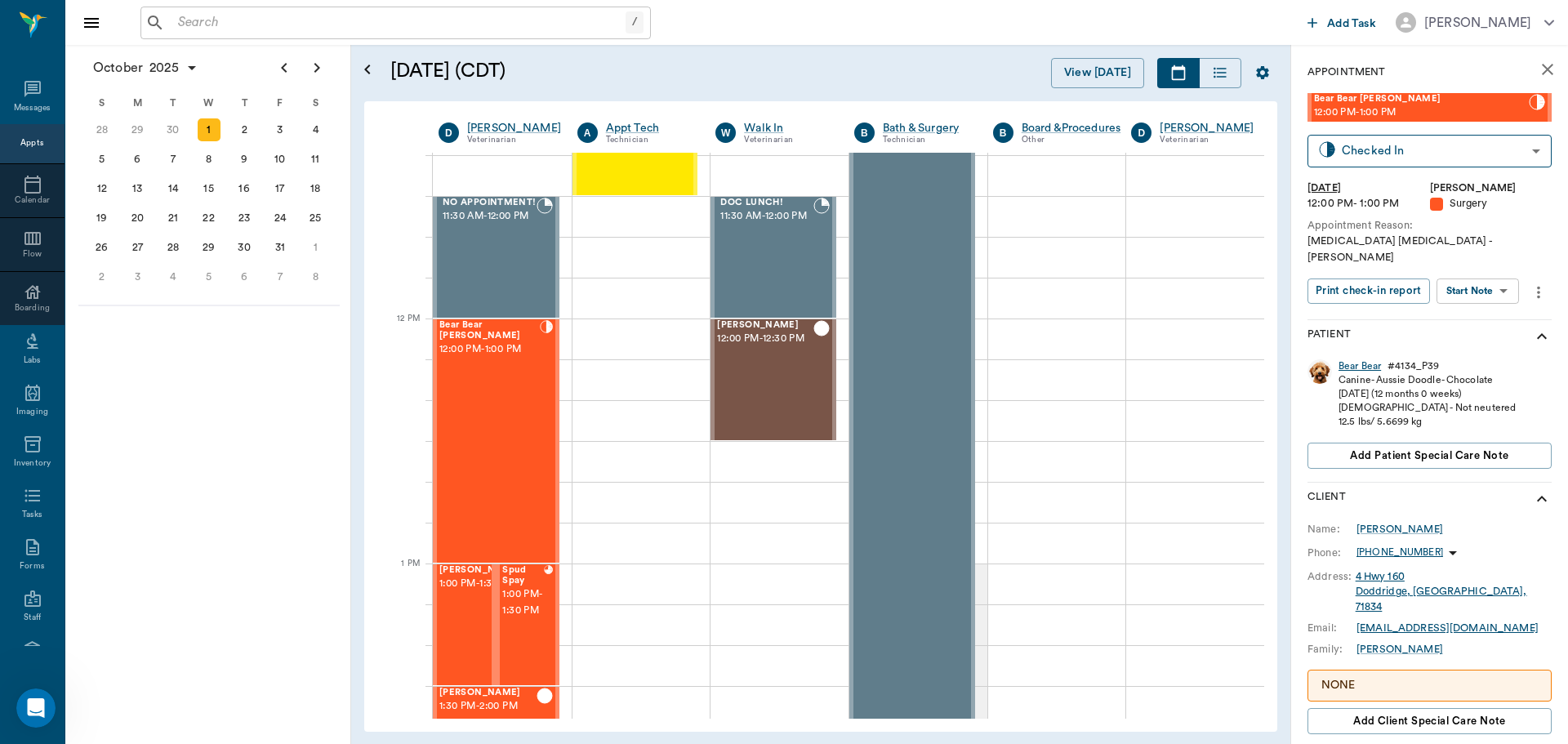
click at [1357, 359] on div "Bear Bear" at bounding box center [1359, 366] width 43 height 14
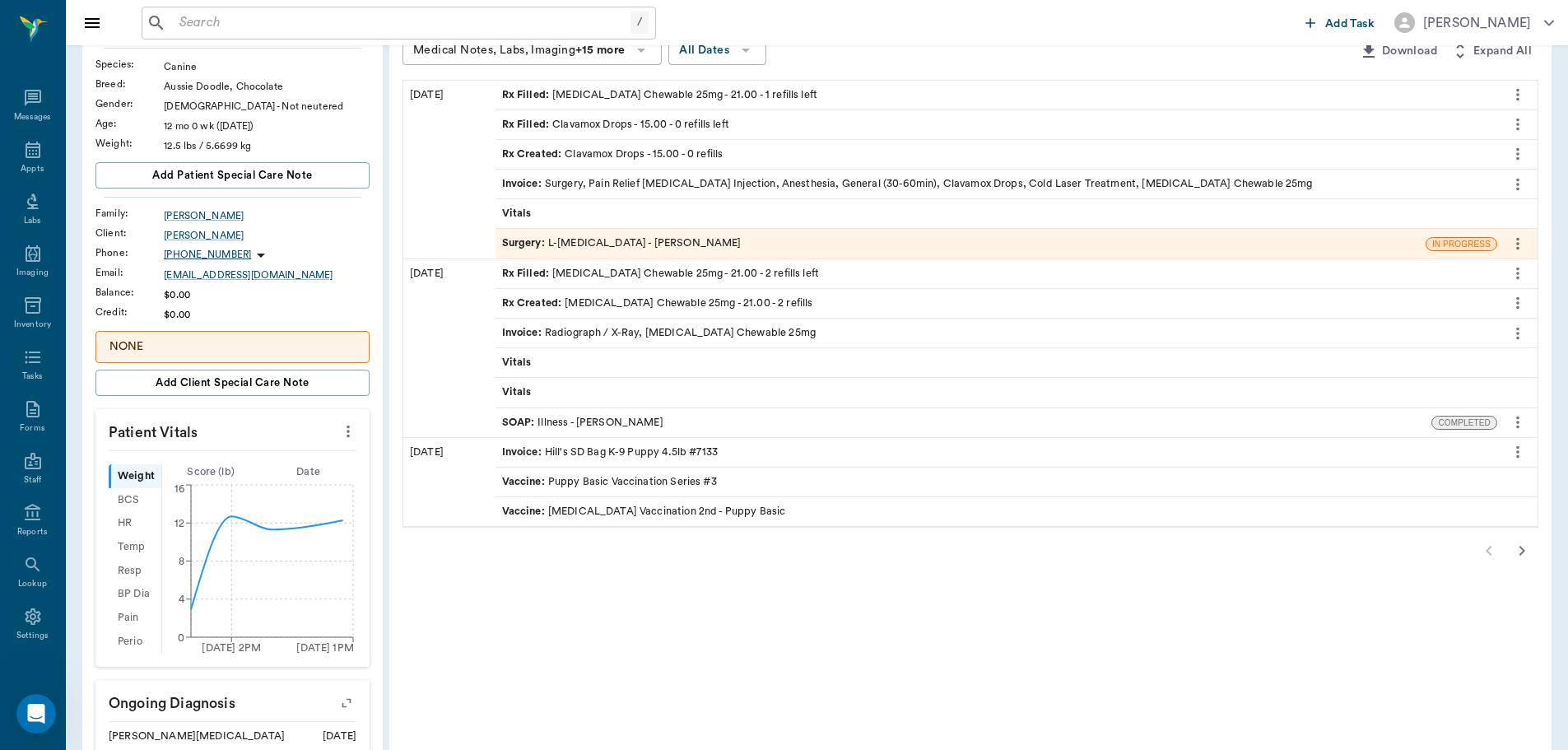
scroll to position [164, 0]
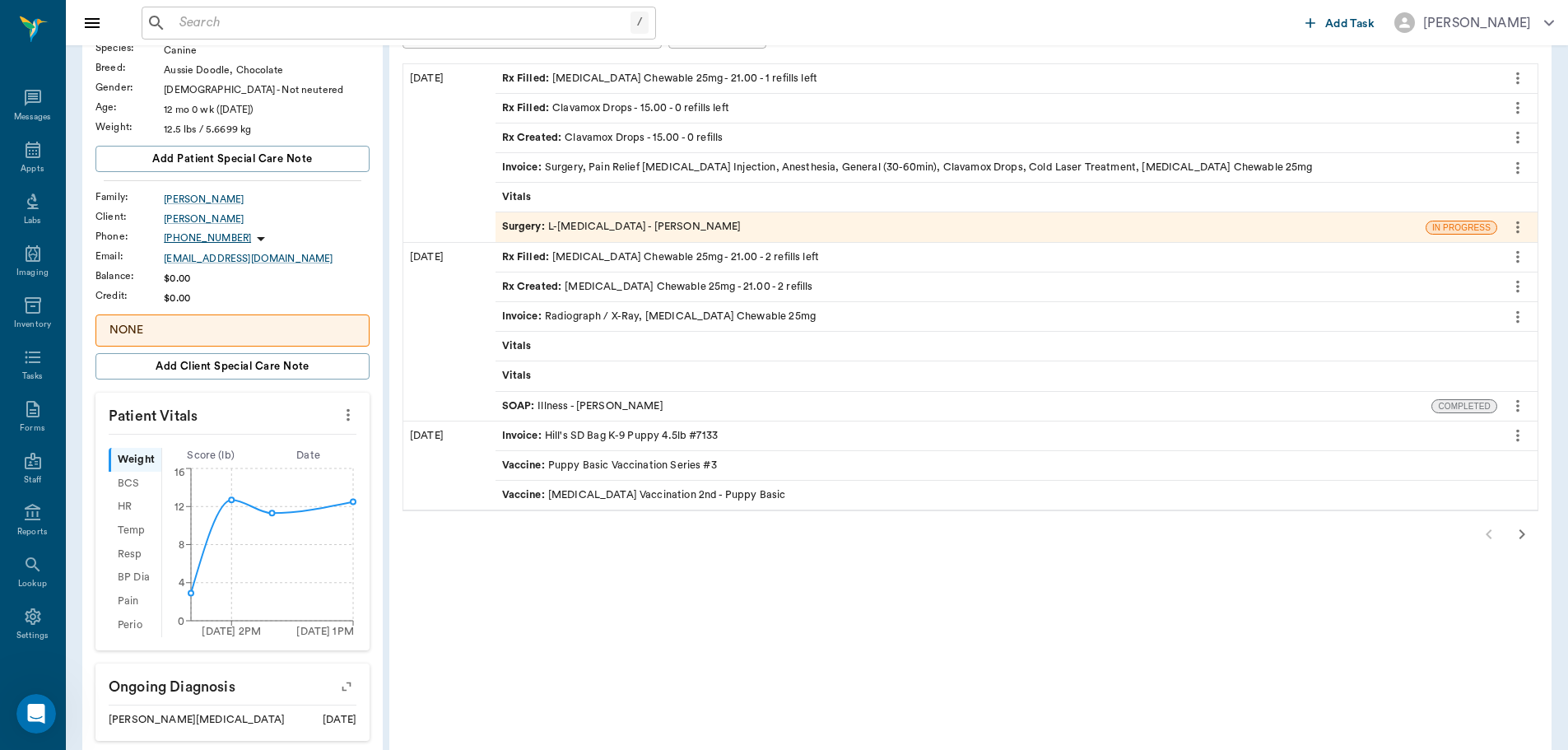
click at [588, 221] on div "Surgery : L-FEMORAL HEAD - Dr. Bert Ellsworth" at bounding box center [622, 226] width 240 height 15
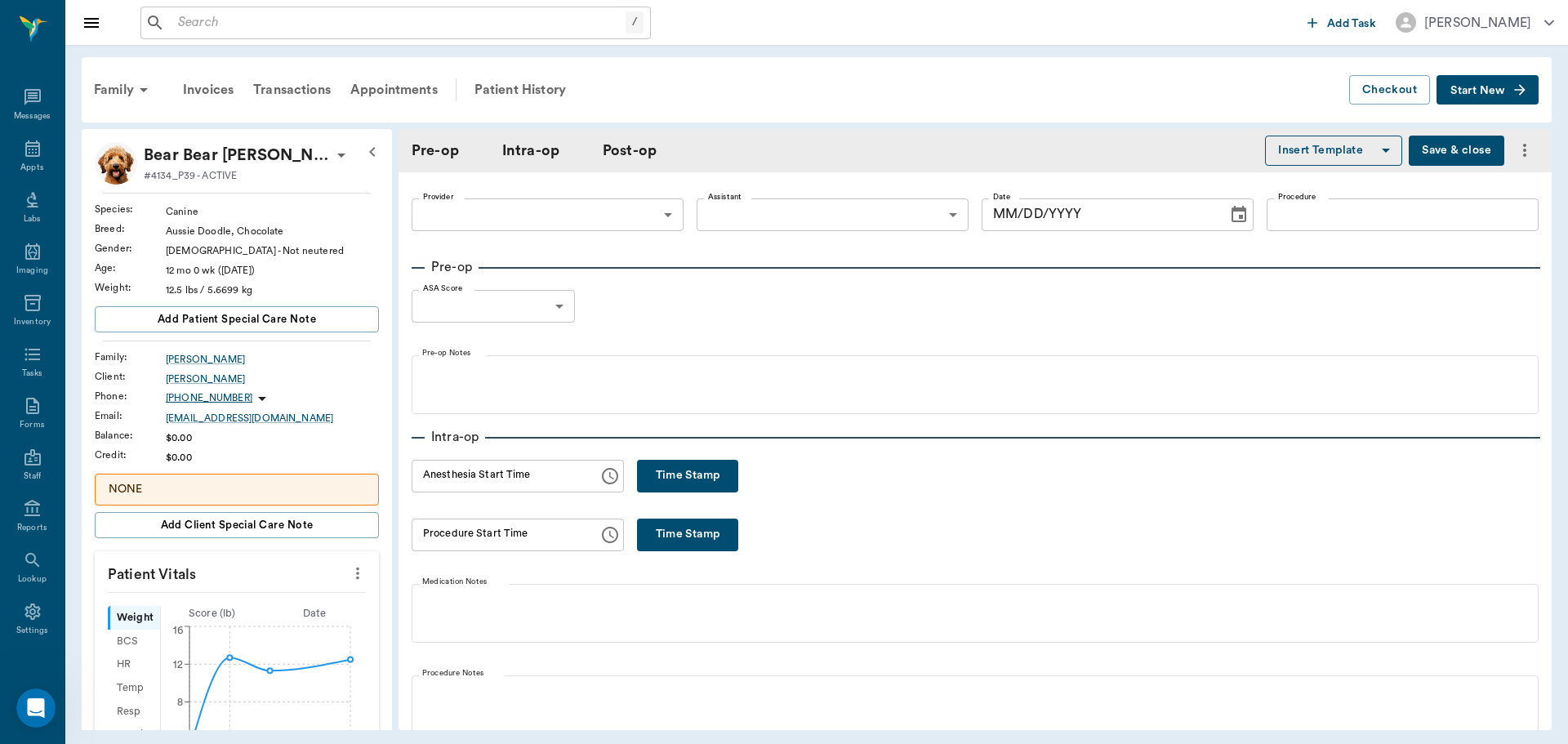
type input "63ec2f075fda476ae8351a4d"
type input "63ec2e7e52e12b0ba117b124"
type input "L-FEMORAL HEAD"
type input "1"
radio input "true"
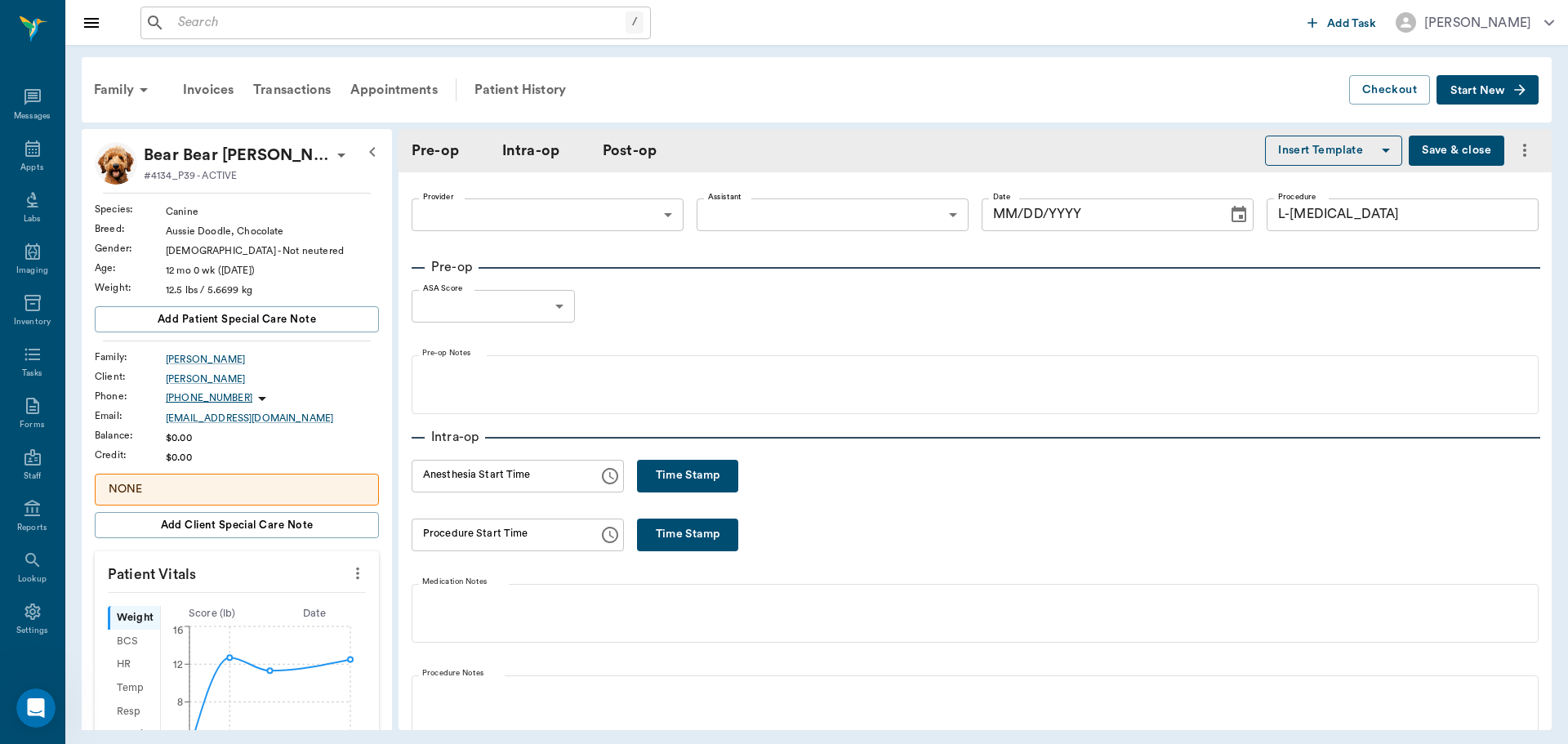
click at [583, 219] on body "/ ​ Add Task Dr. Bert Ellsworth Nectar Messages Appts Labs Imaging Inventory Ta…" at bounding box center [784, 372] width 1568 height 744
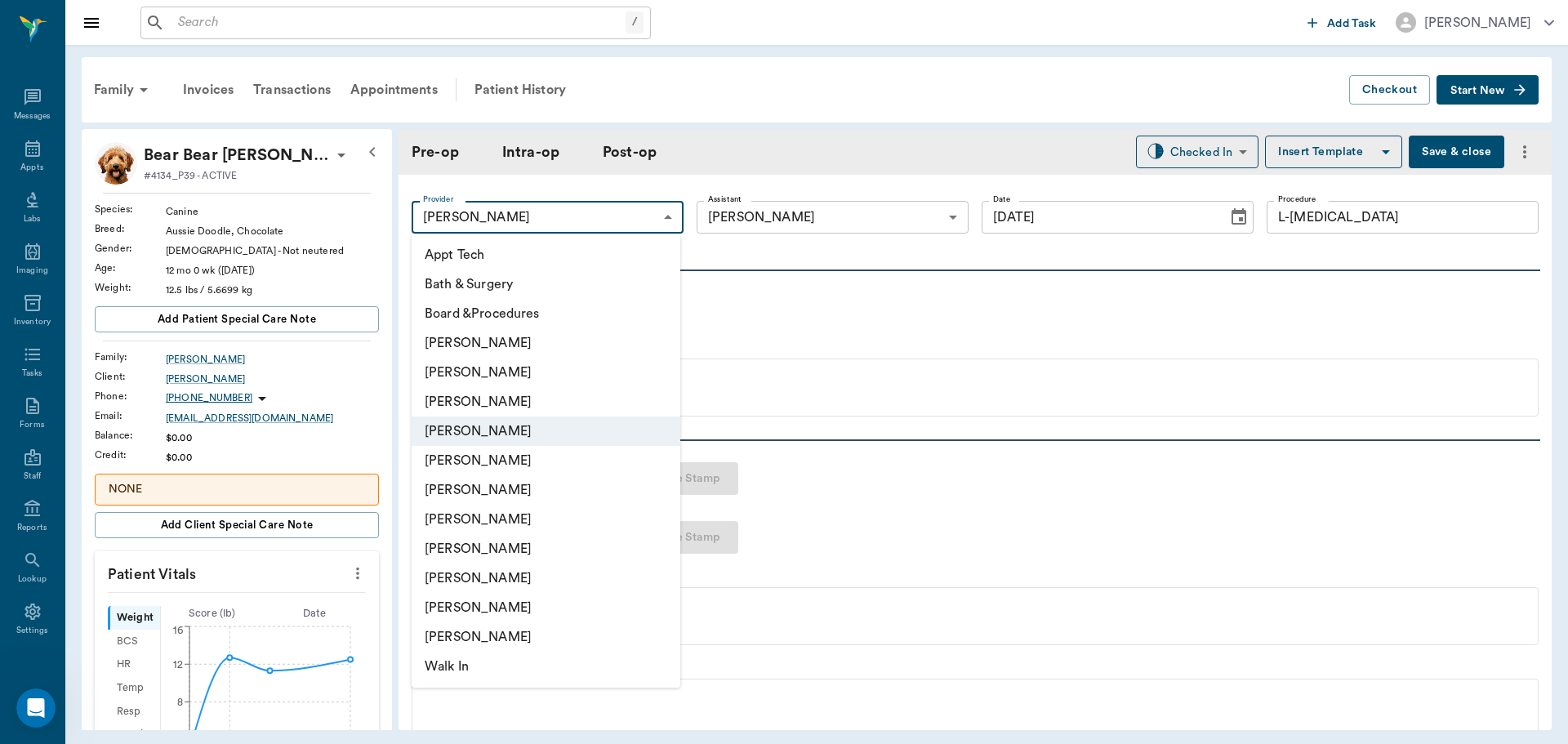
type input "[DATE]"
type input "01:40 PM"
type input "02:07 PM"
type input "03:05 PM"
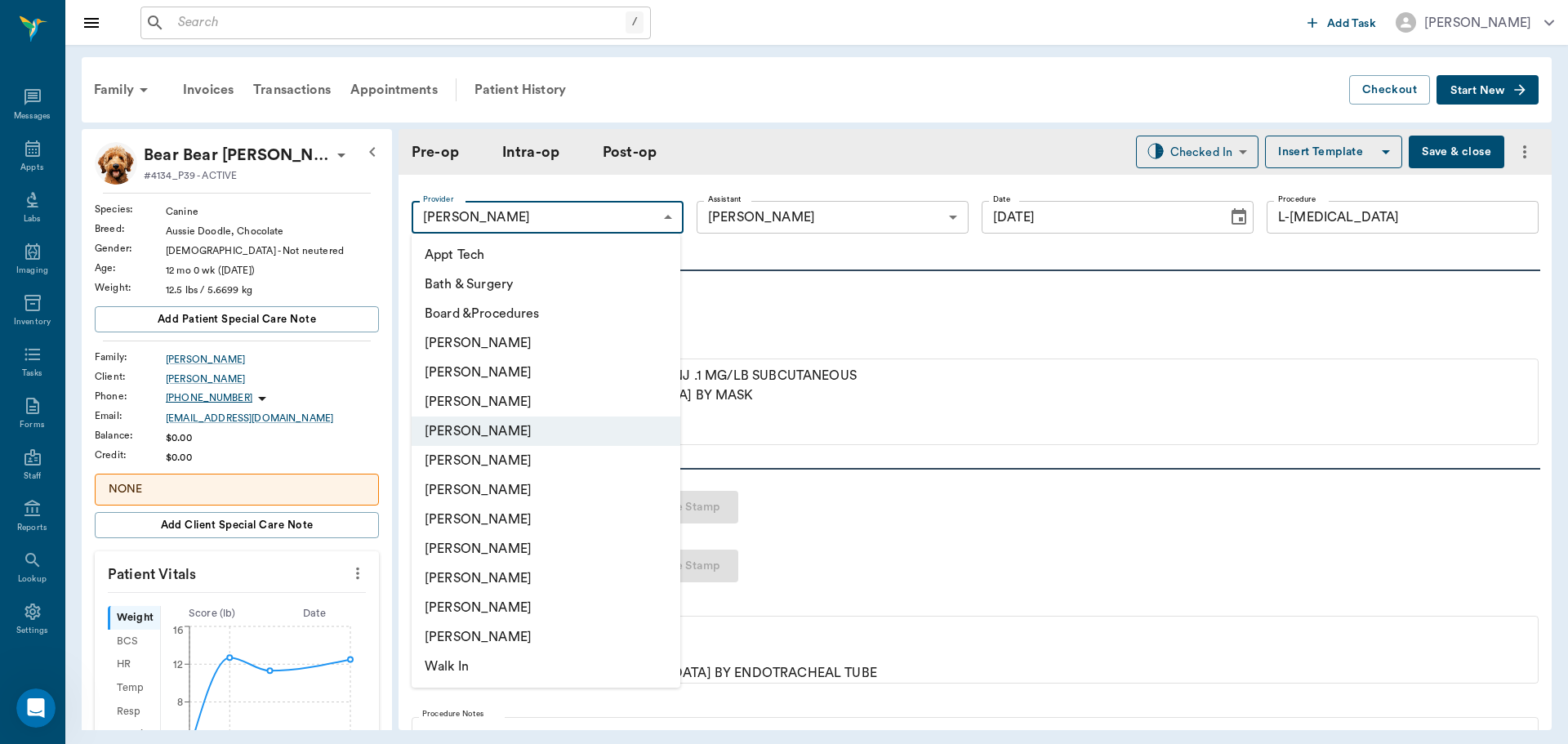
click at [583, 219] on div at bounding box center [784, 372] width 1568 height 744
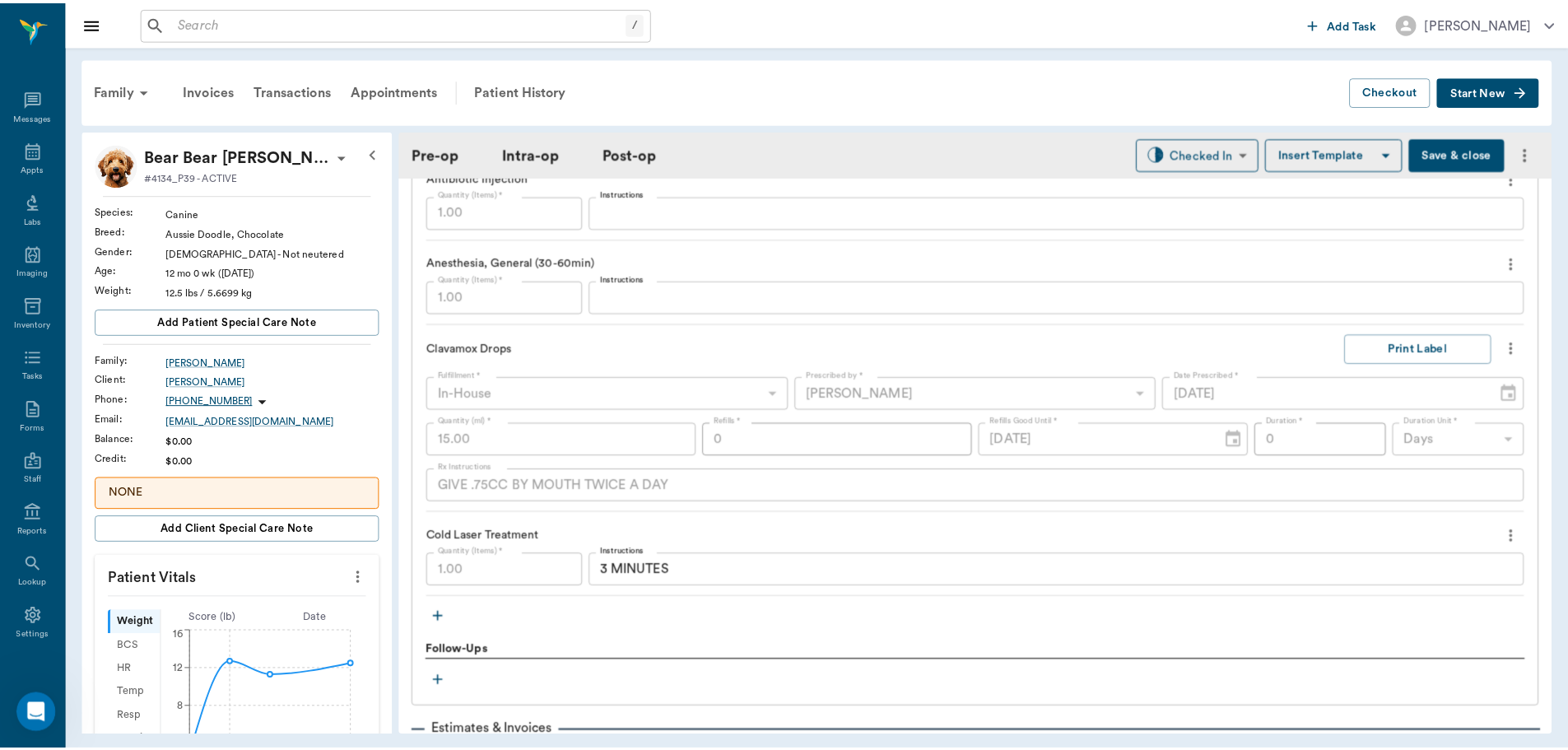
scroll to position [2056, 0]
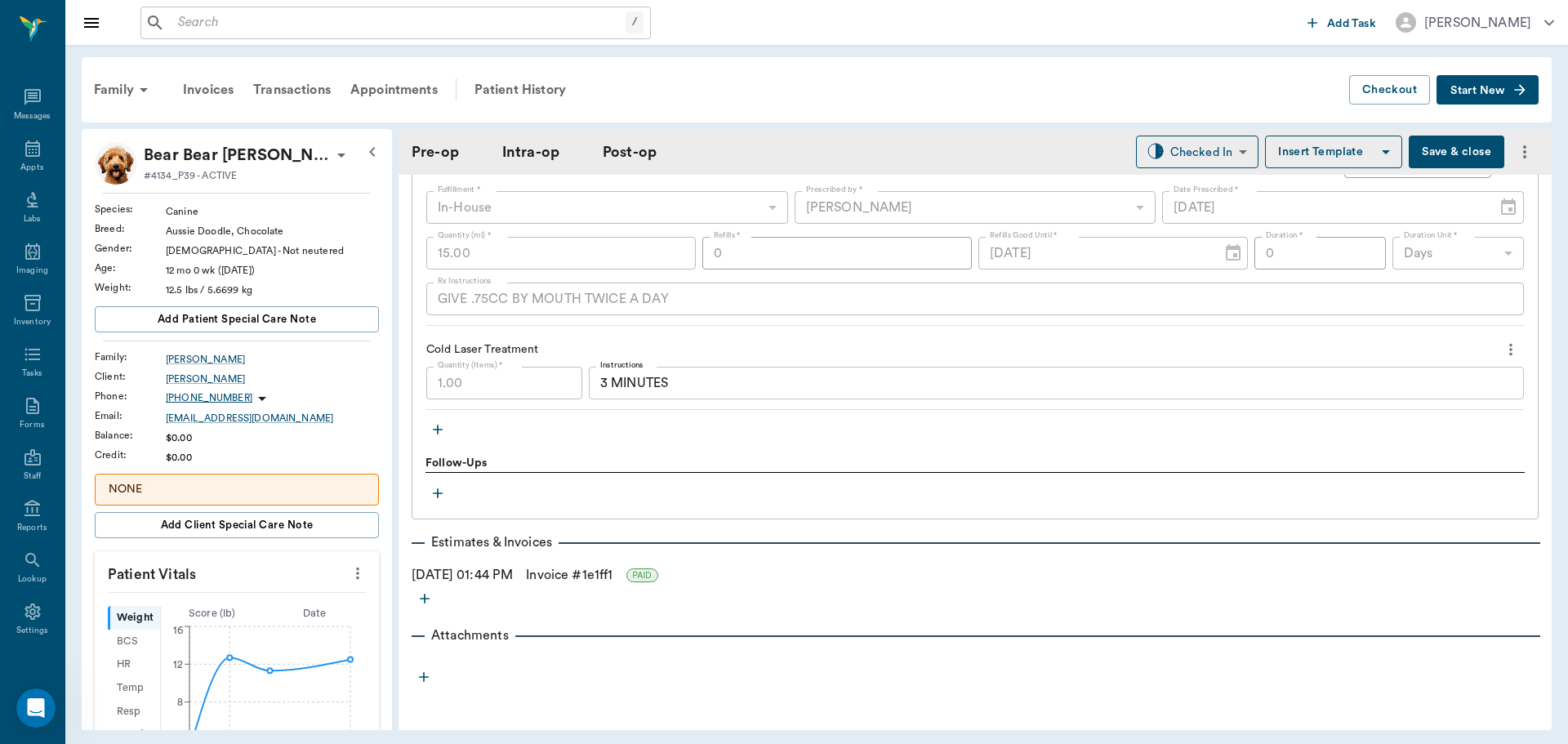
click at [578, 576] on link "Invoice # 1e1ff1" at bounding box center [569, 575] width 86 height 20
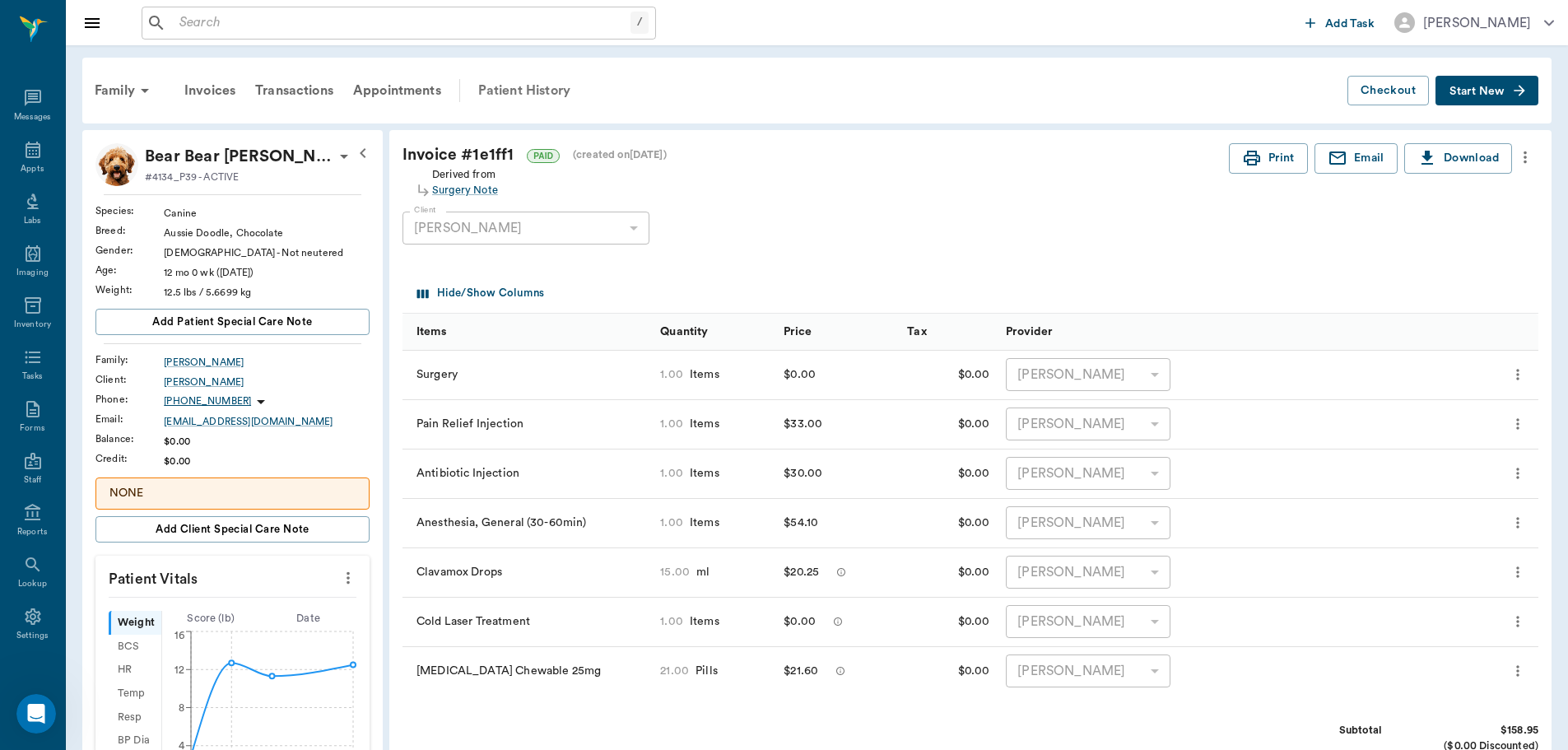
click at [527, 89] on div "Patient History" at bounding box center [524, 91] width 112 height 40
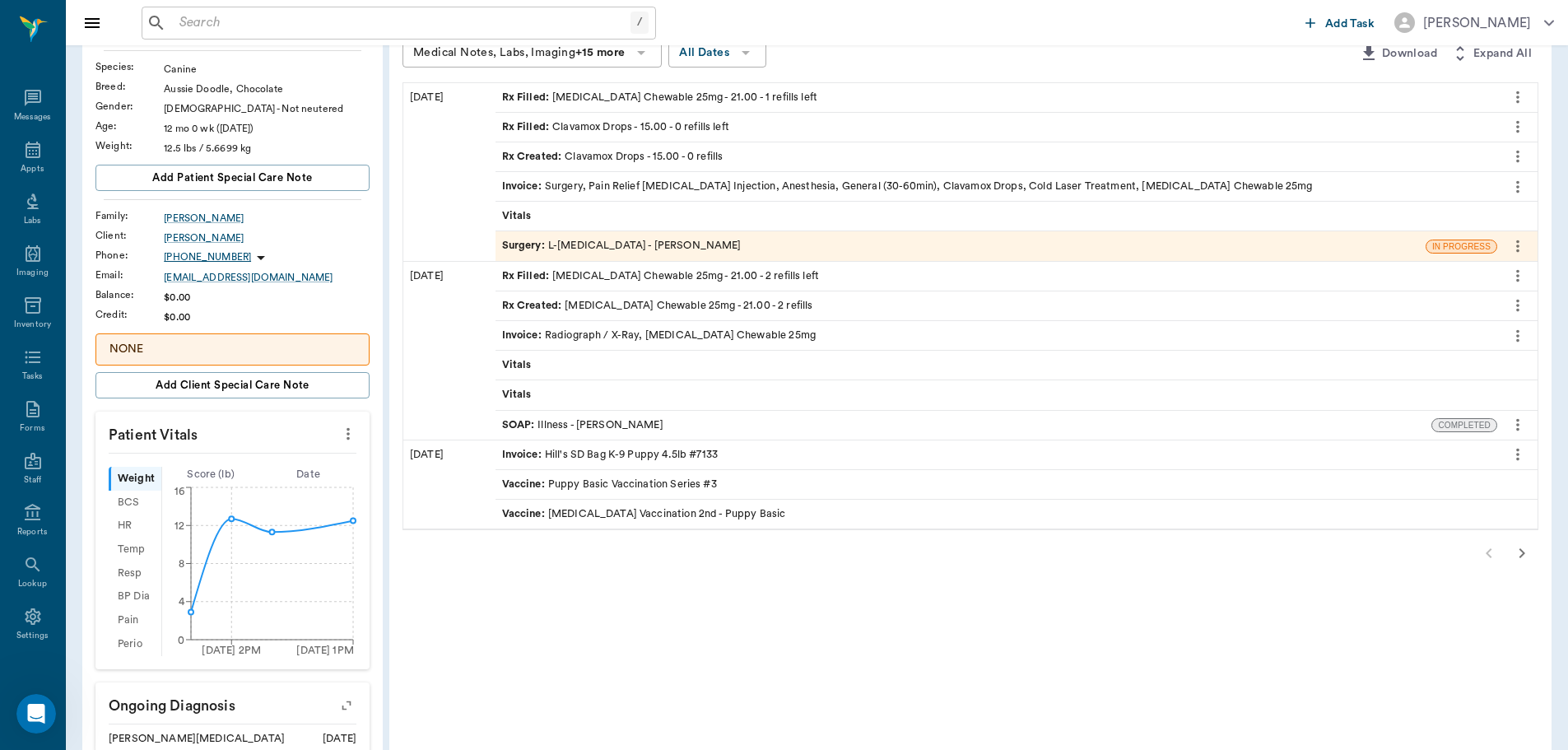
scroll to position [164, 0]
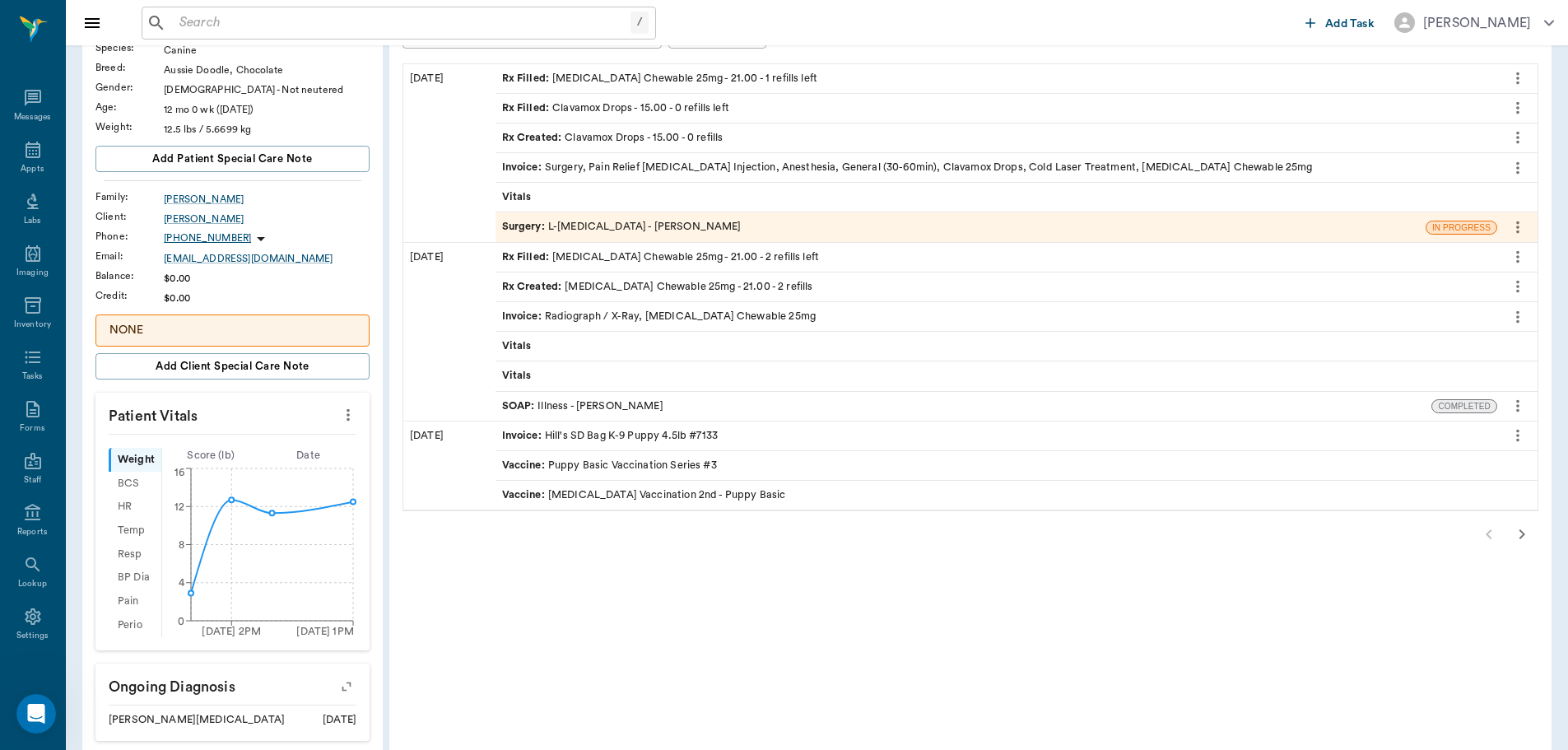
click at [609, 395] on div "SOAP : Illness - Dr. Bert Ellsworth" at bounding box center [963, 406] width 937 height 29
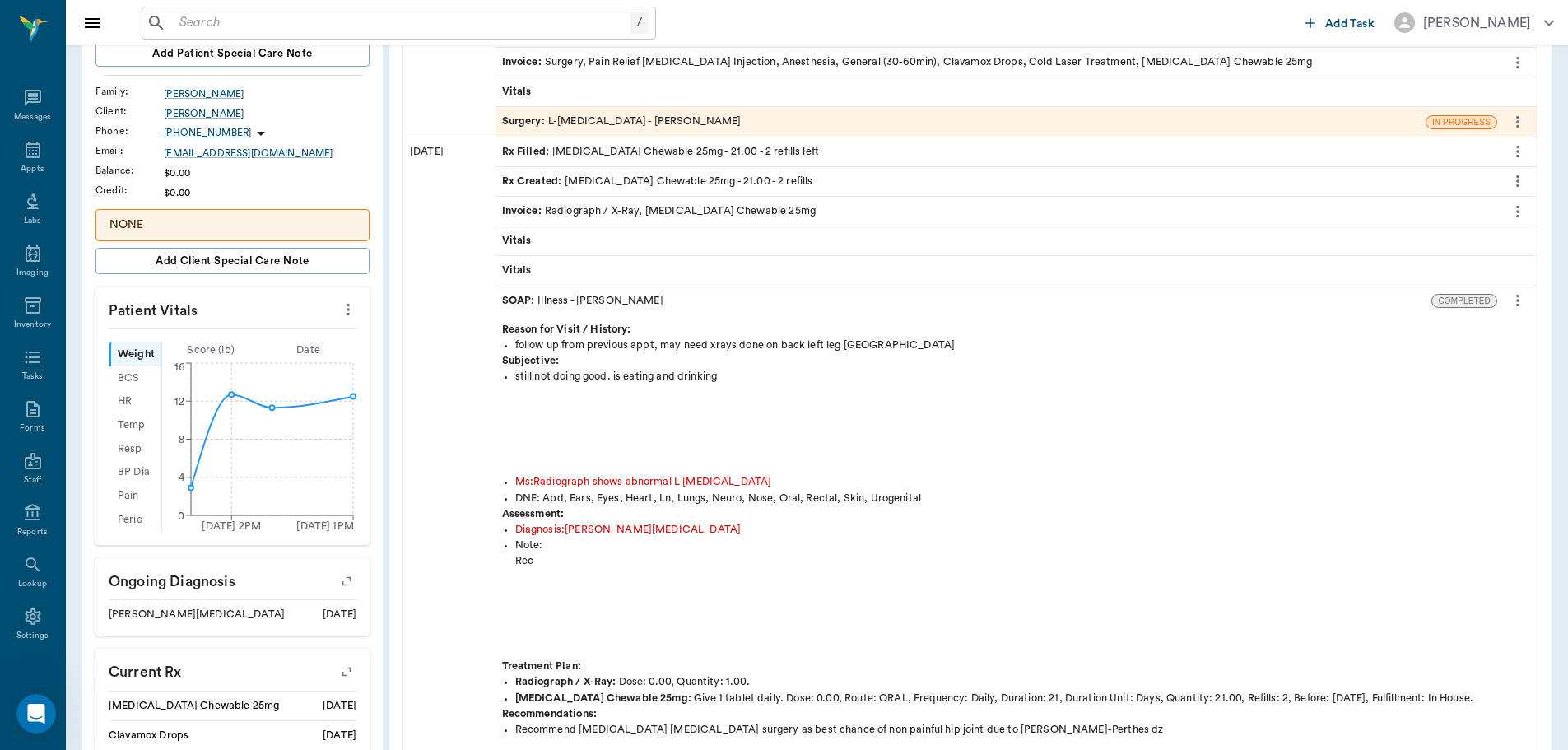
scroll to position [0, 0]
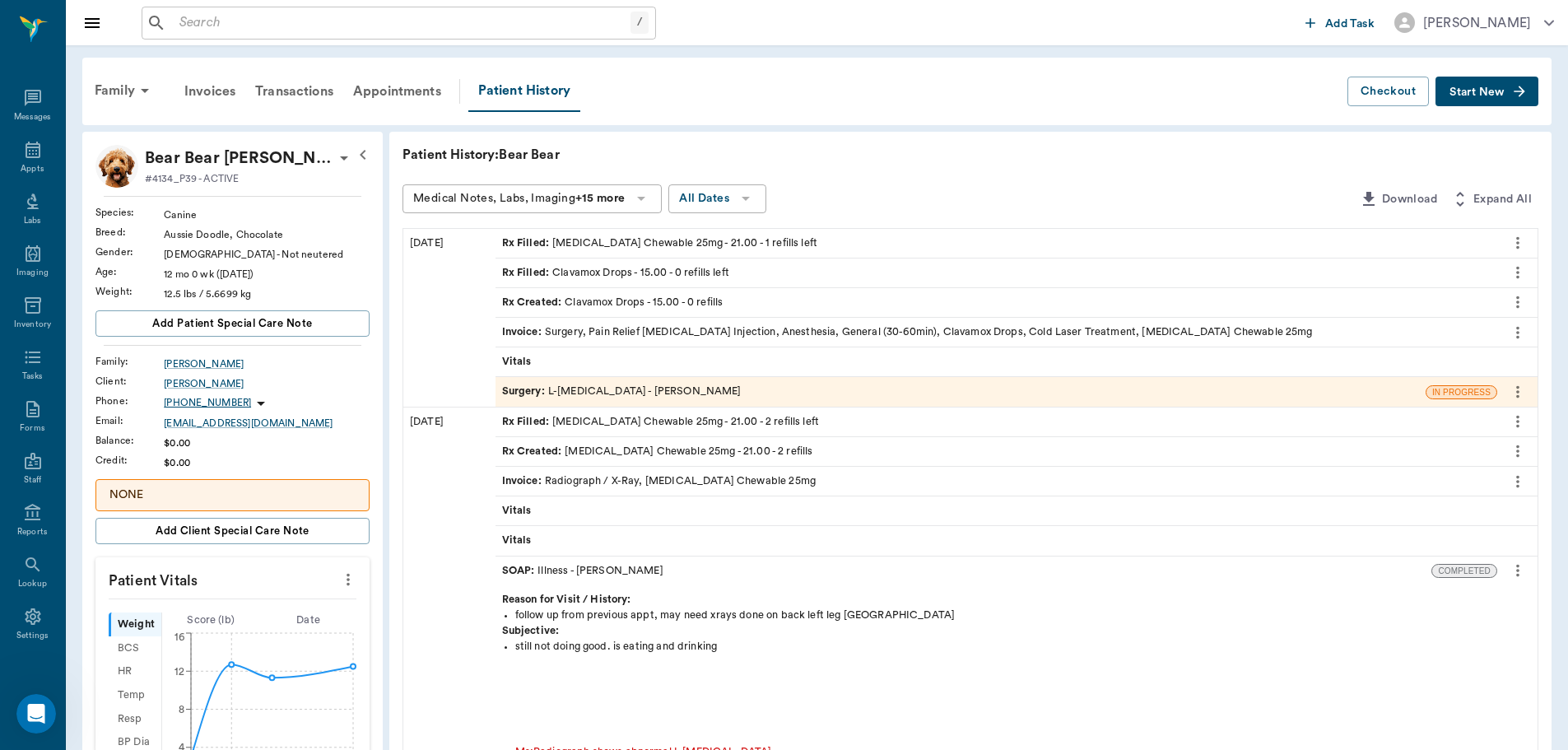
click at [618, 331] on div "Invoice : Surgery, Pain Relief Injection, Antibiotic Injection, Anesthesia, Gen…" at bounding box center [908, 331] width 811 height 15
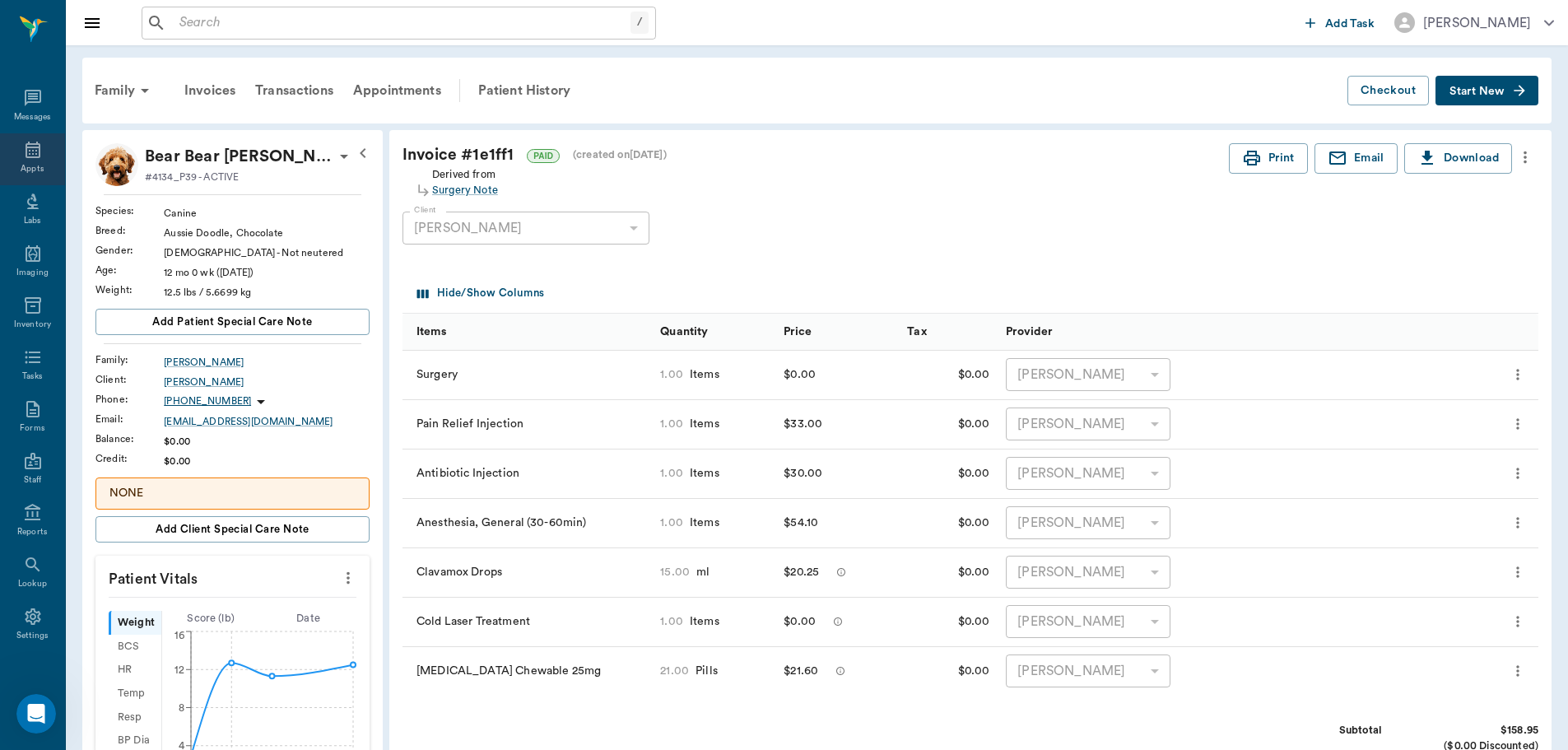
click at [31, 164] on div "Appts" at bounding box center [32, 169] width 23 height 13
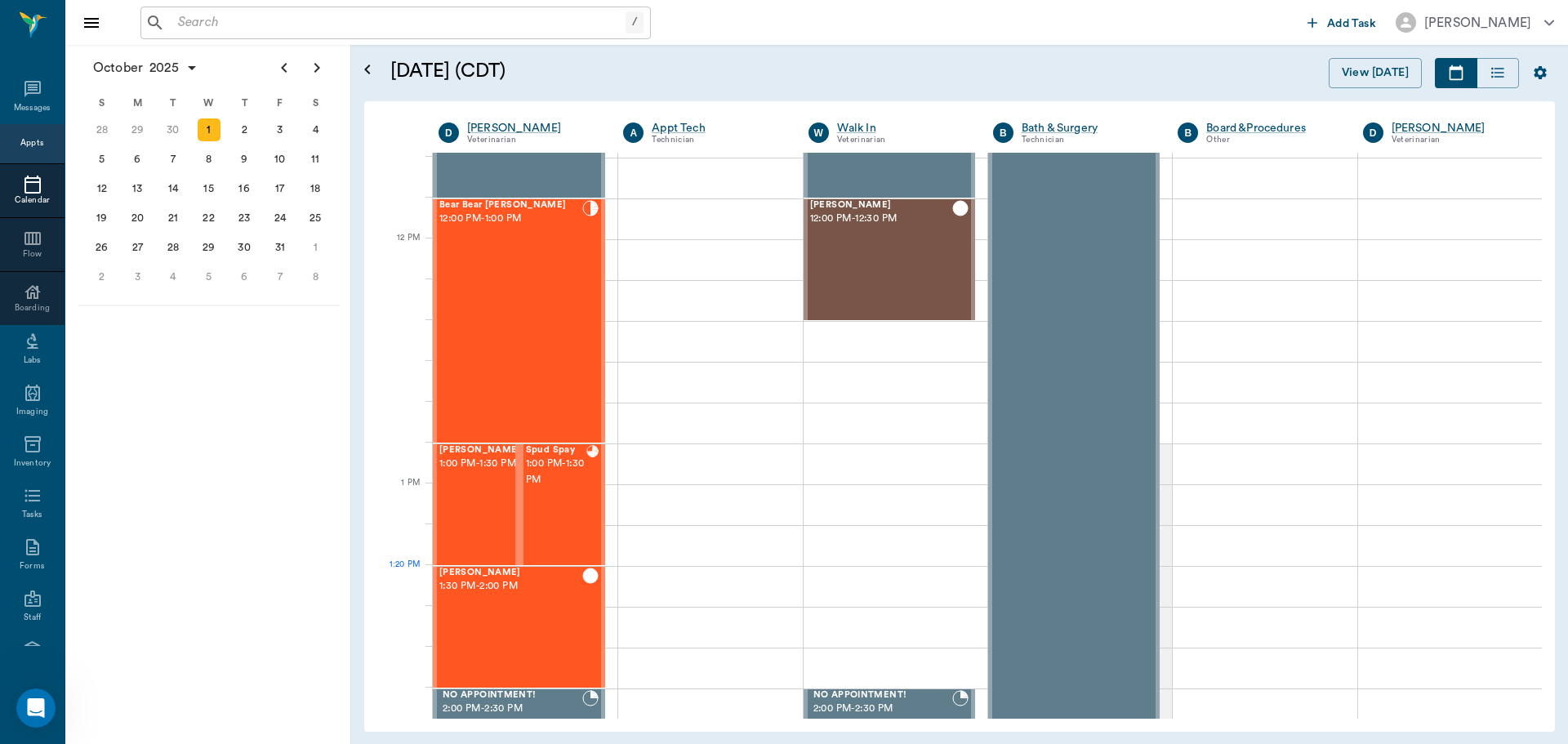
scroll to position [901, 0]
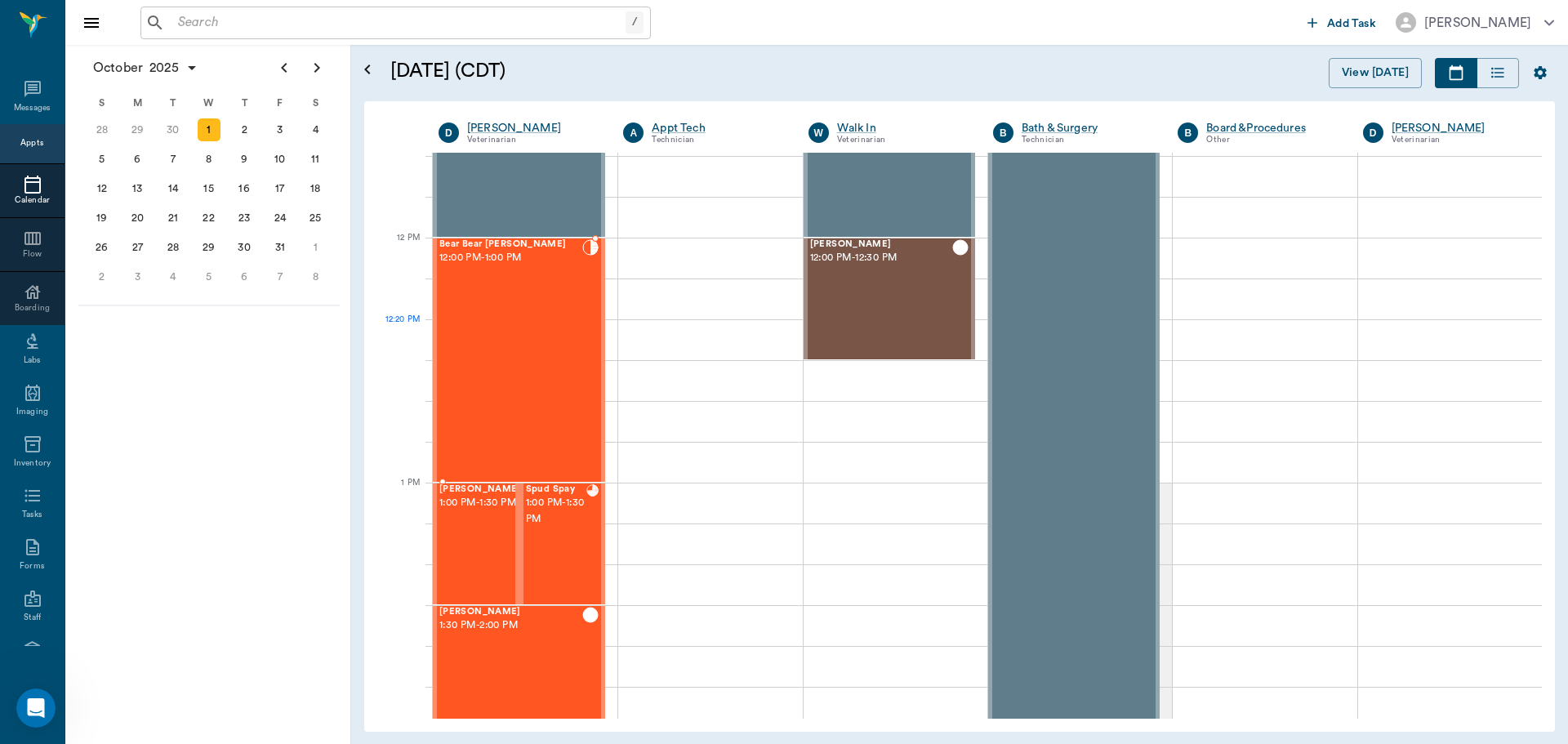
click at [549, 335] on div "Bear Bear Chriestenson 12:00 PM - 1:00 PM" at bounding box center [511, 359] width 143 height 241
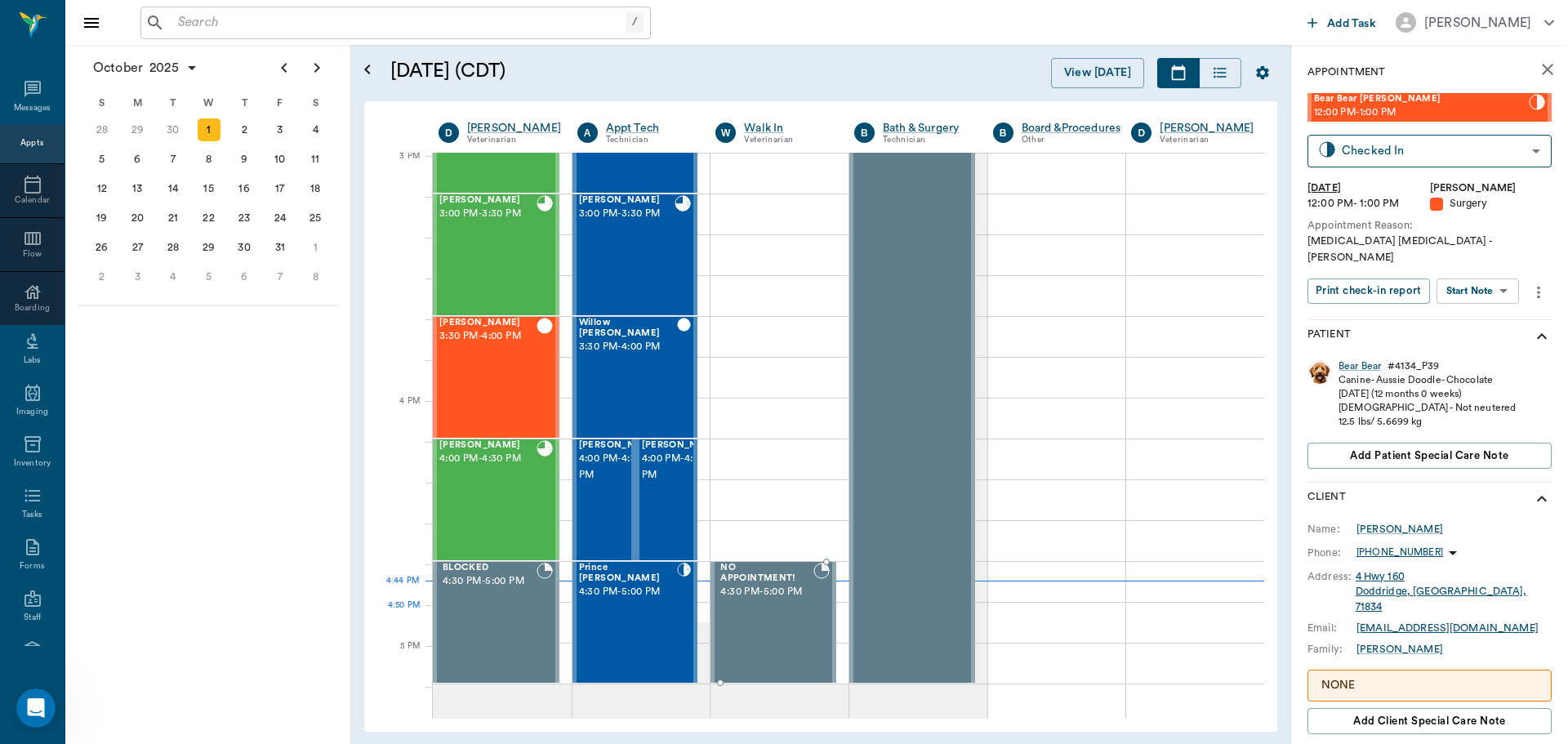
scroll to position [1717, 0]
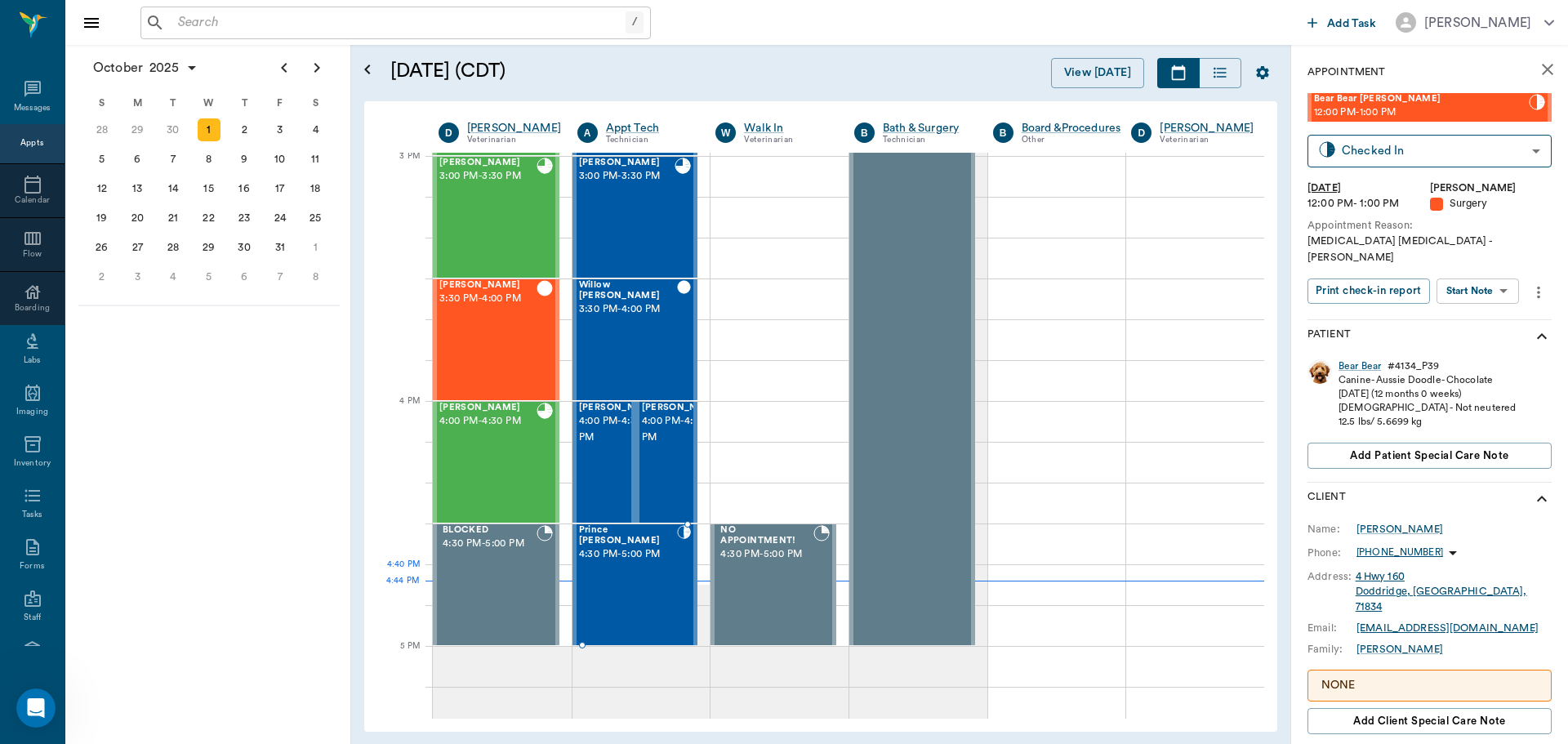
click at [624, 585] on div "Prince Crawford 4:30 PM - 5:00 PM" at bounding box center [628, 585] width 98 height 119
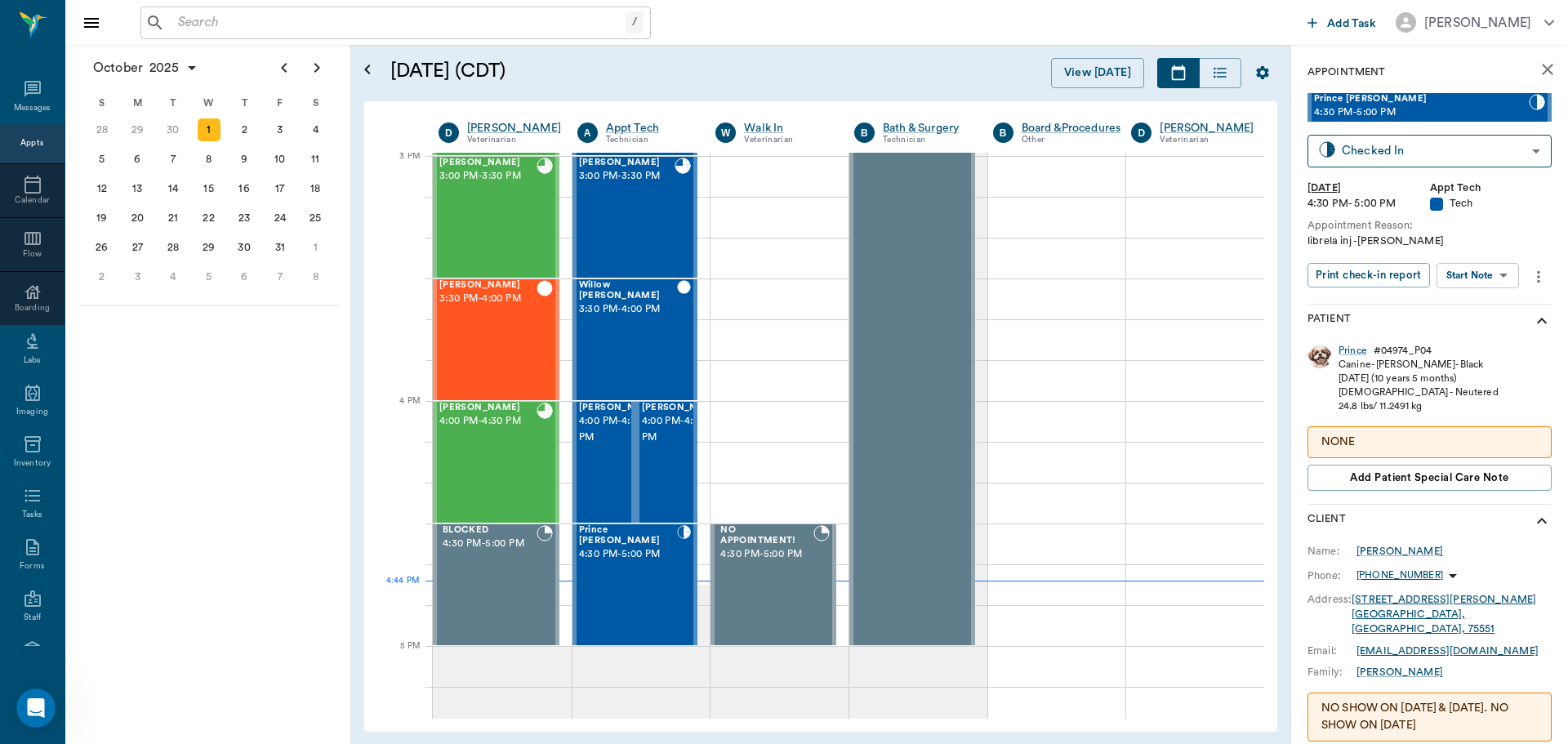
click at [1357, 357] on div "Canine - Shih Tzu - Black" at bounding box center [1418, 364] width 160 height 14
click at [1342, 347] on div "Prince" at bounding box center [1352, 351] width 29 height 14
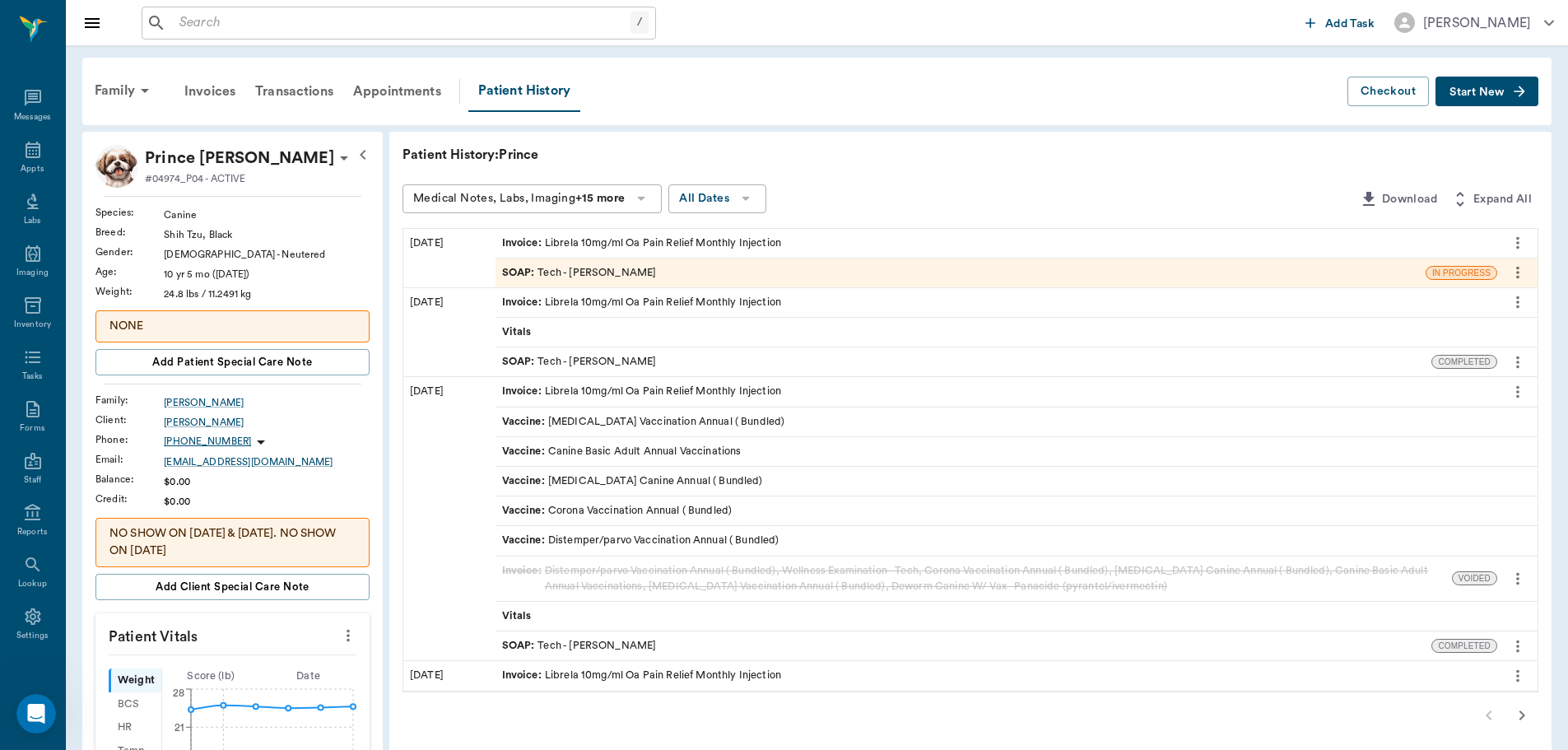
click at [753, 268] on div "SOAP : Tech - Daniel Virnala" at bounding box center [960, 273] width 930 height 29
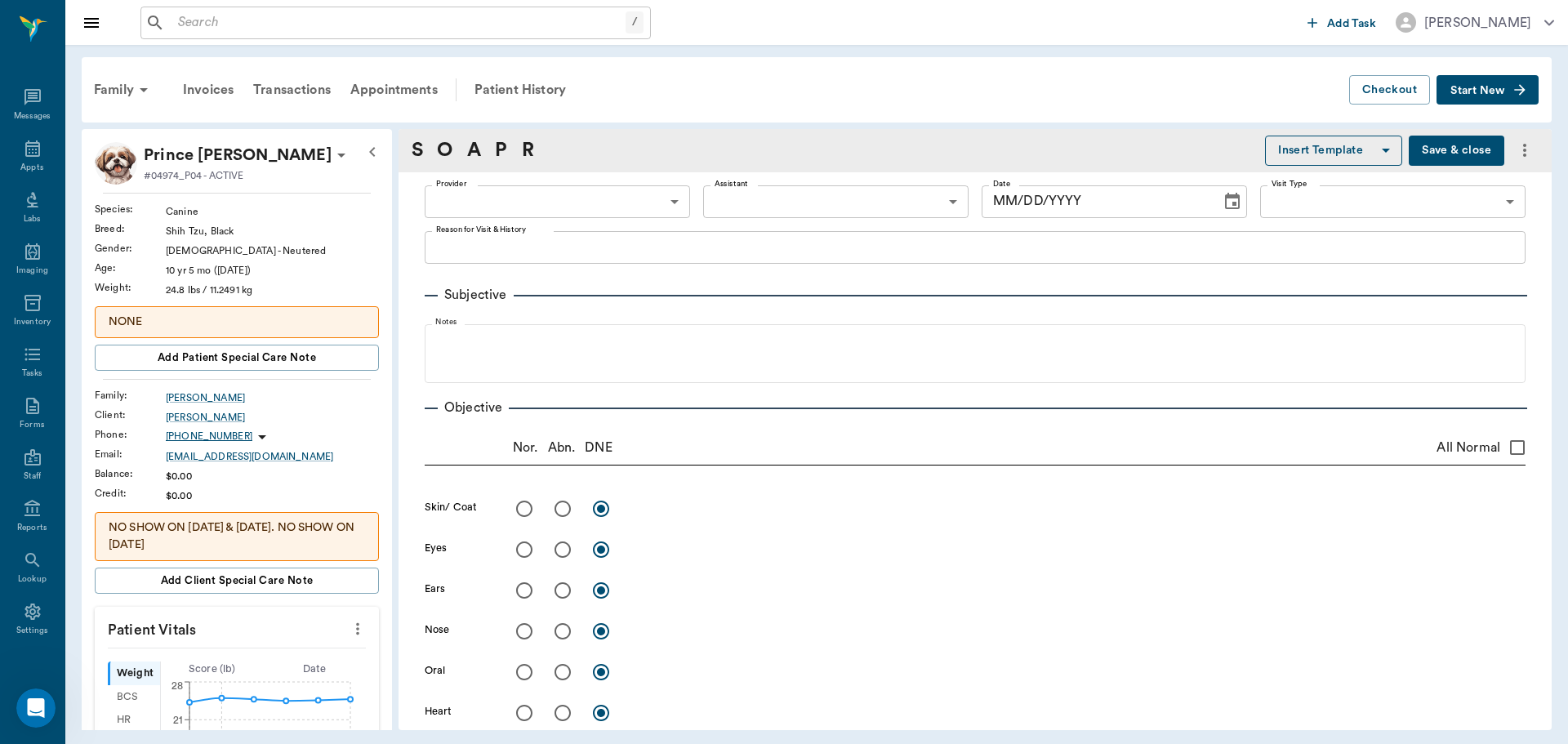
type input "642ef10e332a41444de2bad1"
type input "65d2be4f46e3a538d89b8c1a"
type textarea "LIBRELA INJ -LORY"
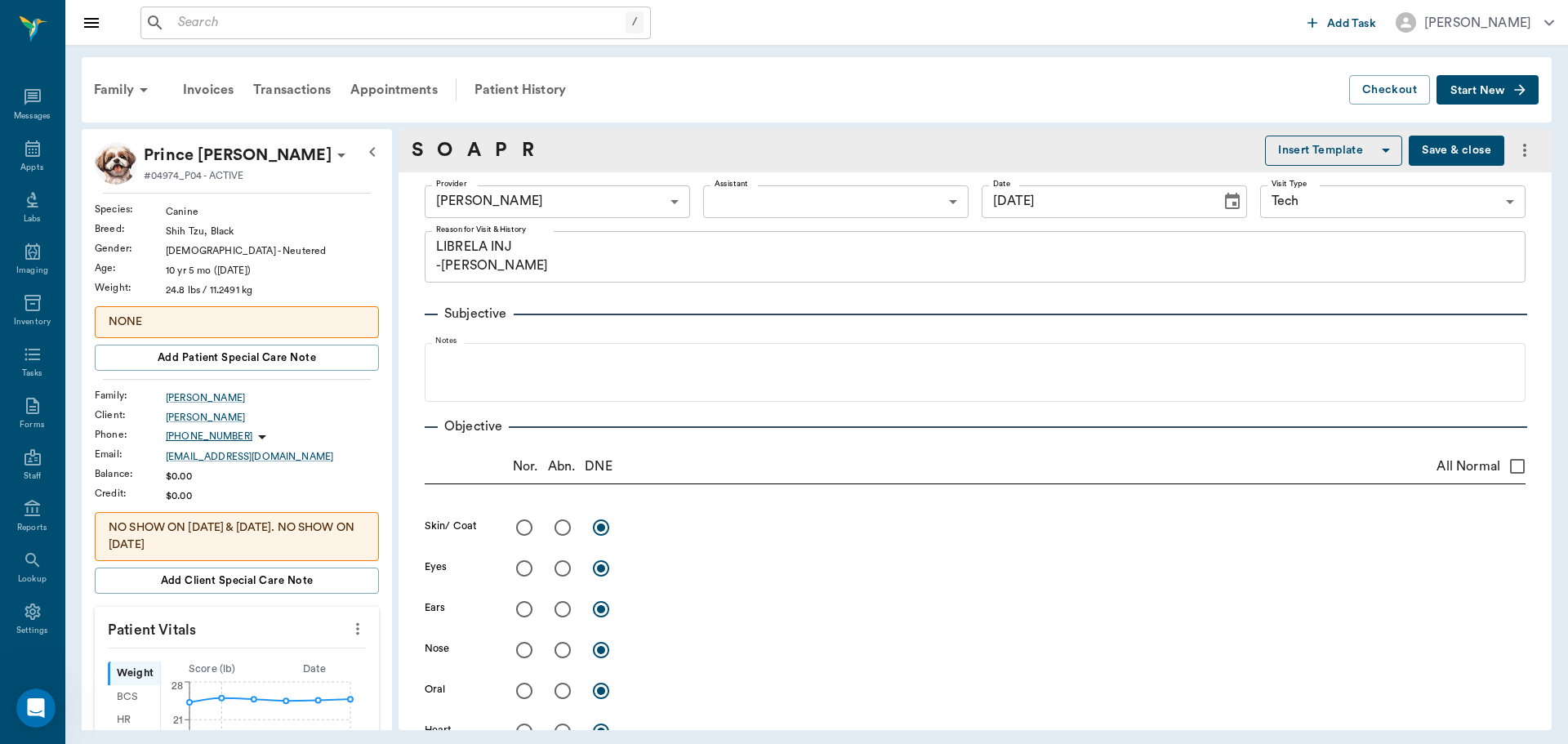
type input "09/02/2025"
click at [32, 155] on icon at bounding box center [32, 149] width 14 height 16
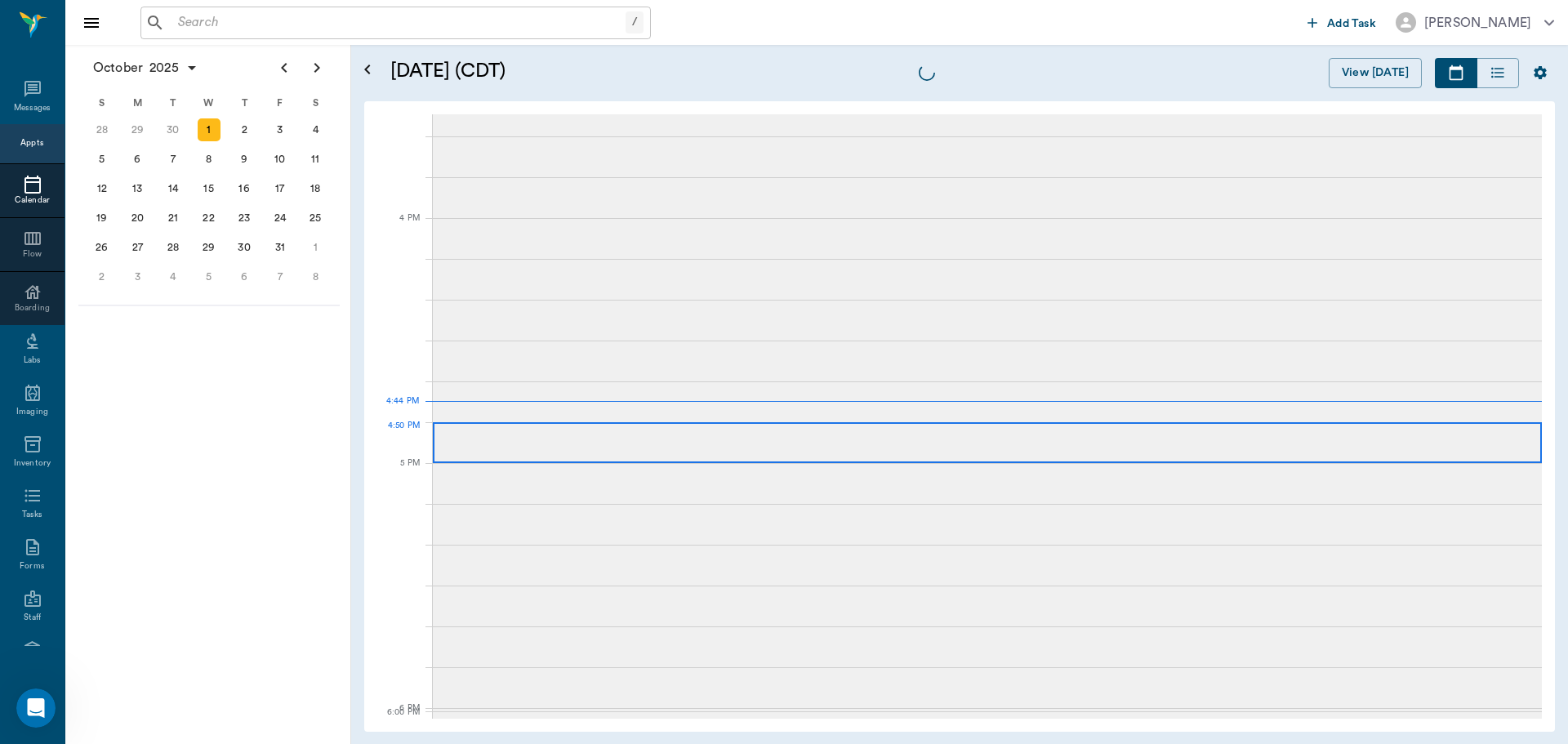
scroll to position [1962, 0]
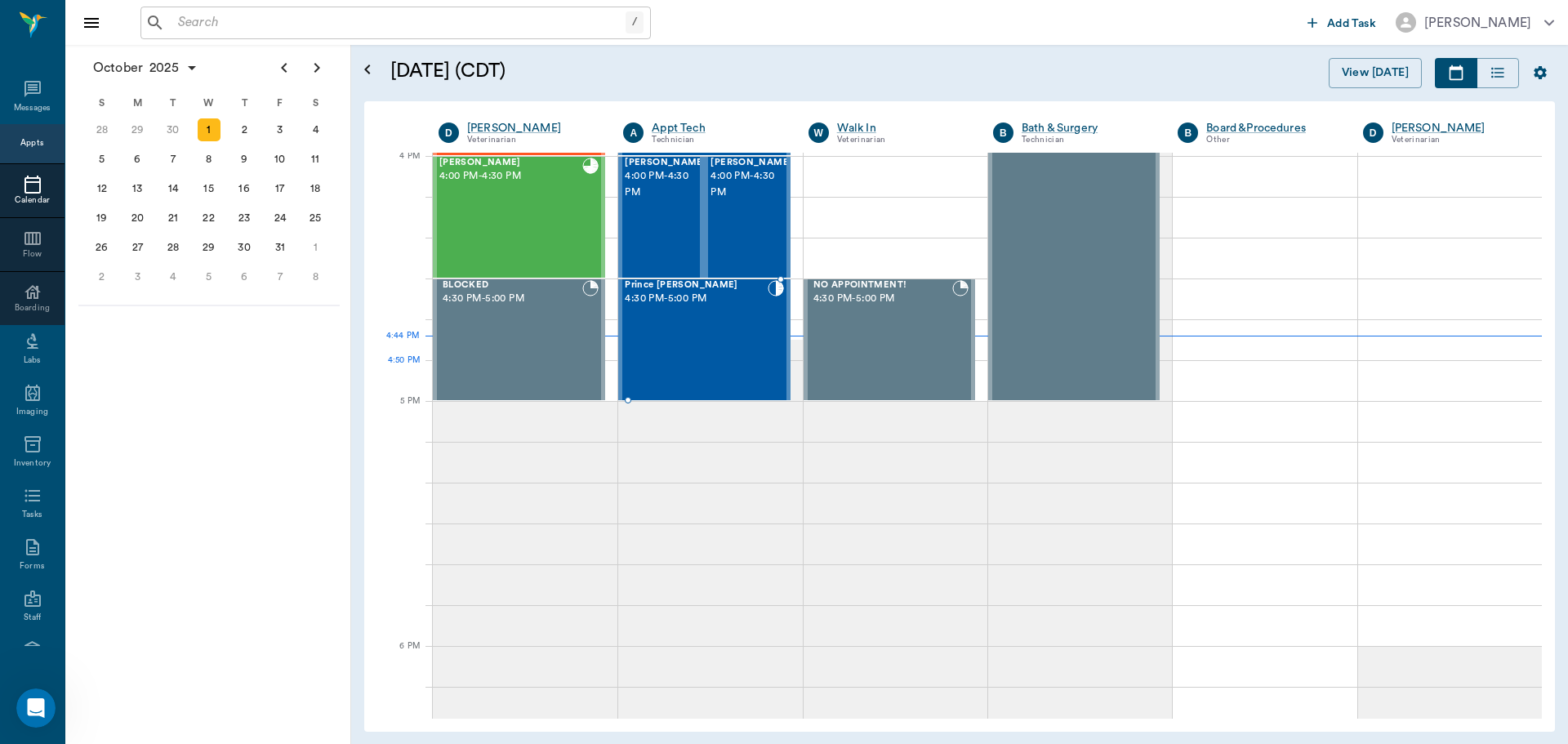
click at [702, 360] on div "Prince Crawford 4:30 PM - 5:00 PM" at bounding box center [695, 339] width 142 height 119
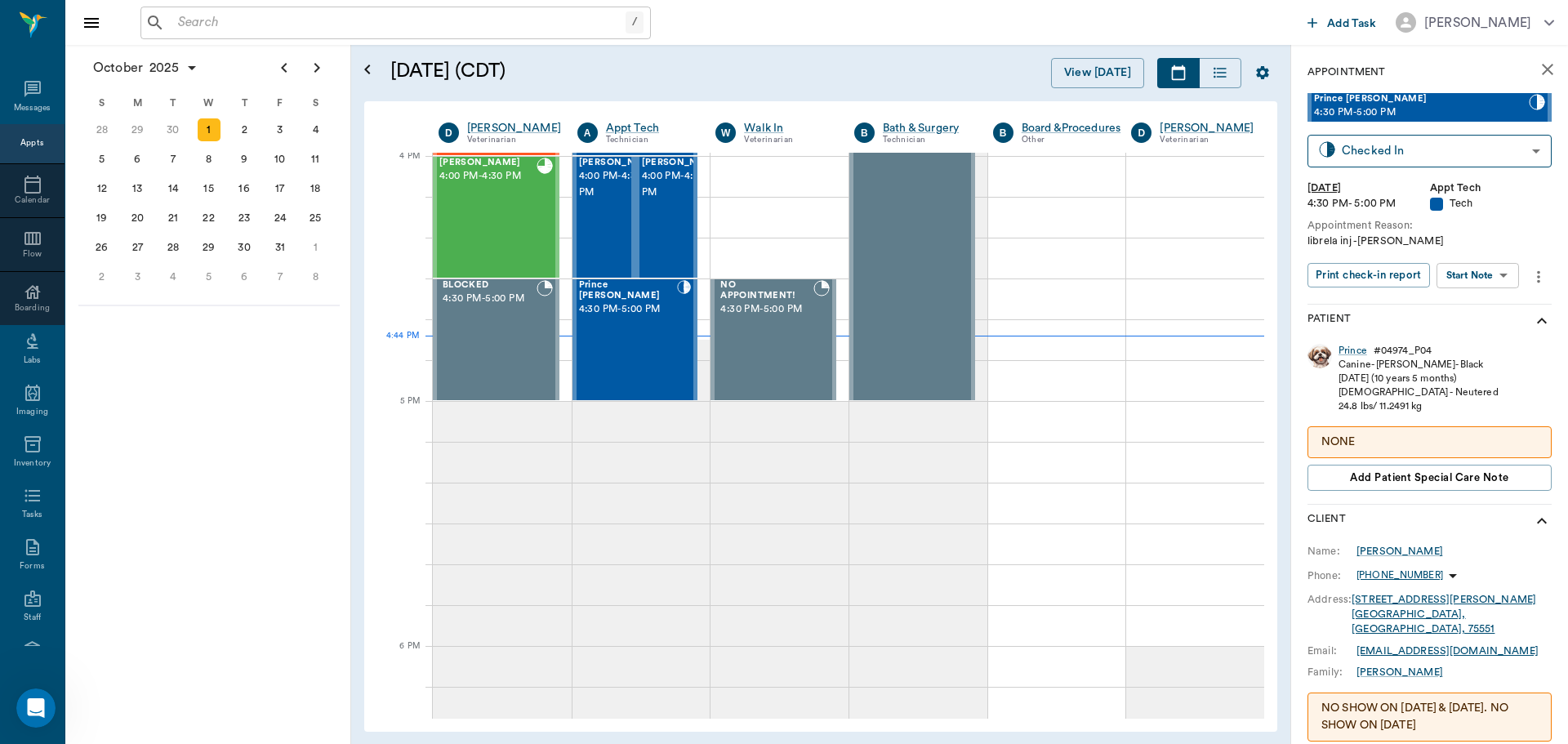
click at [1474, 279] on body "/ ​ Add Task Dr. Bert Ellsworth Nectar Messages Appts Calendar Flow Boarding La…" at bounding box center [784, 372] width 1568 height 744
click at [1452, 307] on button "Start SOAP" at bounding box center [1459, 308] width 55 height 19
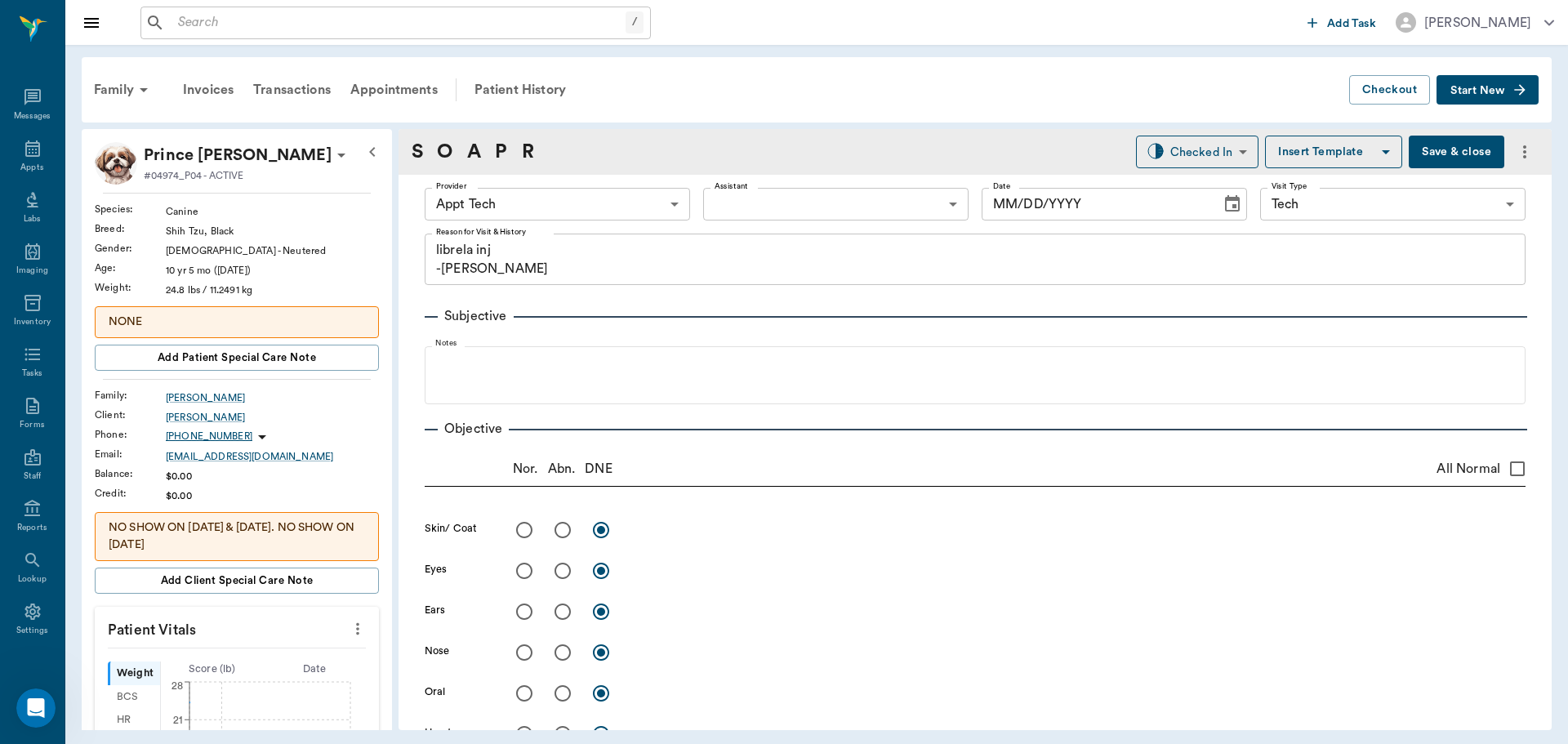
type input "63ec2f075fda476ae8351a4c"
type input "65d2be4f46e3a538d89b8c1a"
type textarea "librela inj -lory"
type input "[DATE]"
click at [350, 620] on icon "more" at bounding box center [357, 628] width 18 height 20
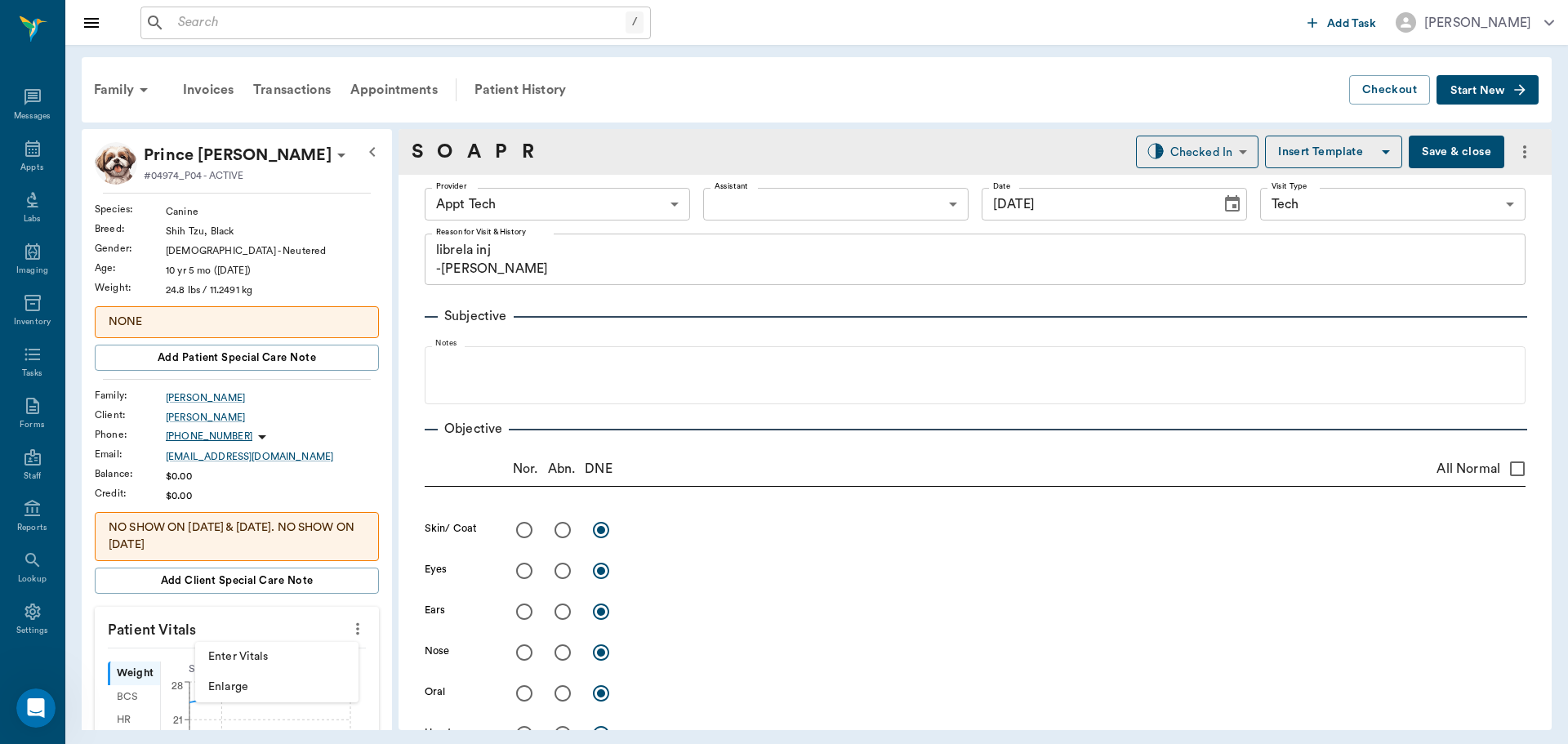
click at [298, 647] on li "Enter Vitals" at bounding box center [276, 657] width 163 height 30
click at [239, 675] on input "text" at bounding box center [235, 677] width 142 height 33
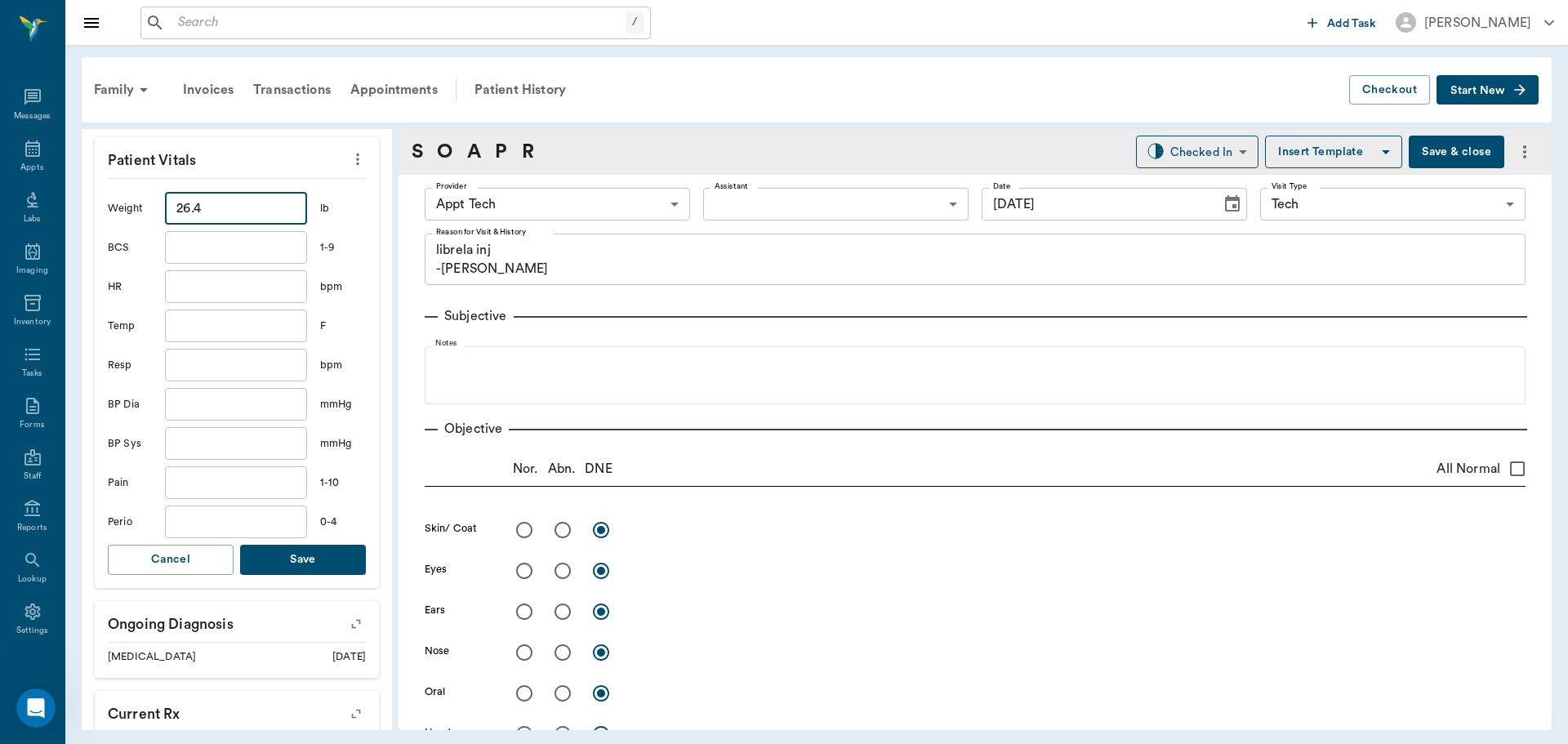
scroll to position [490, 0]
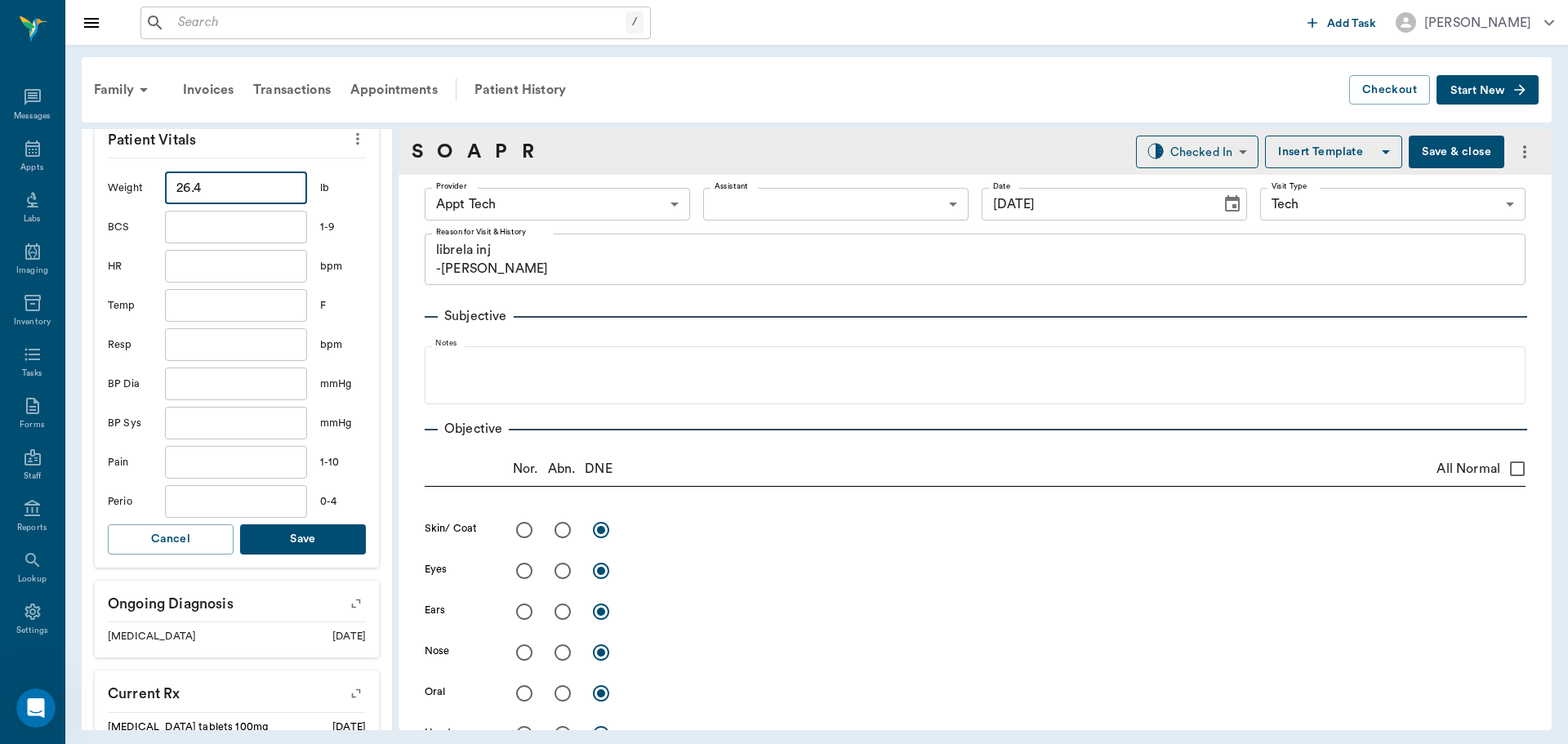
type input "26.4"
click at [316, 540] on button "Save" at bounding box center [302, 539] width 126 height 30
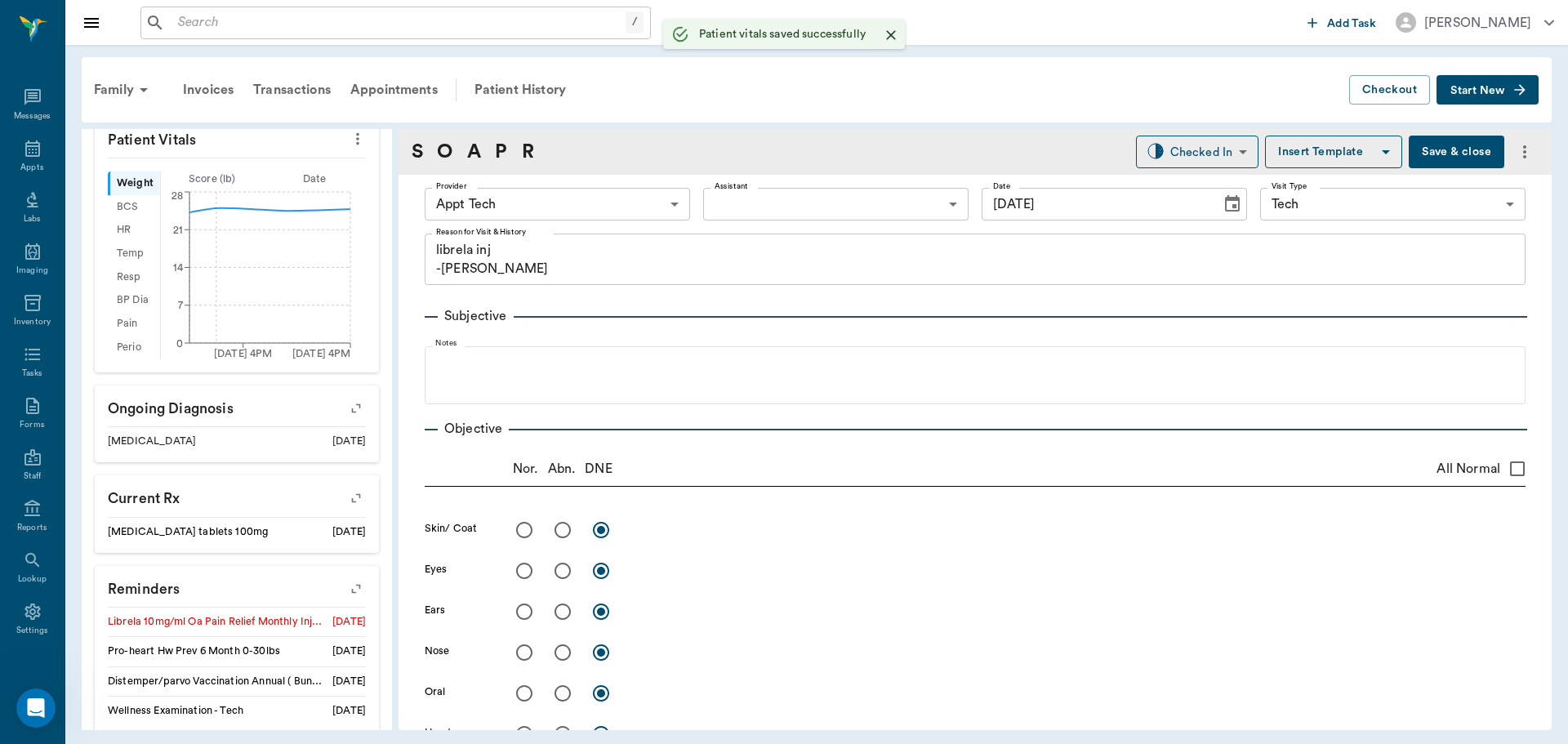
click at [531, 208] on body "/ ​ Add Task Dr. Bert Ellsworth Nectar Messages Appts Labs Imaging Inventory Ta…" at bounding box center [784, 372] width 1568 height 744
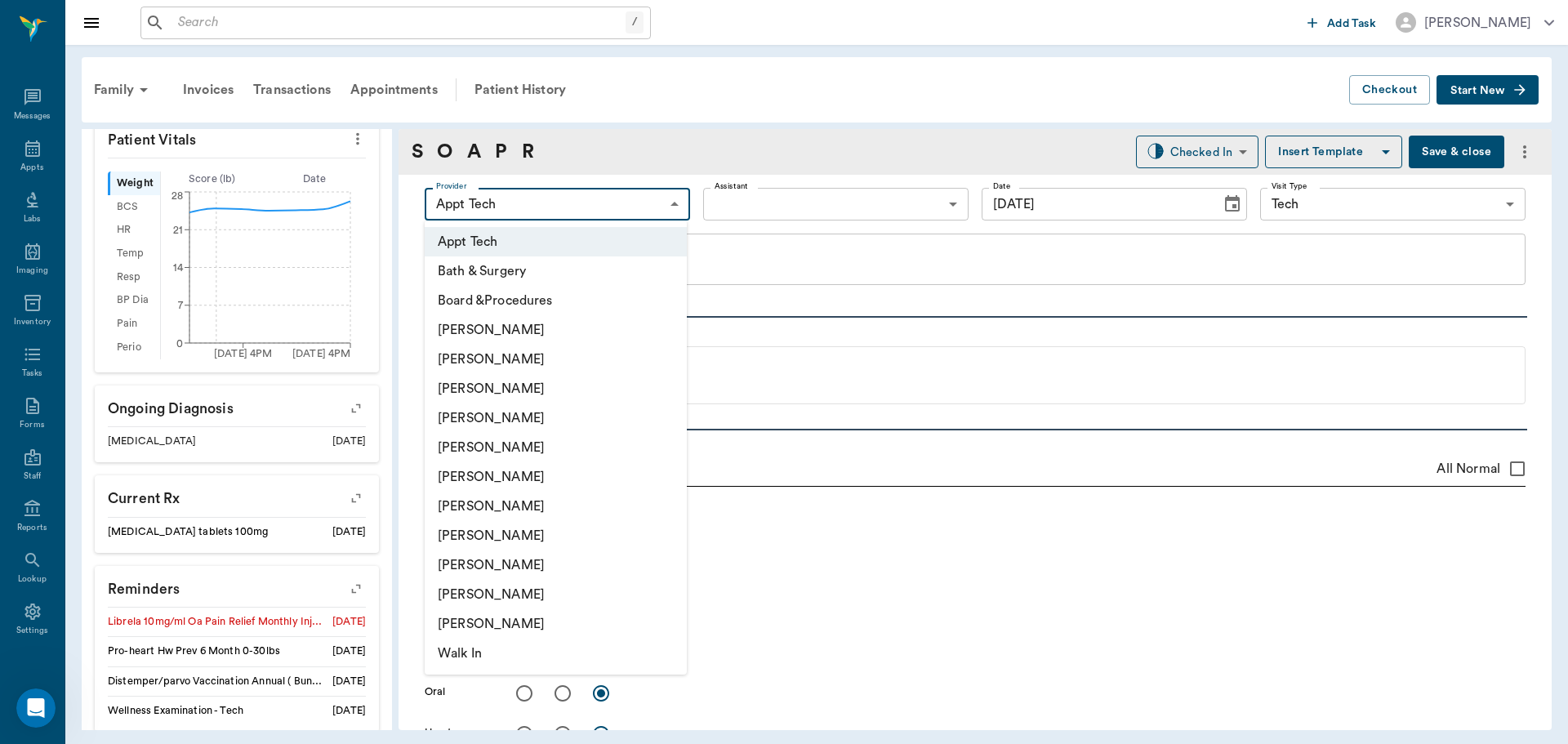
click at [534, 503] on li "[PERSON_NAME]" at bounding box center [555, 505] width 262 height 29
type input "682b670d8bdc6f7f8feef3db"
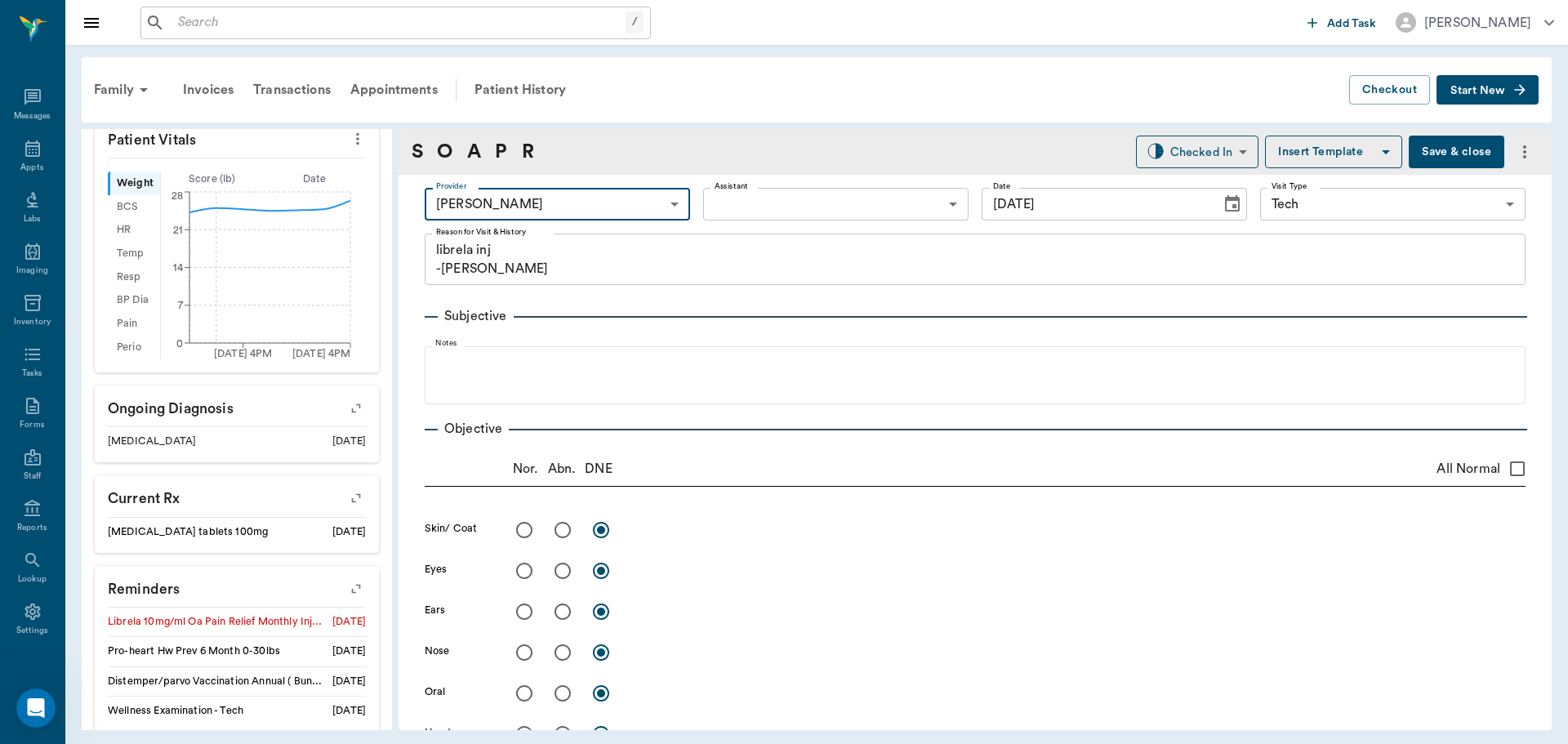
click at [713, 192] on body "/ ​ Add Task Dr. Bert Ellsworth Nectar Messages Appts Labs Imaging Inventory Ta…" at bounding box center [784, 372] width 1568 height 744
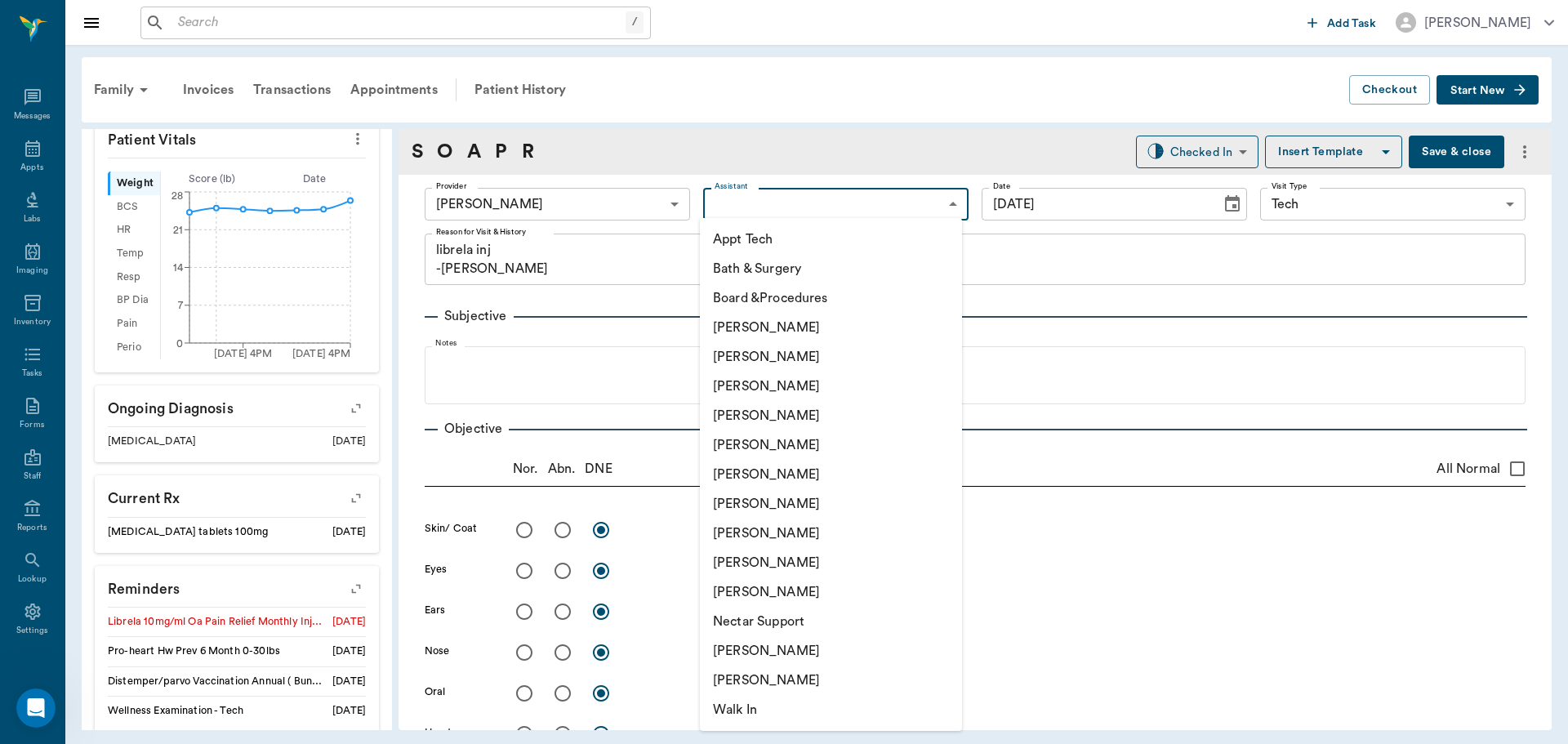
click at [727, 234] on li "Appt Tech" at bounding box center [831, 239] width 262 height 29
type input "63ec2f075fda476ae8351a4c"
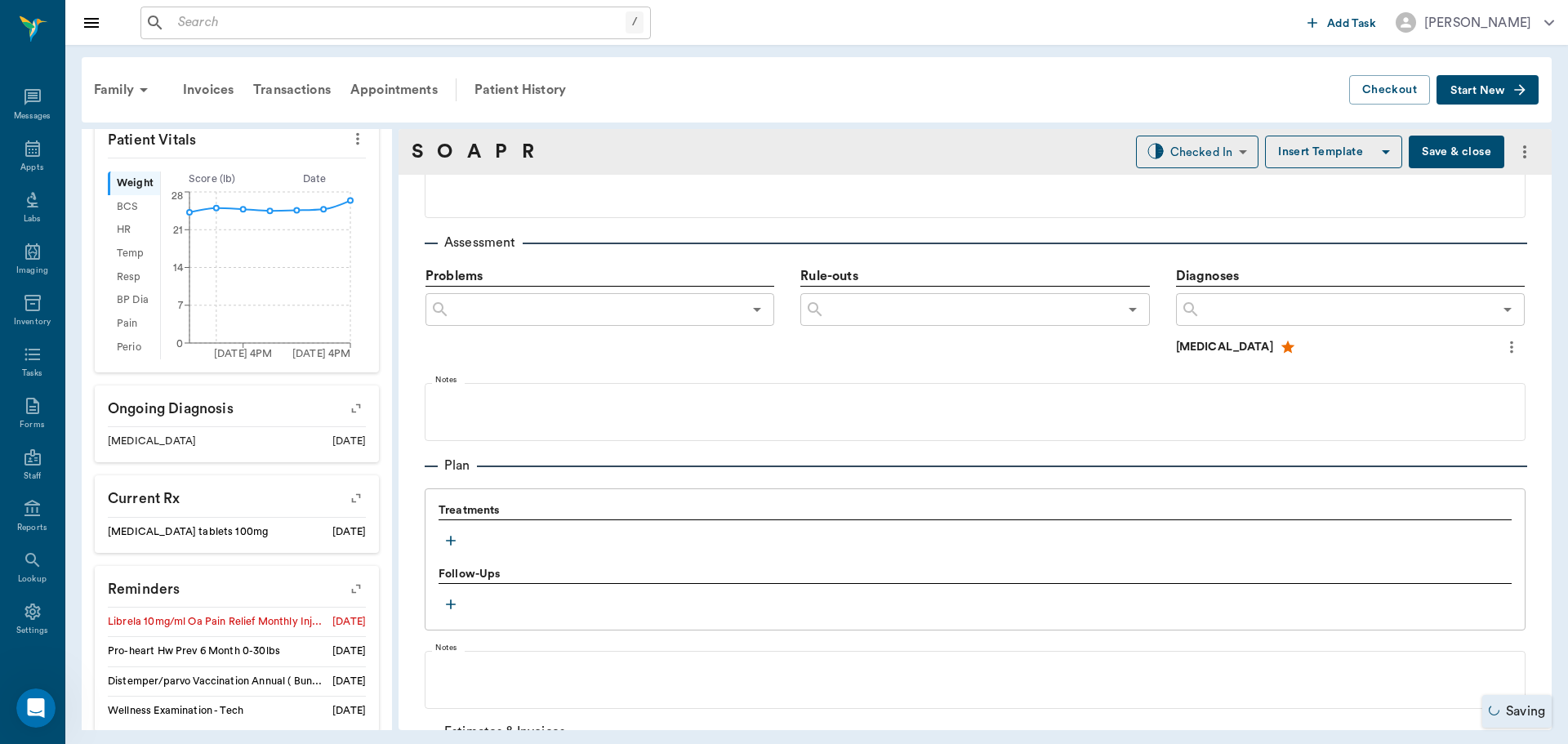
scroll to position [898, 0]
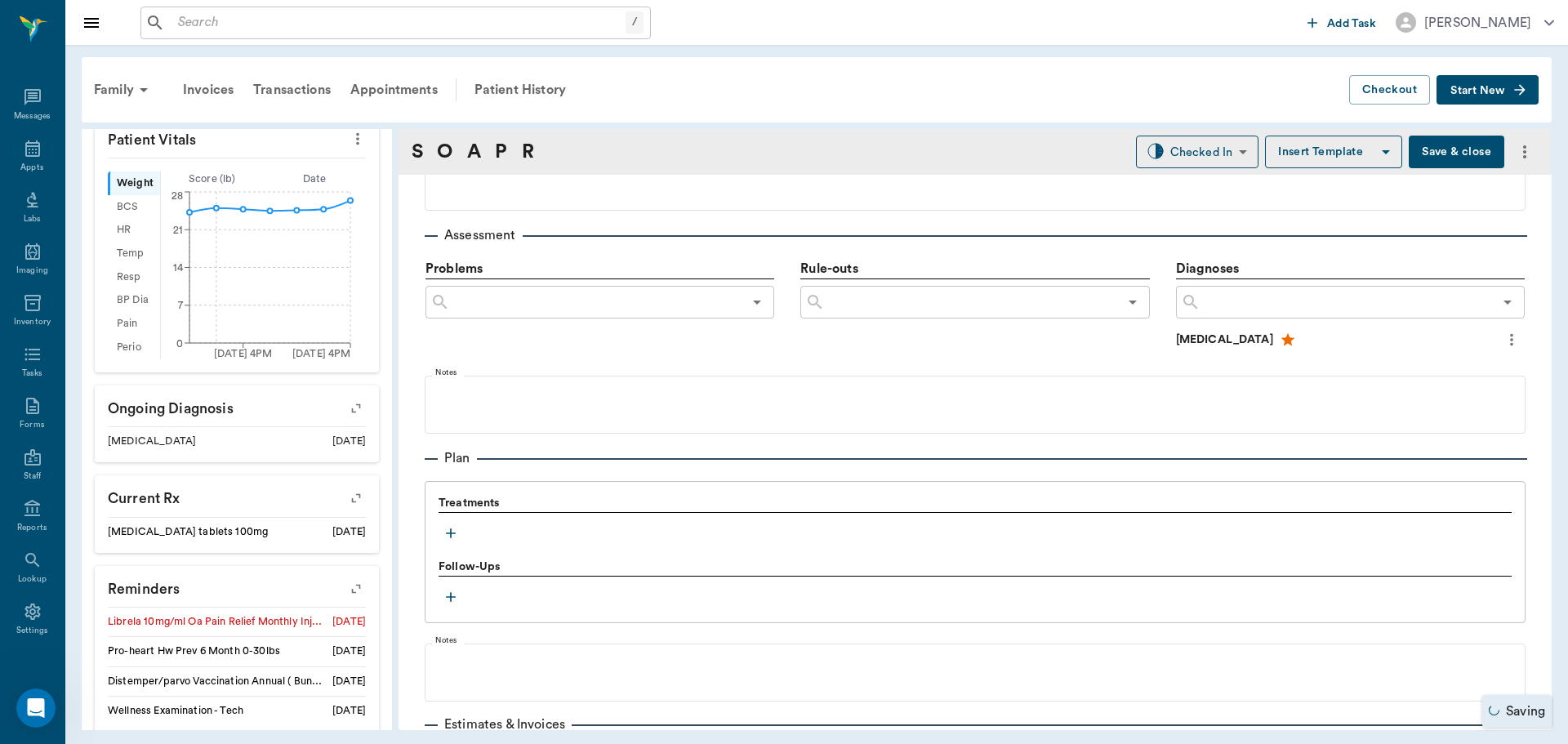
click at [455, 535] on icon "button" at bounding box center [451, 533] width 16 height 16
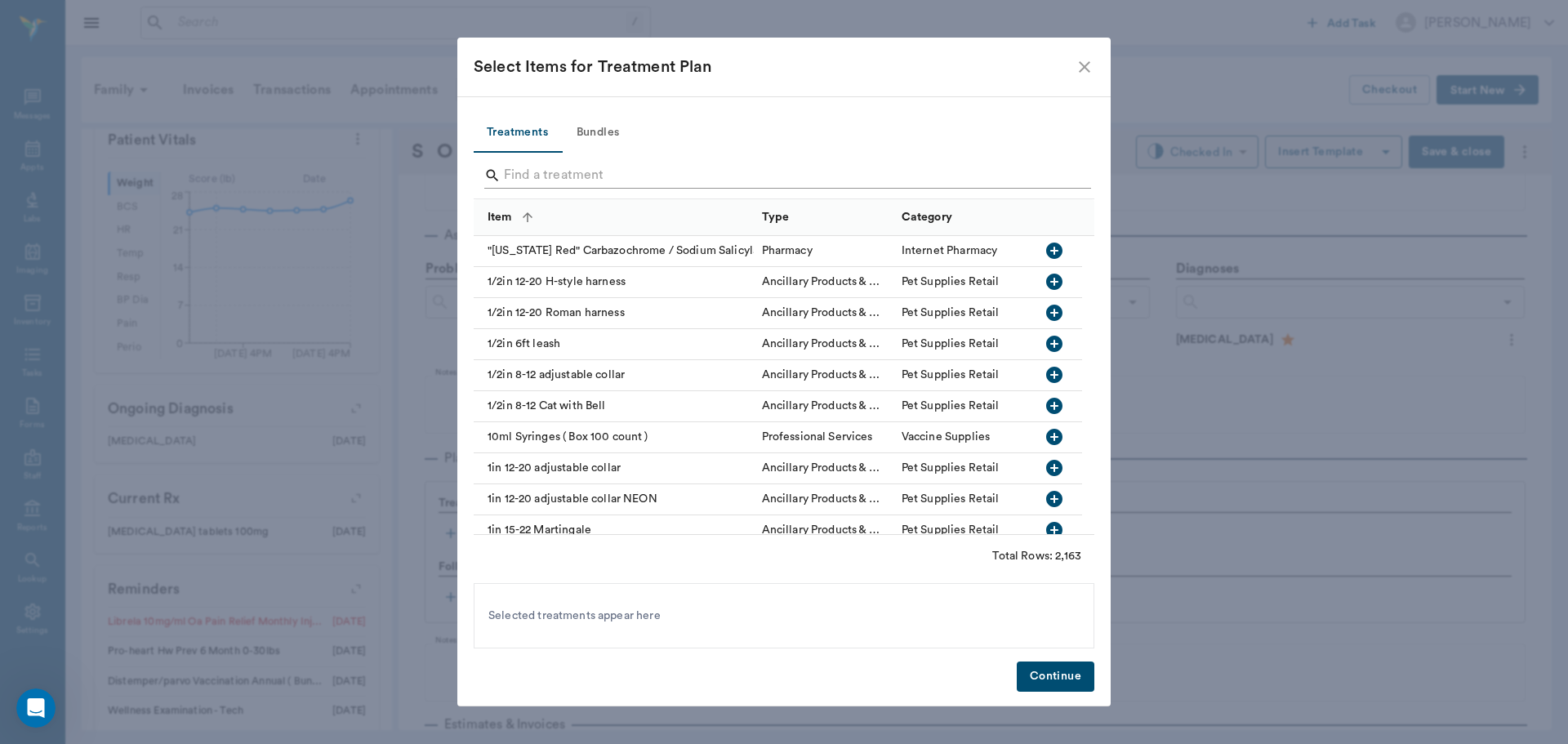
click at [608, 184] on input "Search" at bounding box center [784, 175] width 562 height 26
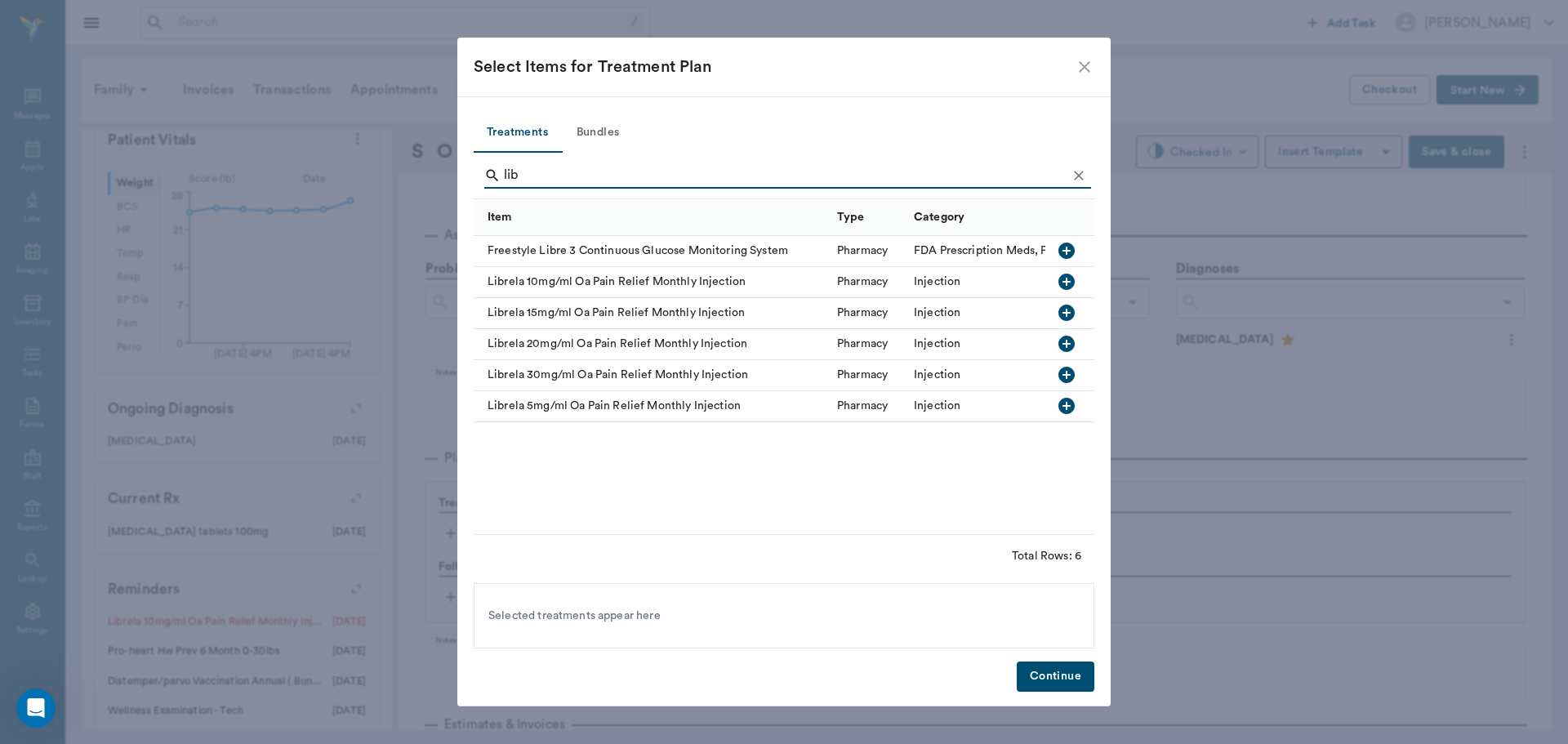
type input "lib"
click at [1066, 277] on icon "button" at bounding box center [1066, 282] width 16 height 16
click at [1039, 675] on button "Continue" at bounding box center [1055, 676] width 78 height 30
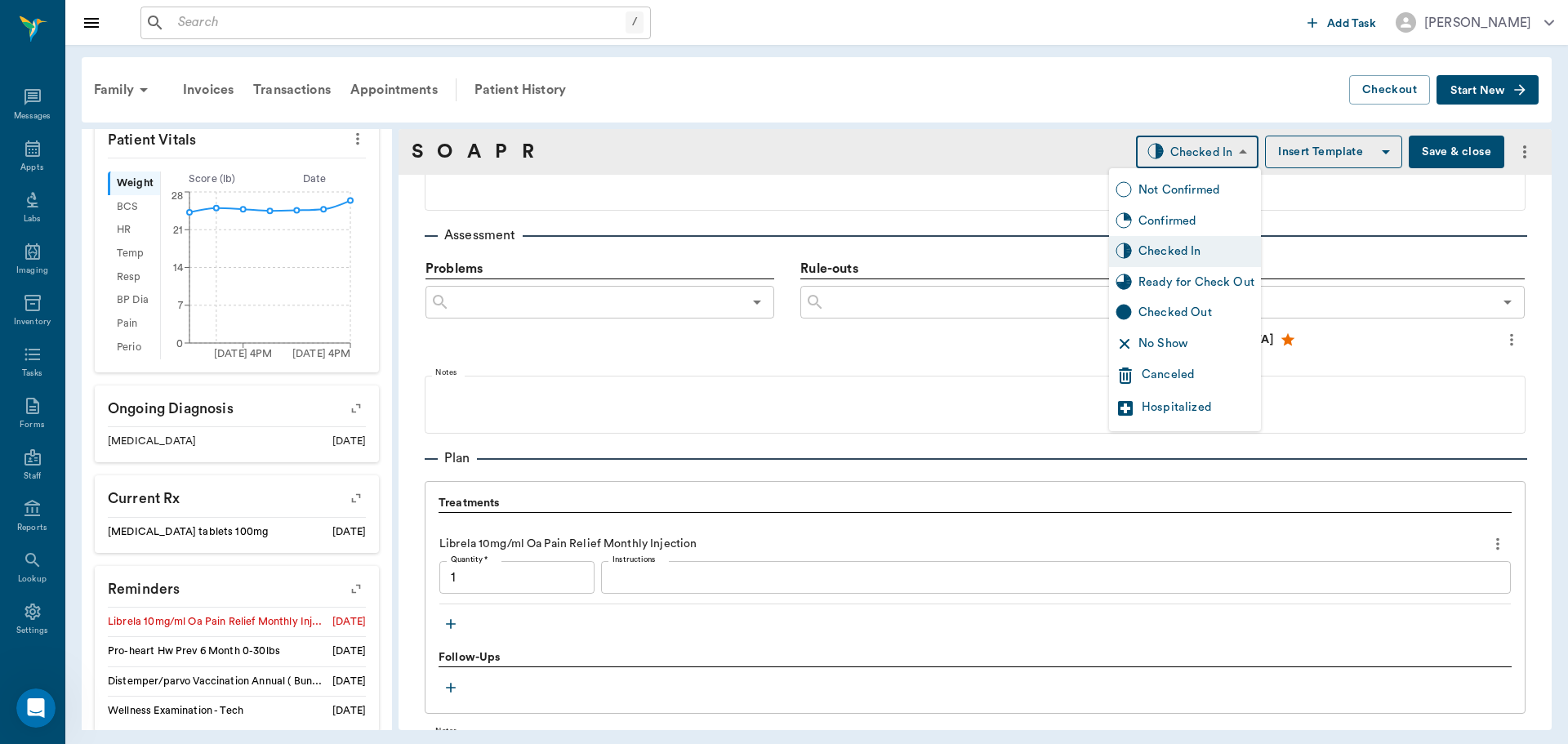
click at [1172, 155] on body "/ ​ Add Task Dr. Bert Ellsworth Nectar Messages Appts Labs Imaging Inventory Ta…" at bounding box center [784, 372] width 1568 height 744
type input "1.00"
click at [1175, 281] on div "Ready for Check Out" at bounding box center [1196, 282] width 116 height 18
type input "READY_TO_CHECKOUT"
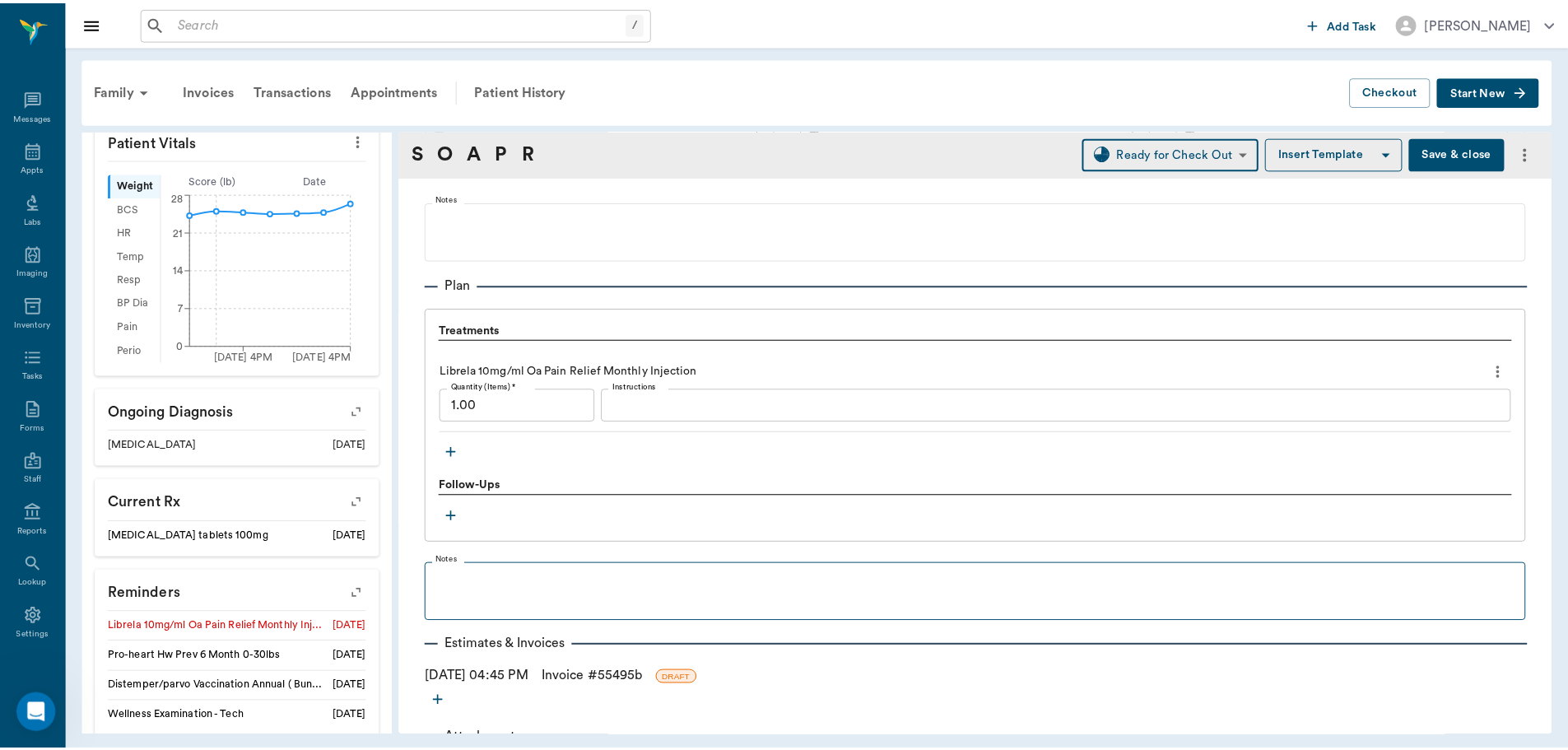
scroll to position [1141, 0]
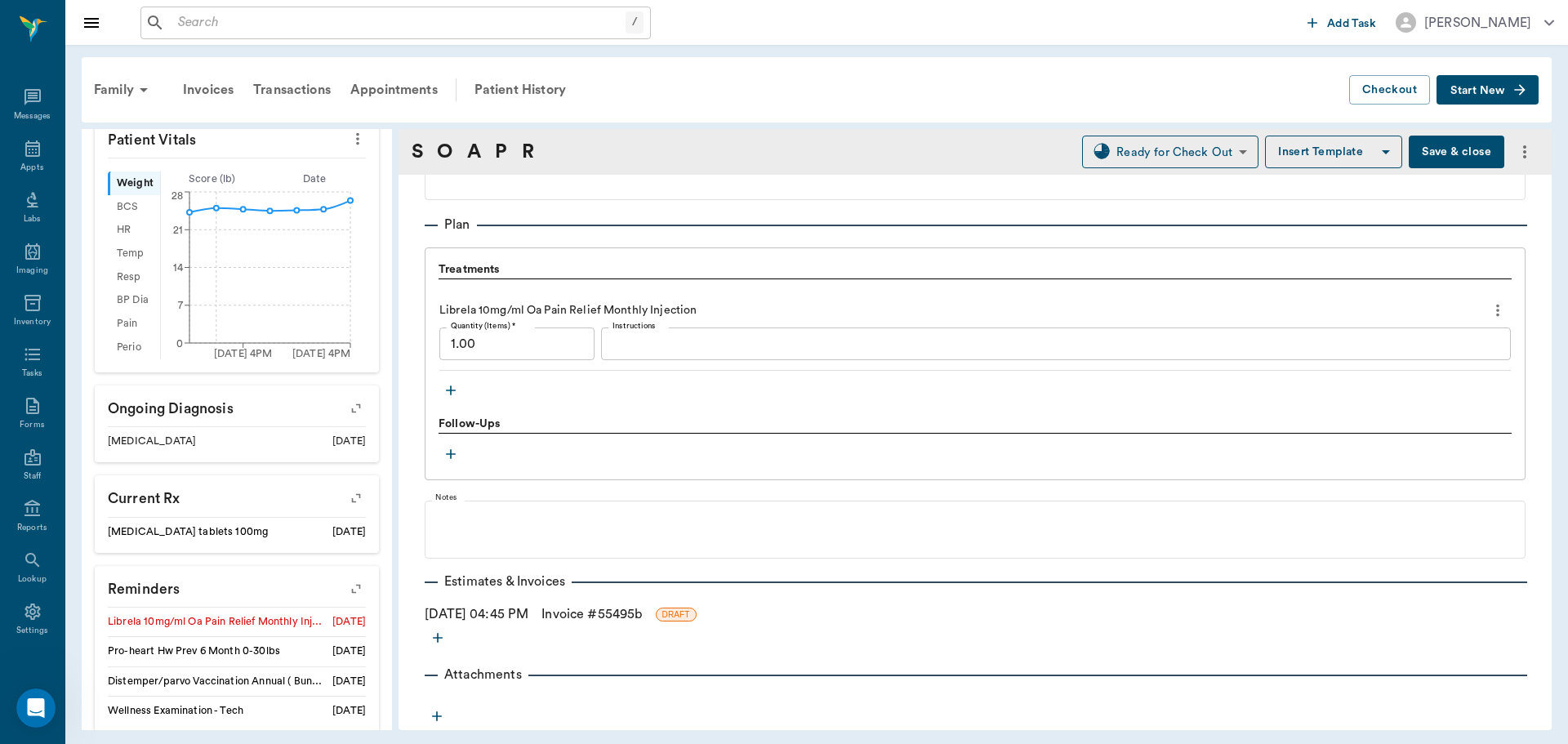
click at [581, 611] on link "Invoice # 55495b" at bounding box center [591, 614] width 101 height 20
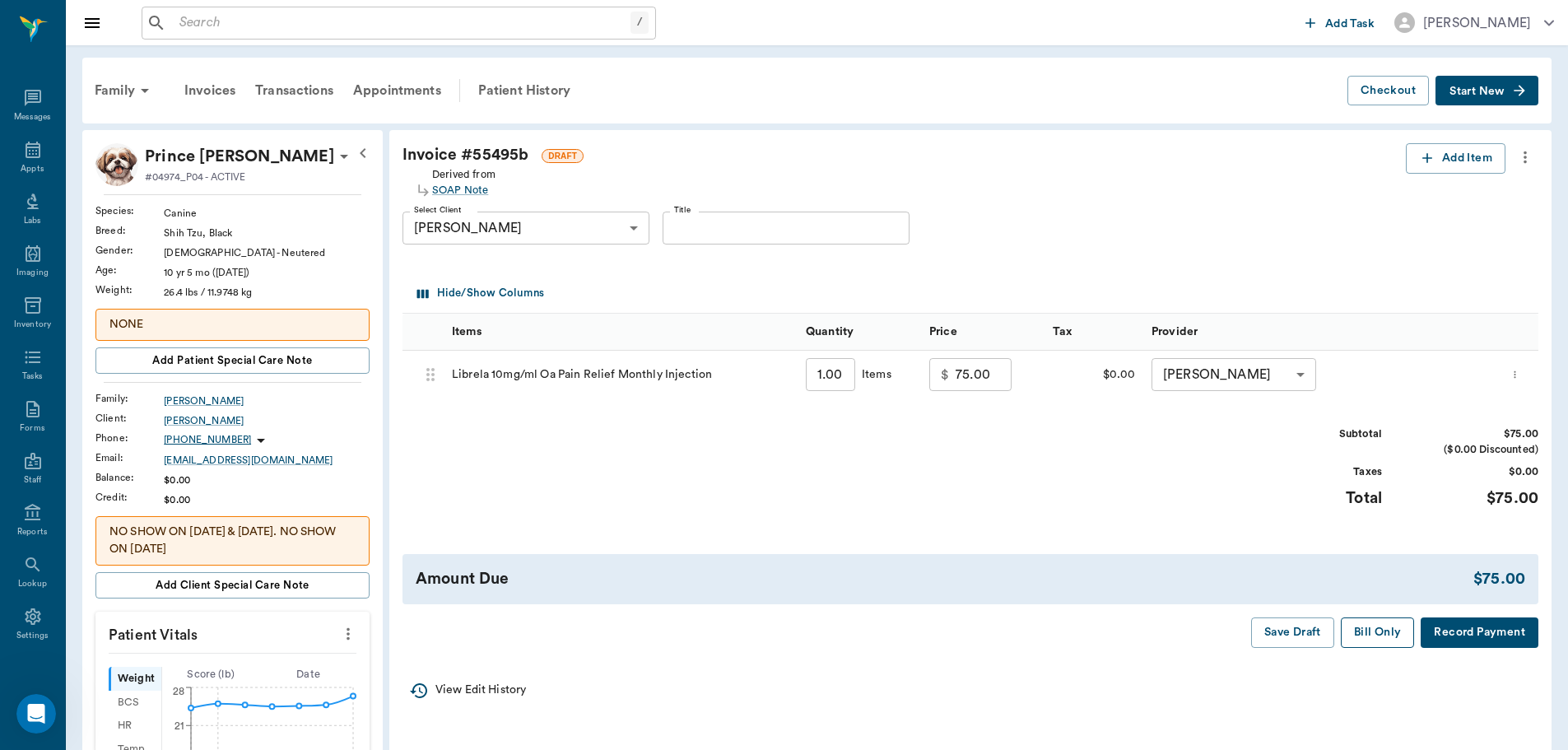
click at [1386, 635] on button "Bill Only" at bounding box center [1378, 632] width 74 height 31
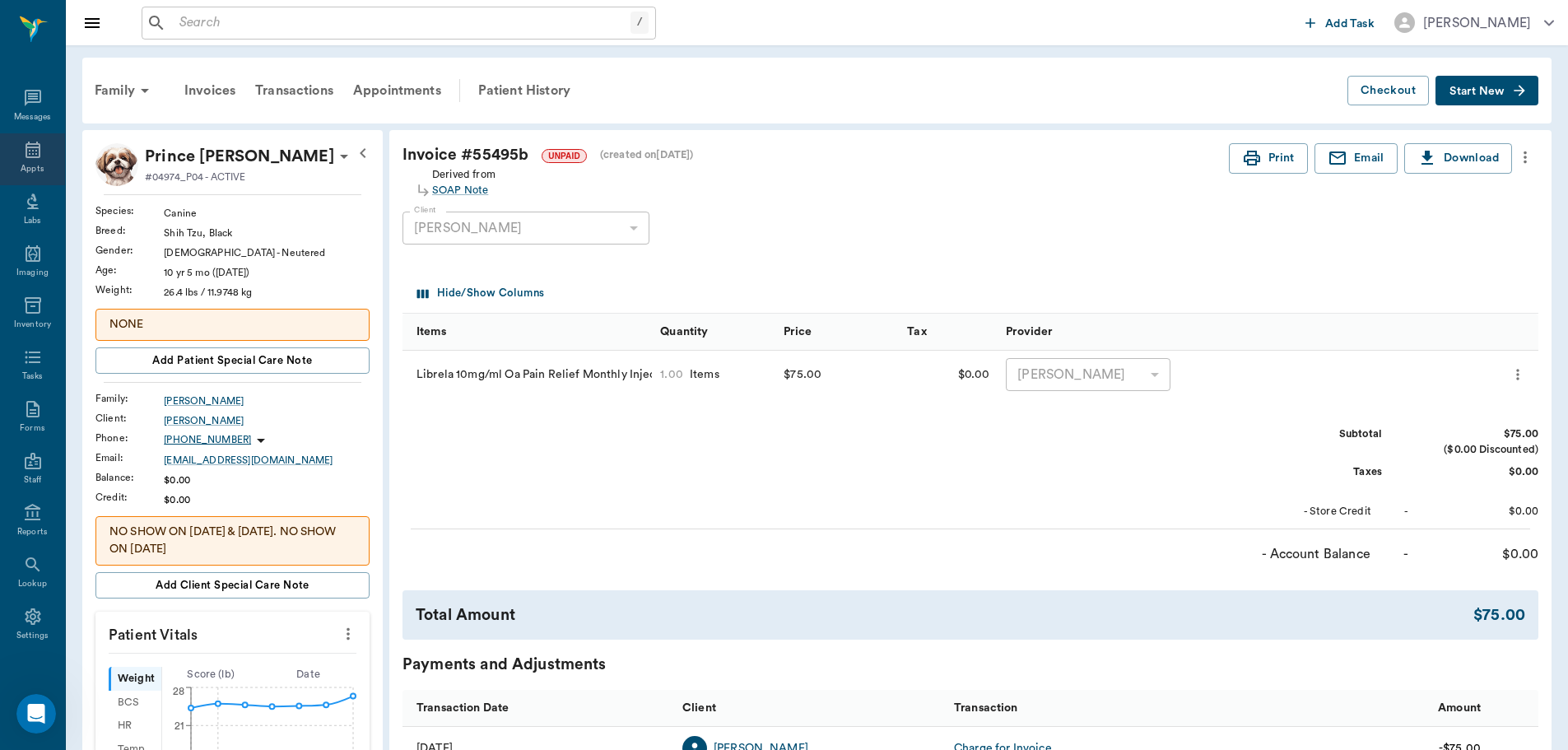
click at [23, 159] on icon at bounding box center [33, 150] width 20 height 20
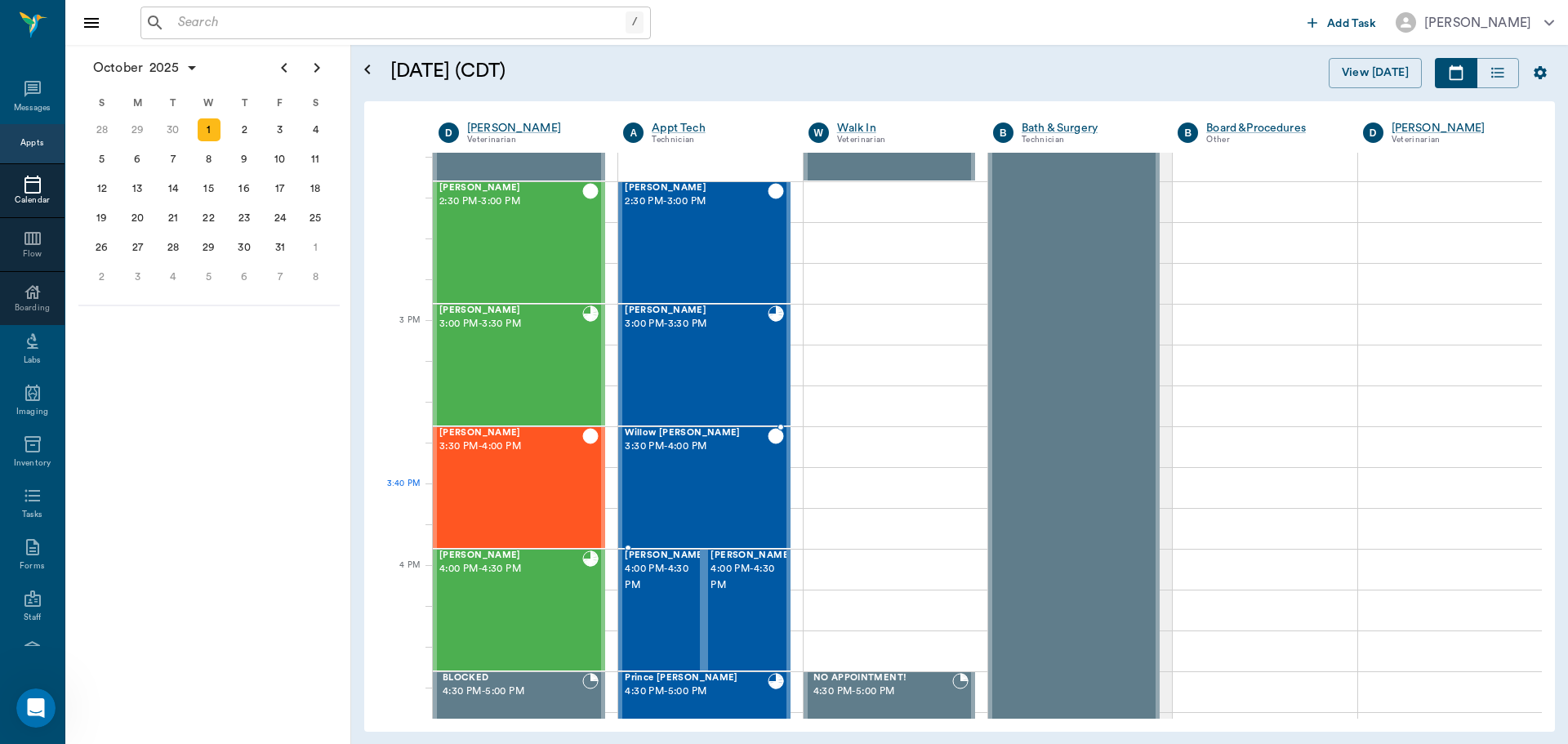
scroll to position [1553, 0]
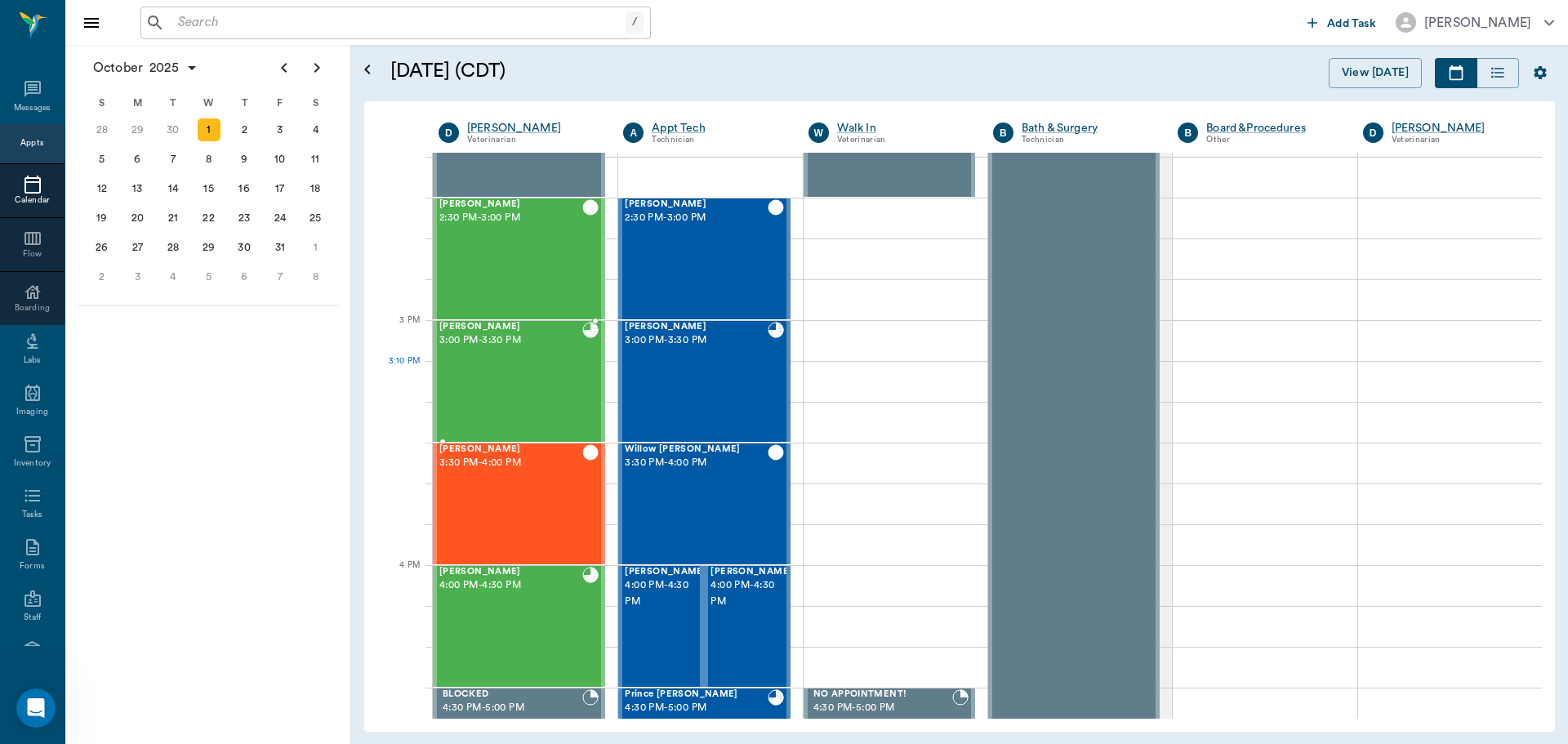
click at [485, 386] on div "Missy Decker 3:00 PM - 3:30 PM" at bounding box center [511, 381] width 143 height 119
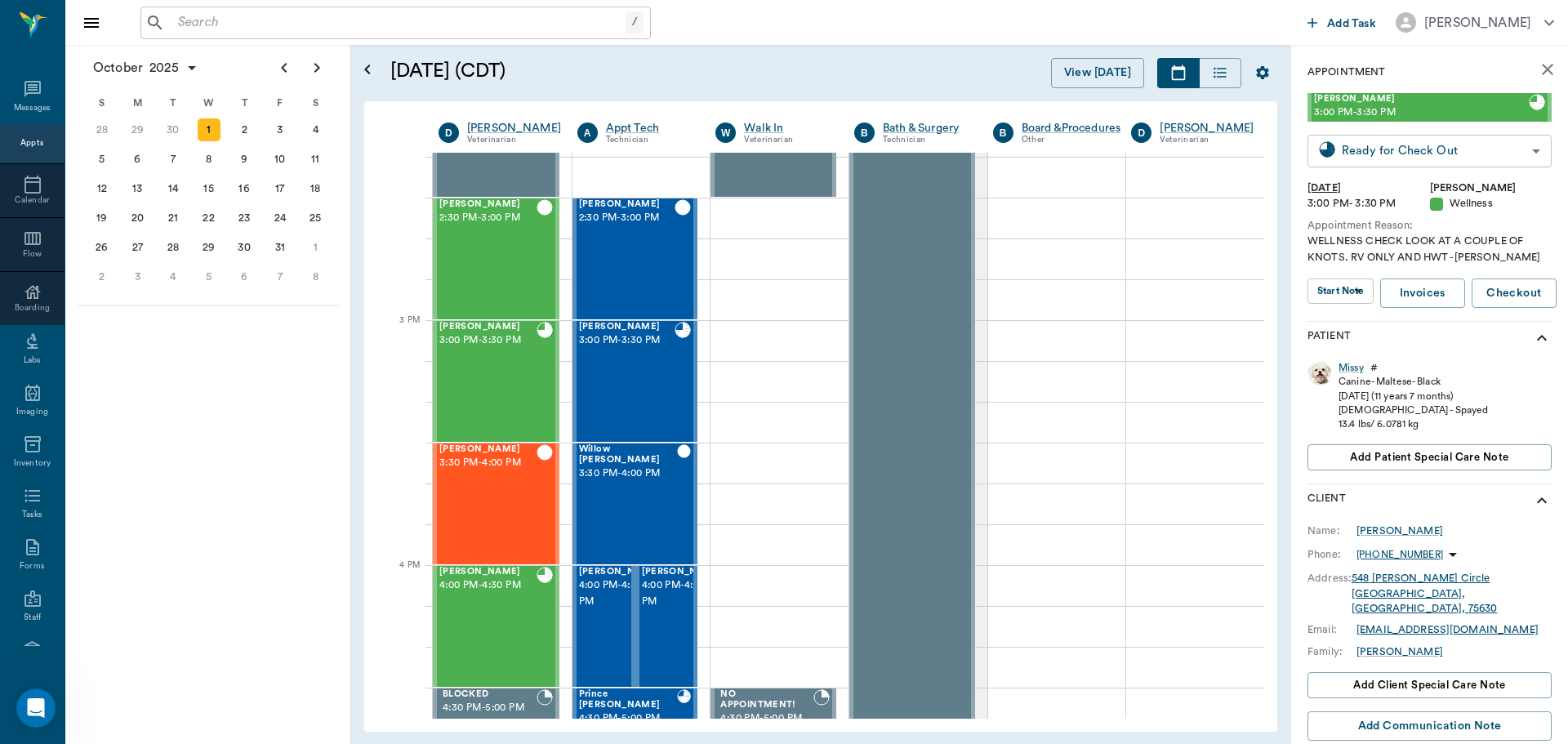
click at [1446, 134] on body "/ ​ Add Task Dr. Bert Ellsworth Nectar Messages Appts Calendar Flow Boarding La…" at bounding box center [784, 372] width 1568 height 744
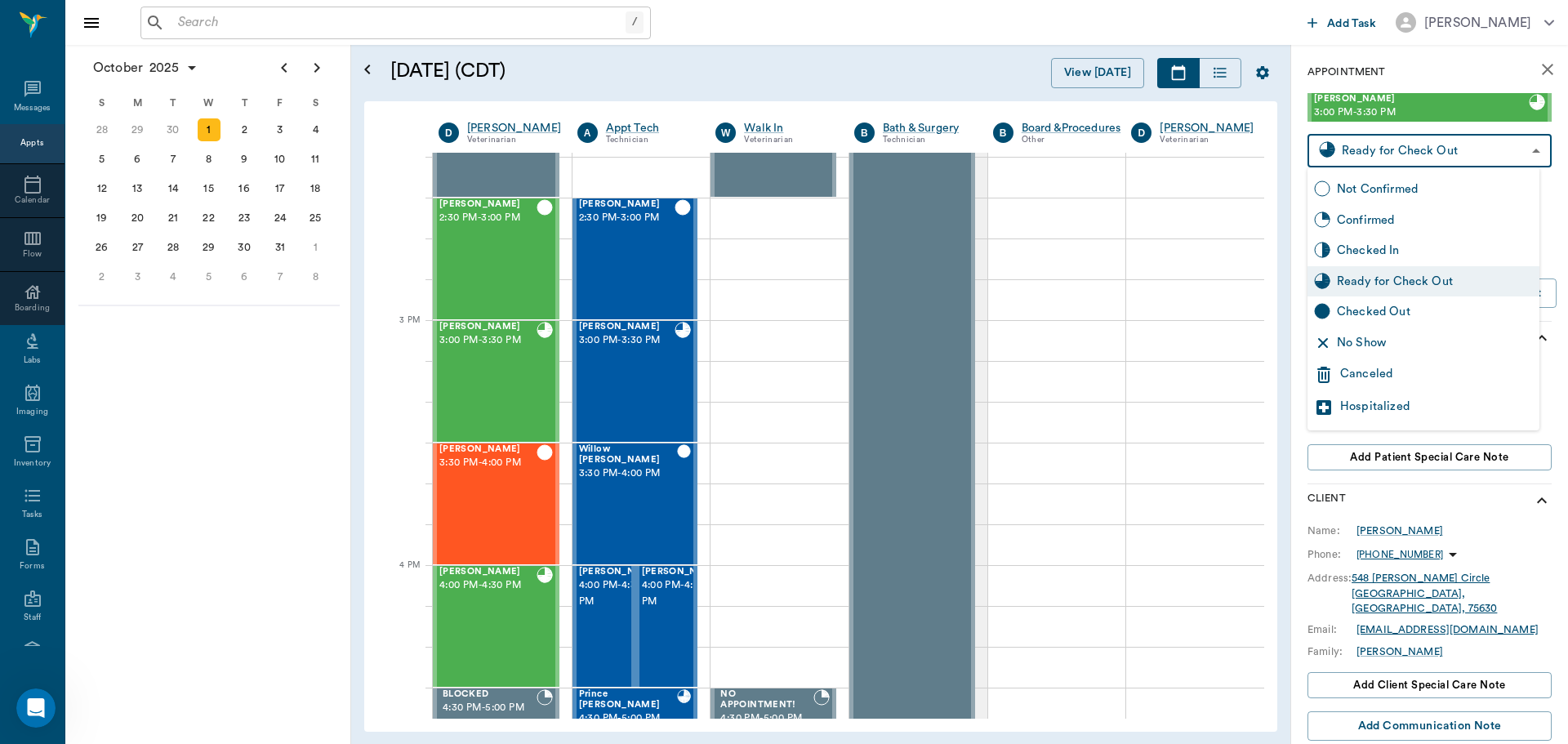
click at [1441, 316] on div "Checked Out" at bounding box center [1435, 312] width 196 height 18
type input "CHECKED_OUT"
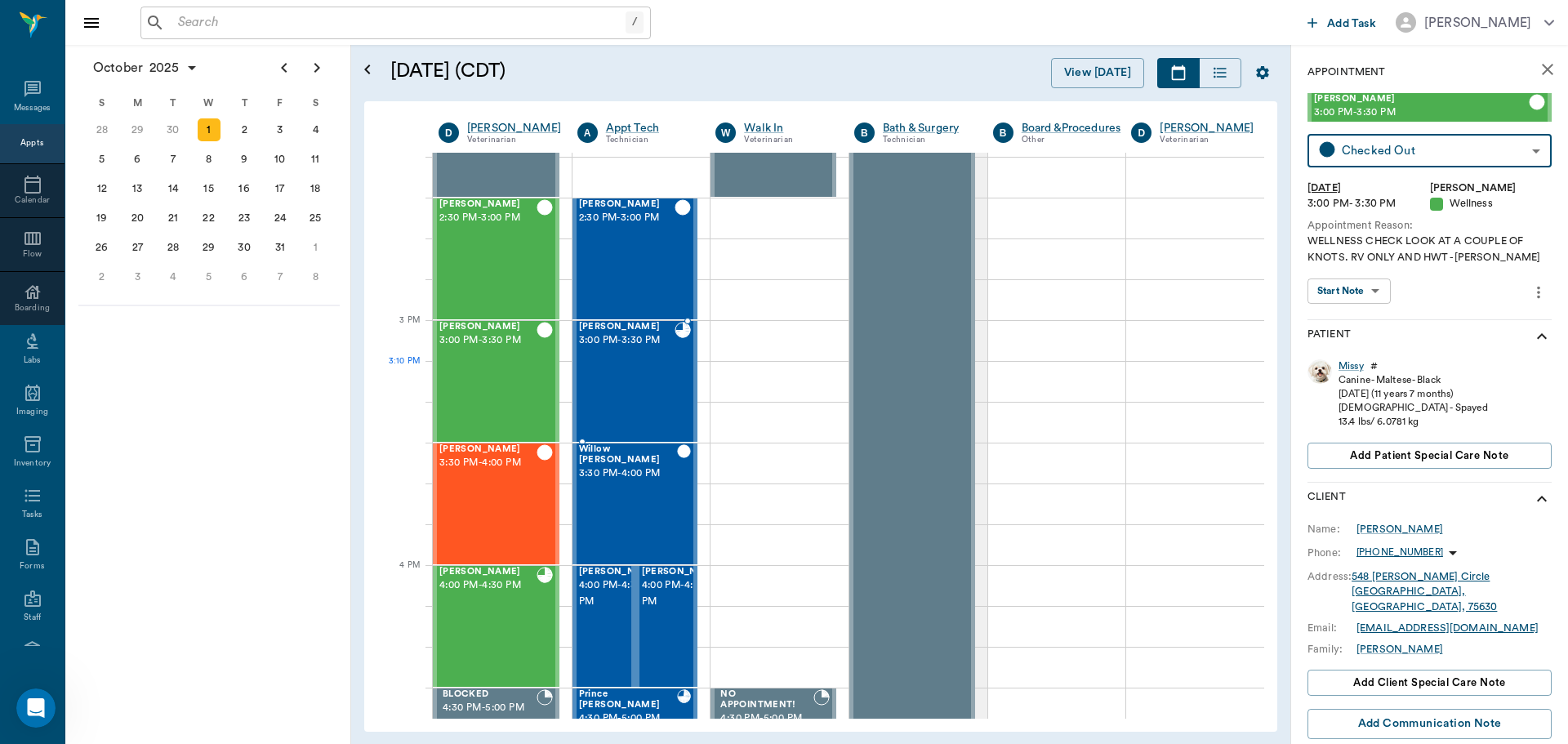
click at [639, 374] on div "Dusty Decker 3:00 PM - 3:30 PM" at bounding box center [628, 381] width 96 height 119
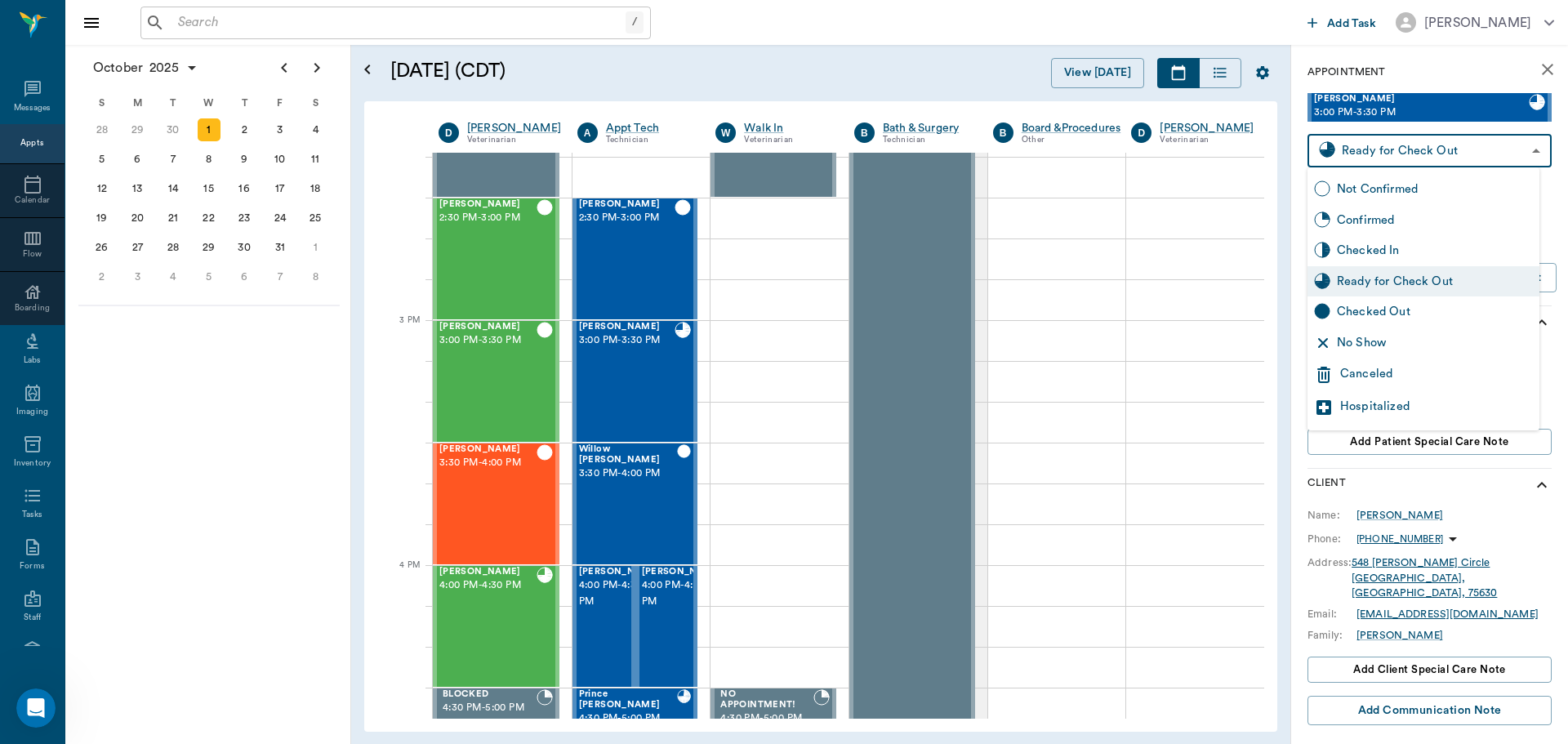
click at [1347, 146] on body "/ ​ Add Task Dr. Bert Ellsworth Nectar Messages Appts Calendar Flow Boarding La…" at bounding box center [784, 372] width 1568 height 744
click at [1407, 318] on div "Checked Out" at bounding box center [1424, 312] width 232 height 31
type input "CHECKED_OUT"
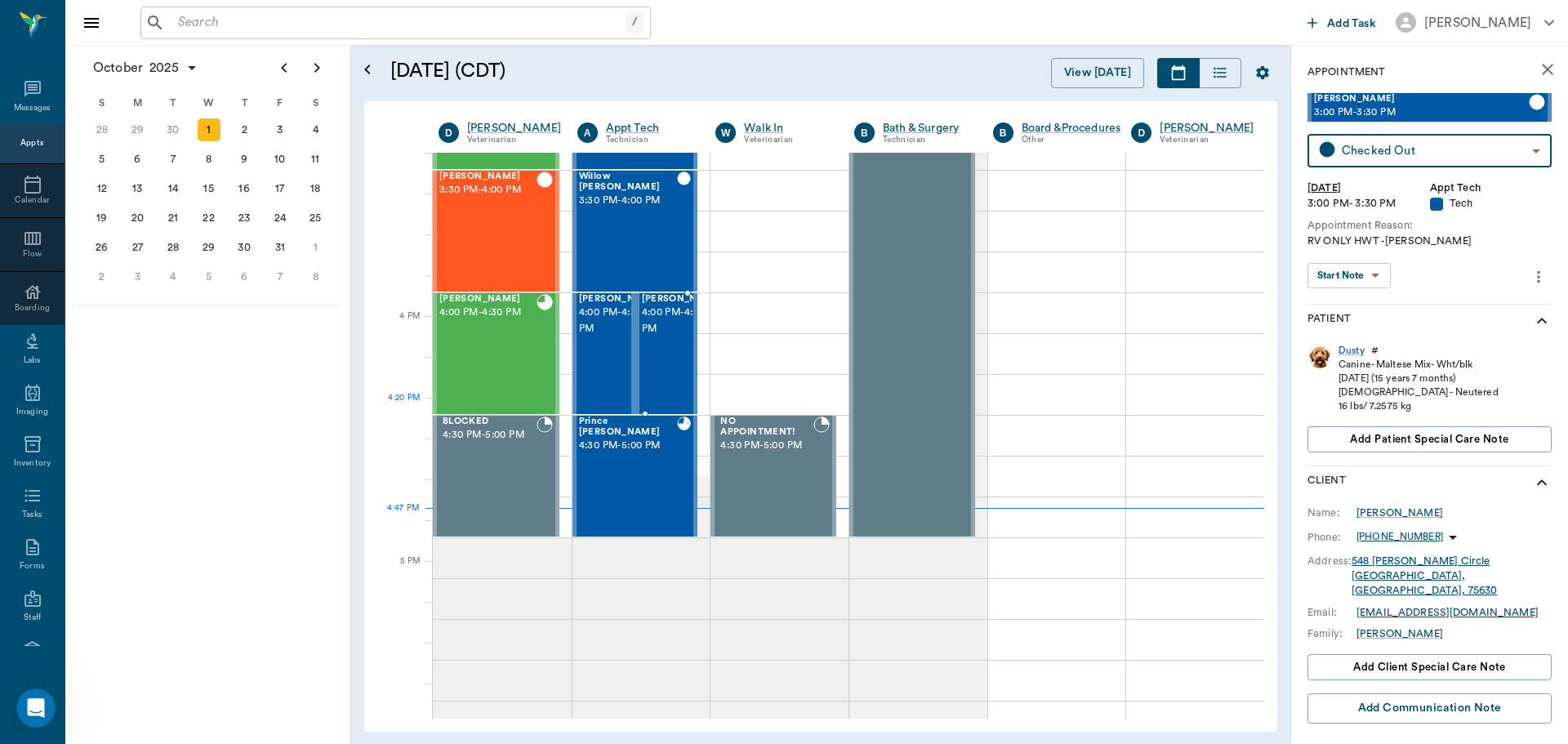
scroll to position [1798, 0]
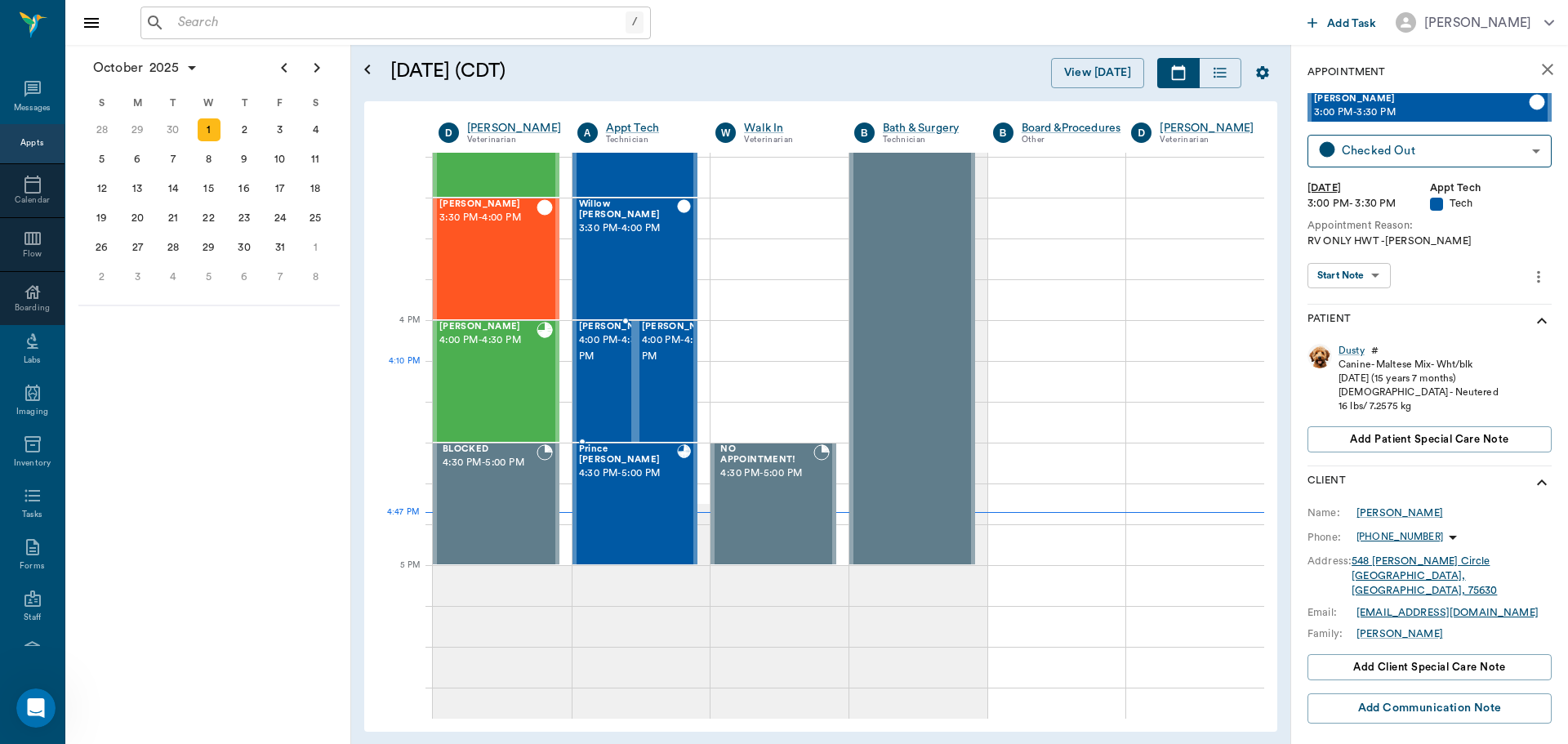
click at [607, 364] on span "4:00 PM - 4:30 PM" at bounding box center [620, 348] width 82 height 33
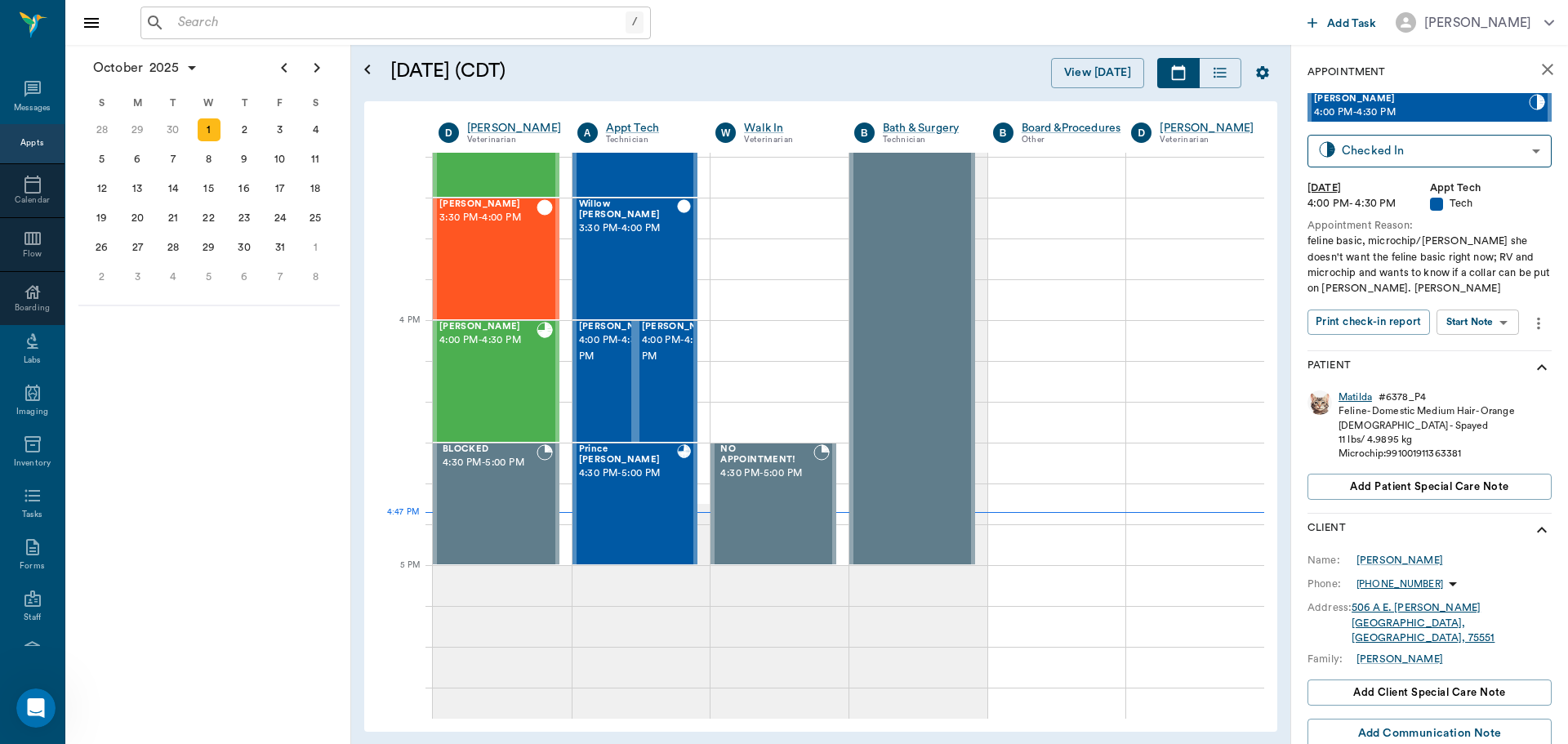
click at [1342, 399] on div "Matilda" at bounding box center [1355, 397] width 34 height 14
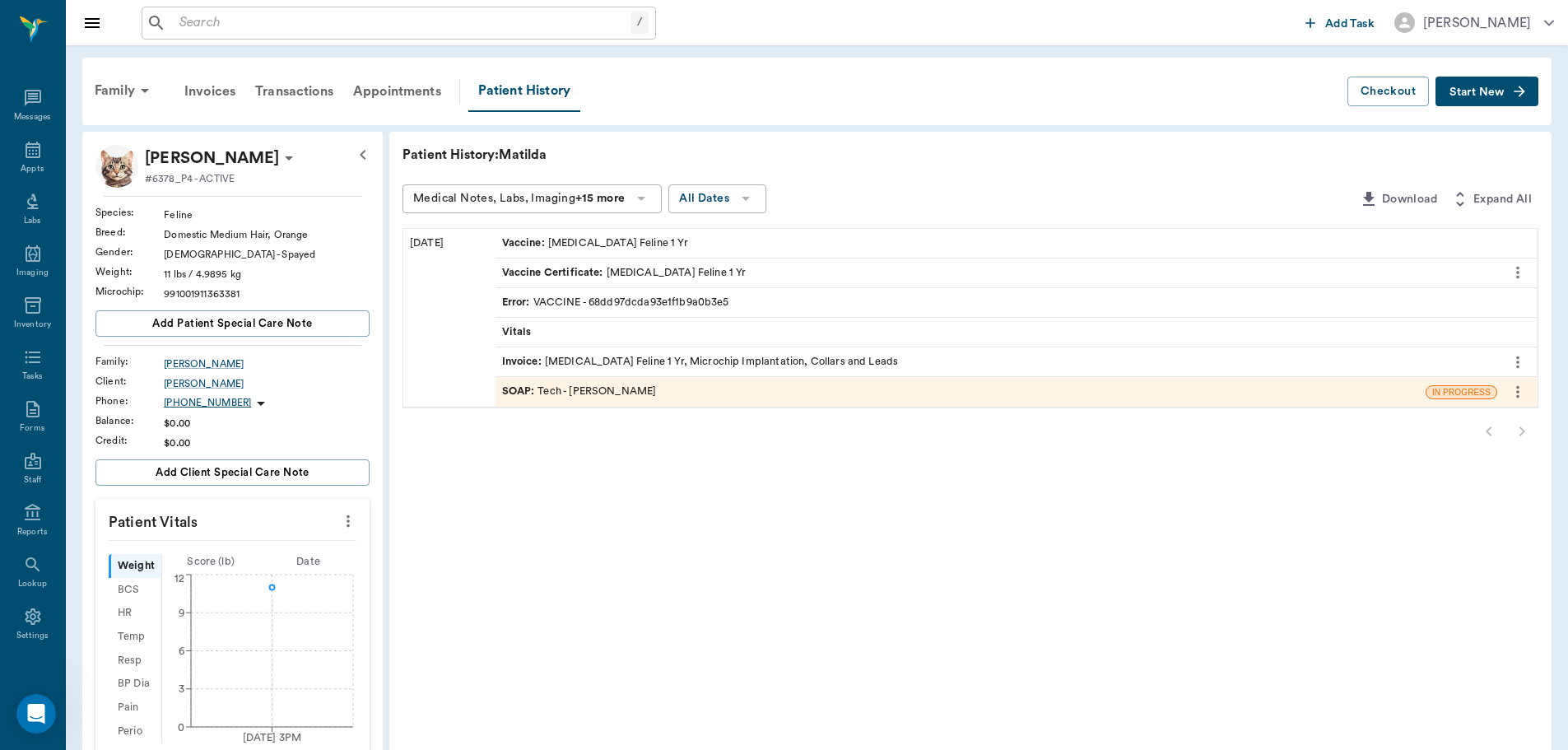
click at [590, 358] on div "Invoice : Rabies Vaccination Feline 1 Yr, Microchip Implantation, Collars and L…" at bounding box center [701, 361] width 397 height 15
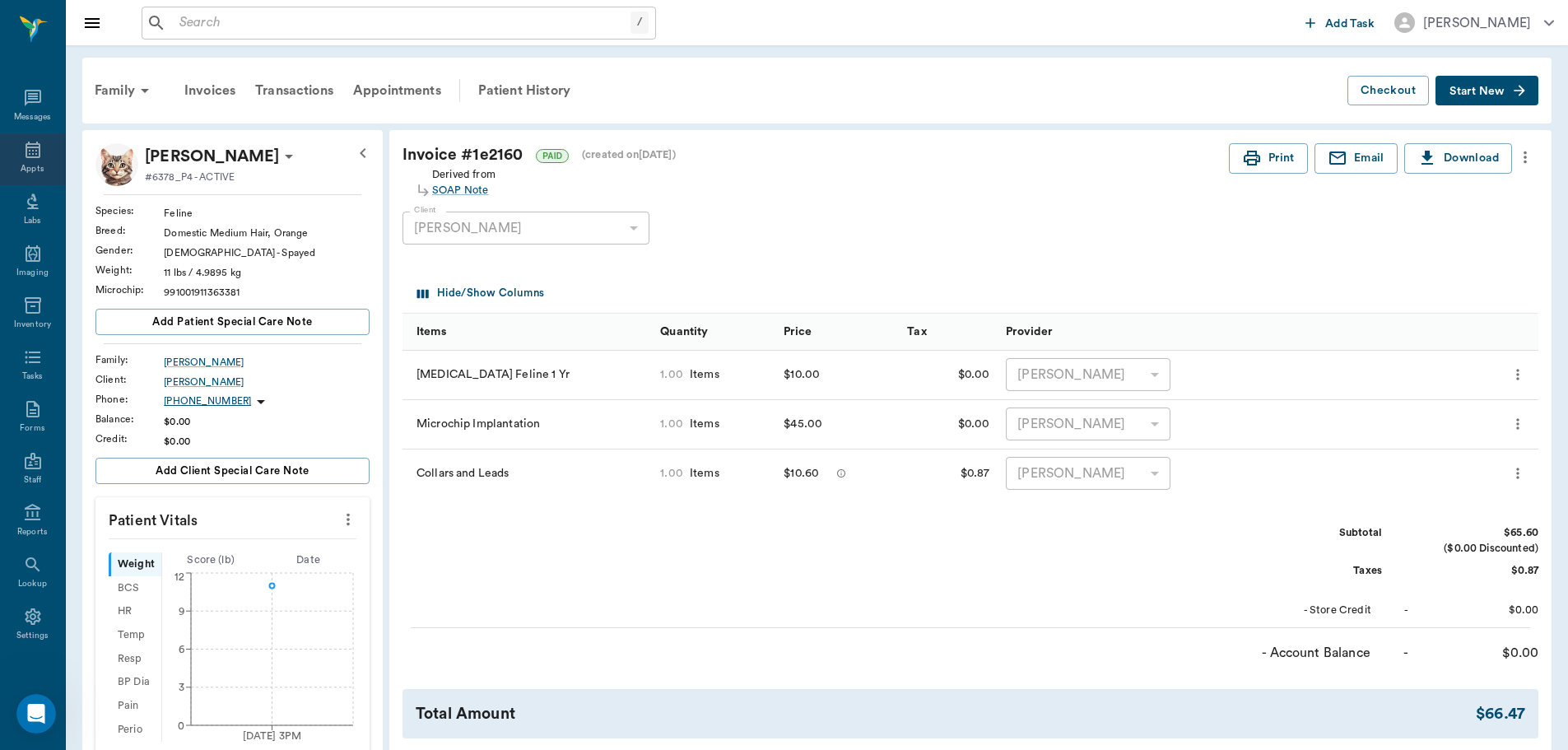
click at [25, 156] on icon at bounding box center [32, 150] width 14 height 16
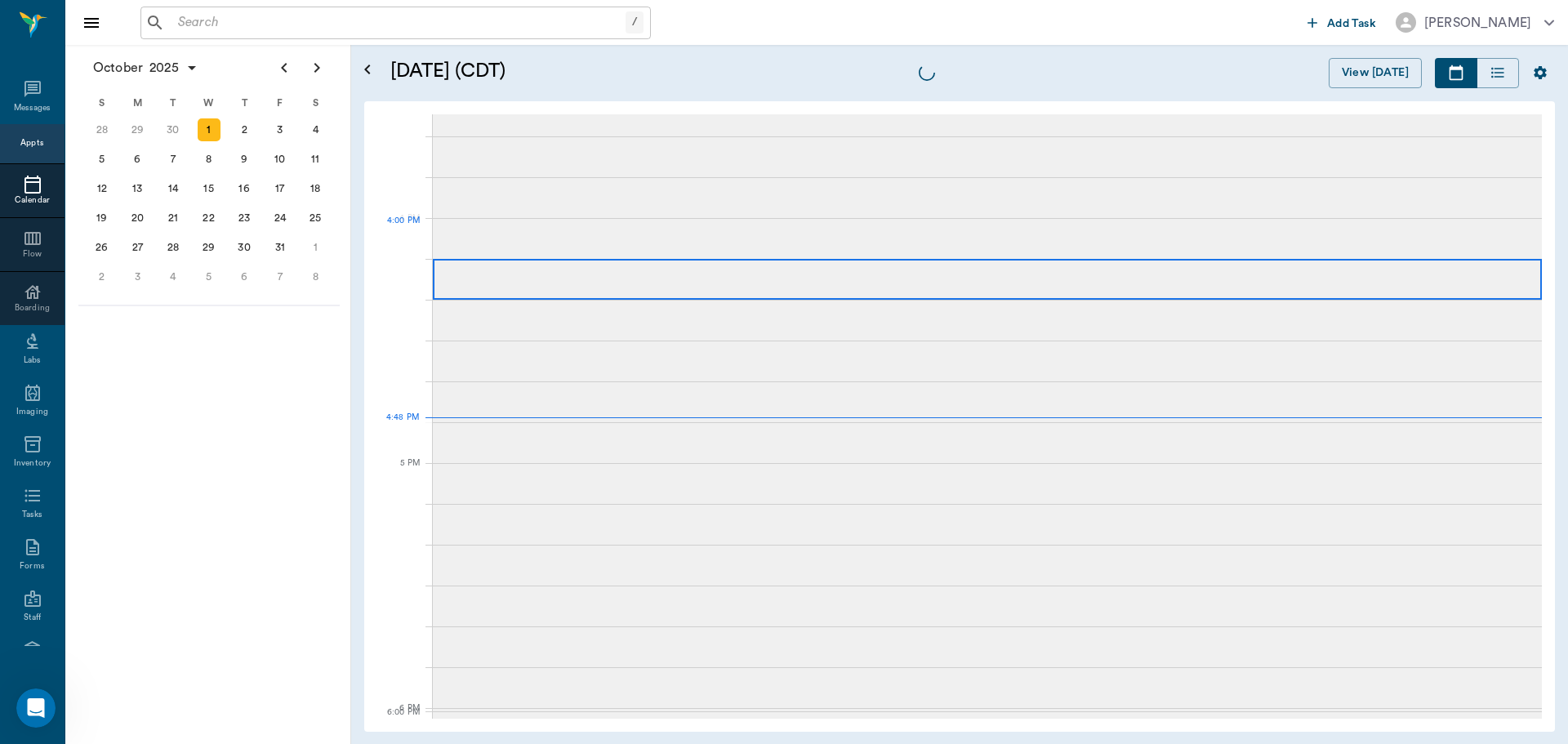
scroll to position [1959, 0]
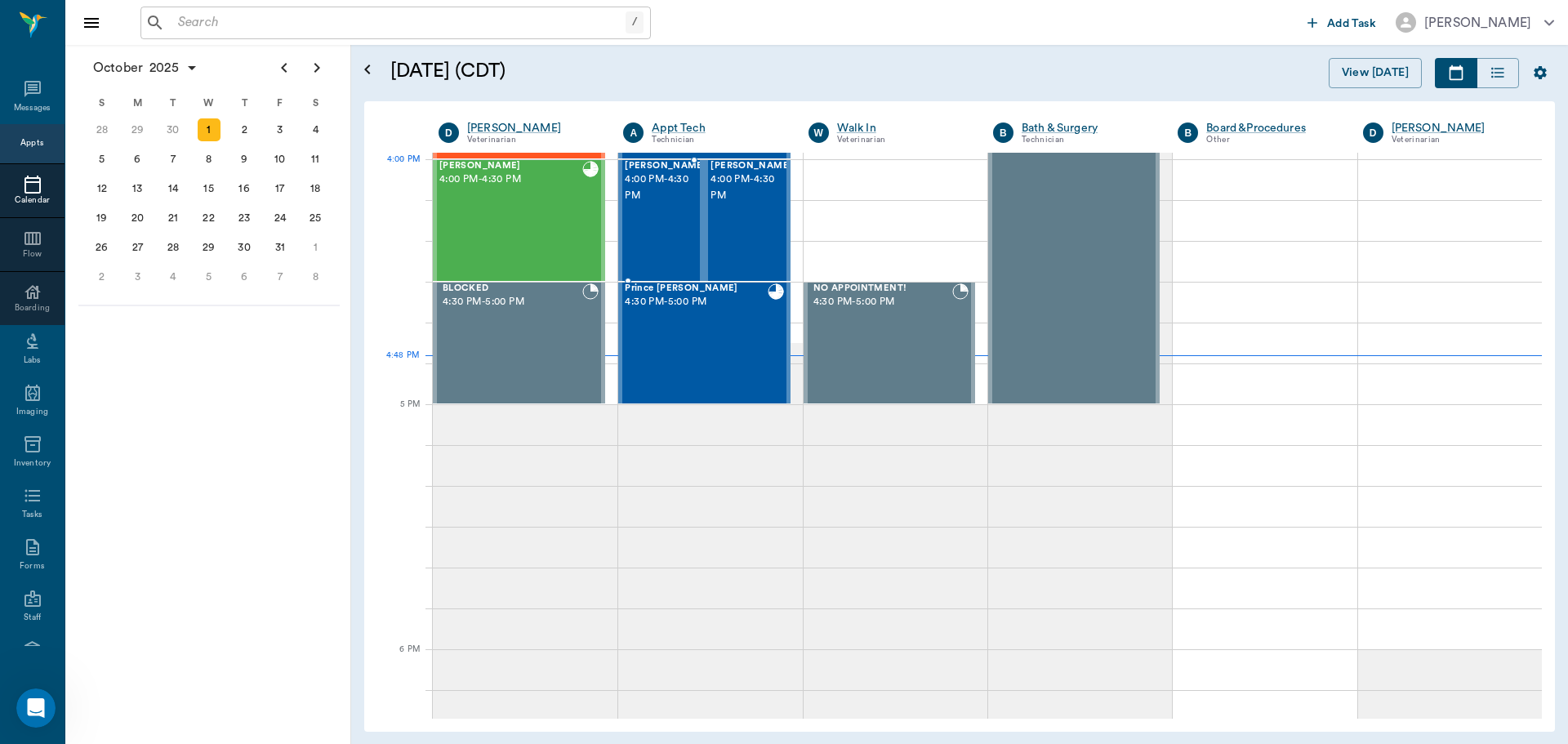
click at [640, 191] on span "4:00 PM - 4:30 PM" at bounding box center [666, 187] width 82 height 33
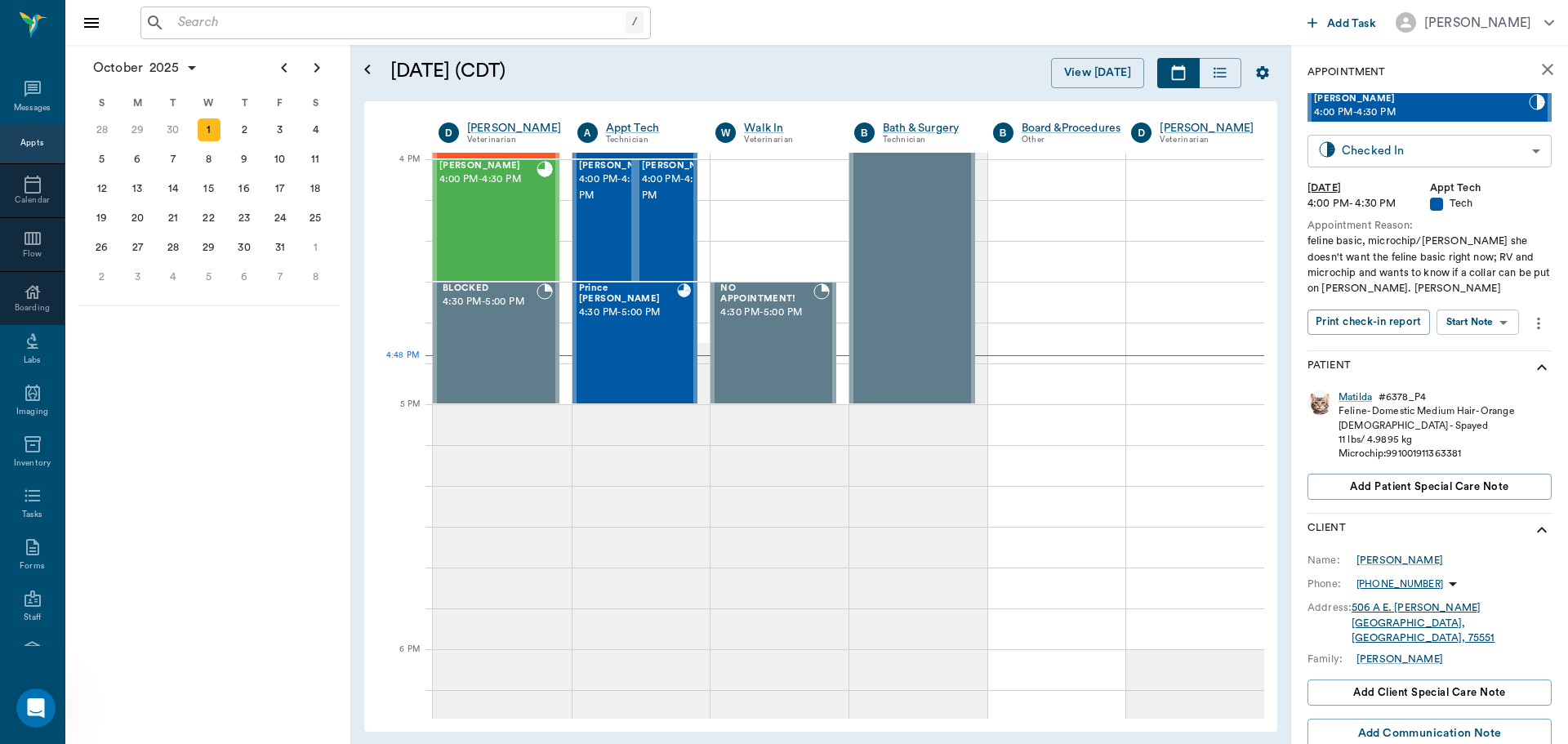
click at [1413, 152] on body "/ ​ Add Task Dr. Bert Ellsworth Nectar Messages Appts Calendar Flow Boarding La…" at bounding box center [784, 372] width 1568 height 744
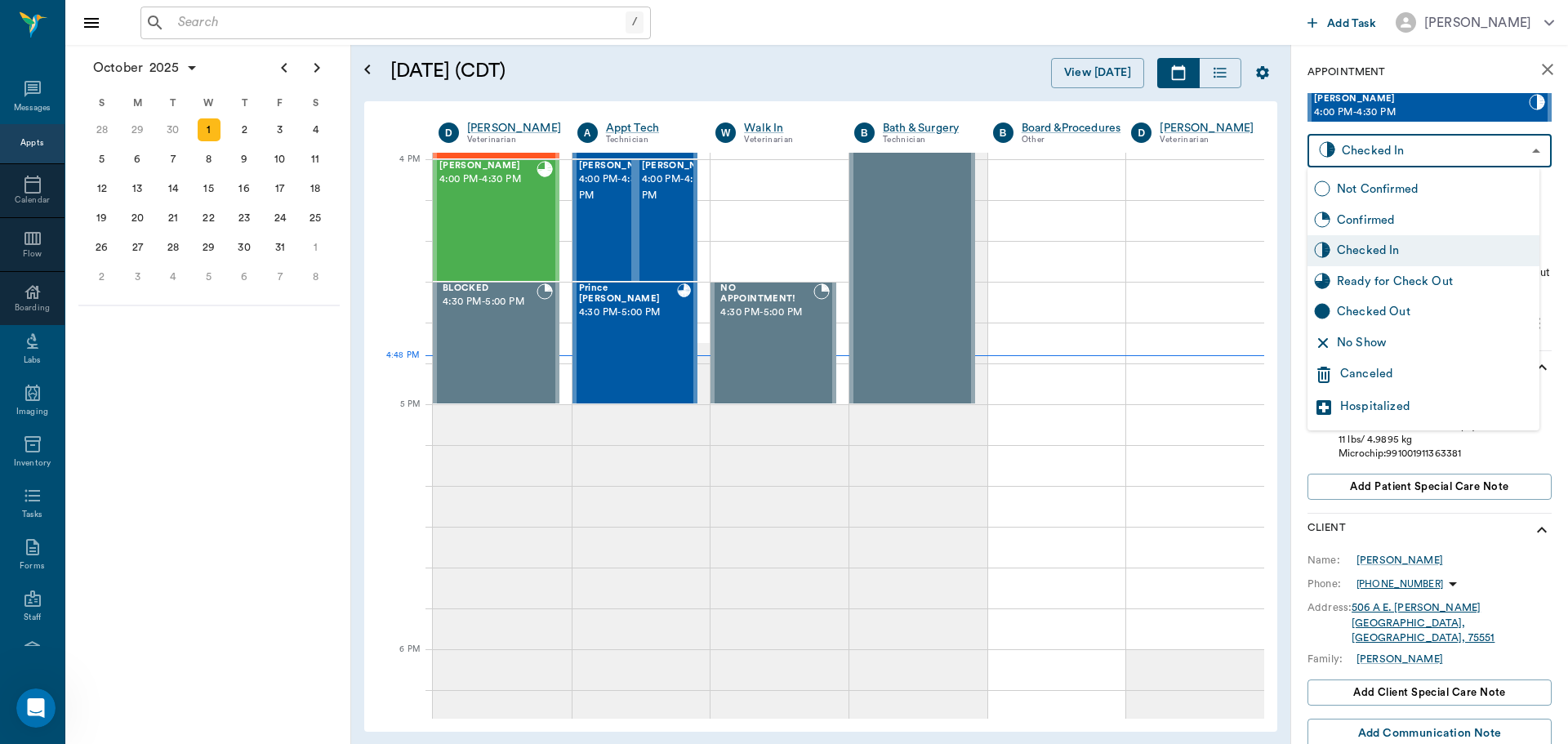
click at [1409, 299] on div "Checked Out" at bounding box center [1424, 312] width 232 height 31
type input "CHECKED_OUT"
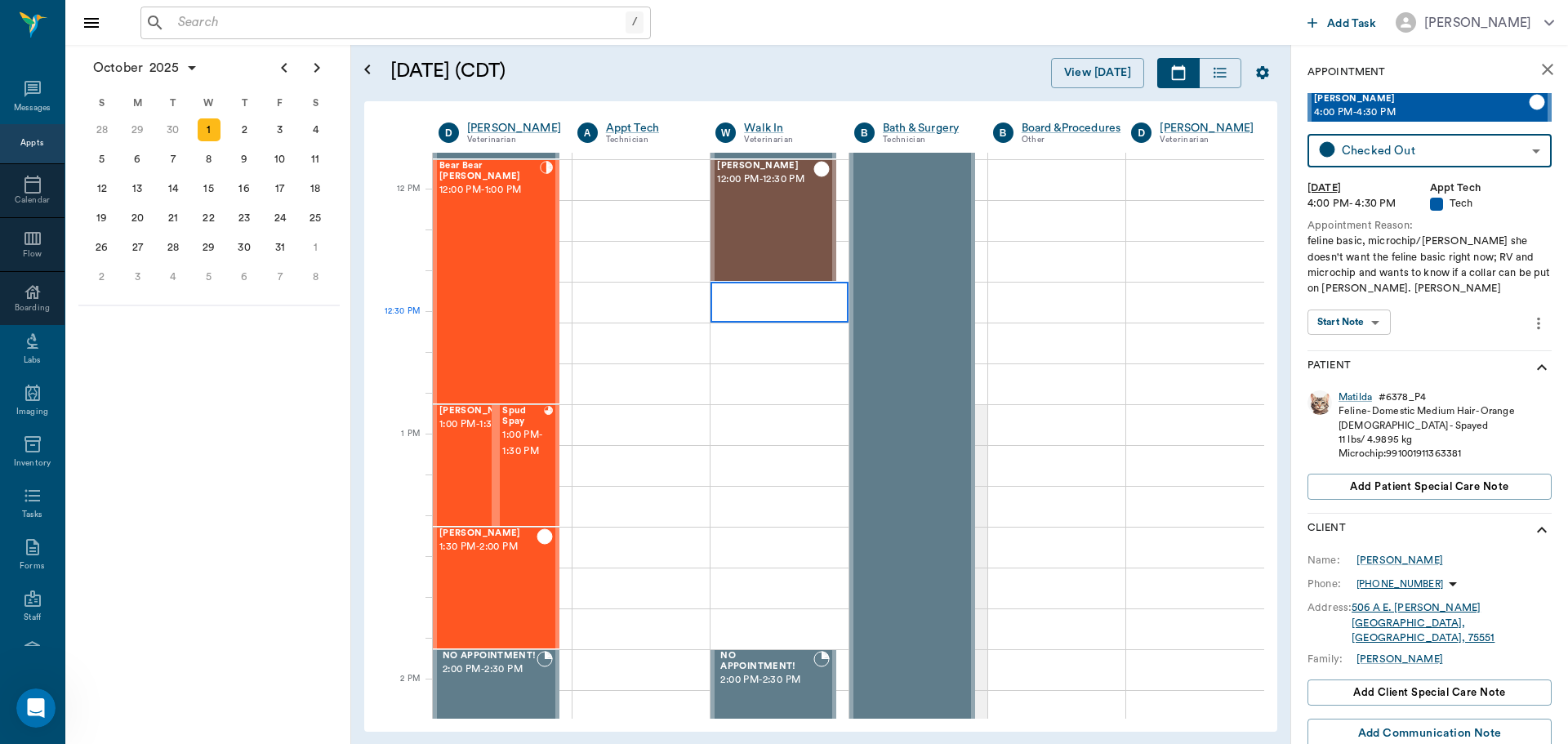
scroll to position [898, 0]
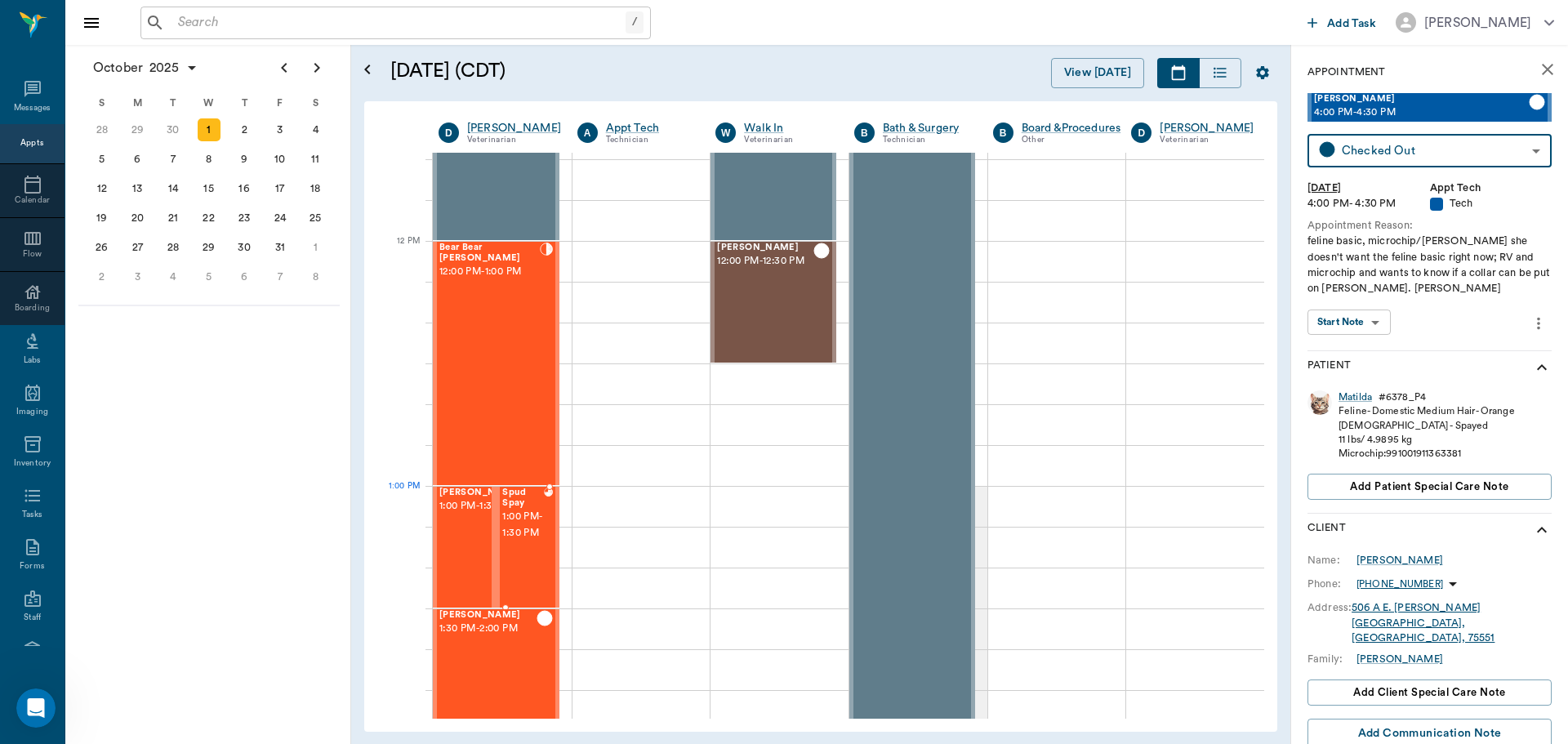
click at [528, 523] on span "1:00 PM - 1:30 PM" at bounding box center [522, 525] width 42 height 33
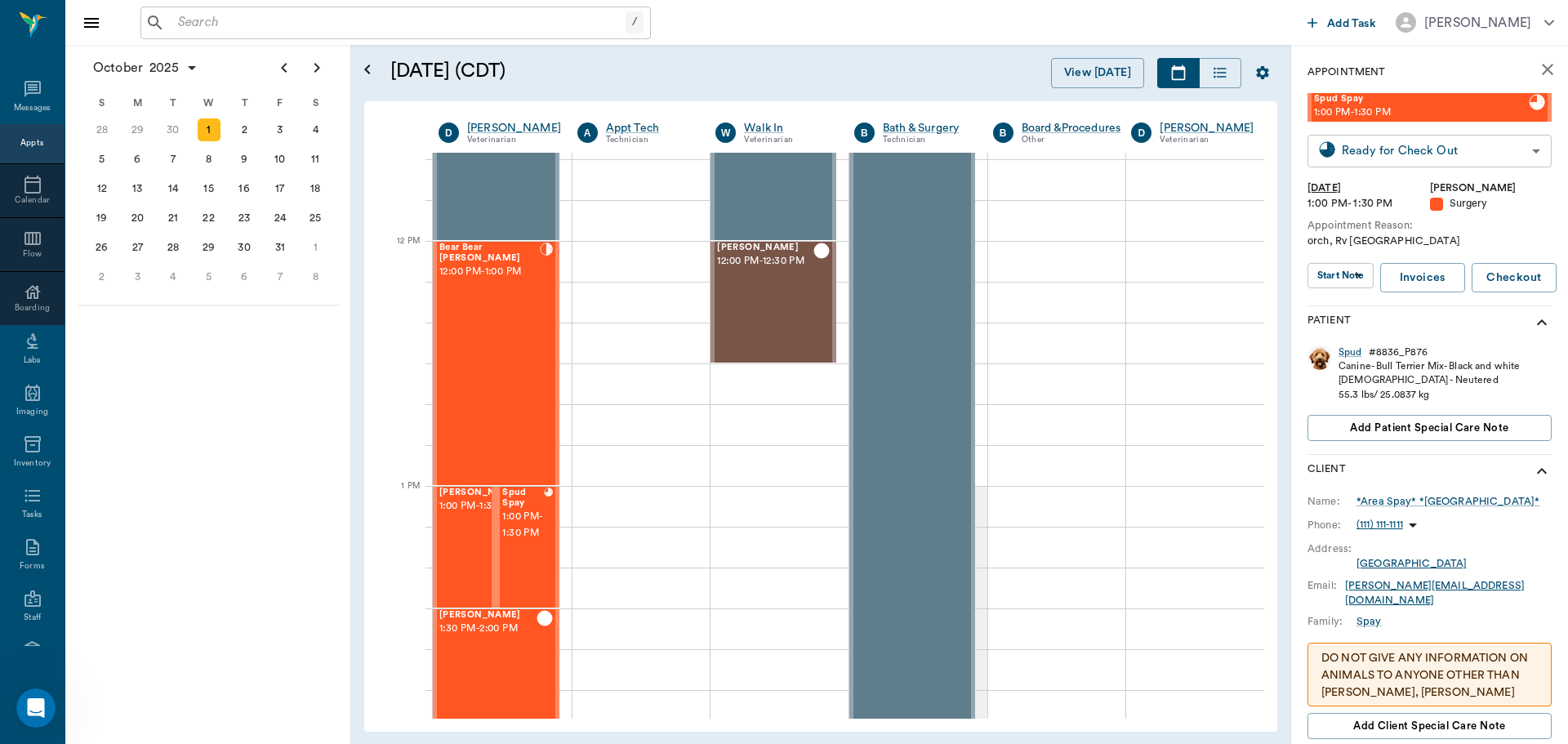
click at [1397, 152] on body "/ ​ Add Task Dr. Bert Ellsworth Nectar Messages Appts Calendar Flow Boarding La…" at bounding box center [784, 372] width 1568 height 744
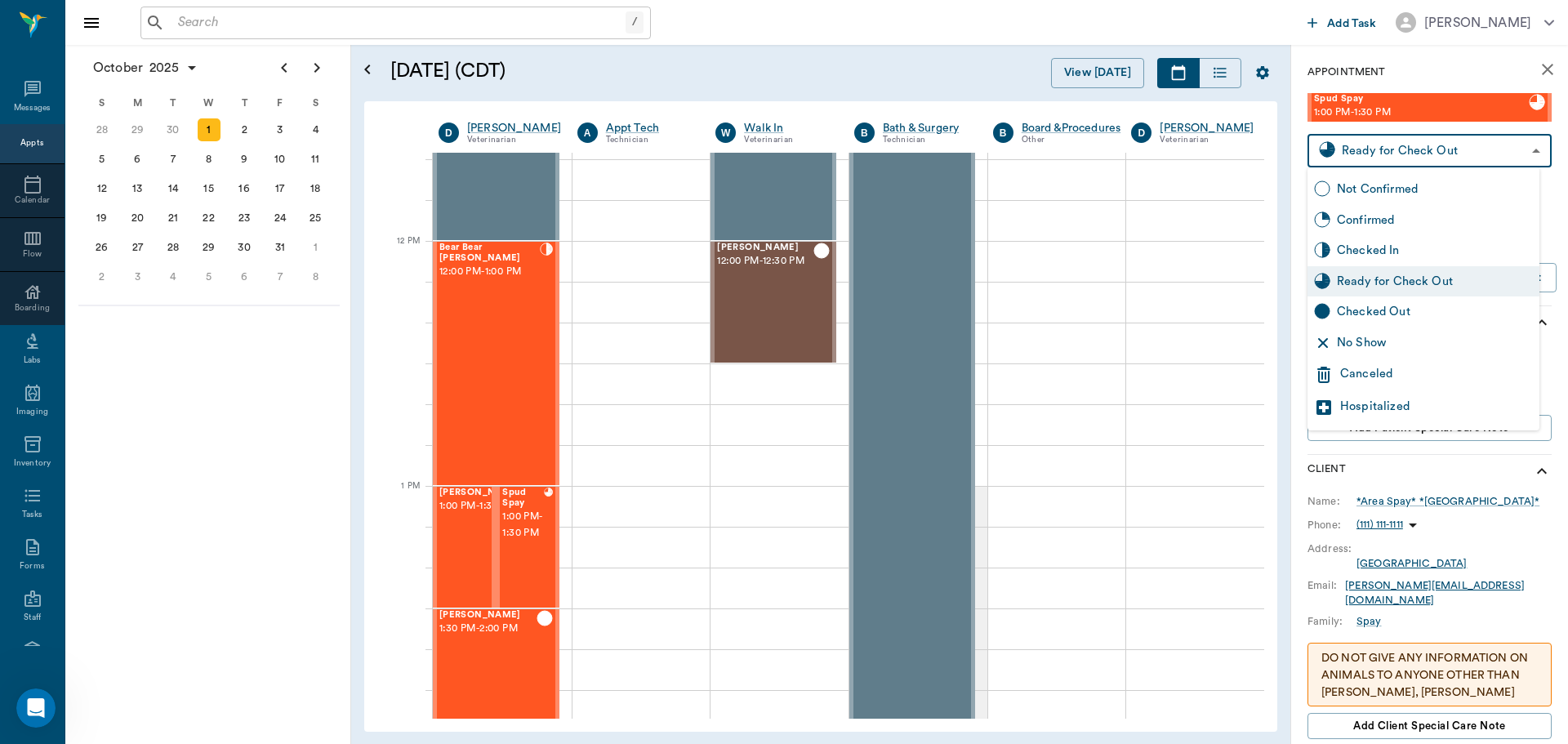
click at [1412, 302] on div "Checked Out" at bounding box center [1424, 312] width 232 height 31
type input "CHECKED_OUT"
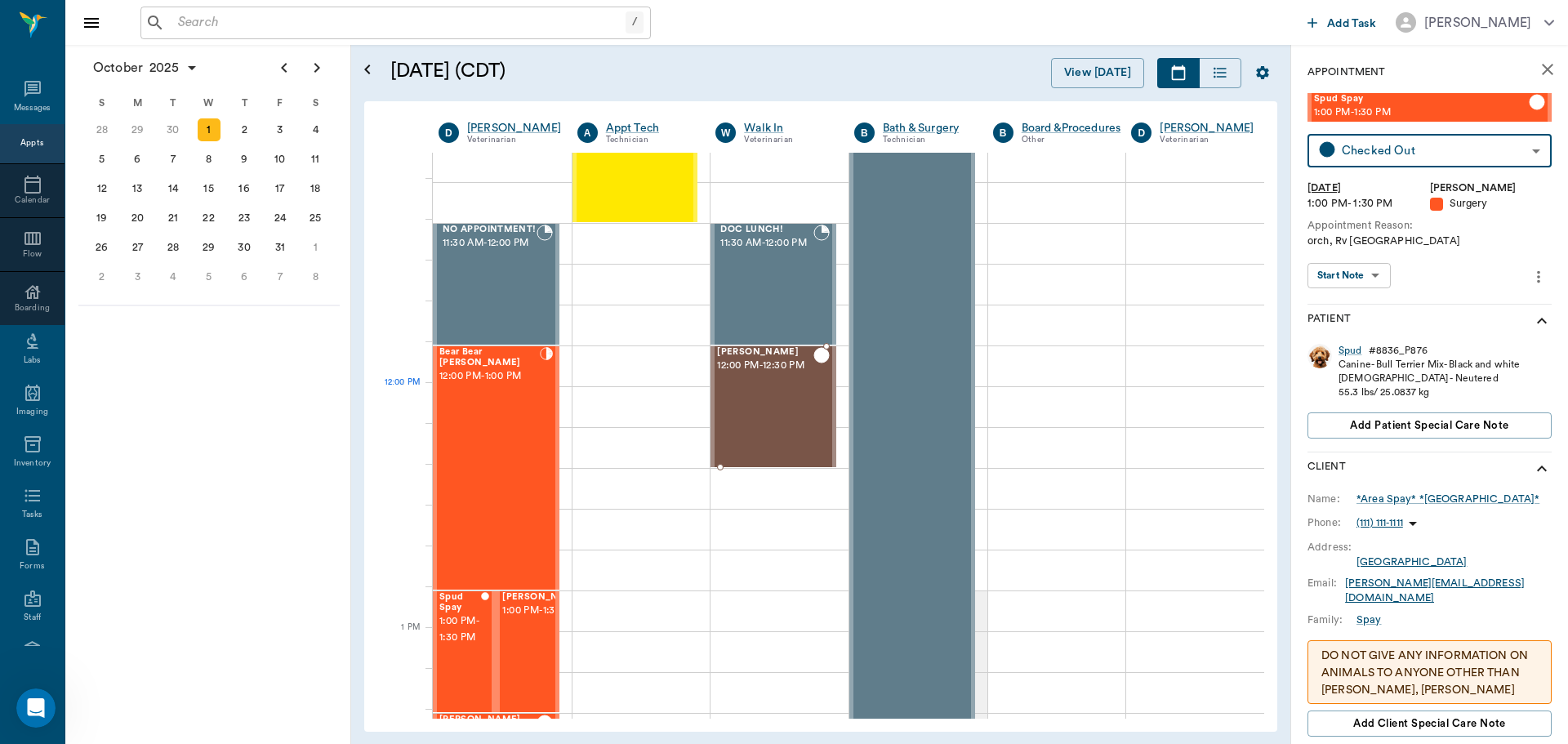
scroll to position [653, 0]
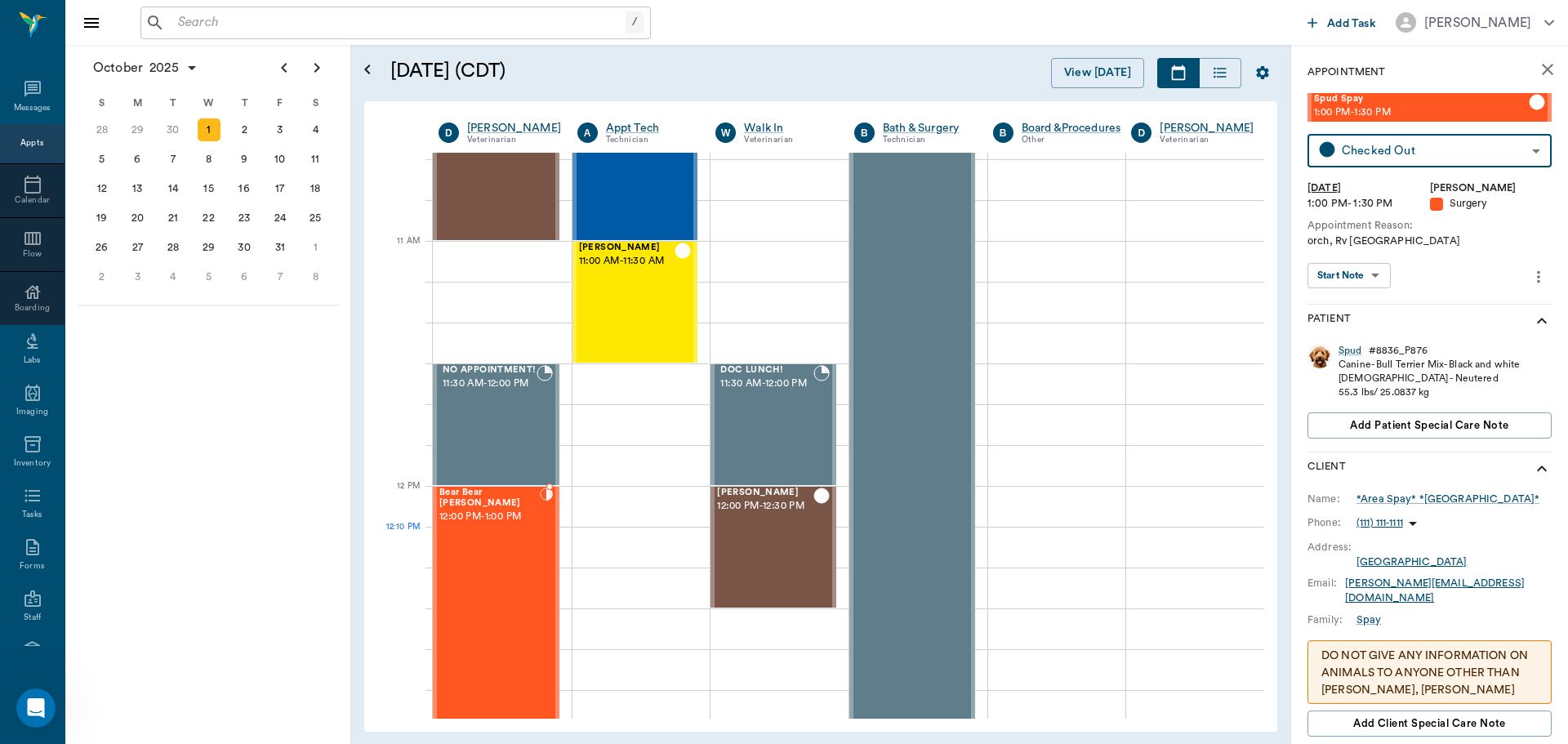
drag, startPoint x: 450, startPoint y: 555, endPoint x: 1065, endPoint y: 427, distance: 628.2
click at [451, 554] on div "Bear Bear Chriestenson 12:00 PM - 1:00 PM" at bounding box center [489, 608] width 101 height 241
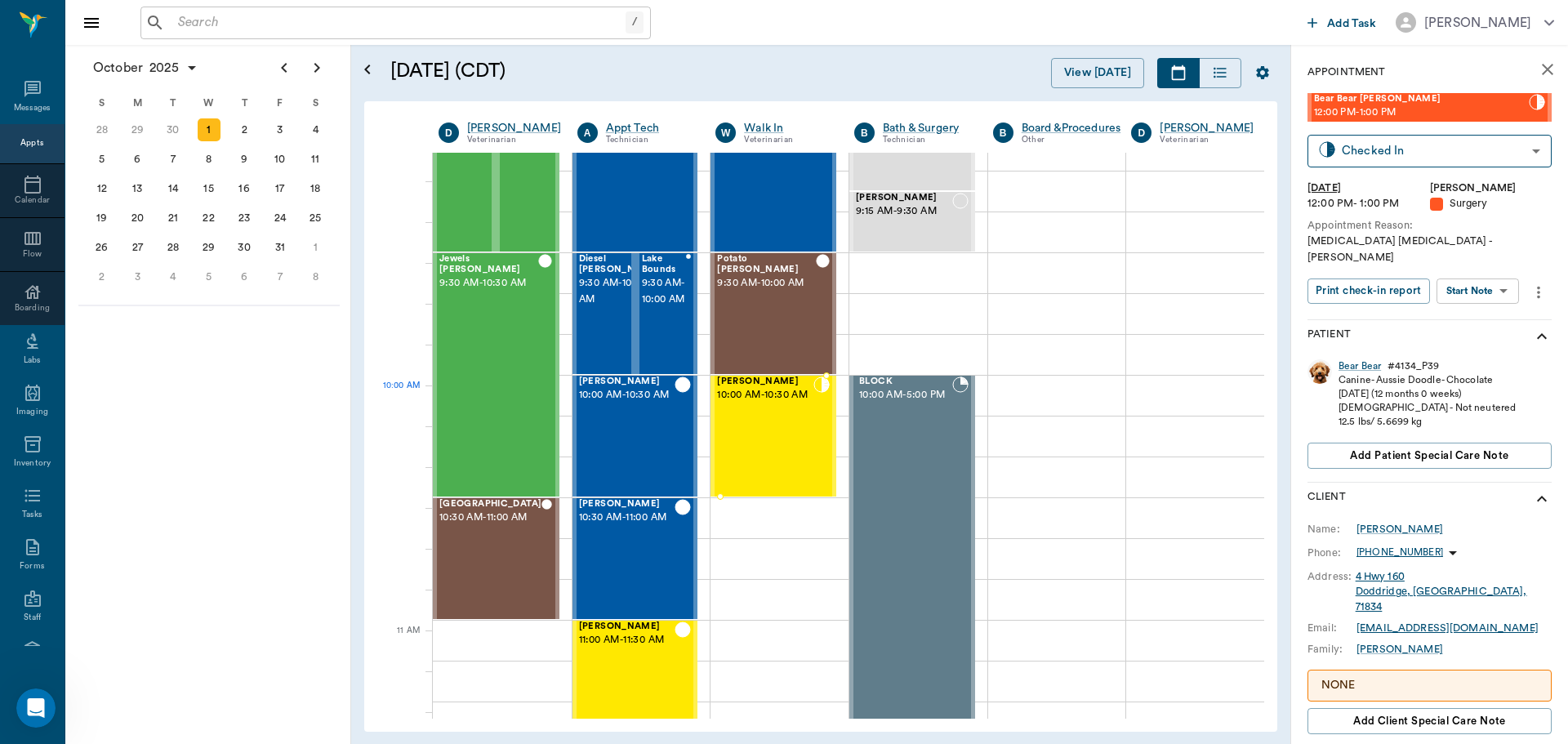
scroll to position [245, 0]
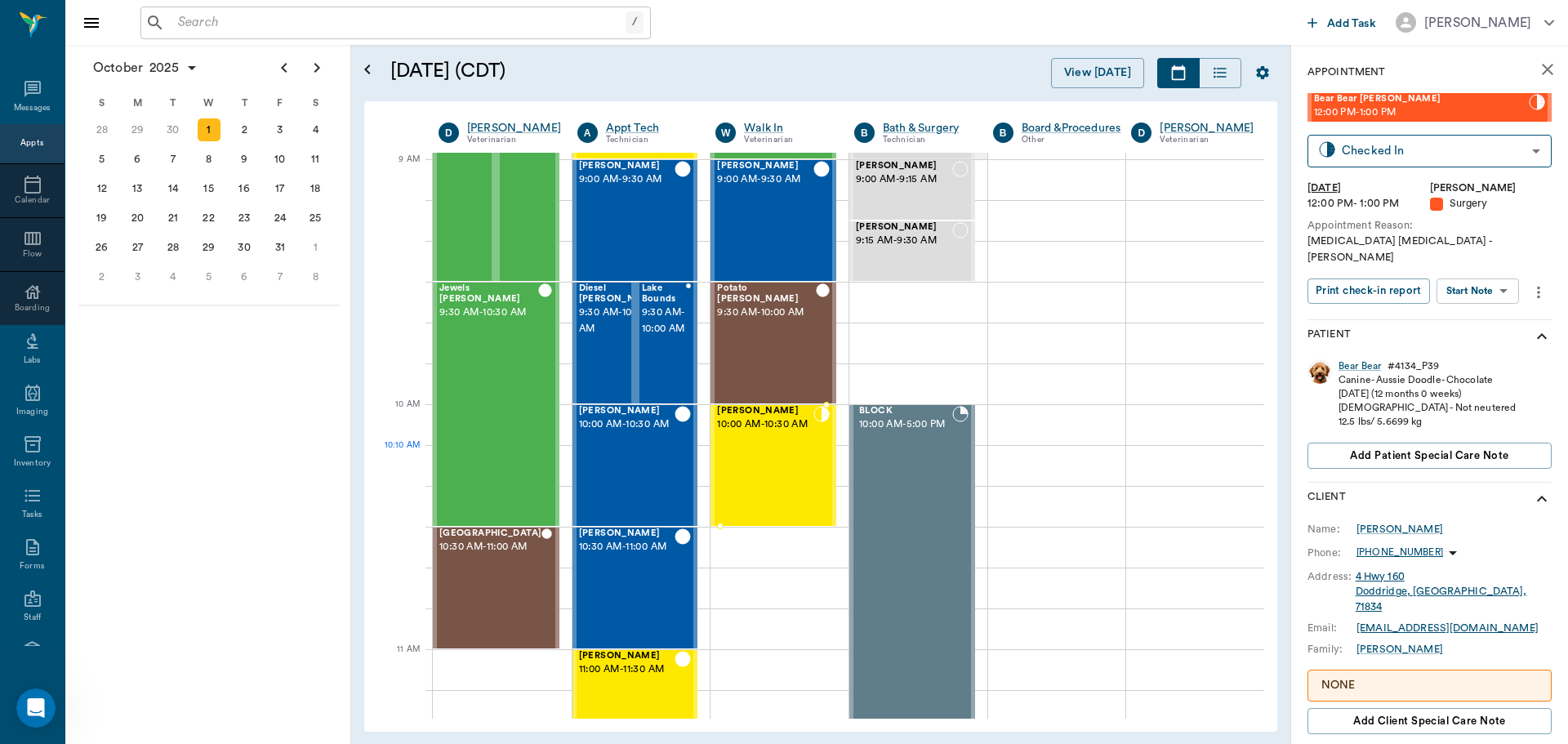
click at [766, 491] on div "Magnus Kubin 10:00 AM - 10:30 AM" at bounding box center [765, 465] width 96 height 119
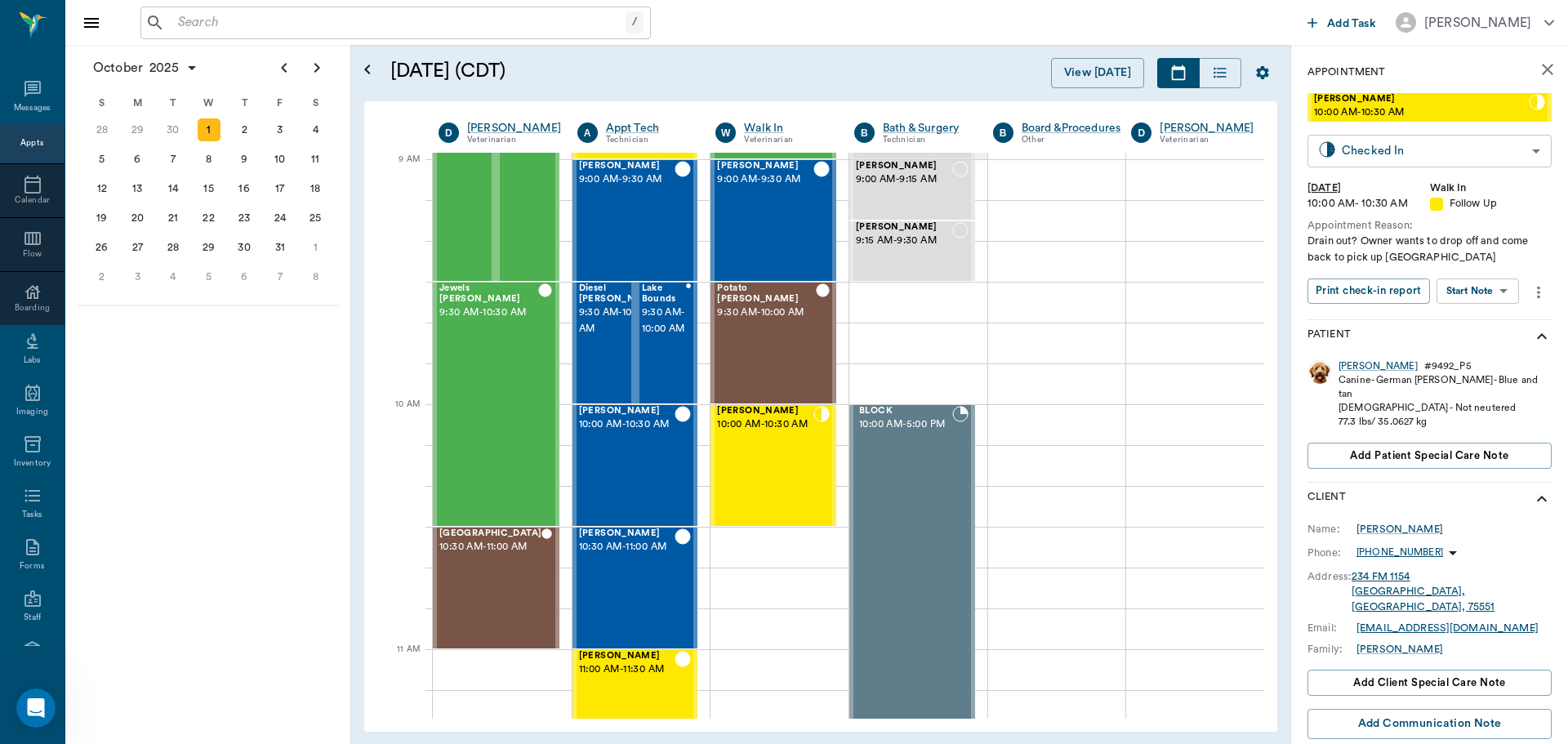
click at [1424, 151] on body "/ ​ Add Task Dr. Bert Ellsworth Nectar Messages Appts Calendar Flow Boarding La…" at bounding box center [784, 372] width 1568 height 744
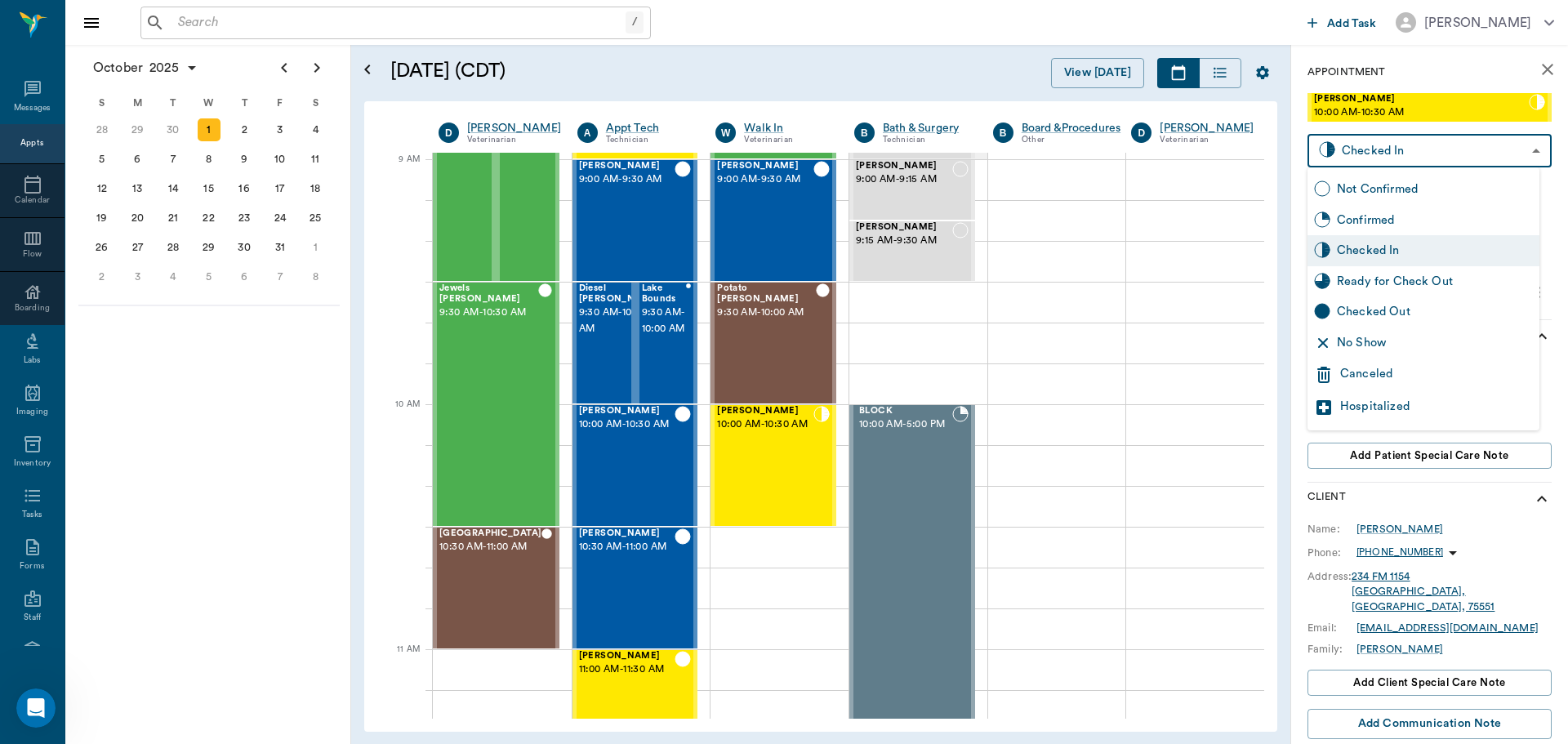
click at [1397, 307] on div "Checked Out" at bounding box center [1435, 312] width 196 height 18
type input "CHECKED_OUT"
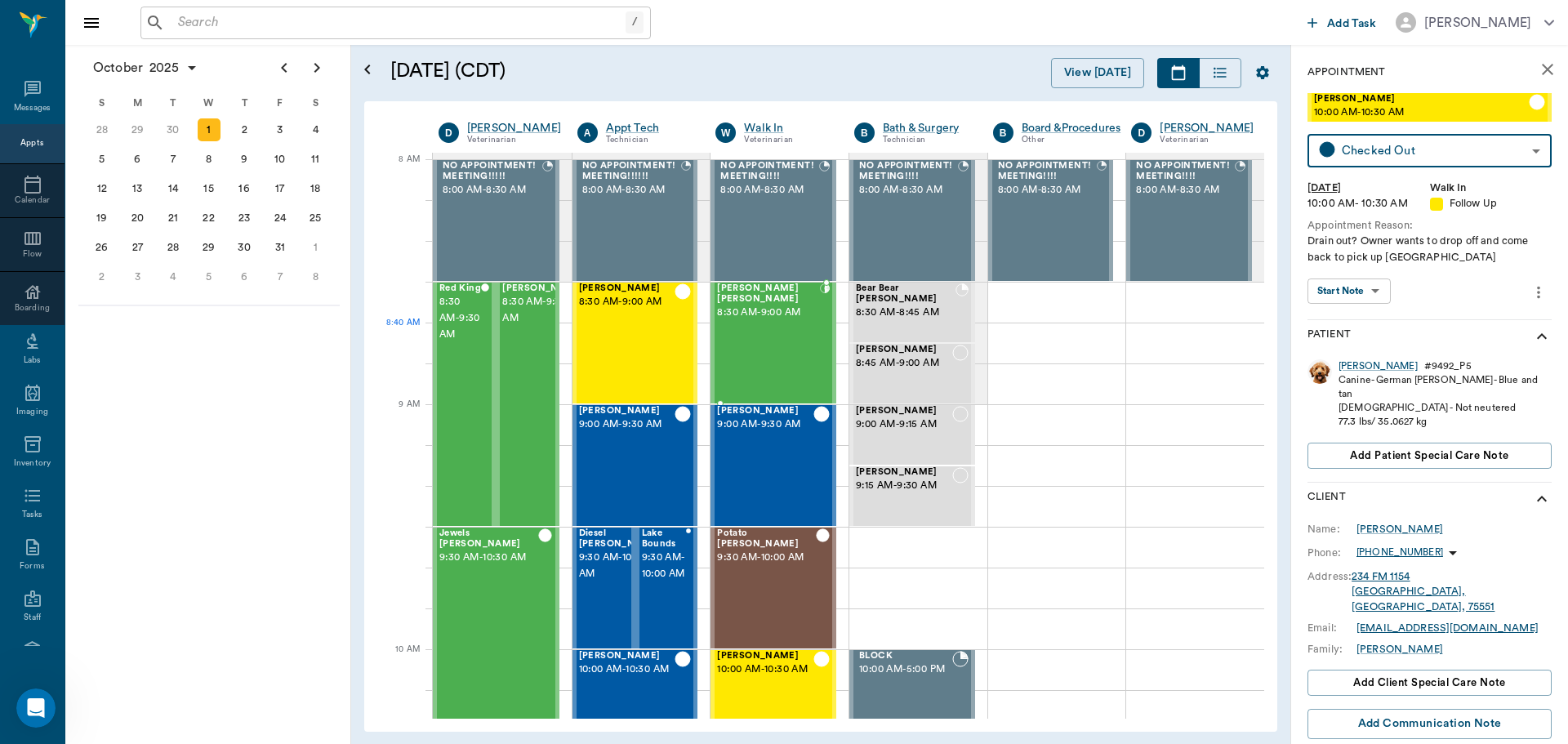
click at [822, 346] on div at bounding box center [825, 343] width 10 height 119
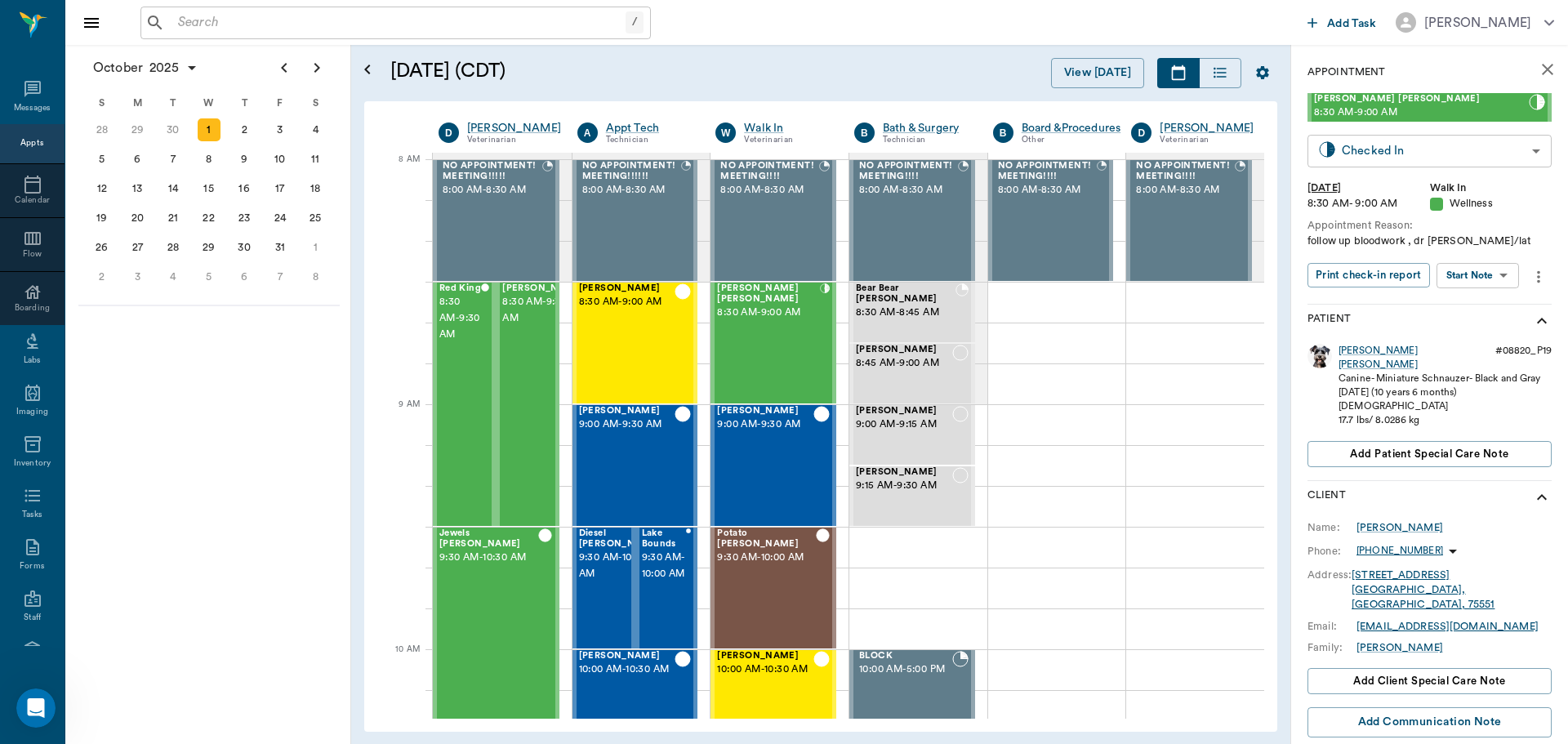
click at [1405, 151] on body "/ ​ Add Task Dr. Bert Ellsworth Nectar Messages Appts Calendar Flow Boarding La…" at bounding box center [784, 372] width 1568 height 744
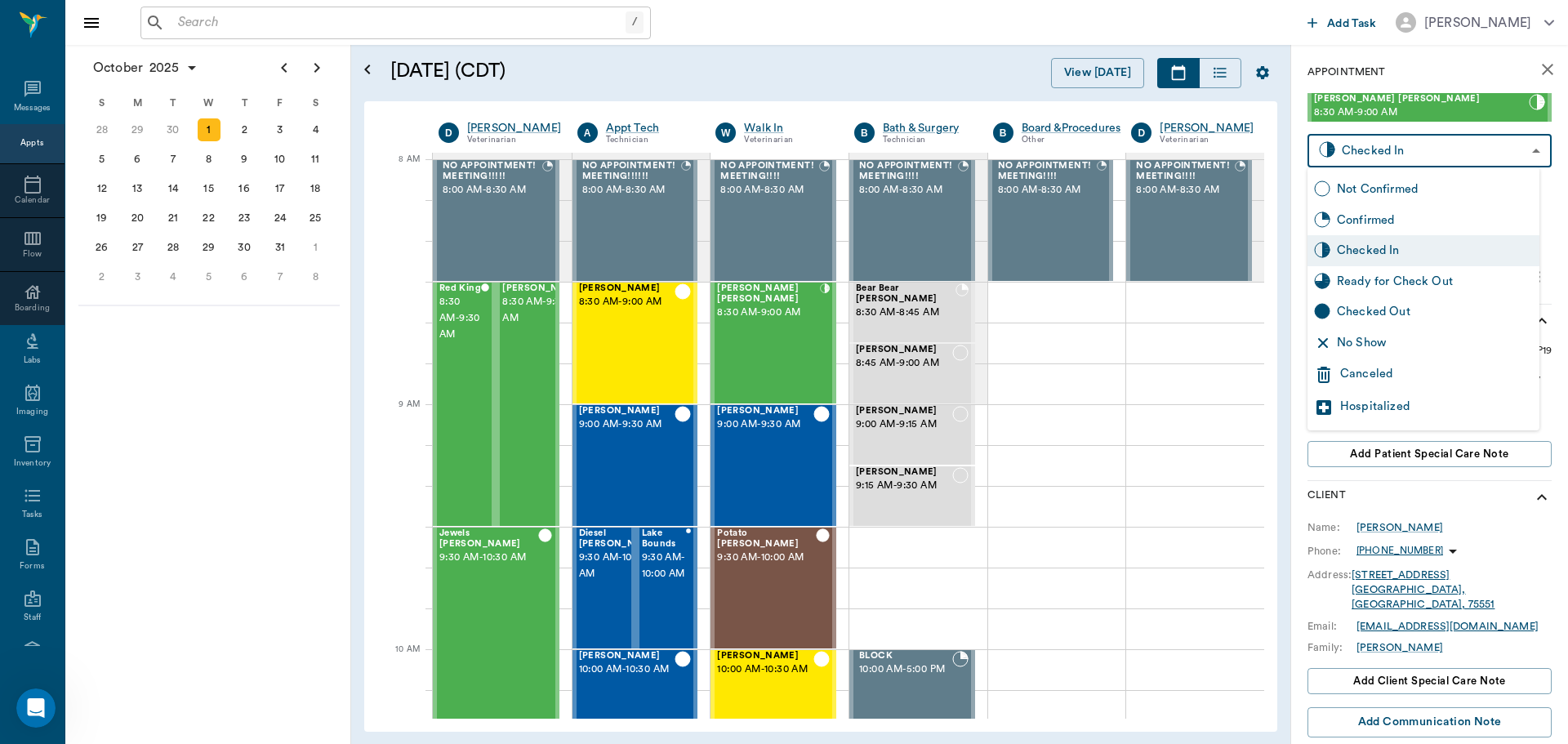
click at [1411, 278] on div "Ready for Check Out" at bounding box center [1435, 282] width 196 height 18
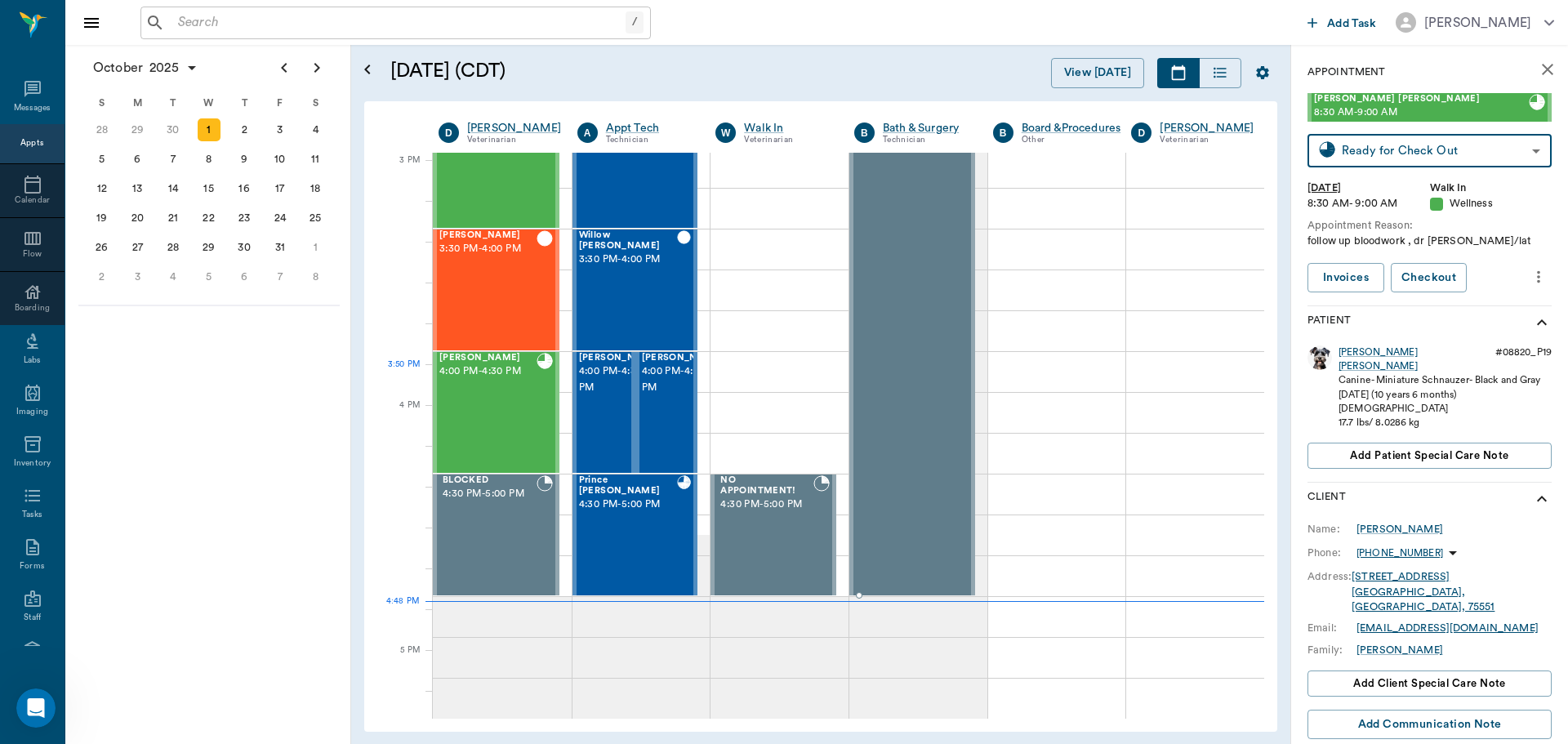
scroll to position [1795, 0]
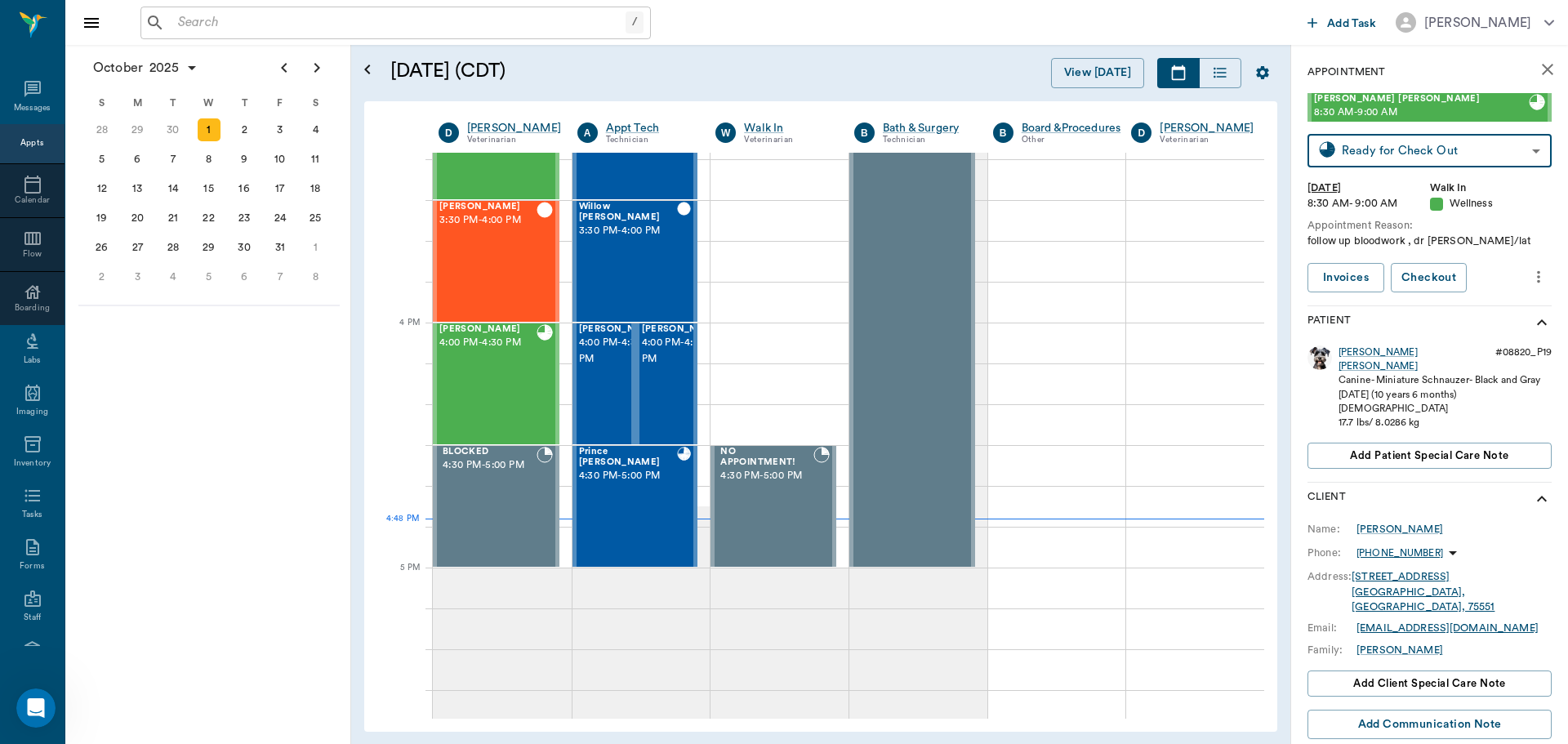
click at [1368, 155] on body "/ ​ Add Task Dr. Bert Ellsworth Nectar Messages Appts Calendar Flow Boarding La…" at bounding box center [784, 372] width 1568 height 744
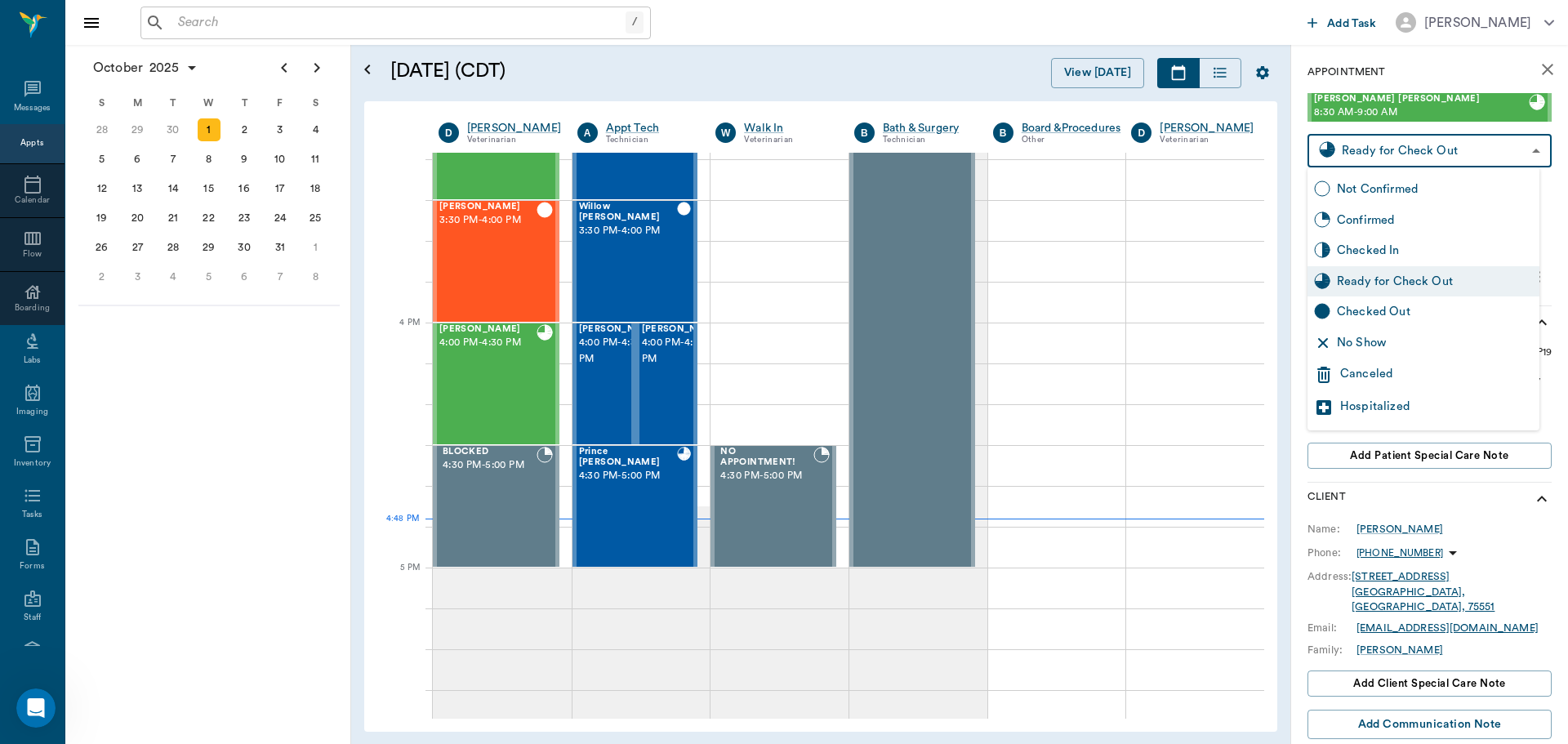
click at [1391, 252] on div "Checked In" at bounding box center [1435, 250] width 196 height 18
type input "CHECKED_IN"
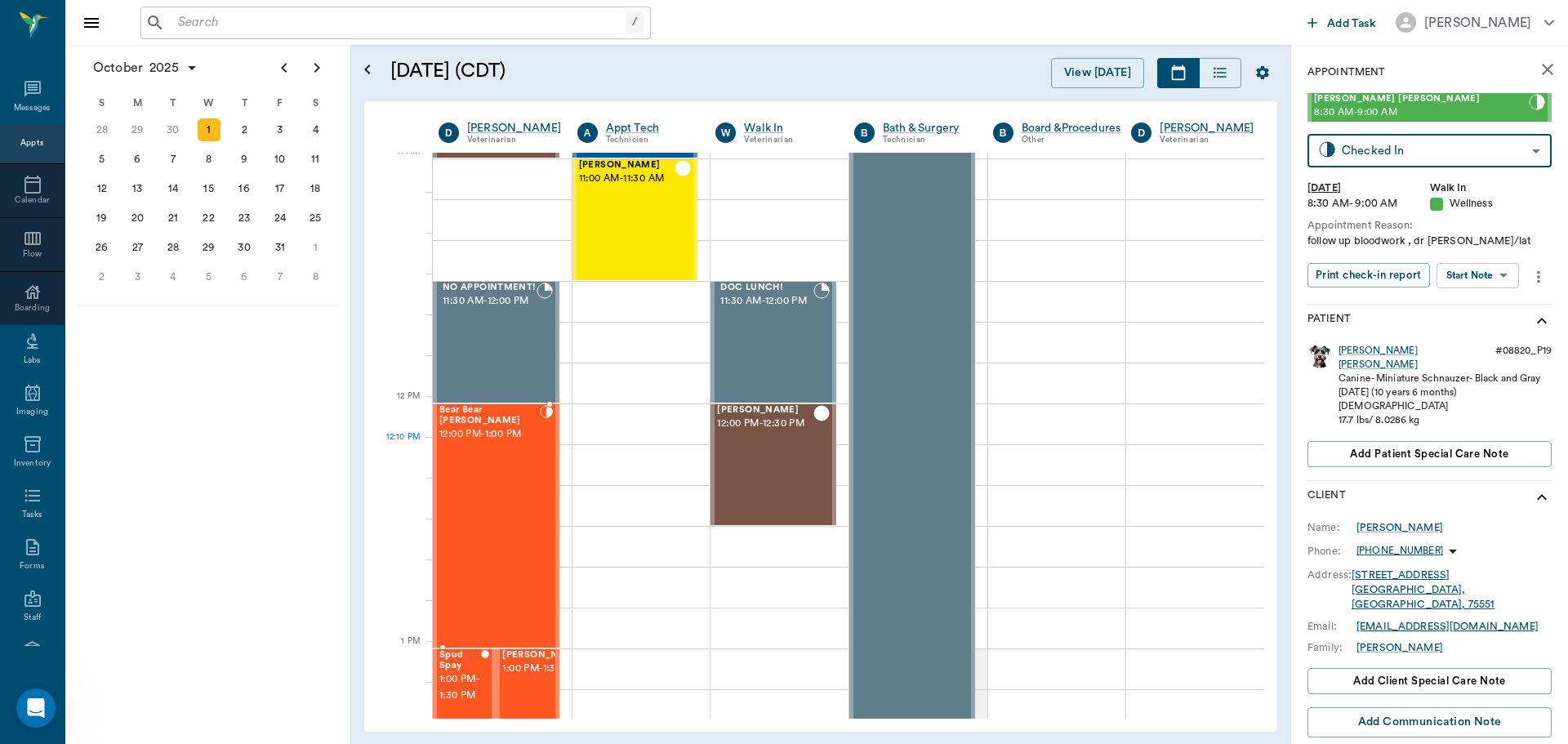
scroll to position [734, 0]
click at [509, 486] on div "Bear Bear Chriestenson 12:00 PM - 1:00 PM" at bounding box center [489, 526] width 101 height 241
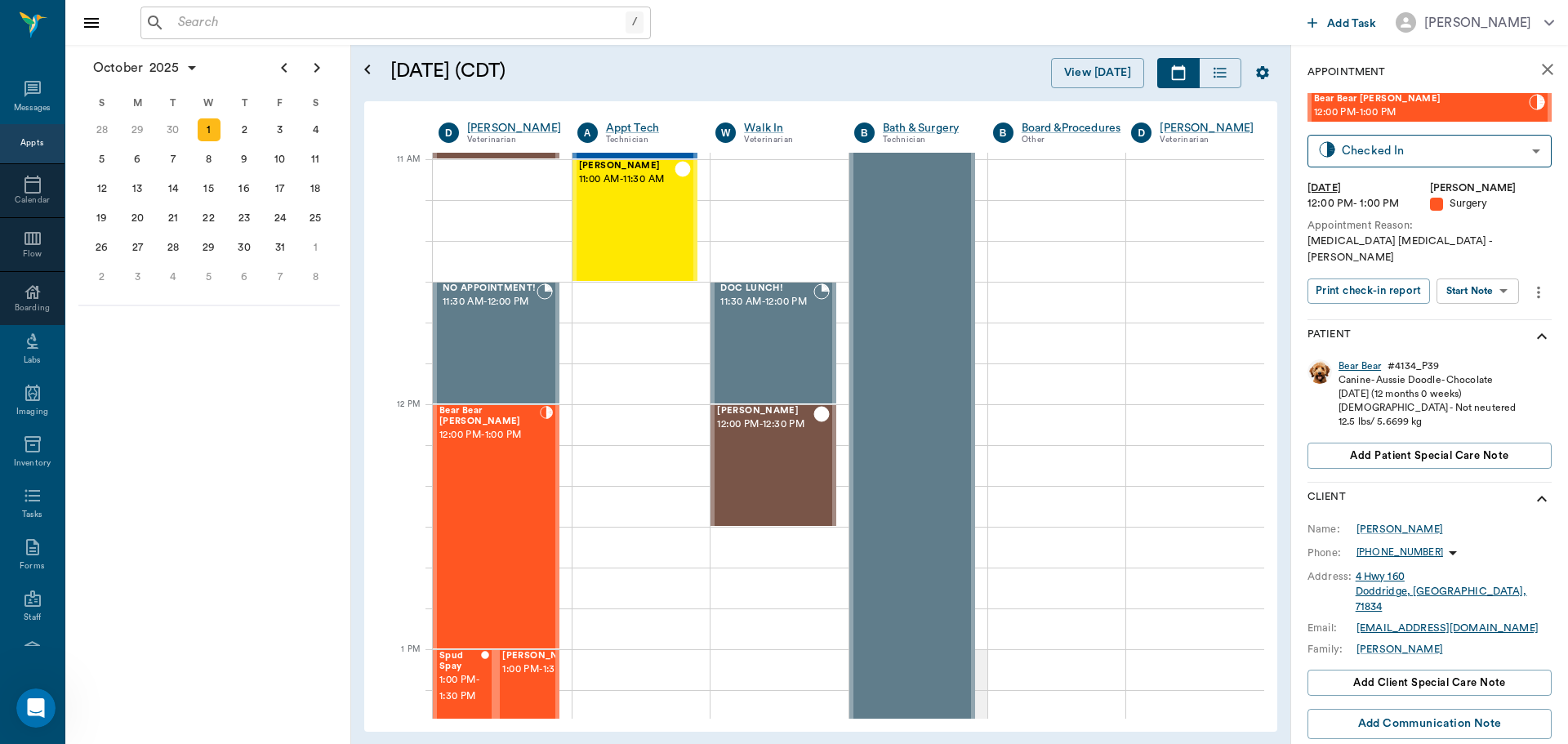
click at [1357, 359] on div "Bear Bear" at bounding box center [1359, 366] width 43 height 14
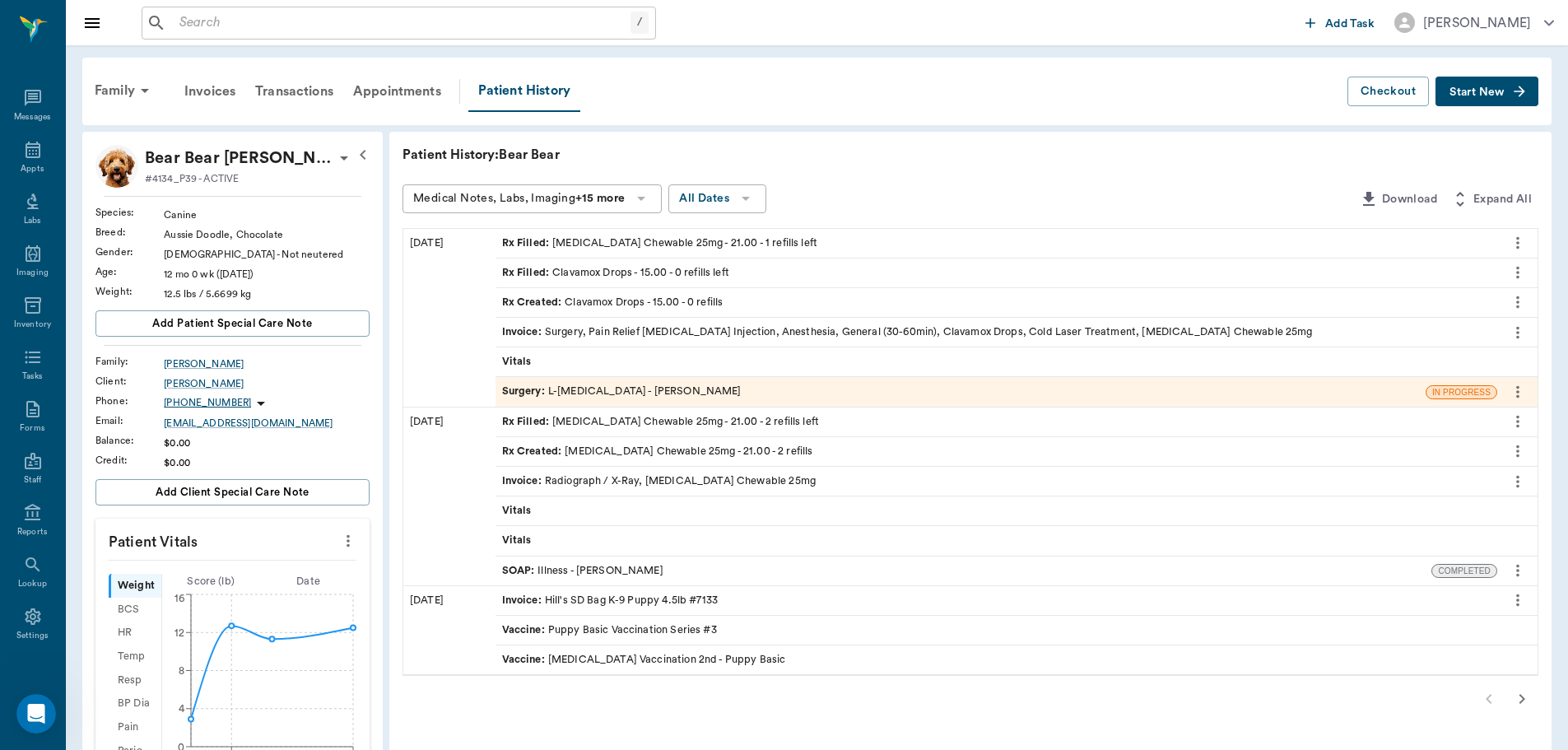
click at [1482, 93] on span "Start New" at bounding box center [1476, 93] width 55 height 0
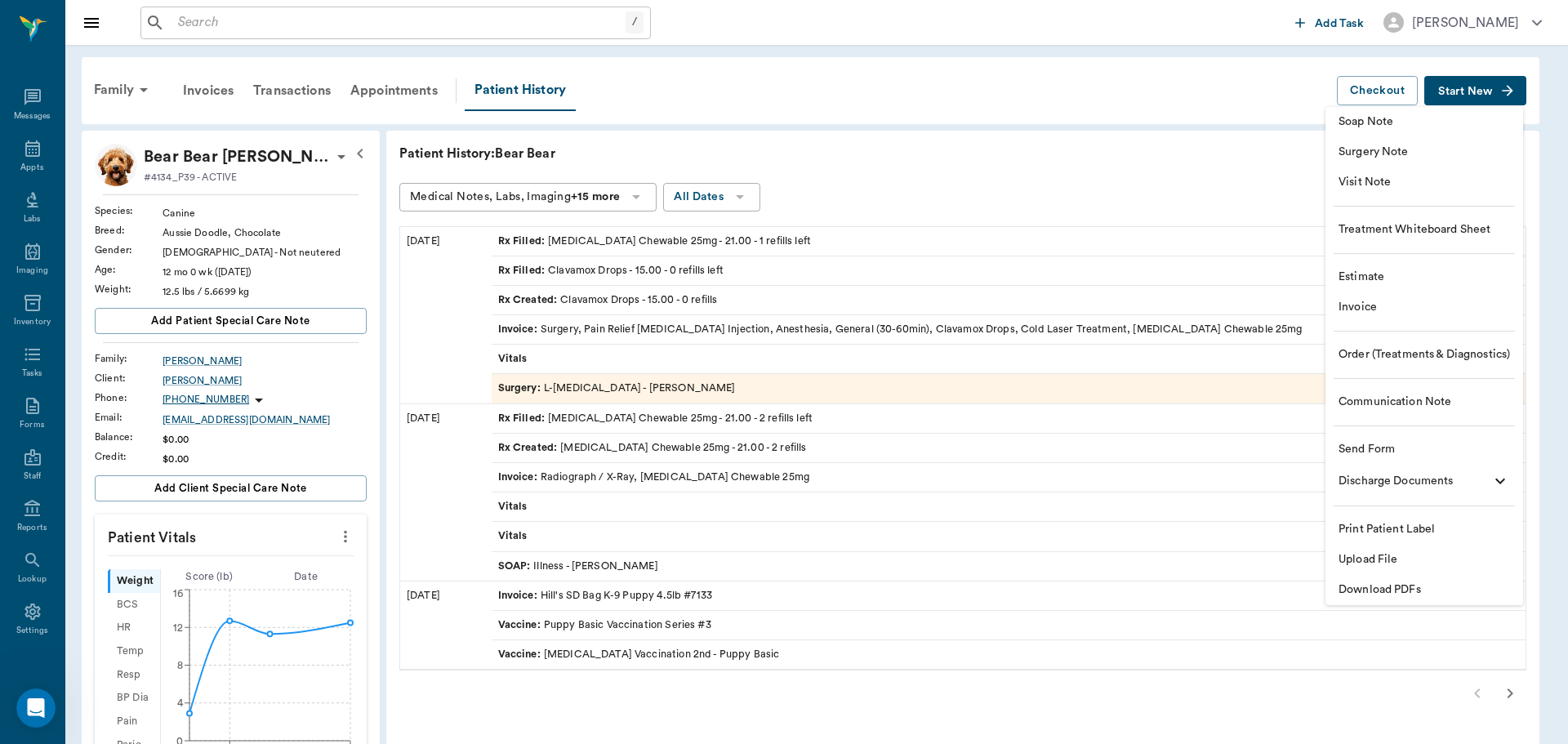
click at [1358, 310] on span "Invoice" at bounding box center [1424, 307] width 171 height 17
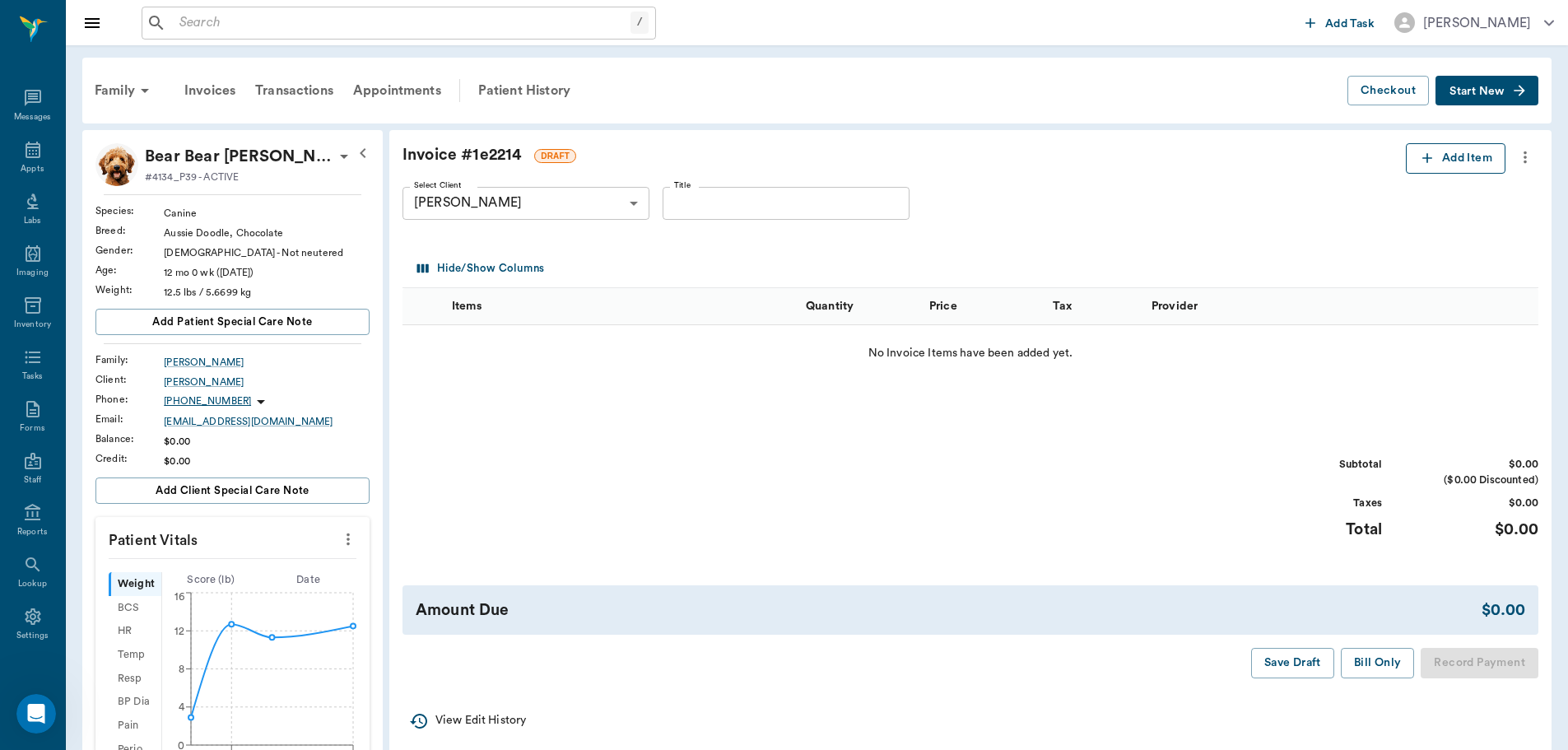
click at [1448, 152] on button "Add Item" at bounding box center [1456, 158] width 100 height 31
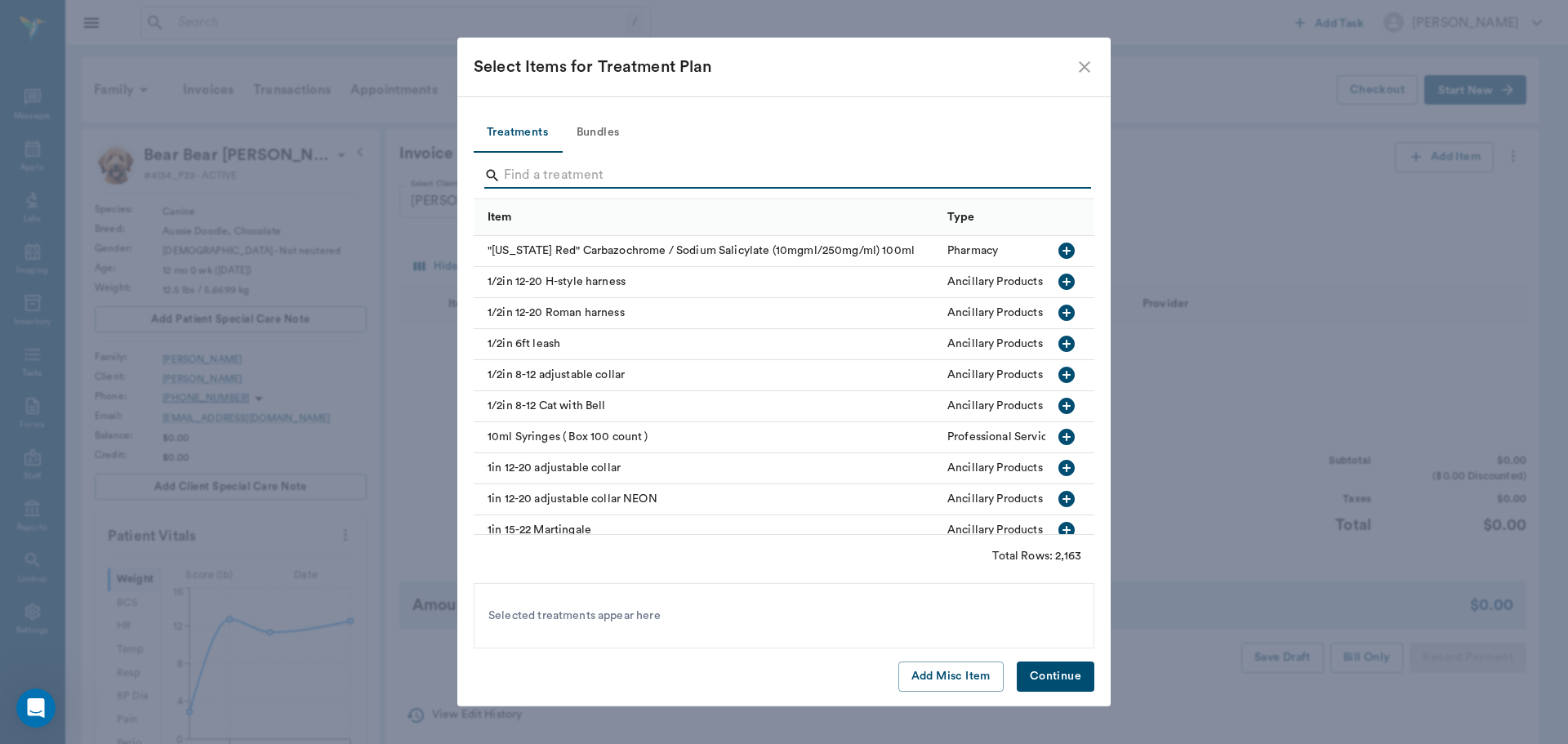
click at [532, 175] on input "Search" at bounding box center [784, 175] width 562 height 26
type input "s"
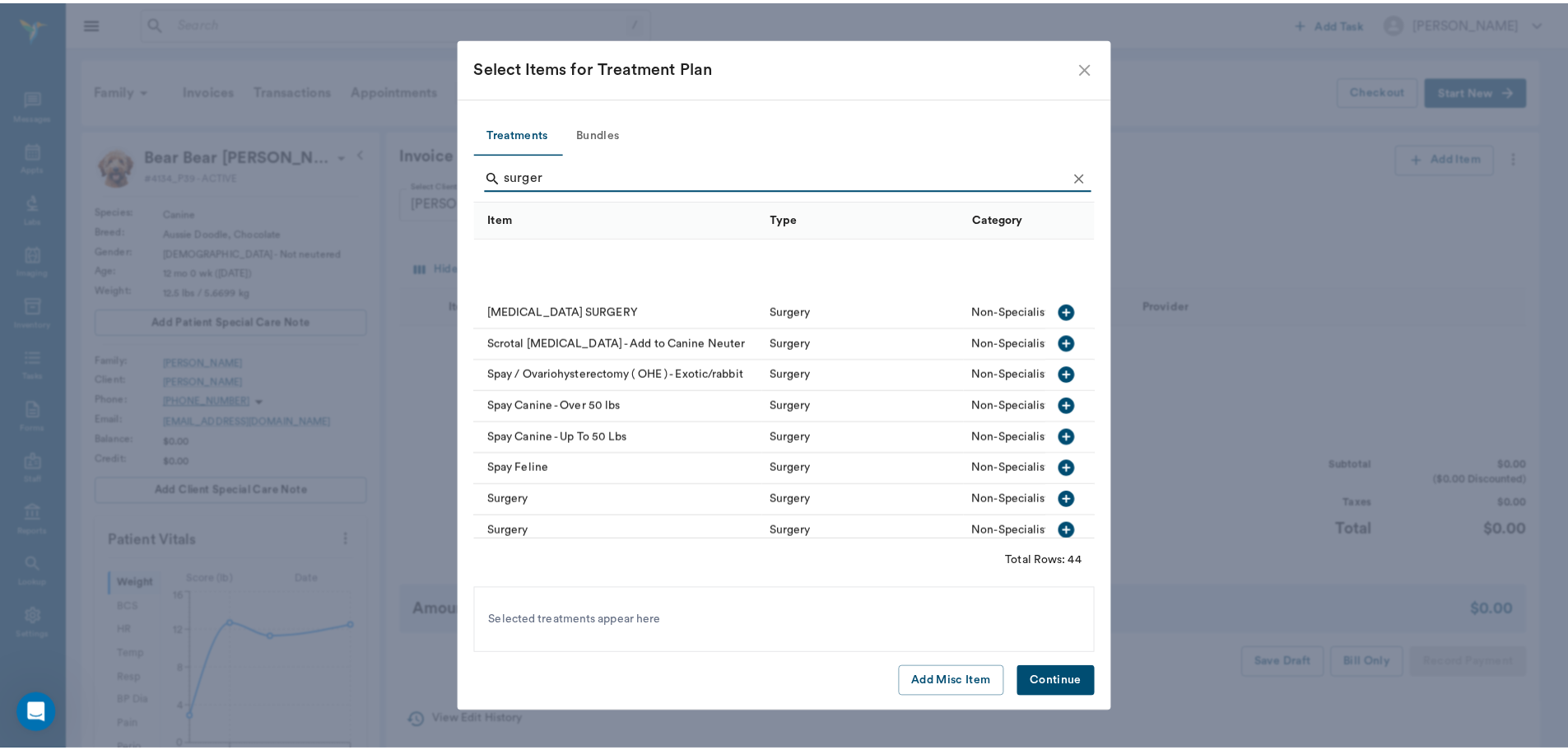
scroll to position [987, 0]
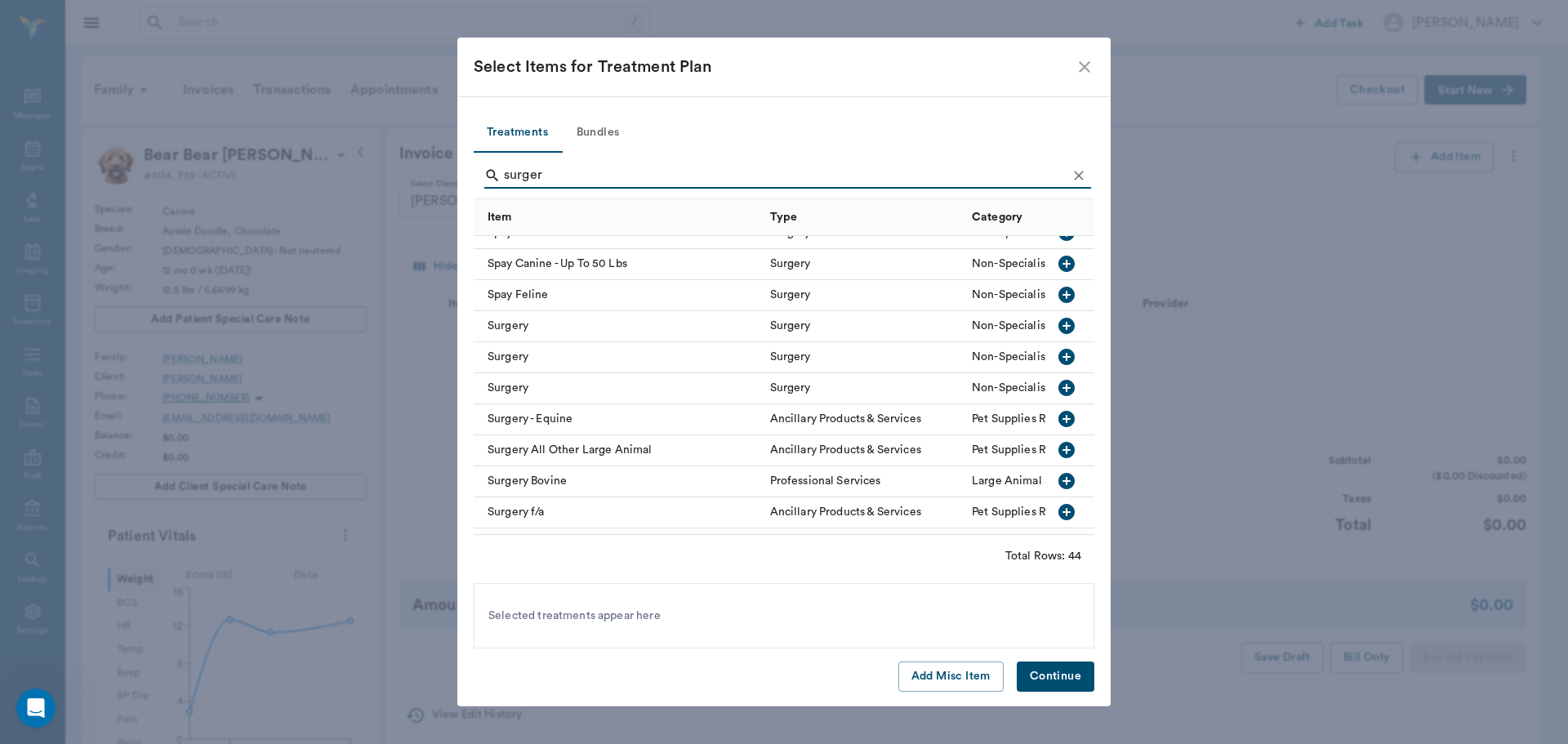
type input "surger"
click at [1056, 326] on icon "button" at bounding box center [1066, 326] width 20 height 20
click at [1065, 676] on button "Continue" at bounding box center [1055, 676] width 78 height 30
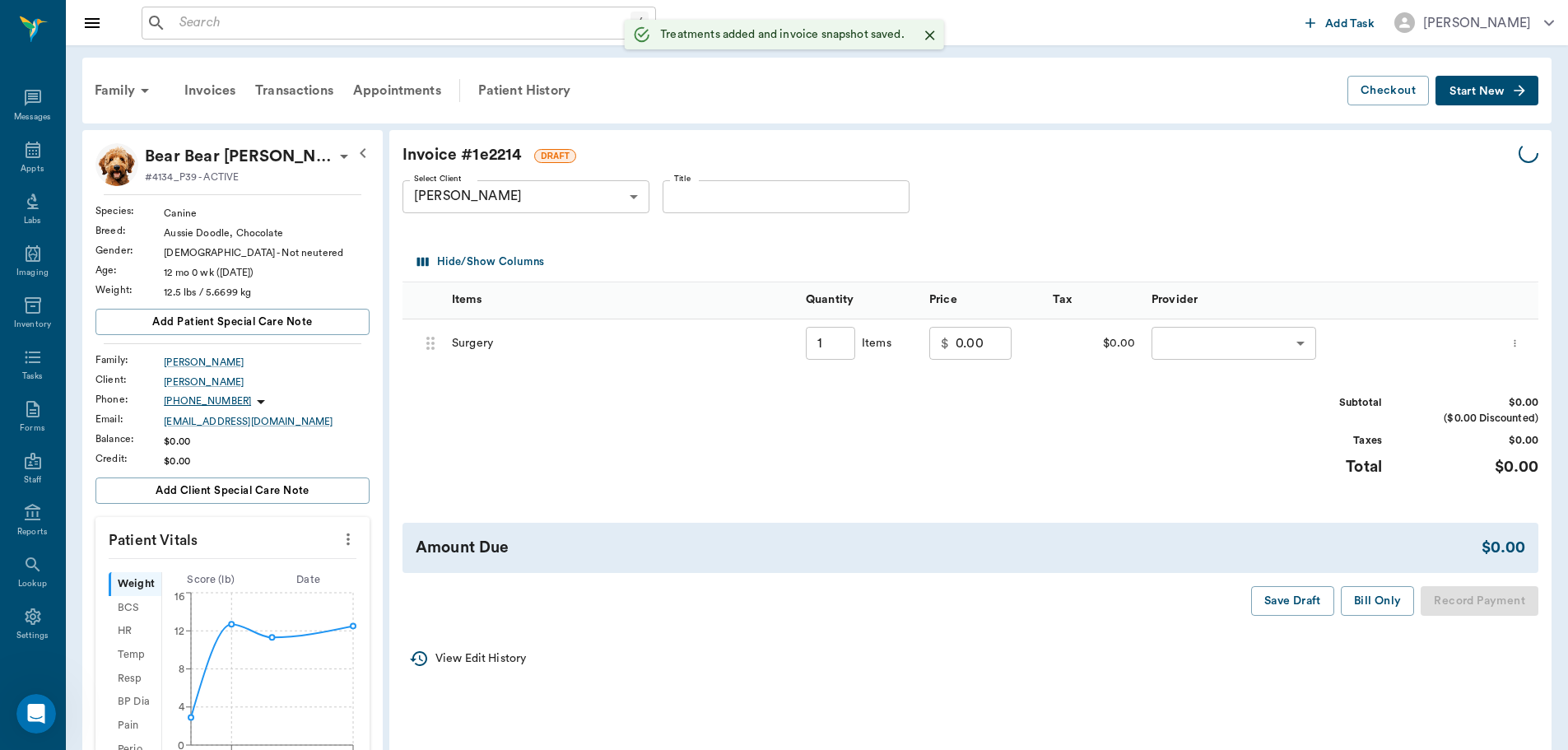
type input "1.00"
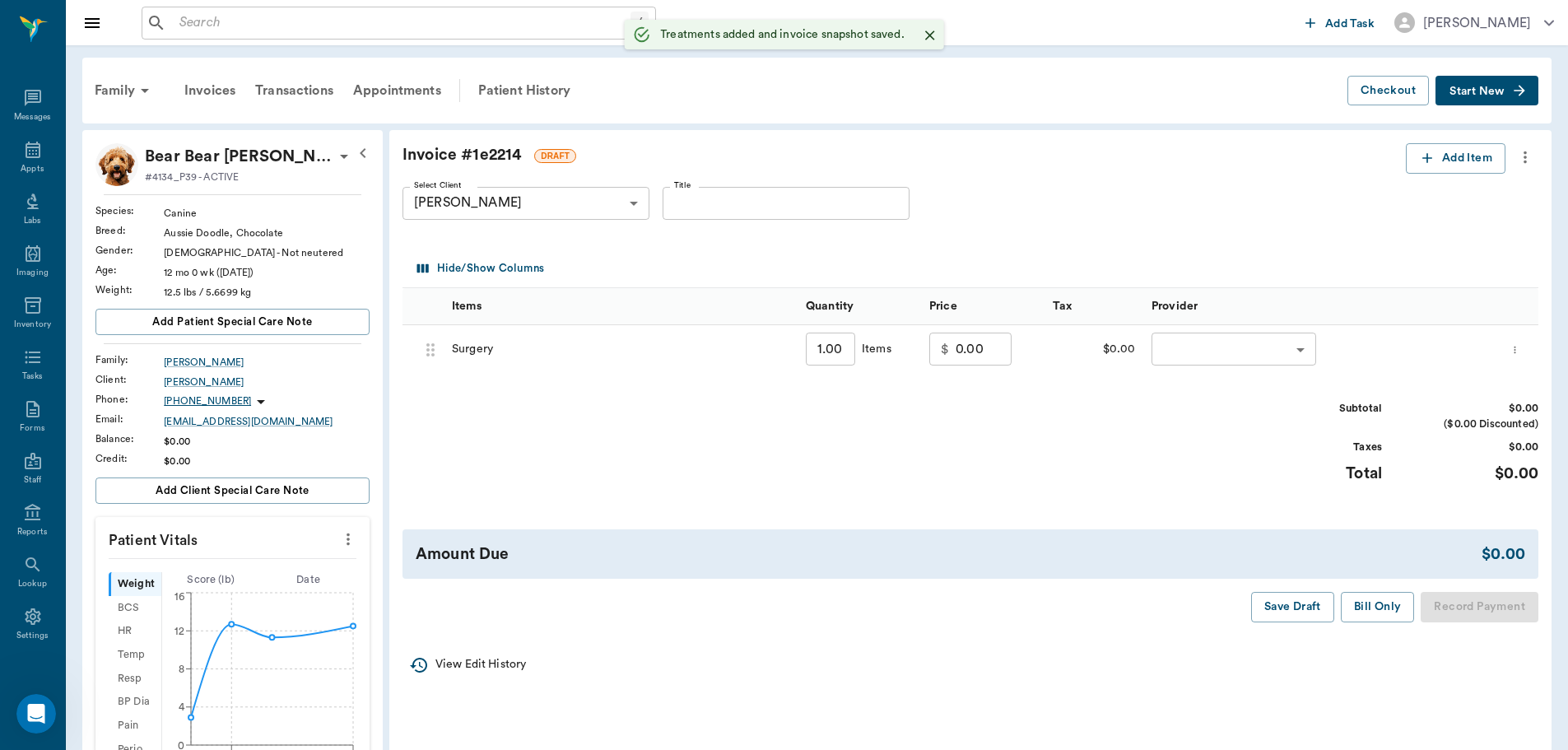
click at [957, 350] on input "0.00" at bounding box center [984, 349] width 56 height 33
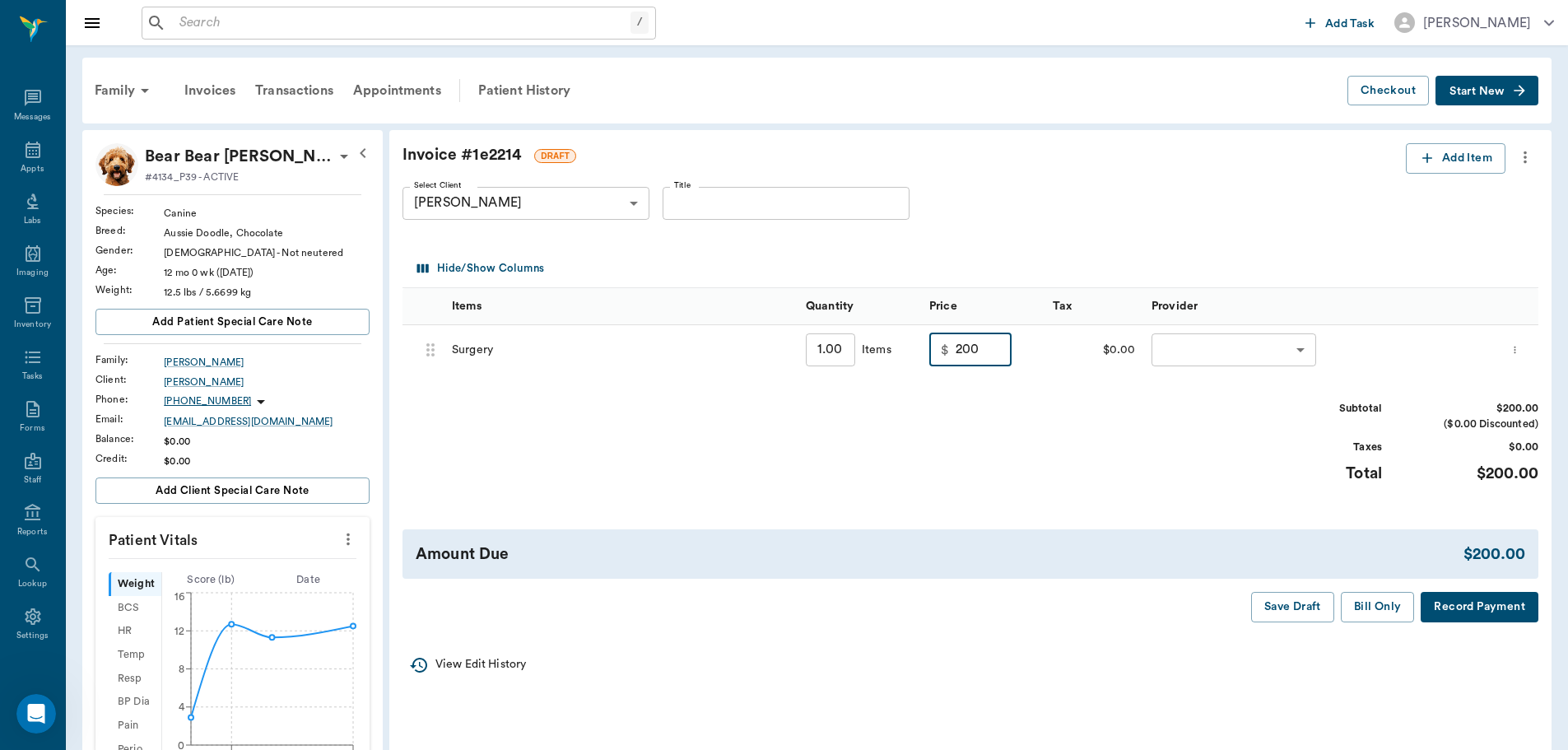
type input "200.00"
click at [1233, 340] on body "/ ​ Add Task Dr. Bert Ellsworth Nectar Messages Appts Labs Imaging Inventory Ta…" at bounding box center [790, 658] width 1581 height 1317
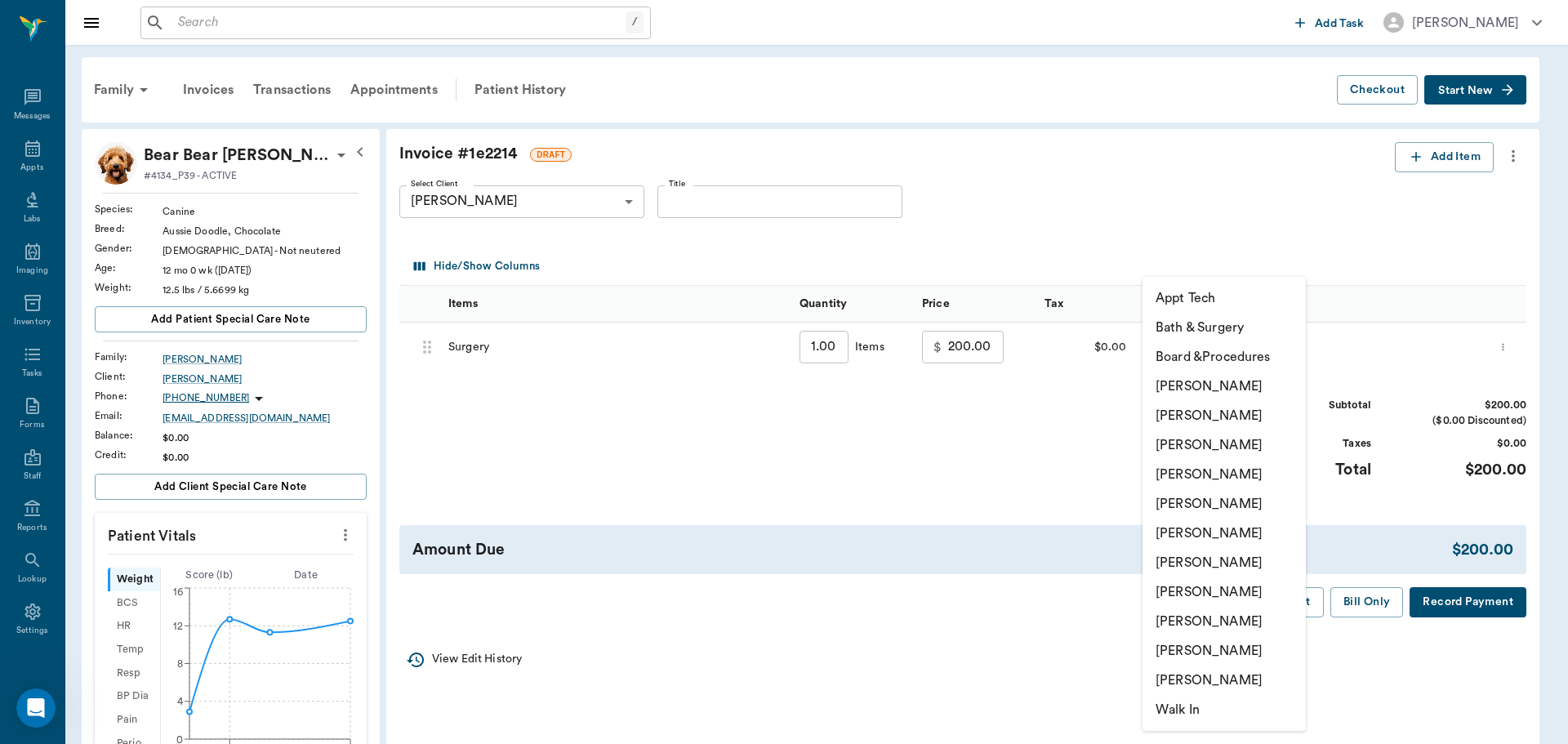
click at [1233, 479] on li "[PERSON_NAME]" at bounding box center [1224, 474] width 163 height 29
type input "none-63ec2f075fda476ae8351a4d"
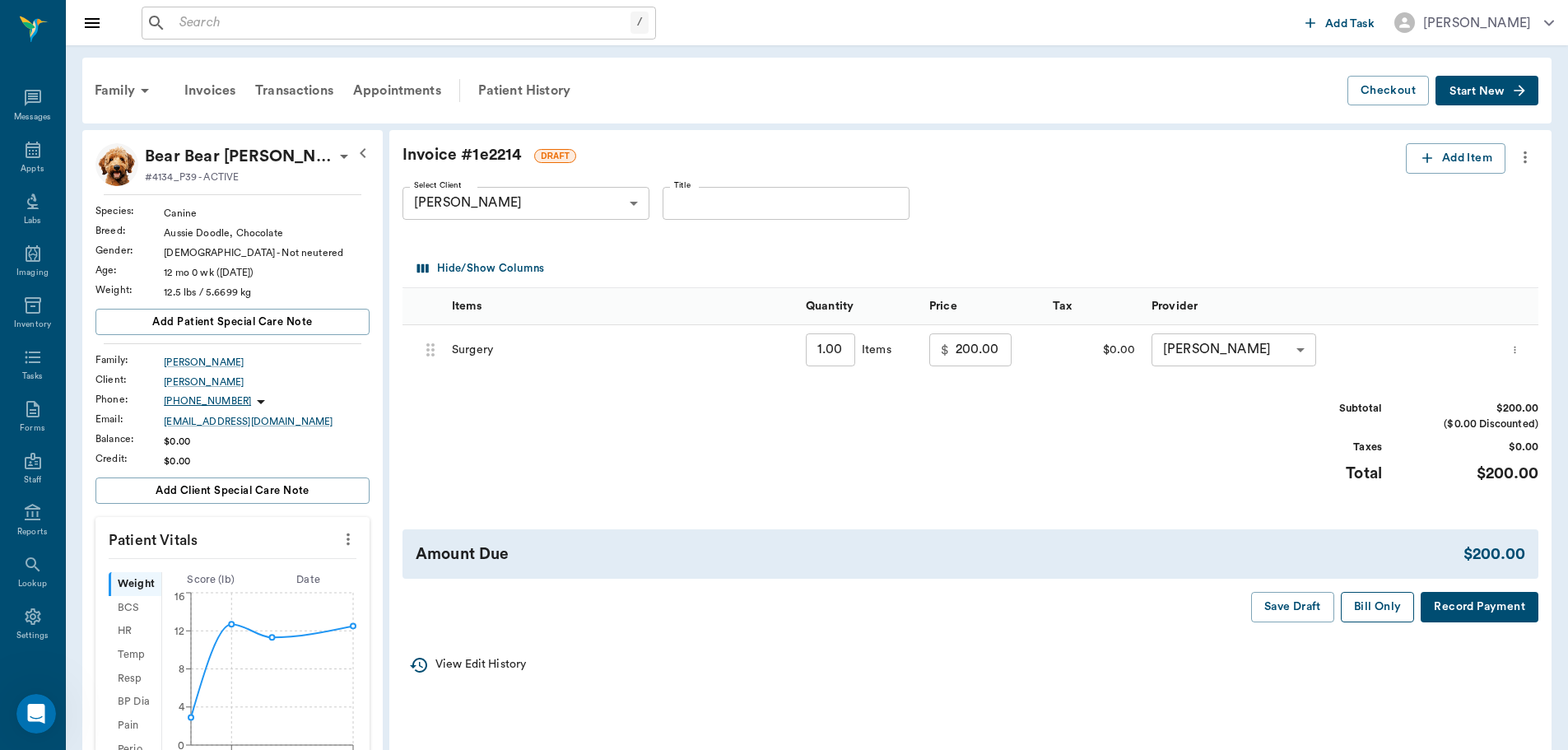
click at [1378, 604] on button "Bill Only" at bounding box center [1378, 607] width 74 height 31
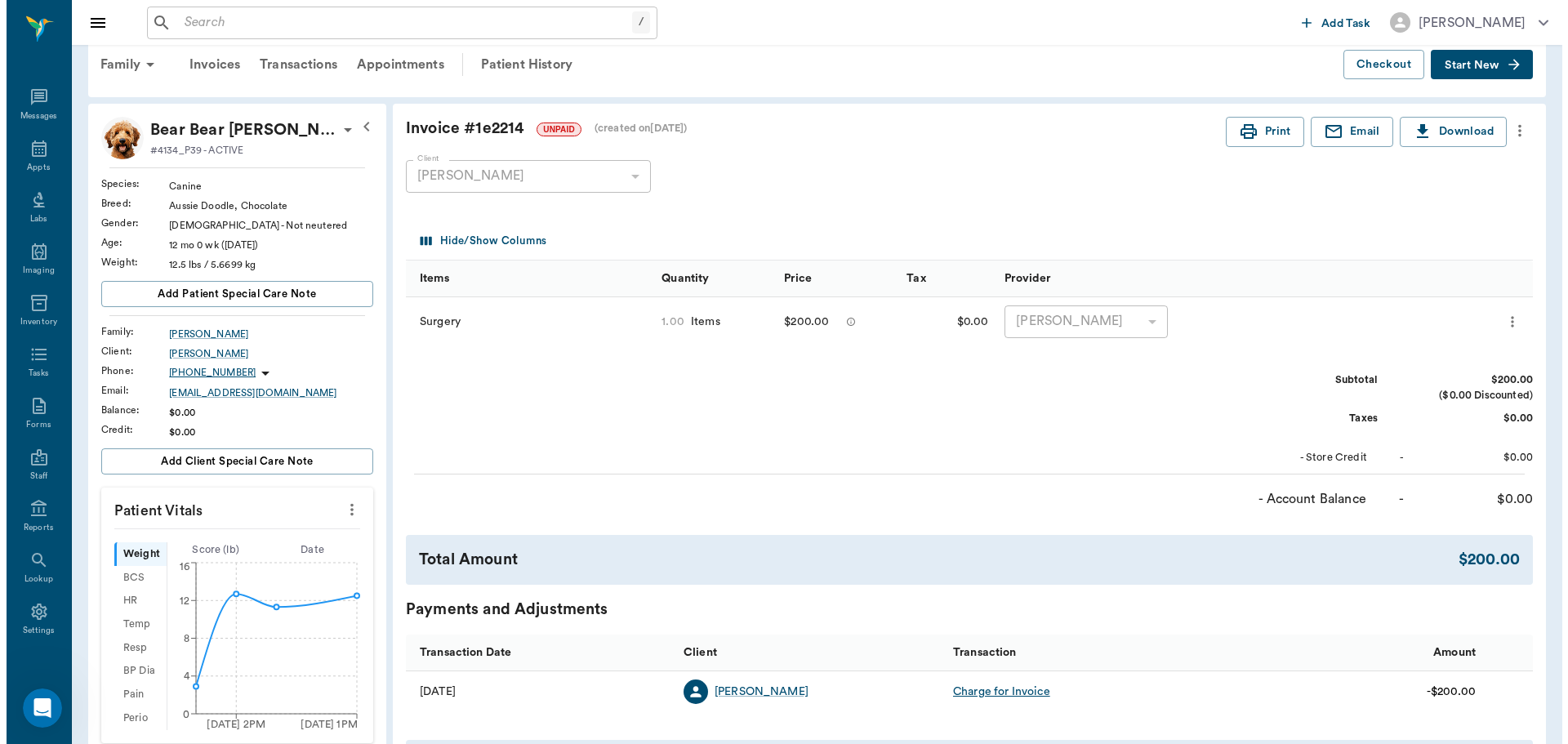
scroll to position [0, 0]
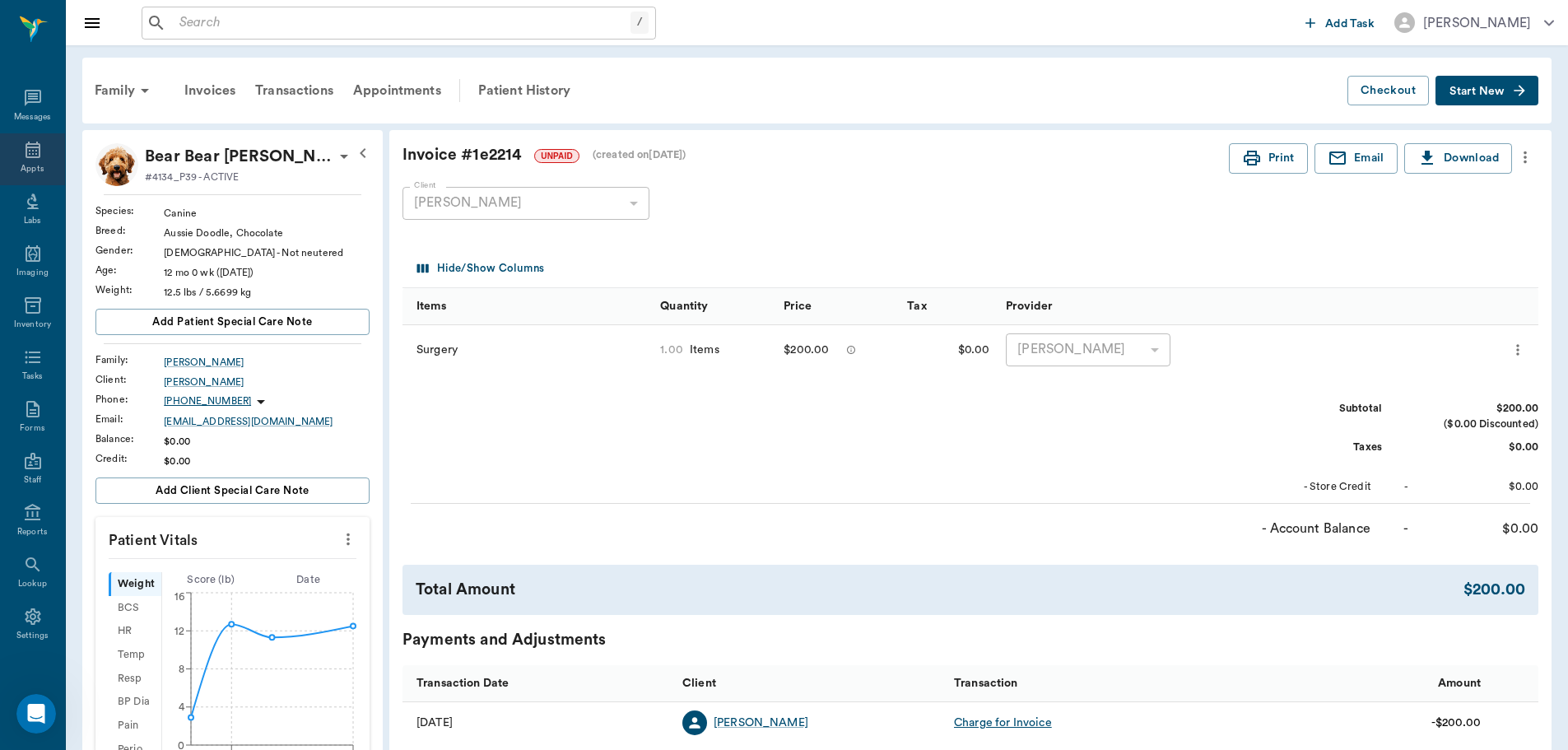
click at [21, 166] on div "Appts" at bounding box center [32, 169] width 23 height 13
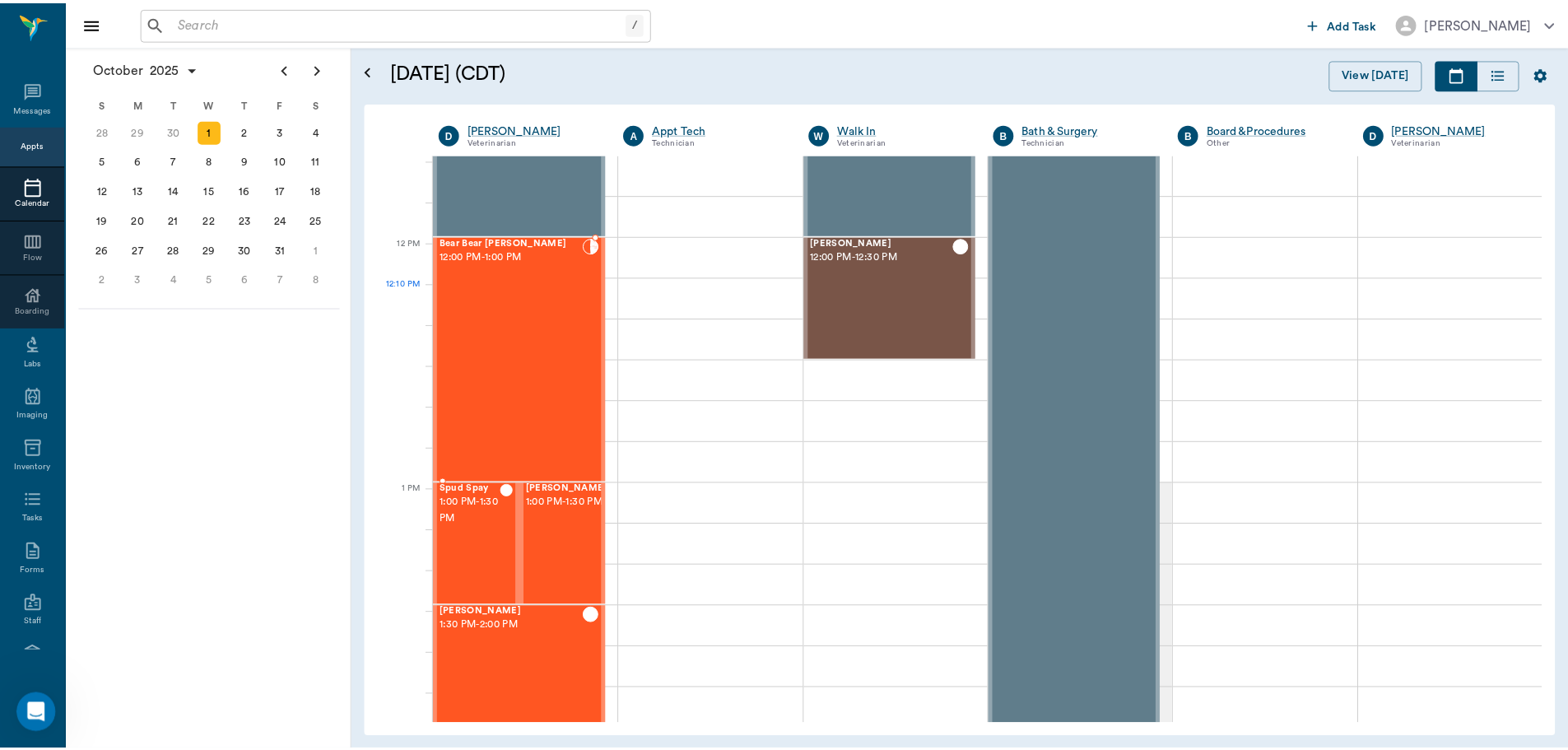
scroll to position [906, 0]
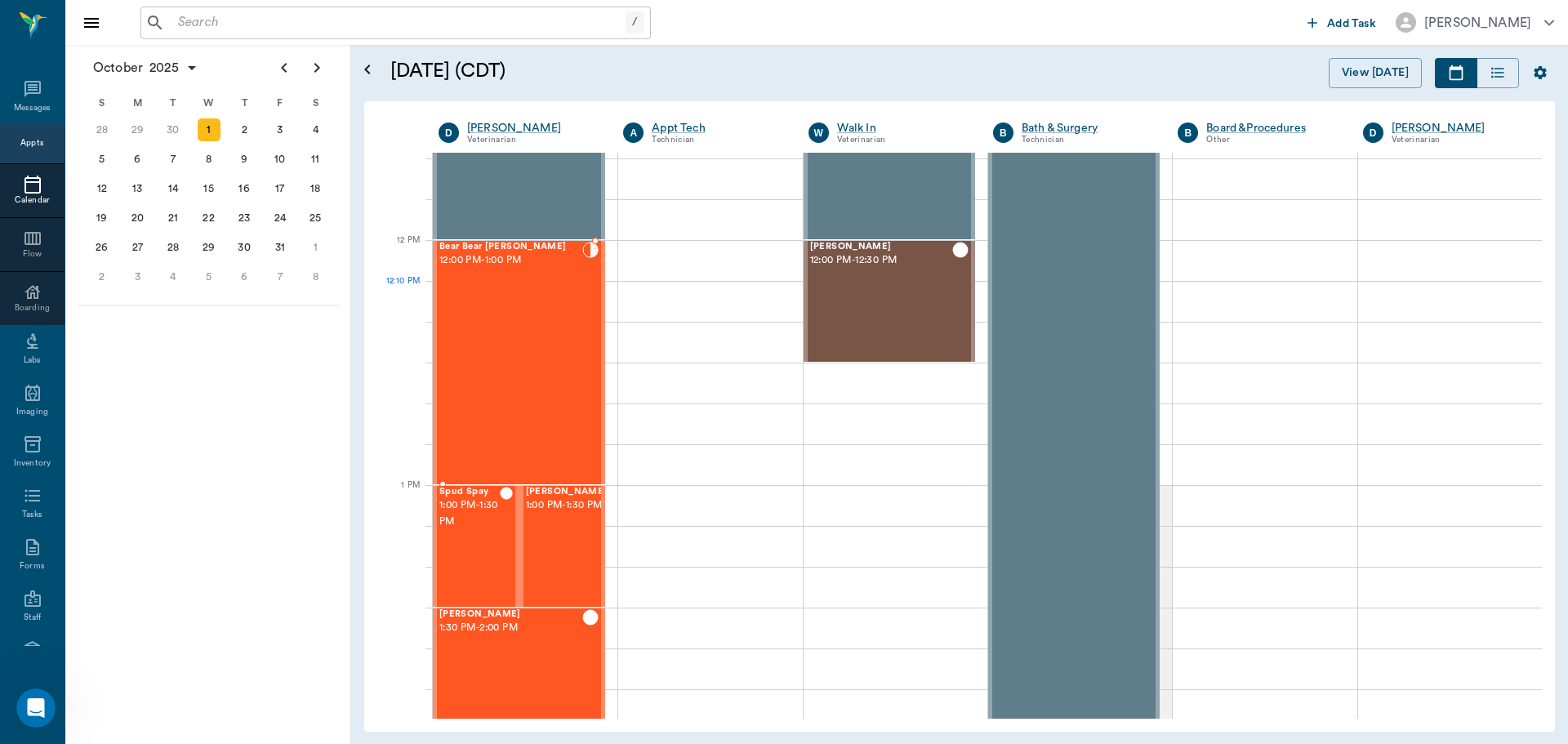
click at [486, 316] on div "Bear Bear Chriestenson 12:00 PM - 1:00 PM" at bounding box center [511, 362] width 143 height 241
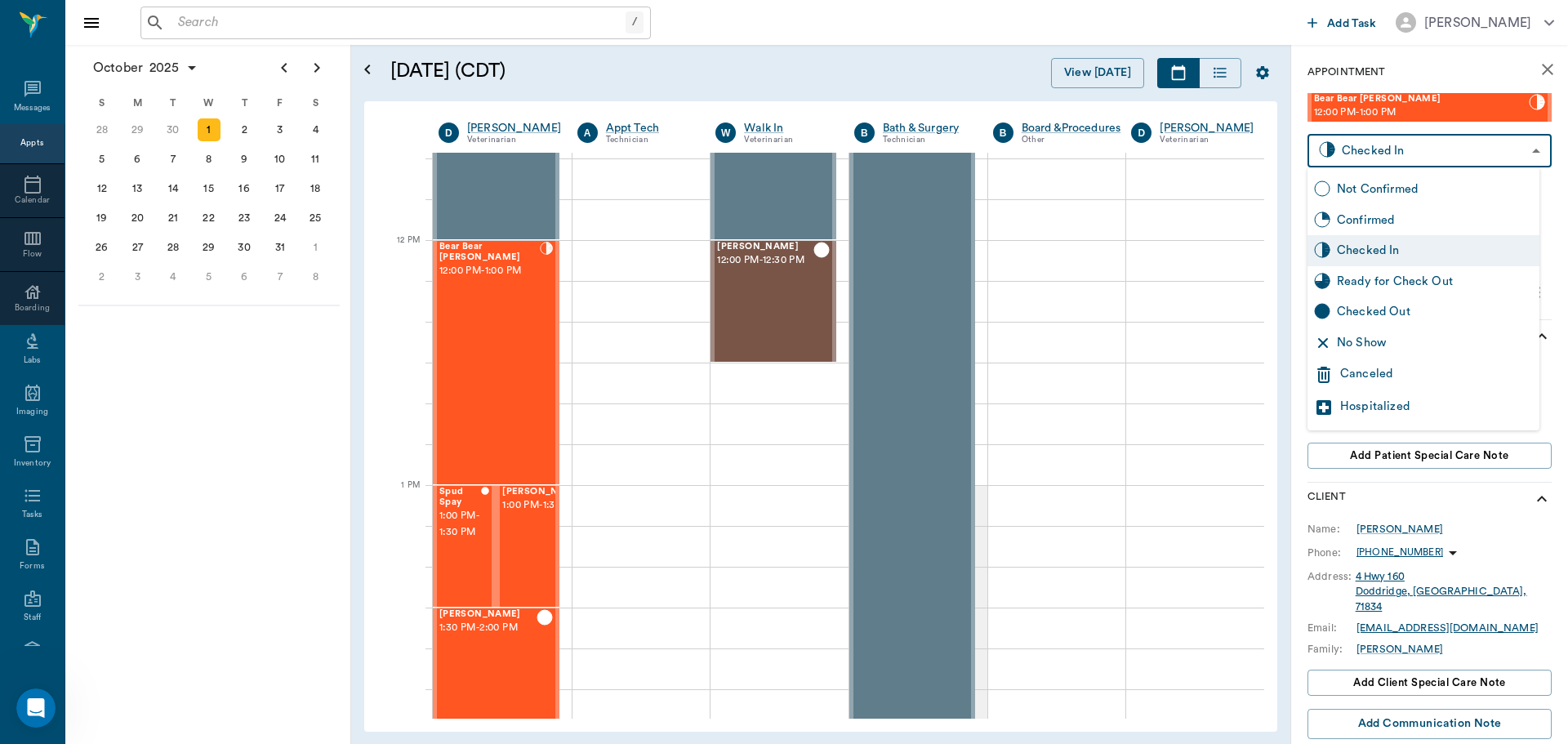
click at [1484, 146] on body "/ ​ Add Task Dr. Bert Ellsworth Nectar Messages Appts Calendar Flow Boarding La…" at bounding box center [784, 372] width 1568 height 744
click at [1417, 282] on div "Ready for Check Out" at bounding box center [1435, 282] width 196 height 18
type input "READY_TO_CHECKOUT"
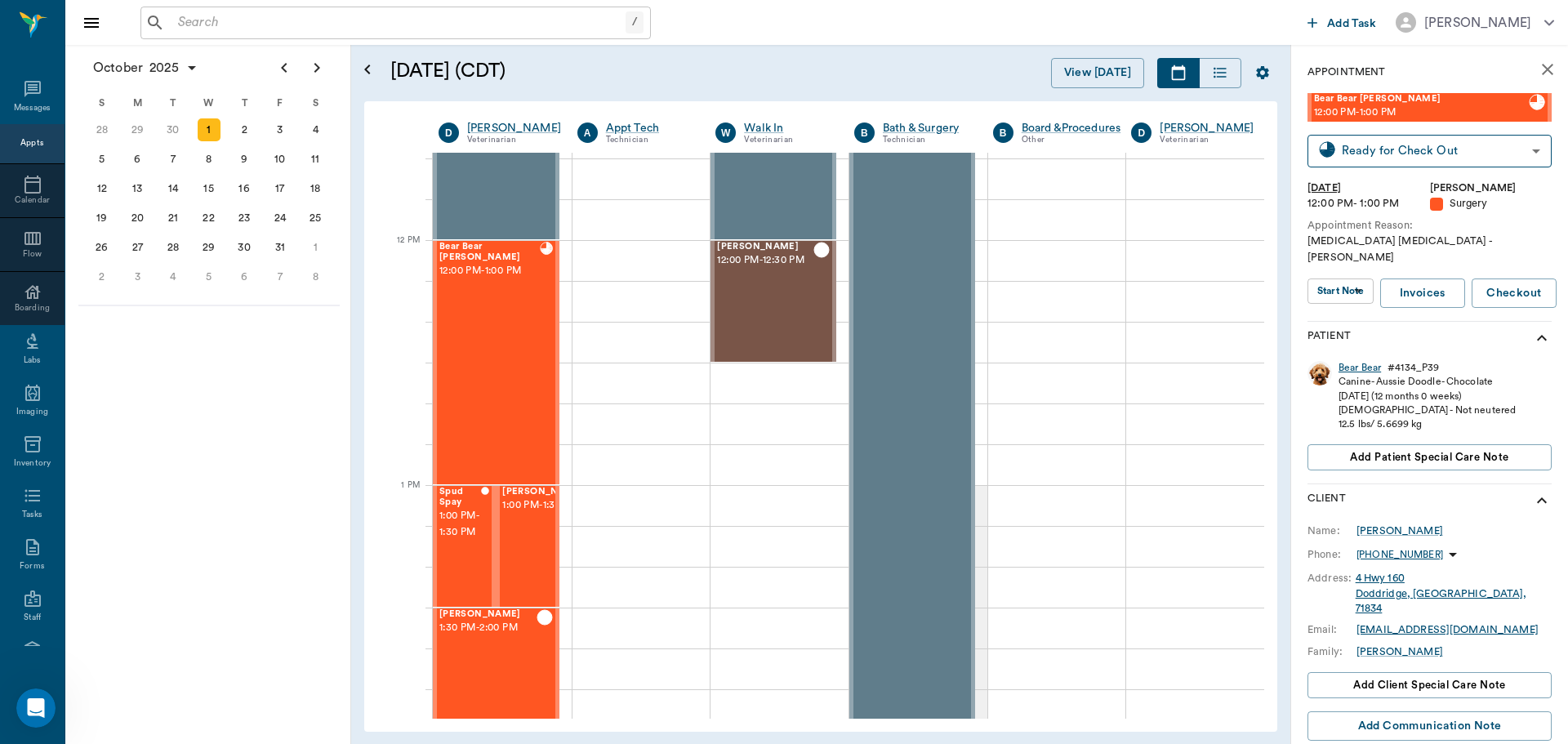
click at [1359, 361] on div "Bear Bear" at bounding box center [1359, 368] width 43 height 14
